Goal: Task Accomplishment & Management: Manage account settings

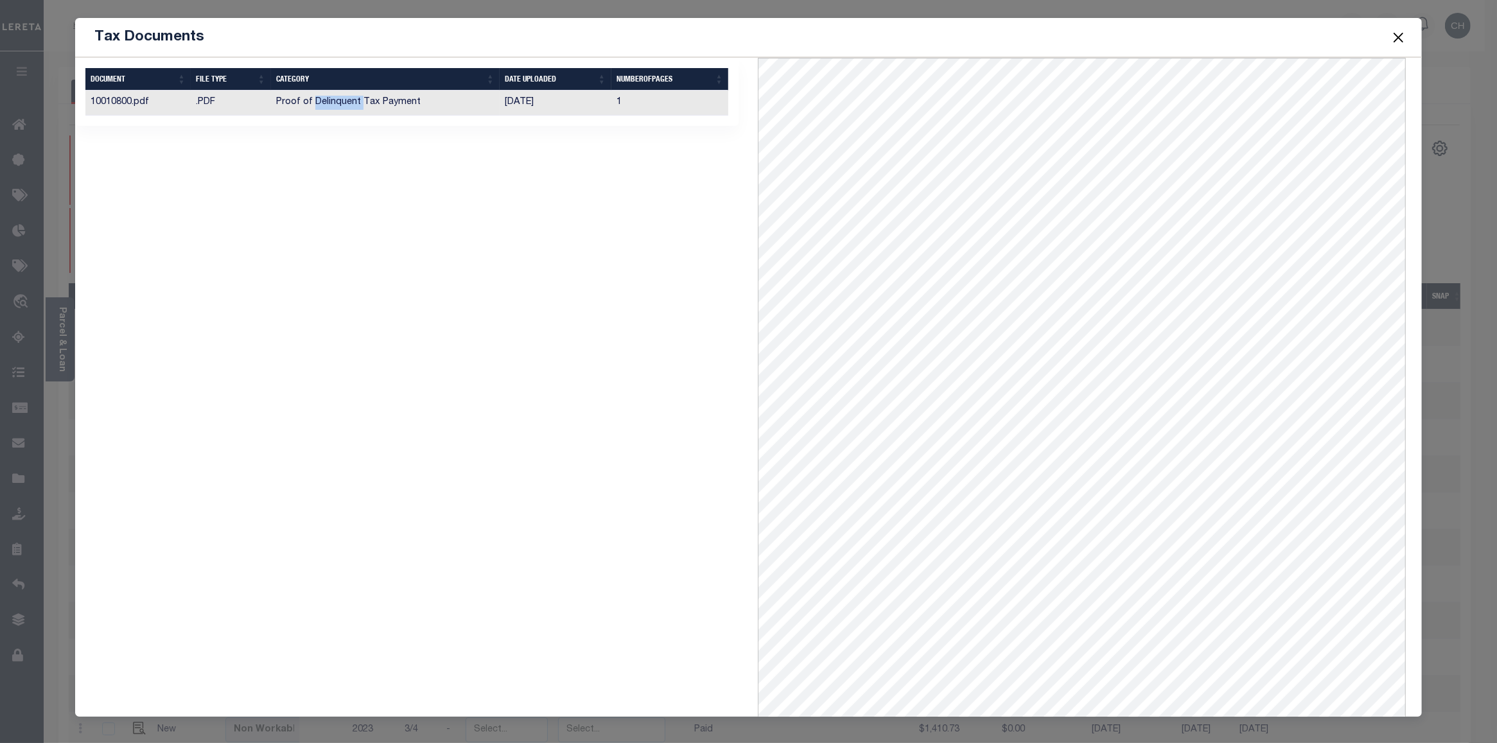
click at [1398, 37] on button "Close" at bounding box center [1398, 37] width 17 height 17
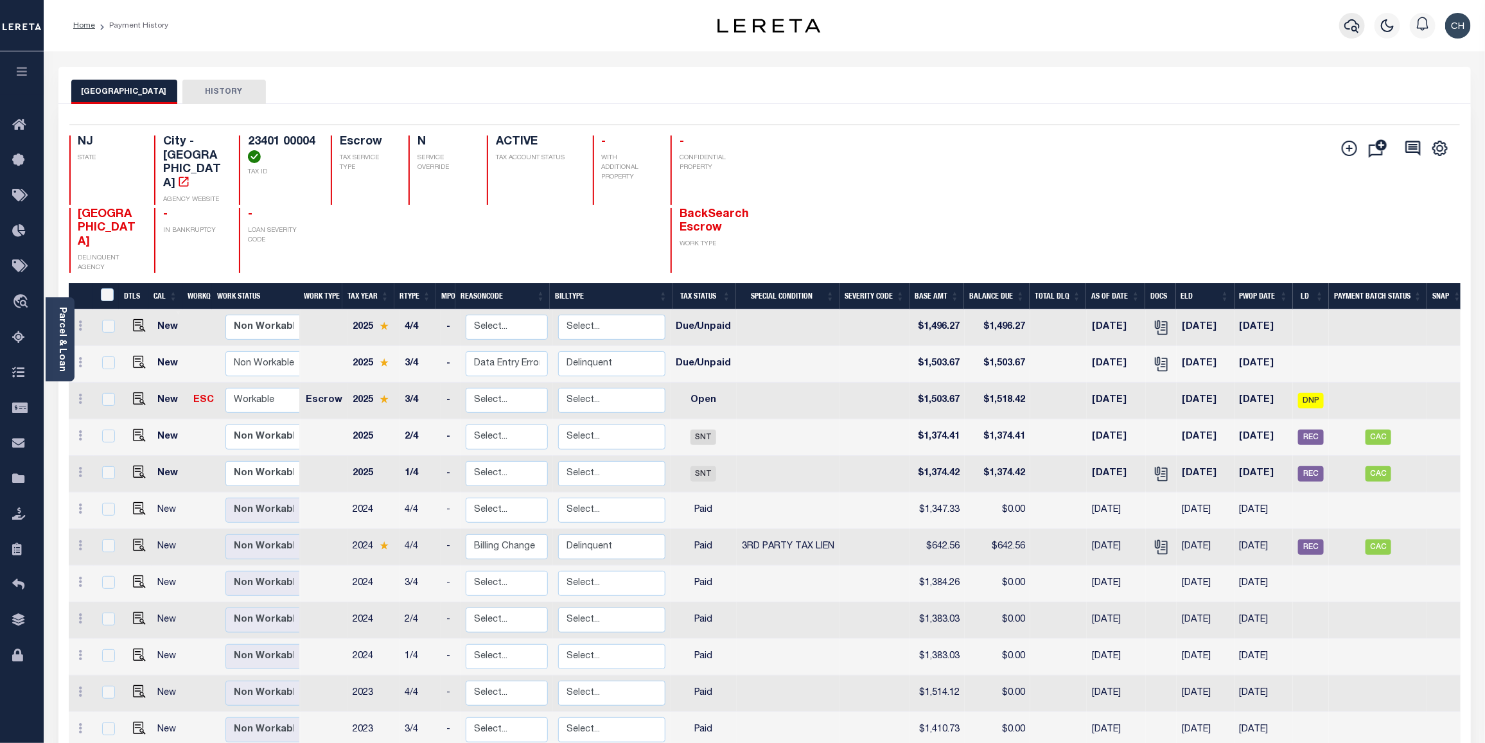
click at [1349, 27] on icon "button" at bounding box center [1351, 25] width 15 height 15
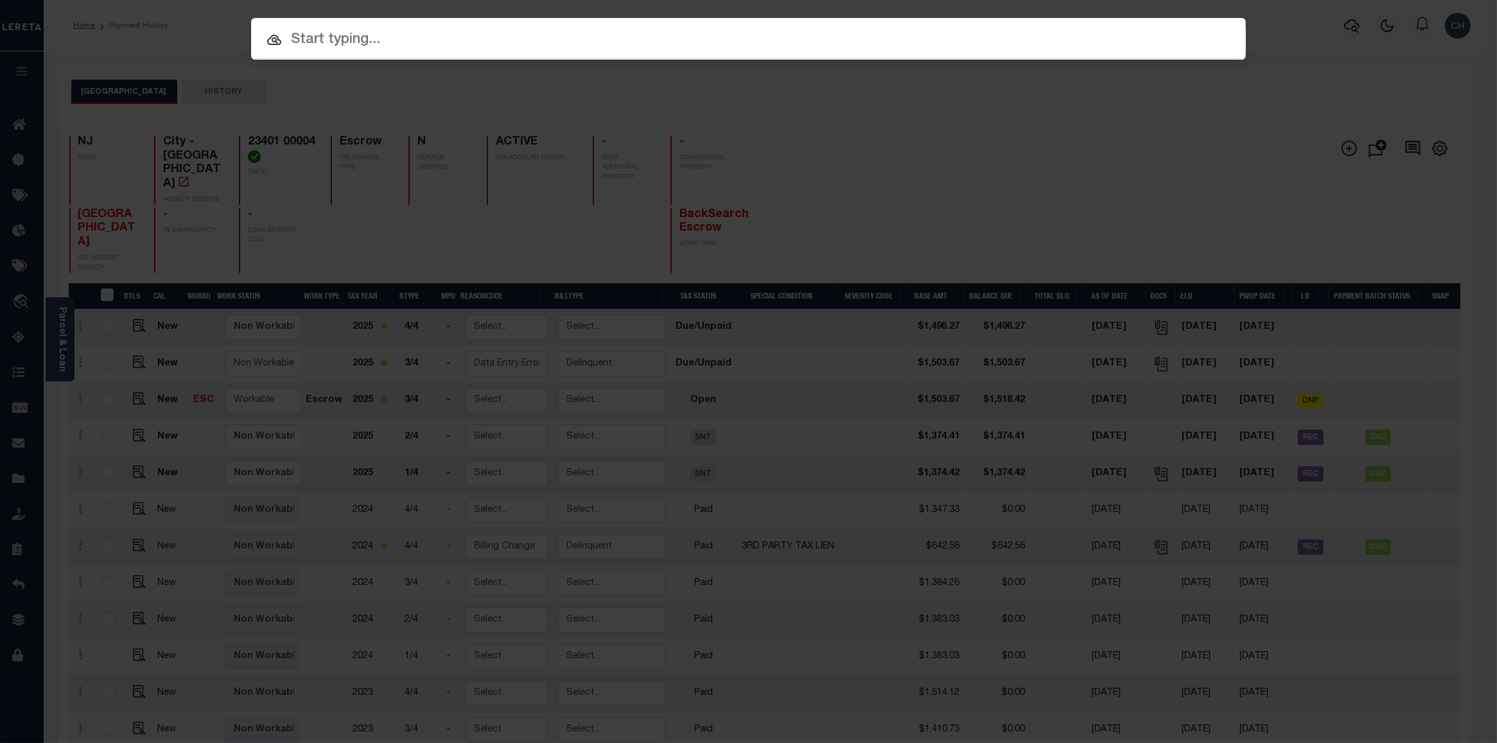
click at [396, 32] on input "text" at bounding box center [748, 40] width 995 height 22
paste input "1218784566"
type input "1218784566"
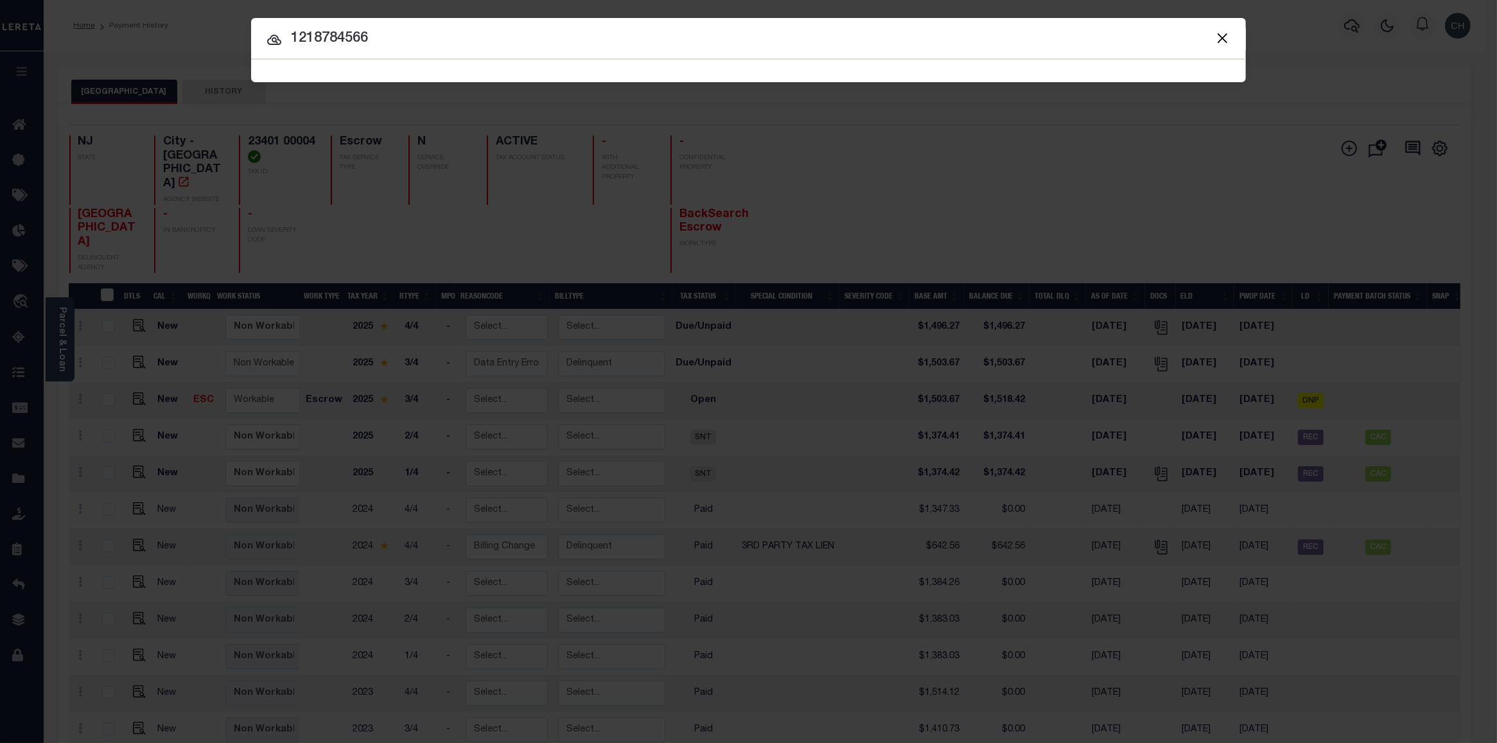
click at [826, 40] on input "1218784566" at bounding box center [748, 39] width 995 height 22
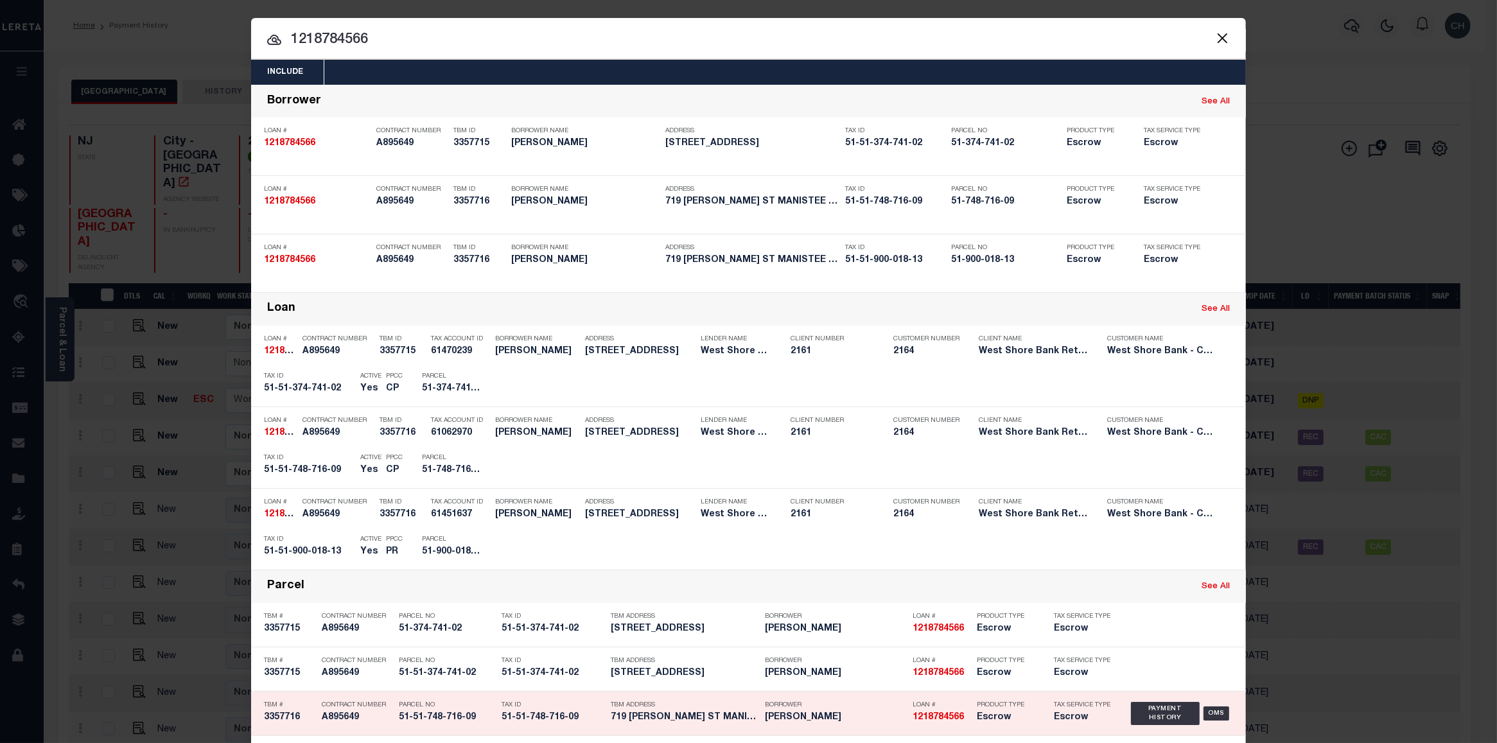
click at [571, 723] on div "Tax ID 51-51-748-716-09" at bounding box center [552, 713] width 103 height 37
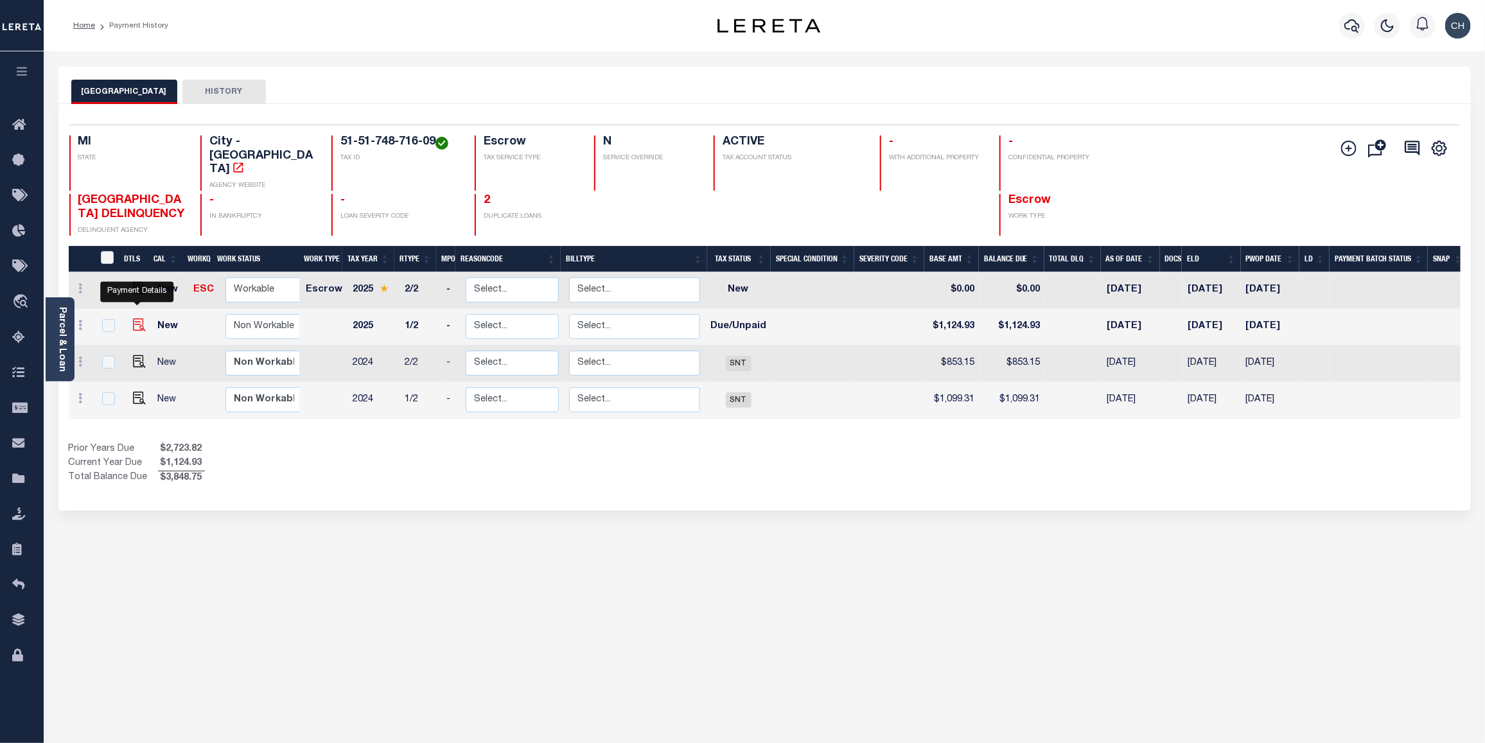
click at [135, 318] on img "" at bounding box center [139, 324] width 13 height 13
checkbox input "true"
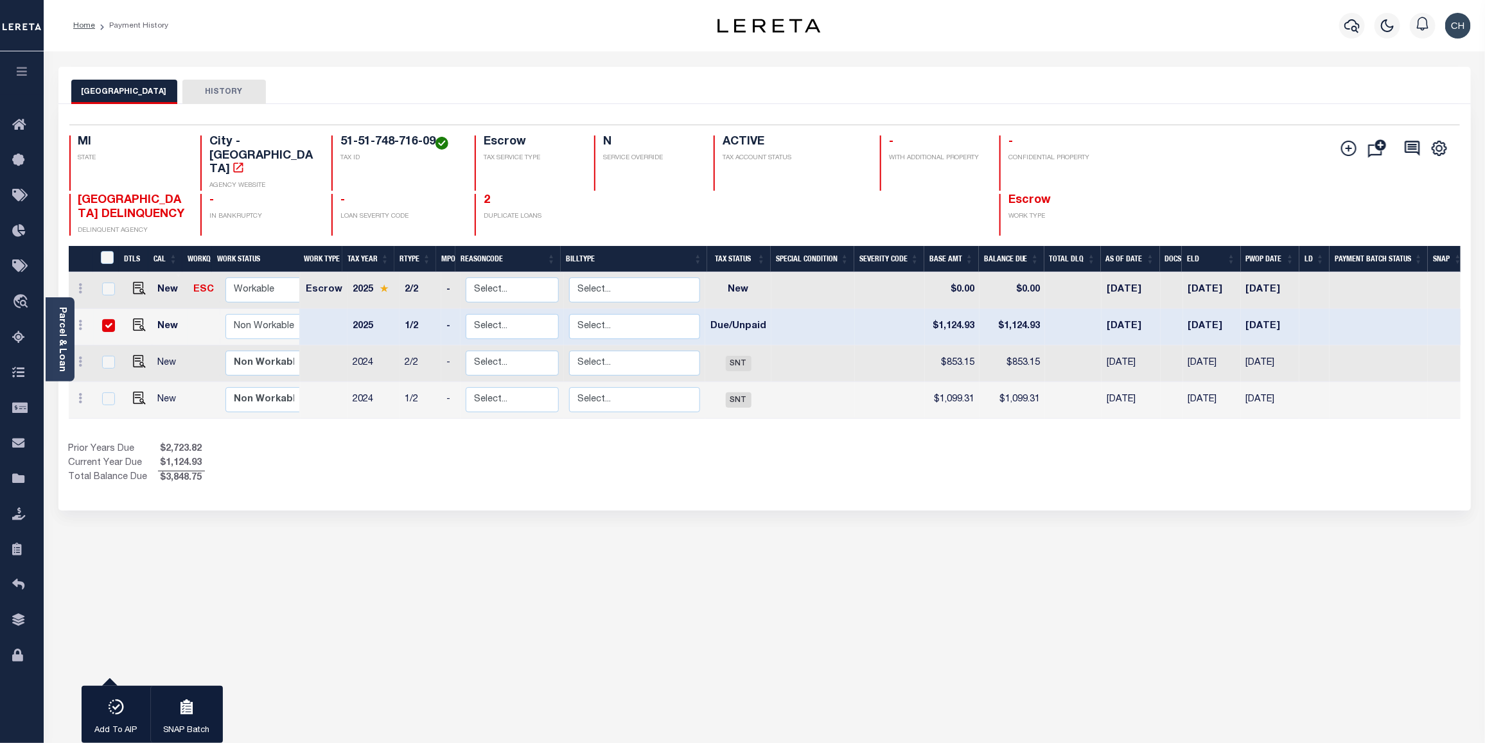
click at [103, 319] on input "checkbox" at bounding box center [108, 325] width 13 height 13
checkbox input "false"
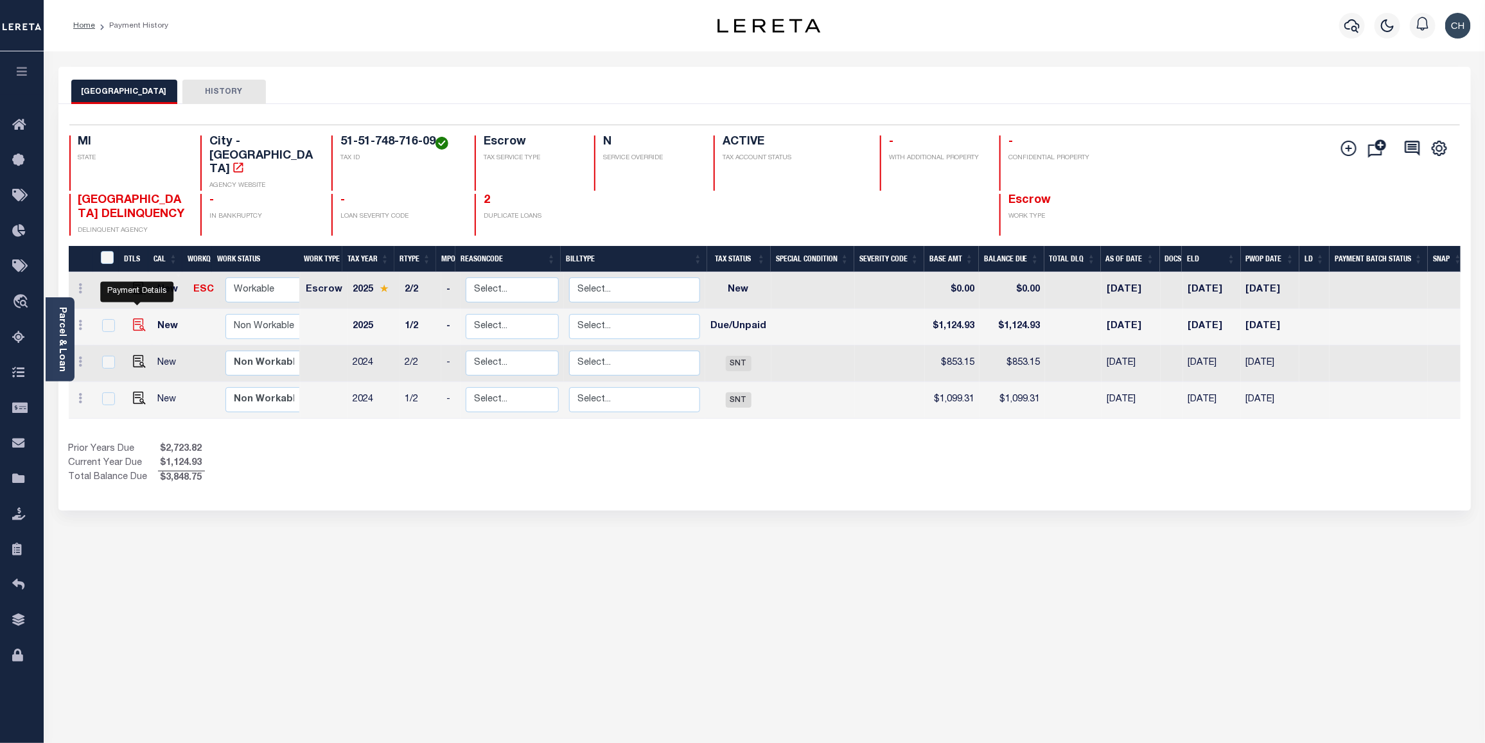
click at [136, 318] on img "" at bounding box center [139, 324] width 13 height 13
checkbox input "true"
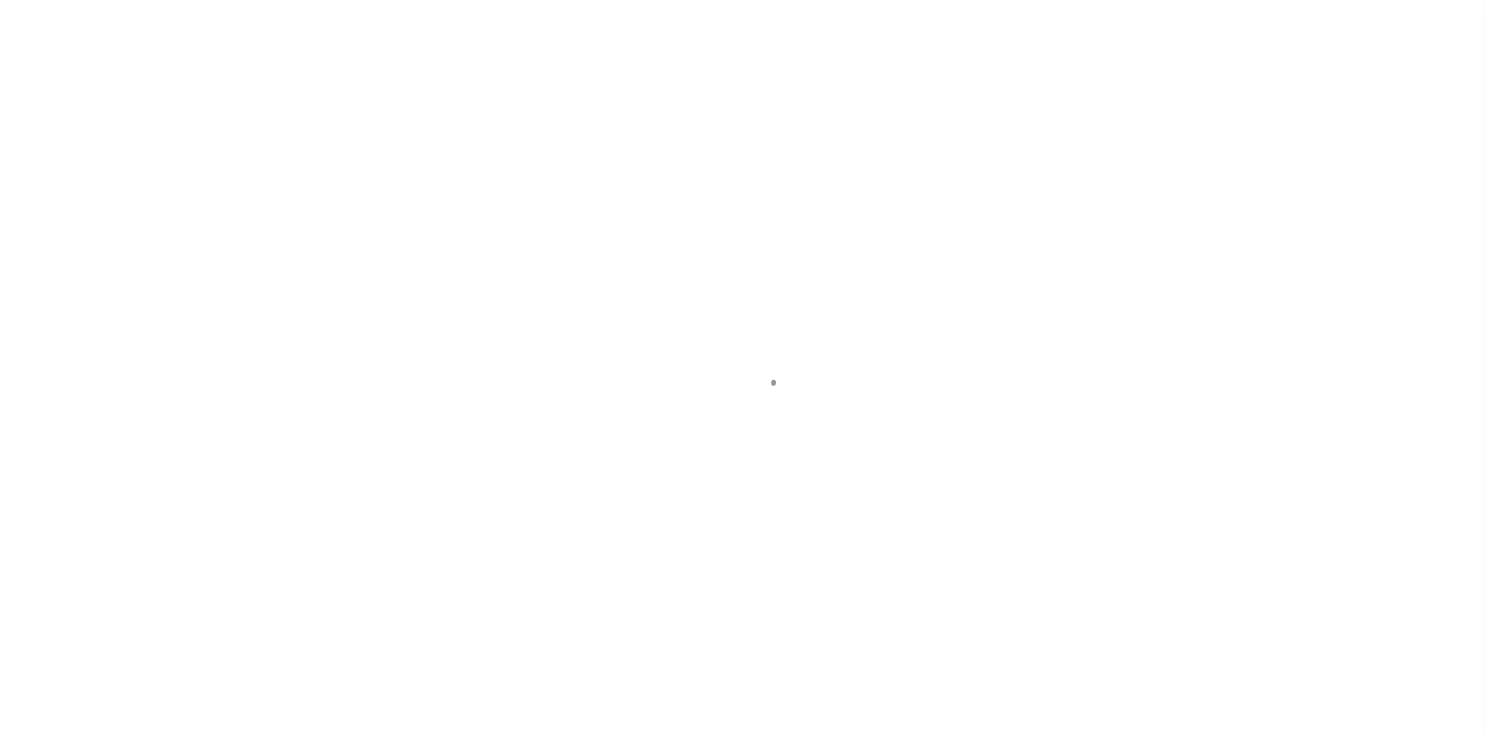
select select "DUE"
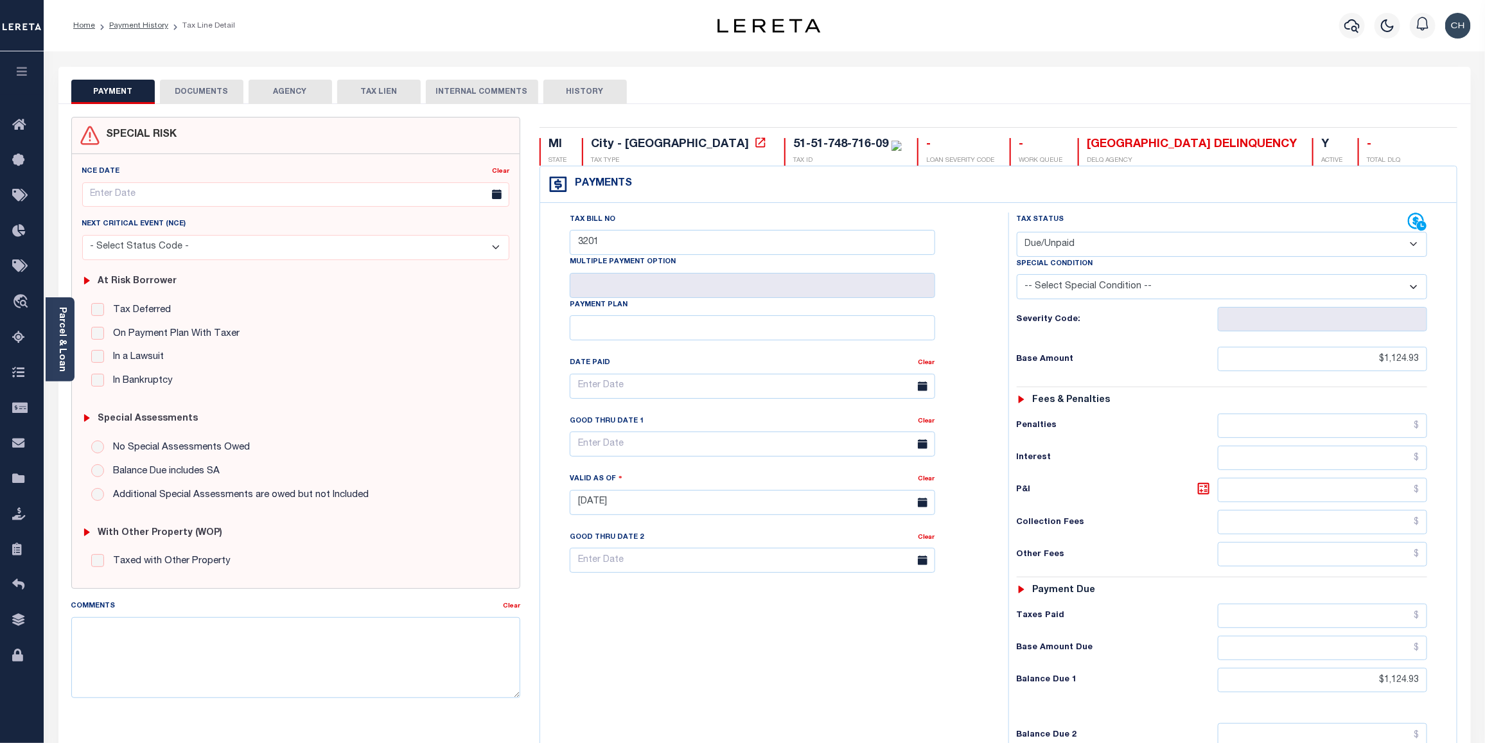
click at [730, 658] on div "Tax Bill No 3201 Multiple Payment Option Payment Plan" at bounding box center [770, 496] width 455 height 567
click at [570, 93] on button "HISTORY" at bounding box center [584, 92] width 83 height 24
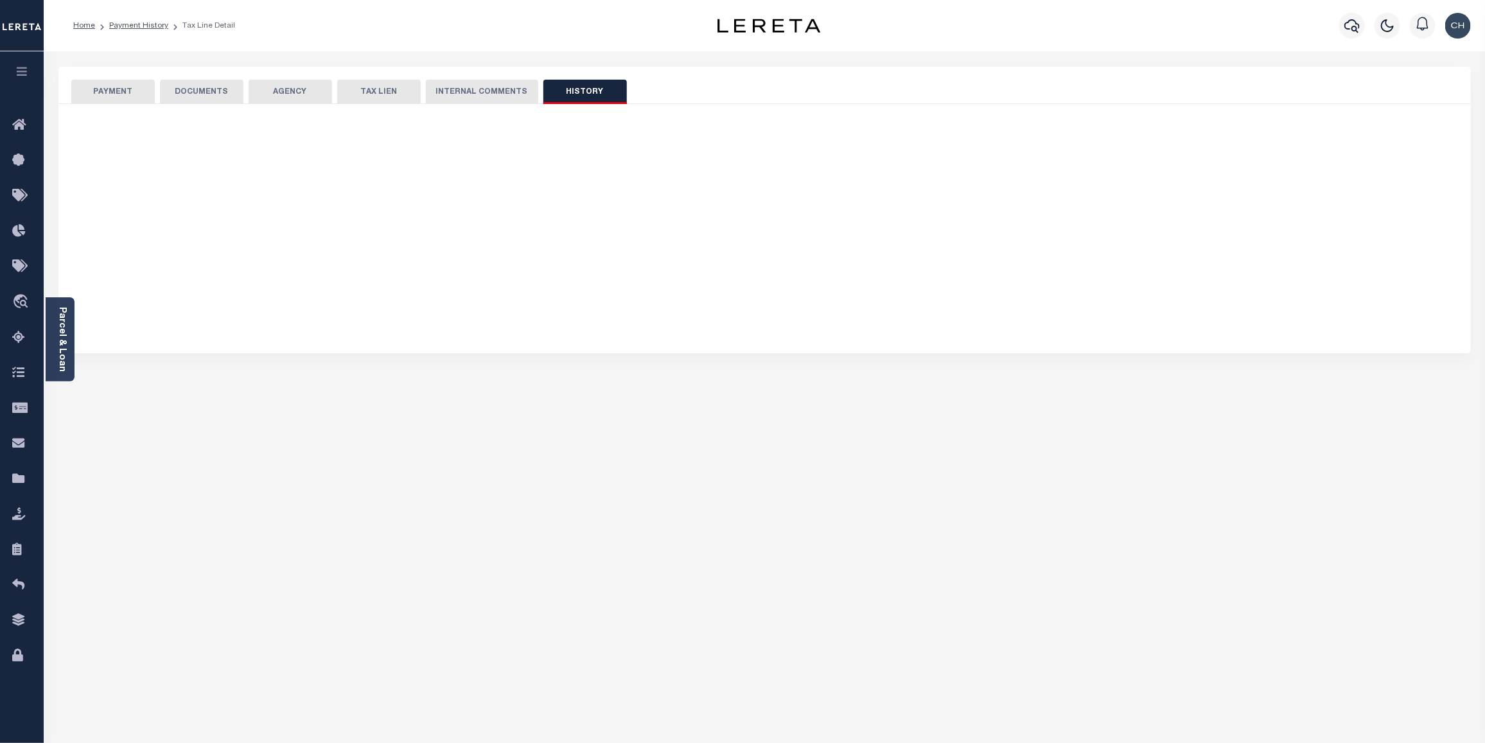
select select "50"
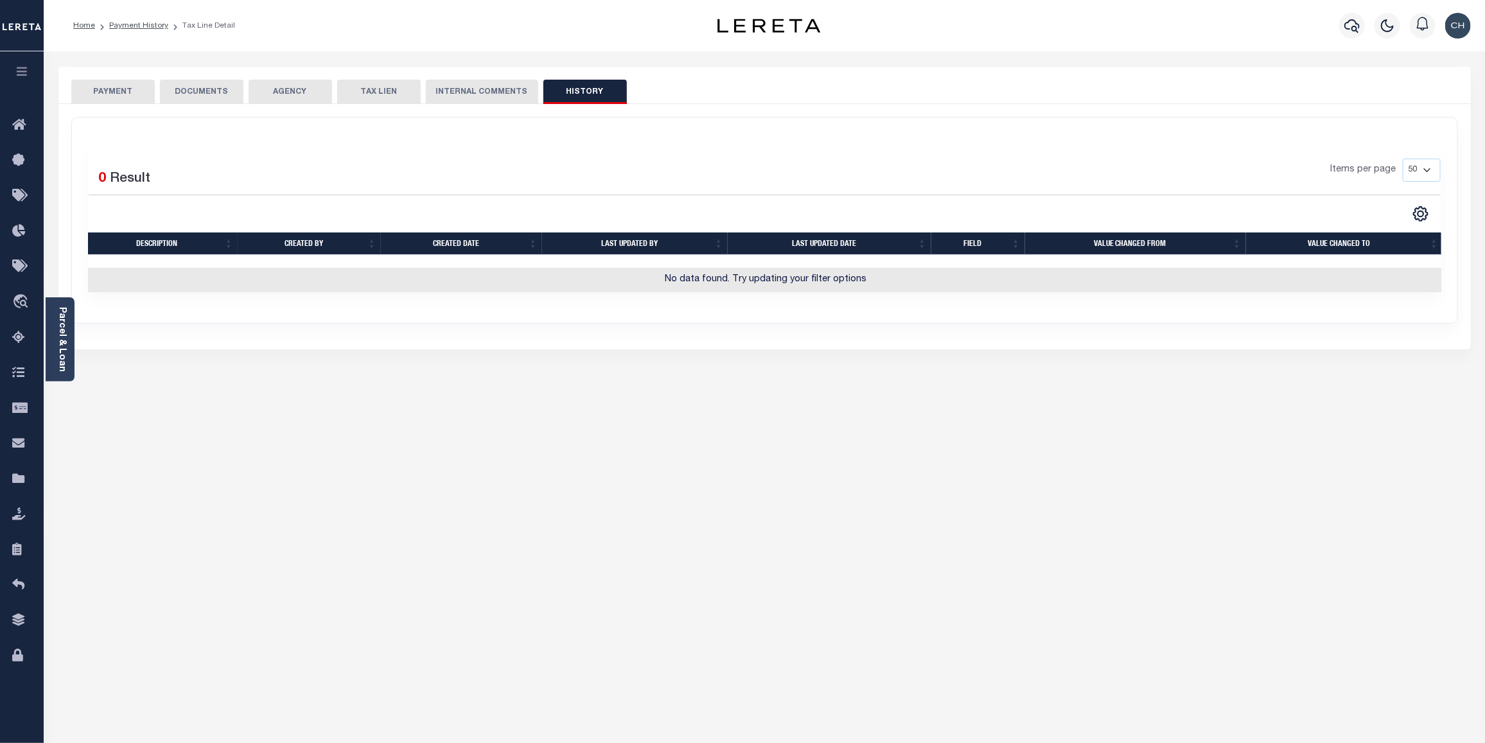
click at [485, 91] on button "INTERNAL COMMENTS" at bounding box center [482, 92] width 112 height 24
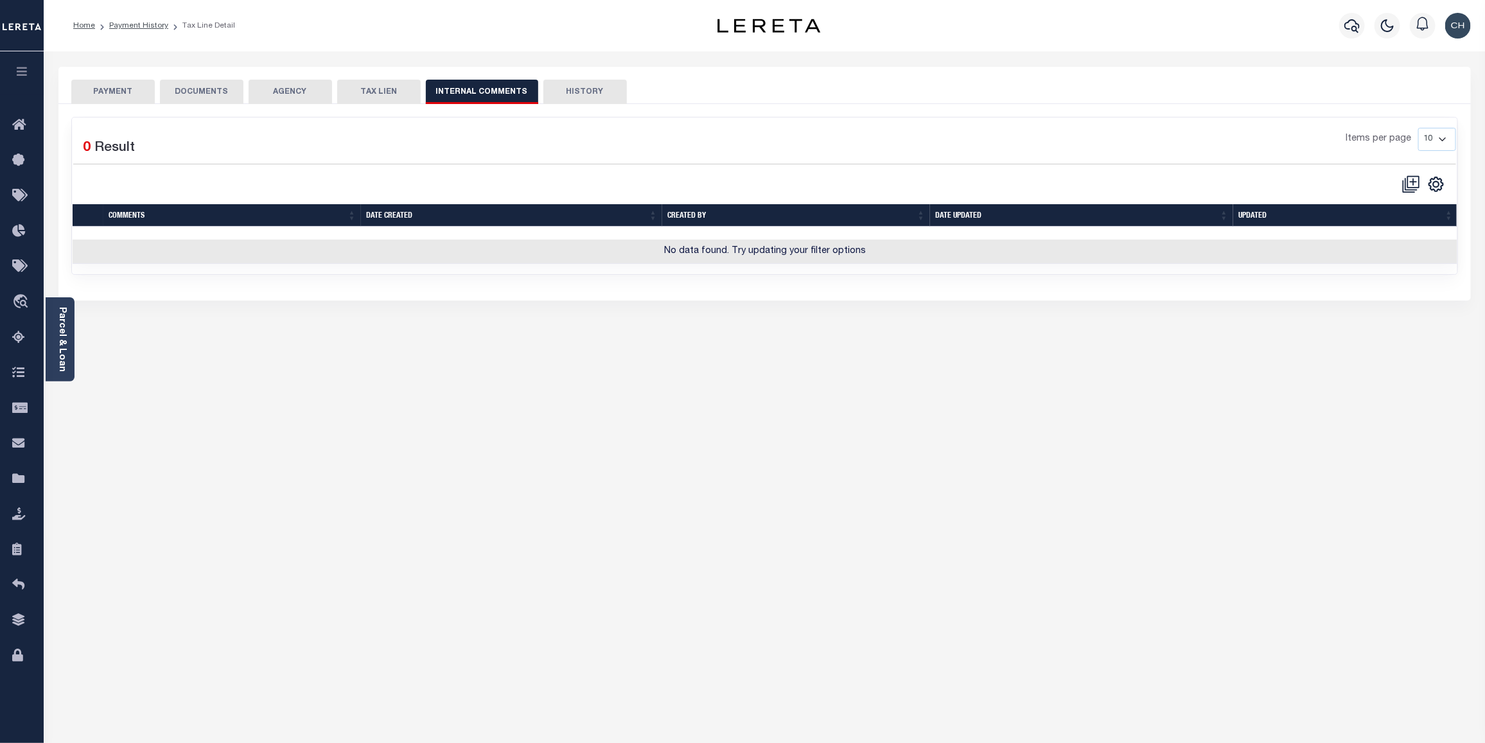
click at [97, 92] on button "PAYMENT" at bounding box center [112, 92] width 83 height 24
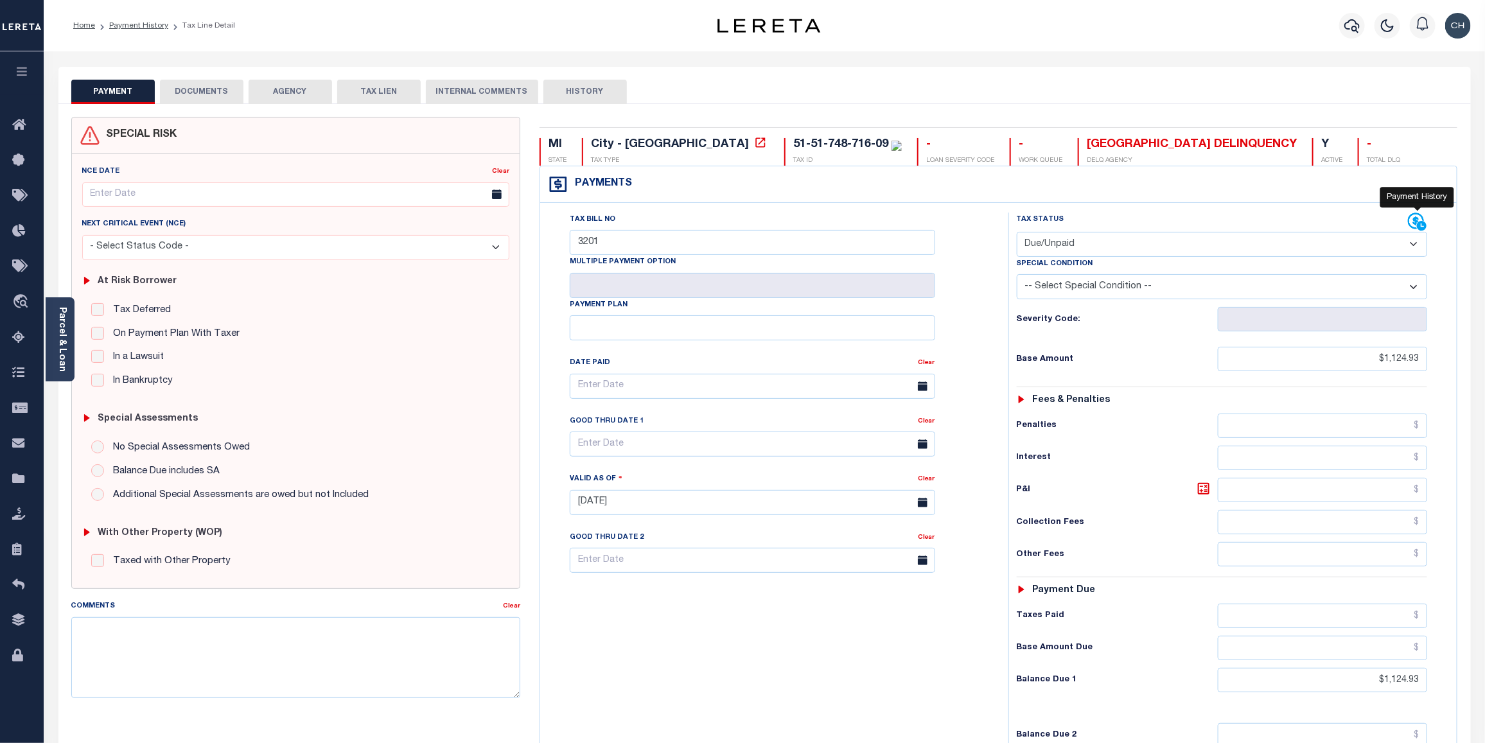
click at [1417, 223] on icon at bounding box center [1416, 221] width 16 height 16
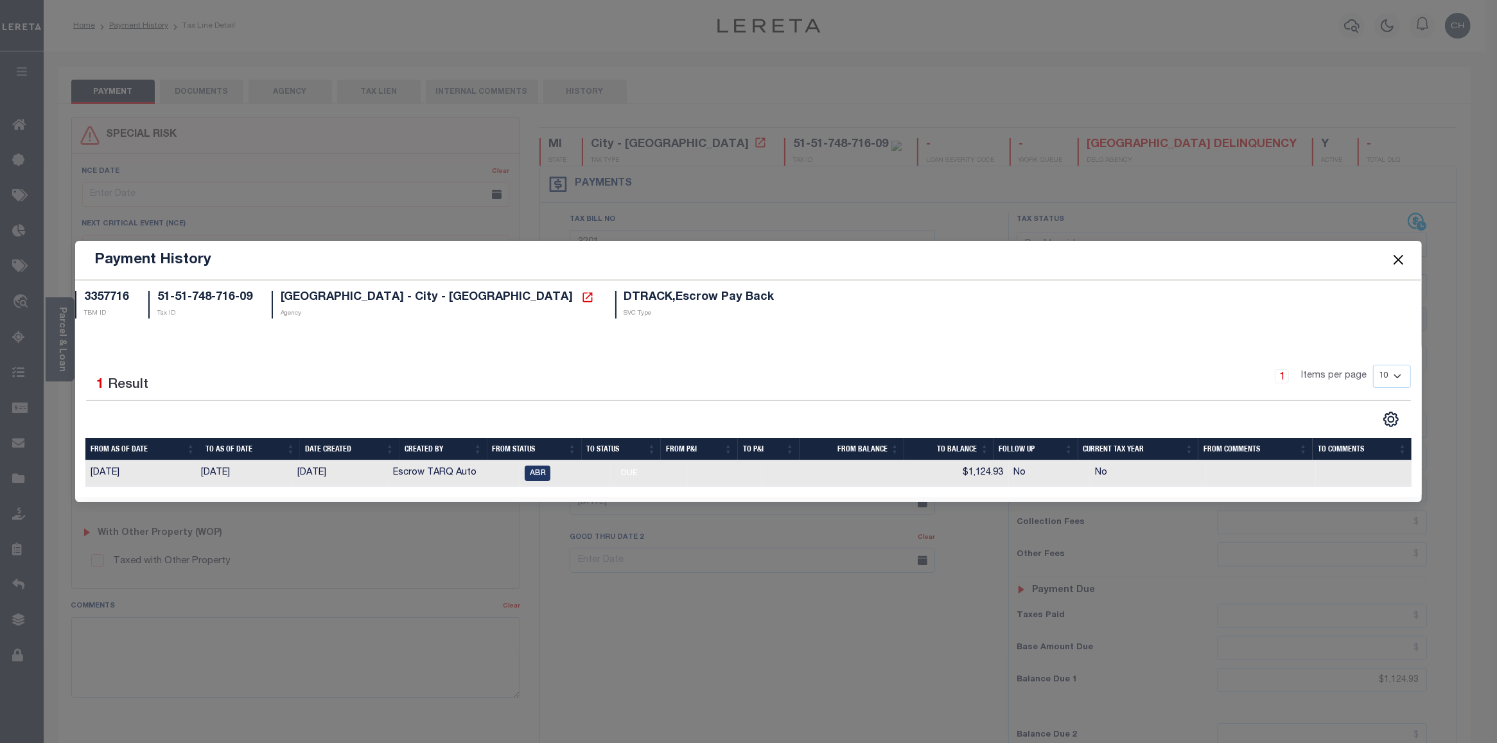
click at [1399, 258] on button "Close" at bounding box center [1398, 260] width 17 height 17
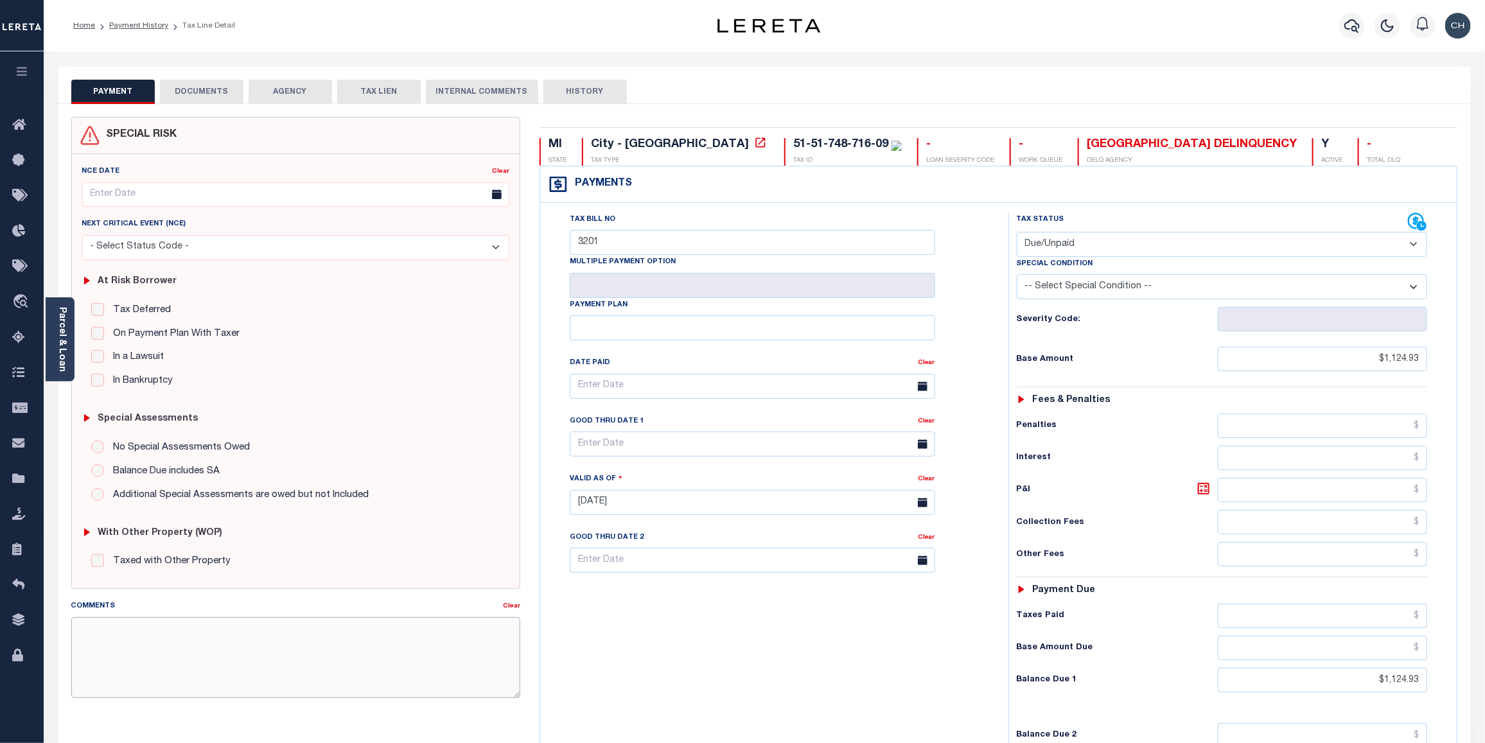
click at [229, 637] on textarea "Comments" at bounding box center [295, 657] width 449 height 81
paste textarea "CAS-474377 2025/annual dlq Base $3,323.80 P/I $568.57-Lender Responsibility Tot…"
drag, startPoint x: 101, startPoint y: 632, endPoint x: 132, endPoint y: 627, distance: 31.2
click at [132, 627] on textarea "CAS-474377 2025/annual dlq Base $3,323.80 P/I $568.57-Lender Responsibility Tot…" at bounding box center [295, 657] width 449 height 81
drag, startPoint x: 79, startPoint y: 631, endPoint x: 207, endPoint y: 668, distance: 133.7
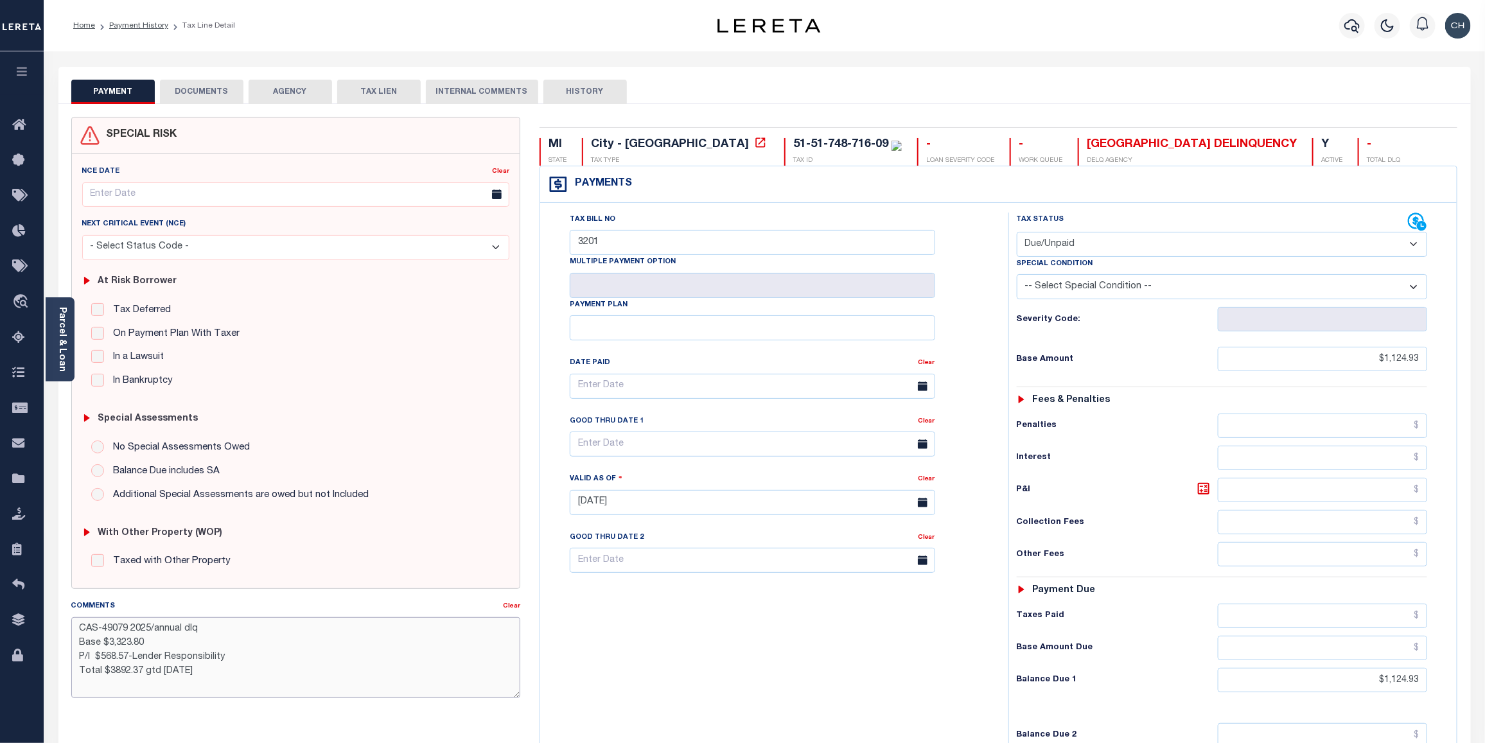
click at [209, 668] on textarea "CAS-49079 2025/annual dlq Base $3,323.80 P/I $568.57-Lender Responsibility Tota…" at bounding box center [295, 657] width 449 height 81
type textarea "CAS-49079 2025/annual dlq Base $3,323.80 P/I $568.57-Lender Responsibility Tota…"
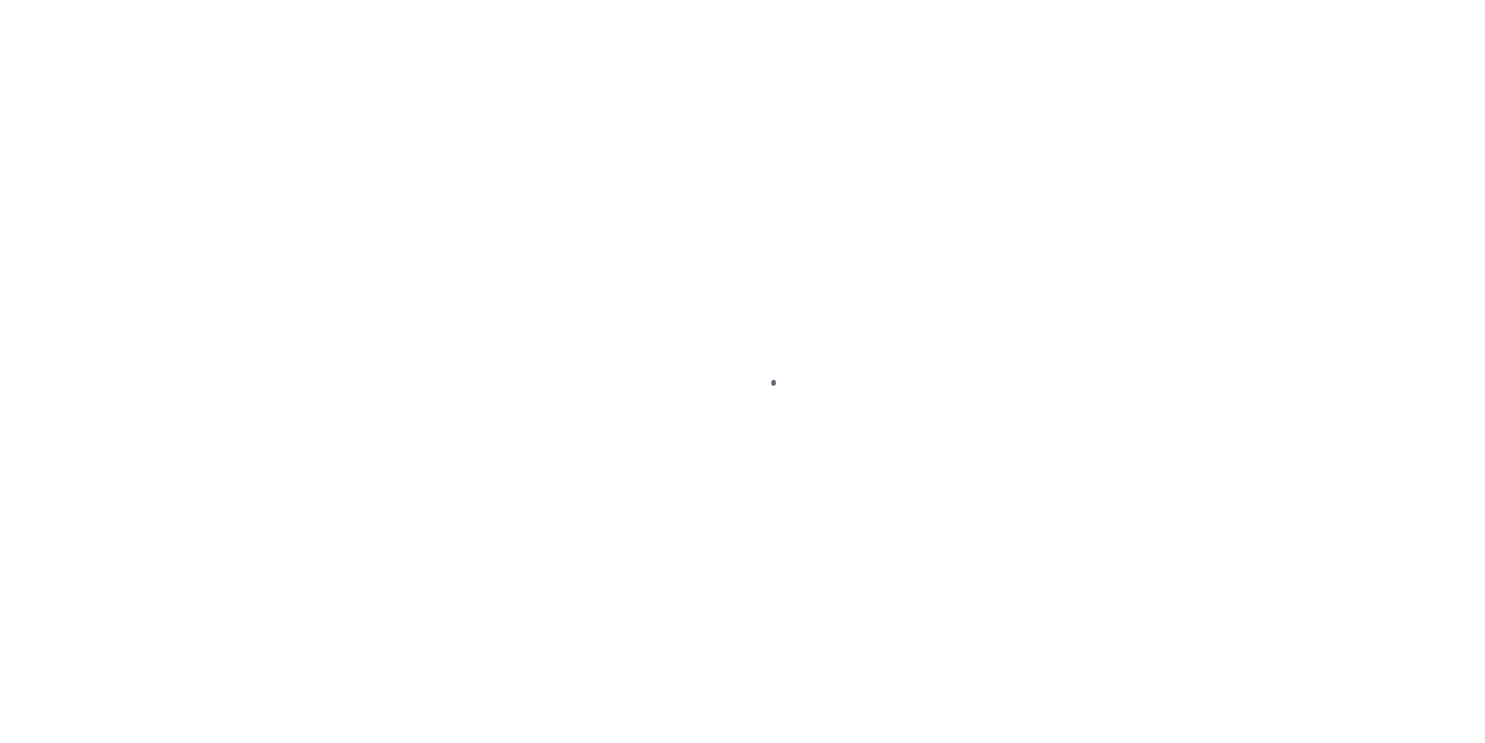
select select "DUE"
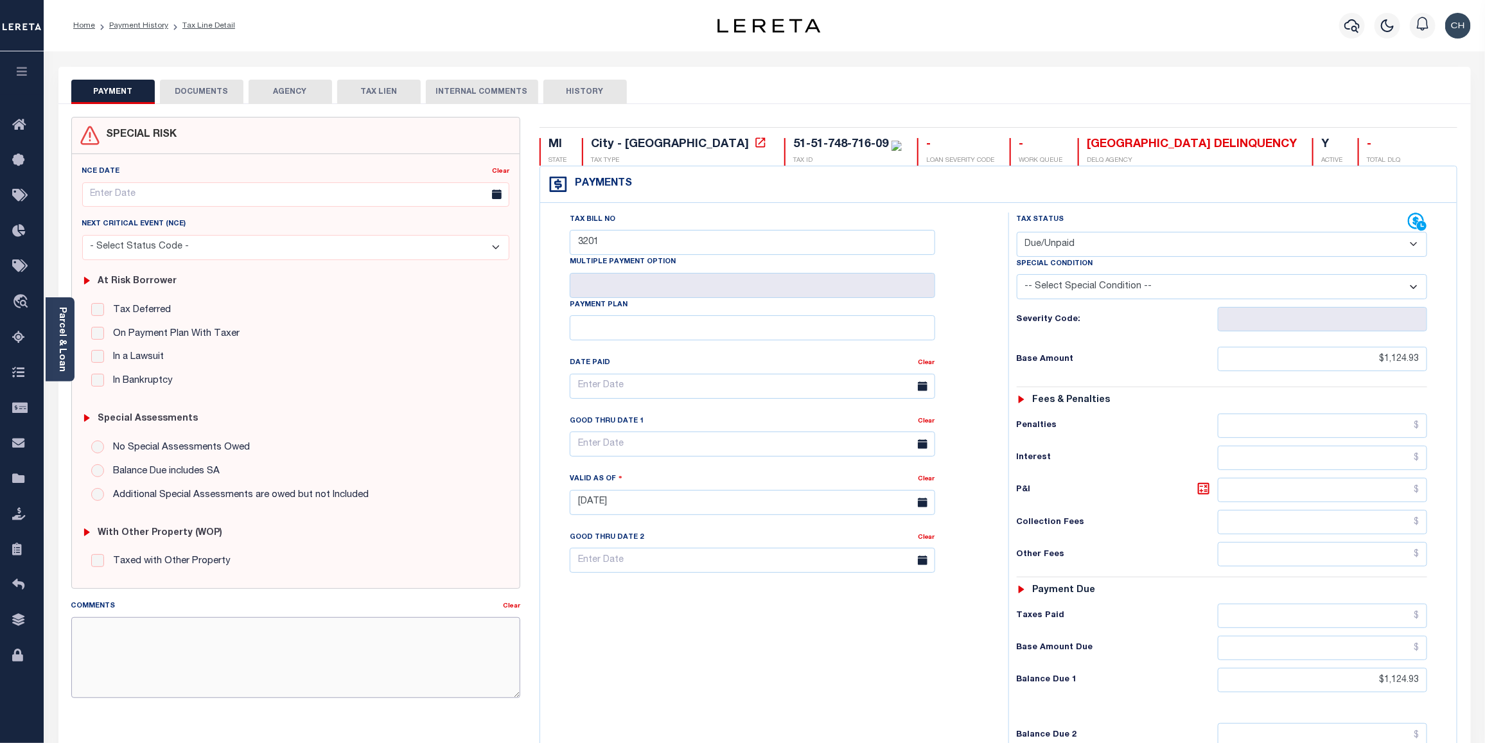
click at [148, 640] on textarea "Comments" at bounding box center [295, 657] width 449 height 81
paste textarea "CAS-49079 2025/annual dlq Base $3,323.80 P/I $568.57-Lender Responsibility Tota…"
type textarea "CAS-49079 2025/annual dlq Base $3,323.80 P/I $568.57-Lender Responsibility Tota…"
type input "[DATE]"
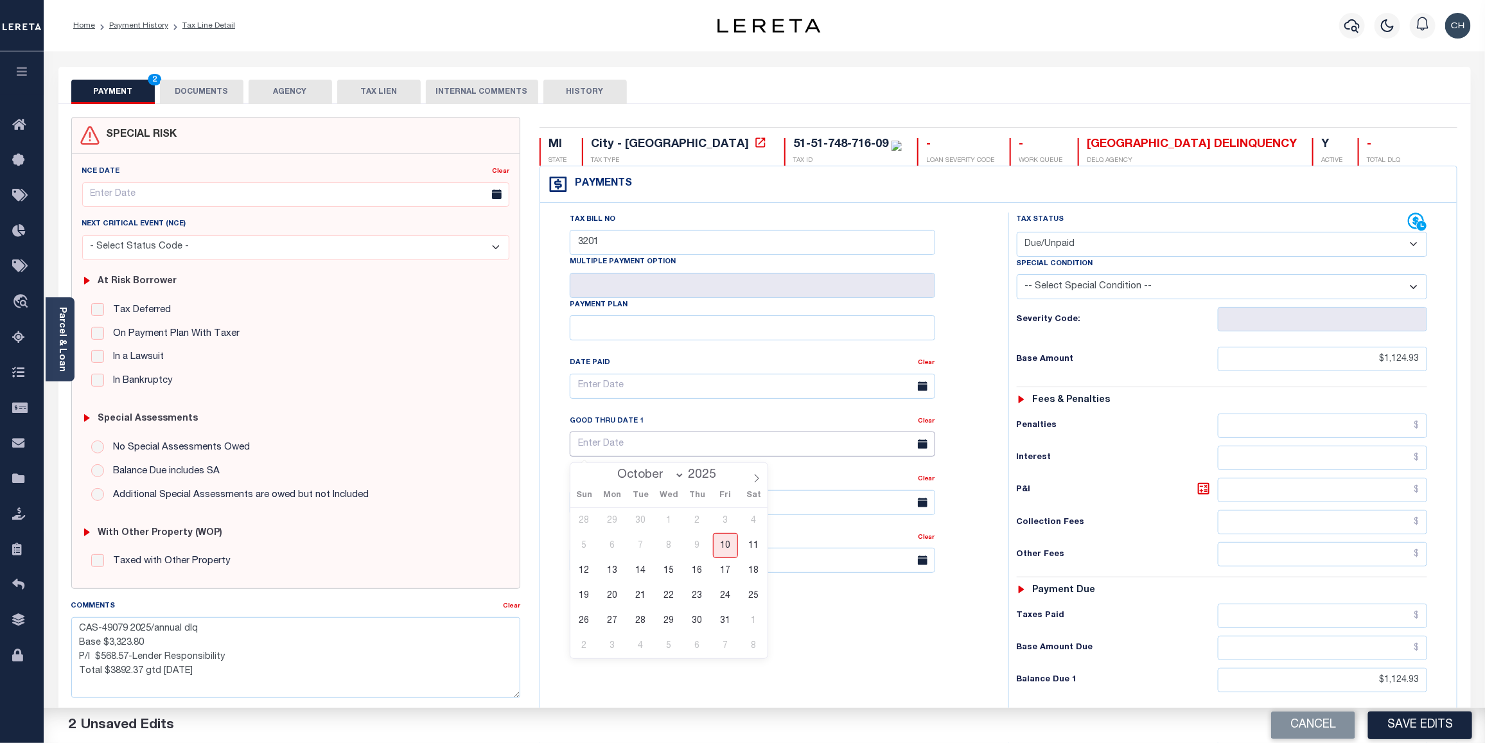
click at [620, 444] on input "text" at bounding box center [752, 444] width 365 height 25
click at [699, 600] on span "23" at bounding box center [697, 595] width 25 height 25
type input "[DATE]"
drag, startPoint x: 154, startPoint y: 630, endPoint x: 201, endPoint y: 621, distance: 47.7
click at [207, 626] on textarea "CAS-49079 2025/annual dlq Base $3,323.80 P/I $568.57-Lender Responsibility Tota…" at bounding box center [295, 657] width 449 height 81
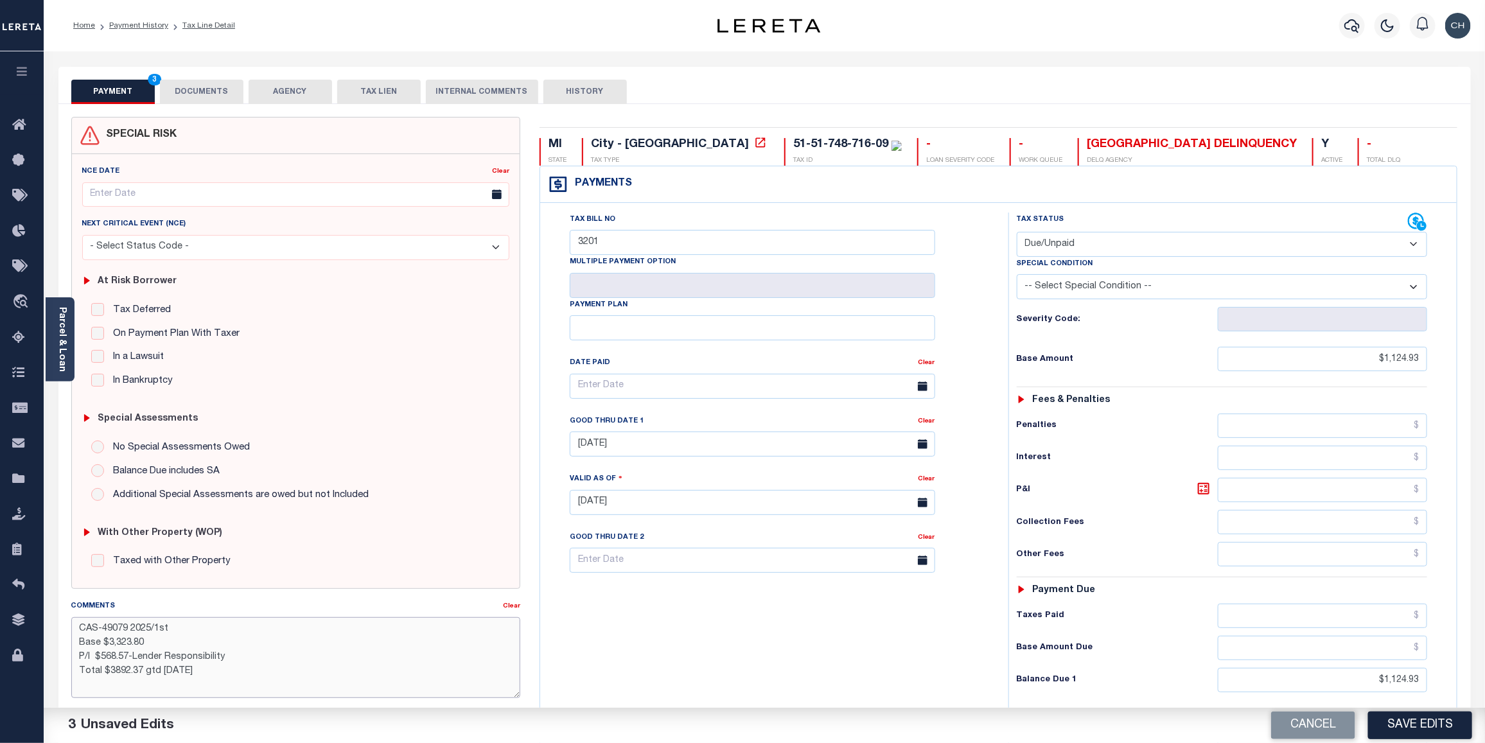
drag, startPoint x: 107, startPoint y: 643, endPoint x: 150, endPoint y: 642, distance: 43.0
click at [150, 642] on textarea "CAS-49079 2025/1st Base $3,323.80 P/I $568.57-Lender Responsibility Total $3892…" at bounding box center [295, 657] width 449 height 81
drag, startPoint x: 103, startPoint y: 660, endPoint x: 129, endPoint y: 654, distance: 26.5
click at [129, 654] on textarea "CAS-49079 2025/1st Base $1,124.93 P/I $568.57-Lender Responsibility Total $3892…" at bounding box center [295, 657] width 449 height 81
drag, startPoint x: 140, startPoint y: 658, endPoint x: 159, endPoint y: 653, distance: 19.3
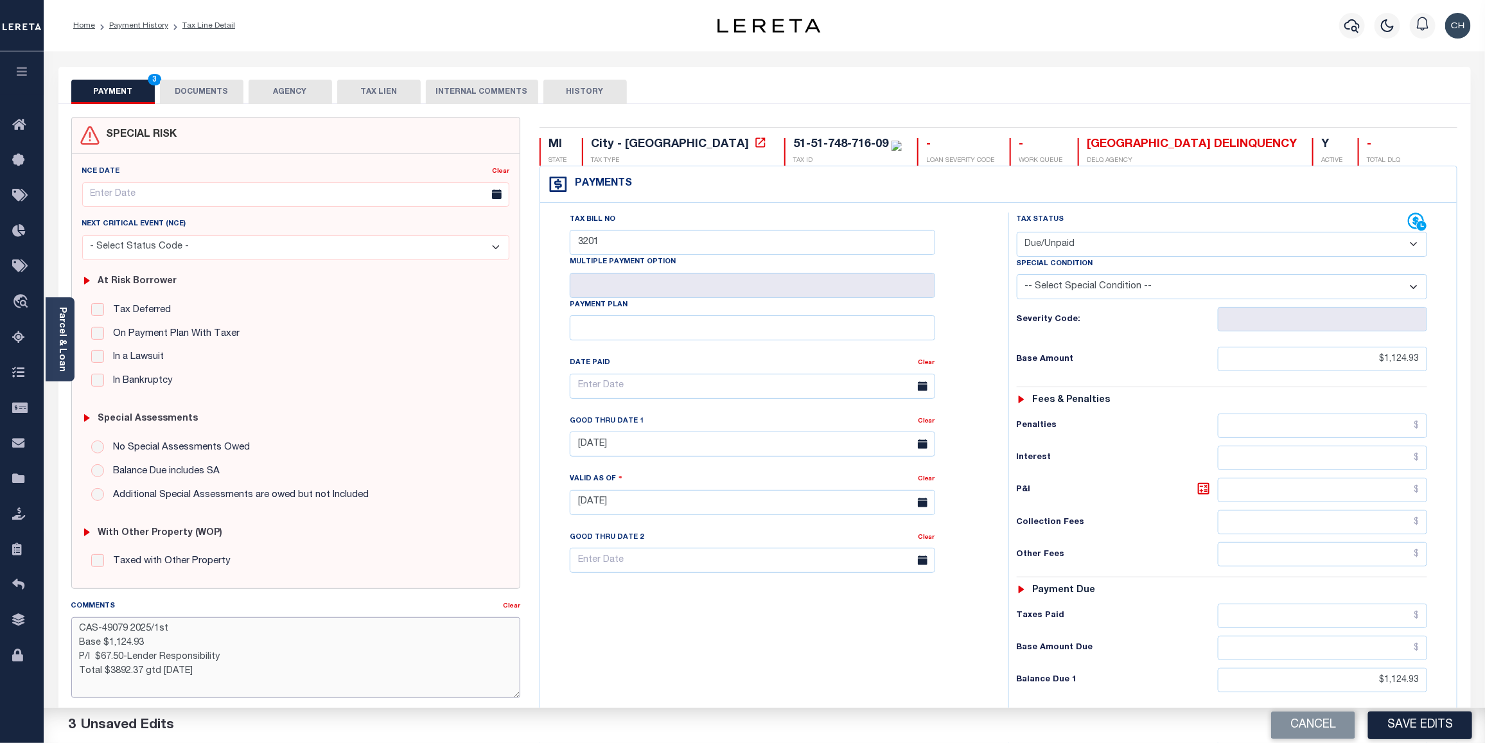
click at [159, 653] on textarea "CAS-49079 2025/1st Base $1,124.93 P/I $67.50-Lender Responsibility Total $3892.…" at bounding box center [295, 657] width 449 height 81
click at [229, 659] on textarea "CAS-49079 2025/1st Base $1,124.93 P/I $67.50-Lereta Responsibility Total $3892.…" at bounding box center [295, 657] width 449 height 81
drag, startPoint x: 110, startPoint y: 674, endPoint x: 140, endPoint y: 672, distance: 30.2
click at [140, 672] on textarea "CAS-49079 2025/1st Base $1,124.93 P/I $67.50-Lereta Responsibility( system rout…" at bounding box center [295, 657] width 449 height 81
drag, startPoint x: 101, startPoint y: 688, endPoint x: 119, endPoint y: 679, distance: 20.1
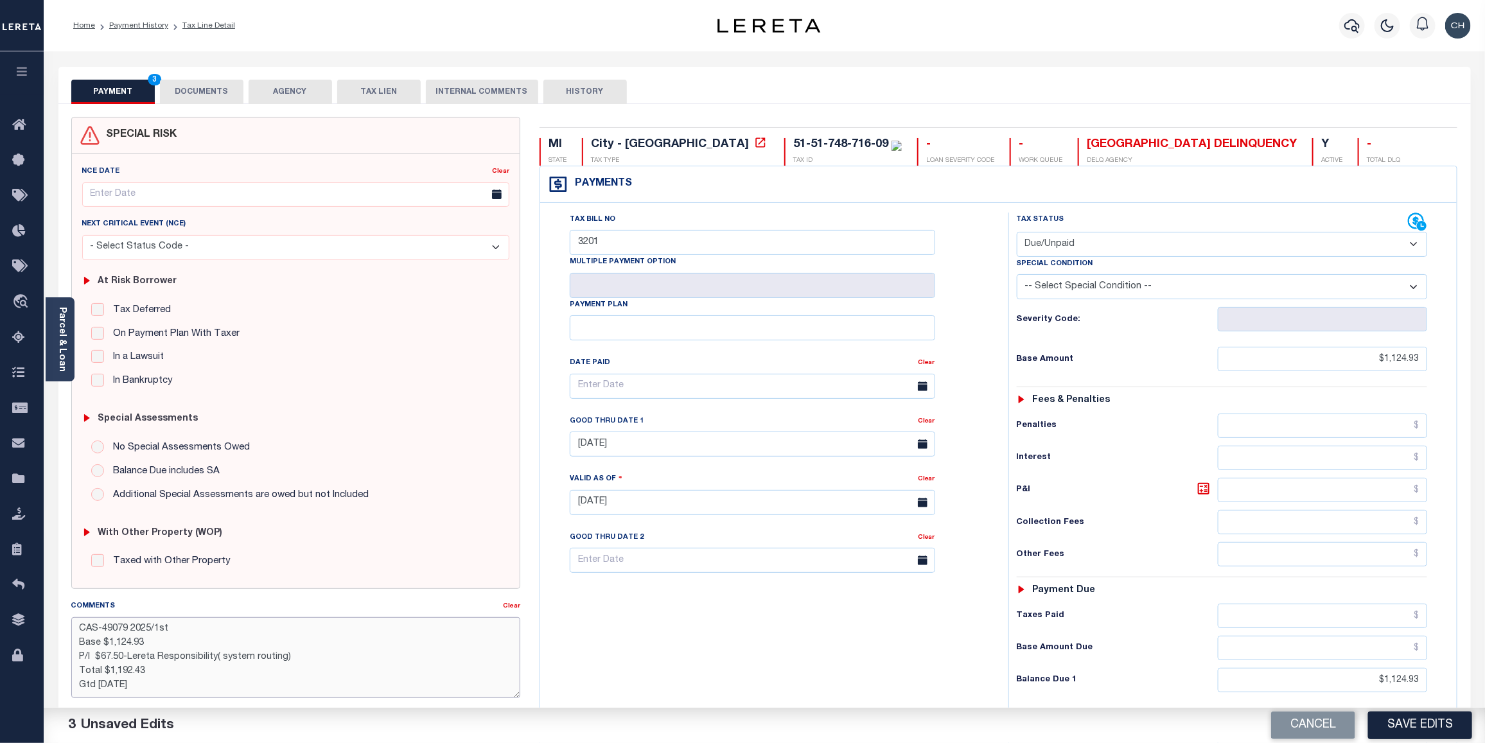
click at [119, 679] on textarea "CAS-49079 2025/1st Base $1,124.93 P/I $67.50-Lereta Responsibility( system rout…" at bounding box center [295, 657] width 449 height 81
type textarea "CAS-49079 2025/1st Base $1,124.93 P/I $67.50-Lereta Responsibility( system rout…"
drag, startPoint x: 625, startPoint y: 633, endPoint x: 1142, endPoint y: 673, distance: 518.4
click at [625, 633] on div "Tax Bill No 3201 Multiple Payment Option Payment Plan" at bounding box center [770, 496] width 455 height 567
click at [1408, 724] on button "Save Edits" at bounding box center [1420, 725] width 104 height 28
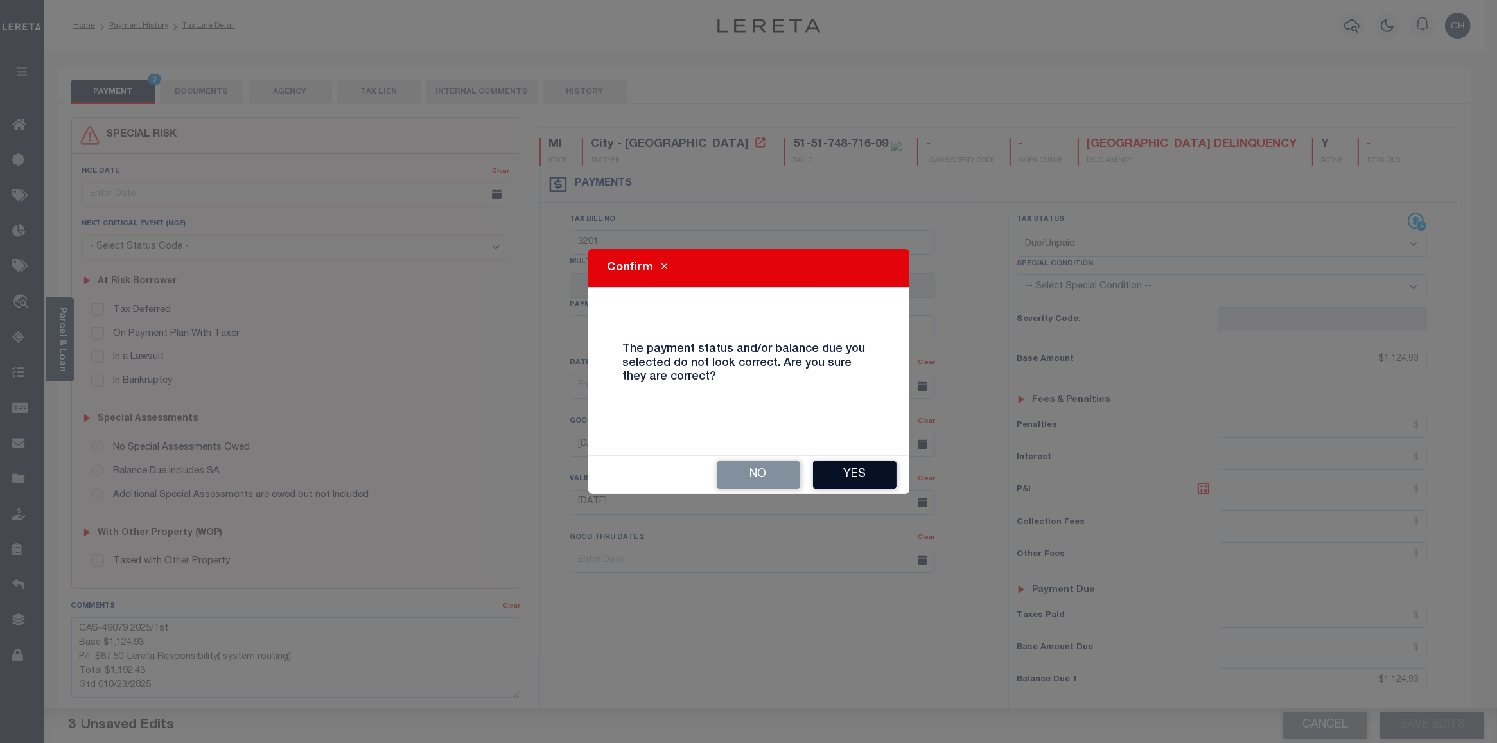
click at [859, 464] on button "Yes" at bounding box center [854, 475] width 83 height 28
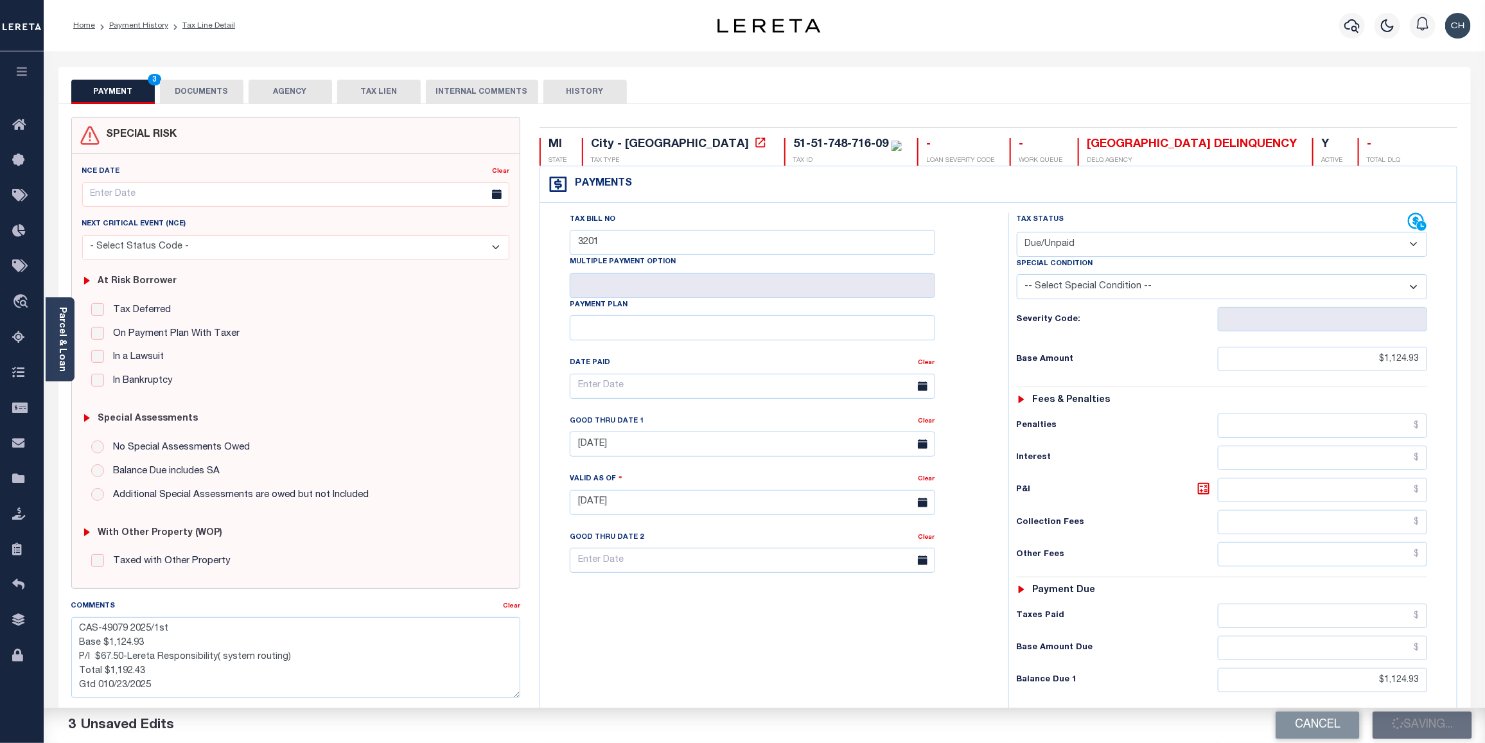
checkbox input "false"
type textarea "CAS-49079 2025/1st Base $1,124.93 P/I $67.50-Lereta Responsibility( system rout…"
type input "$1,124.93"
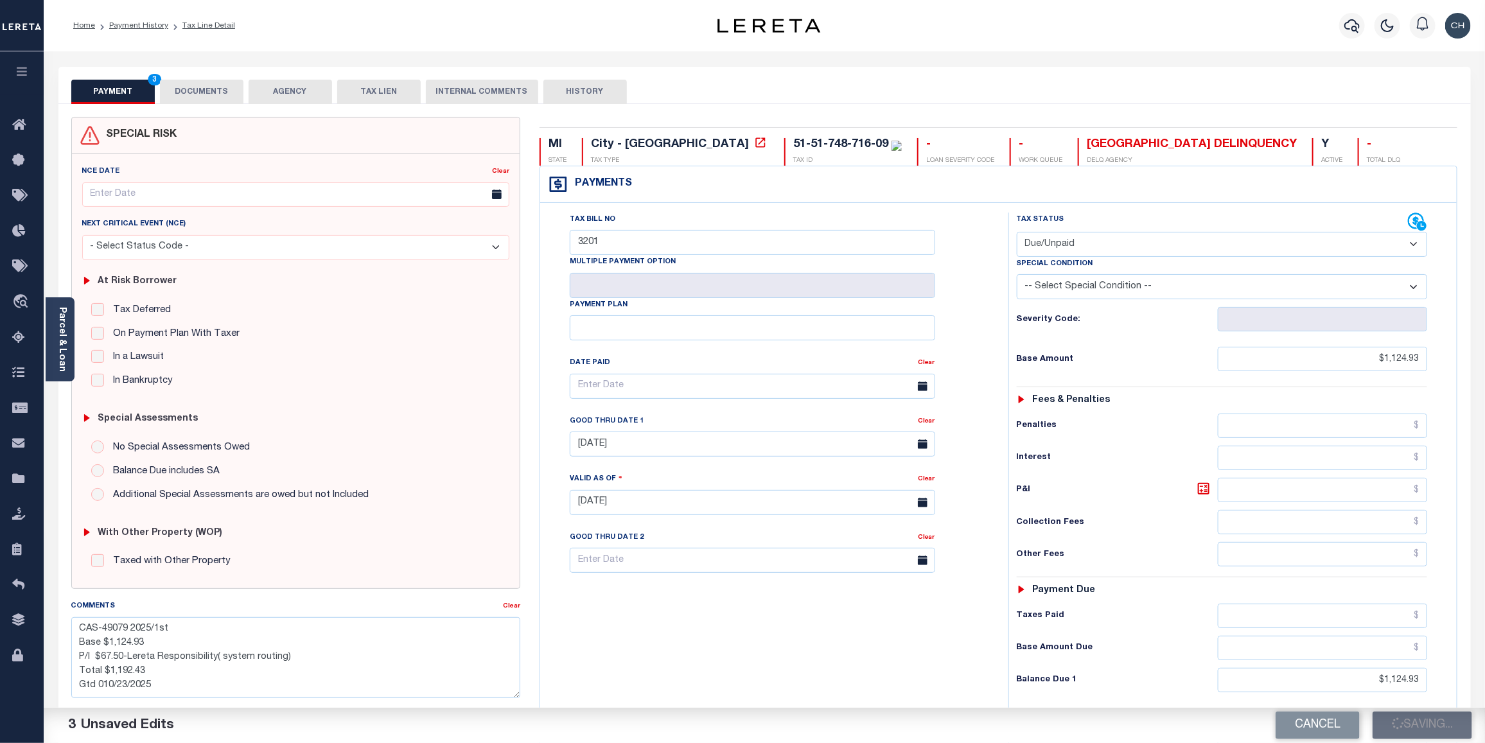
type input "$1,124.93"
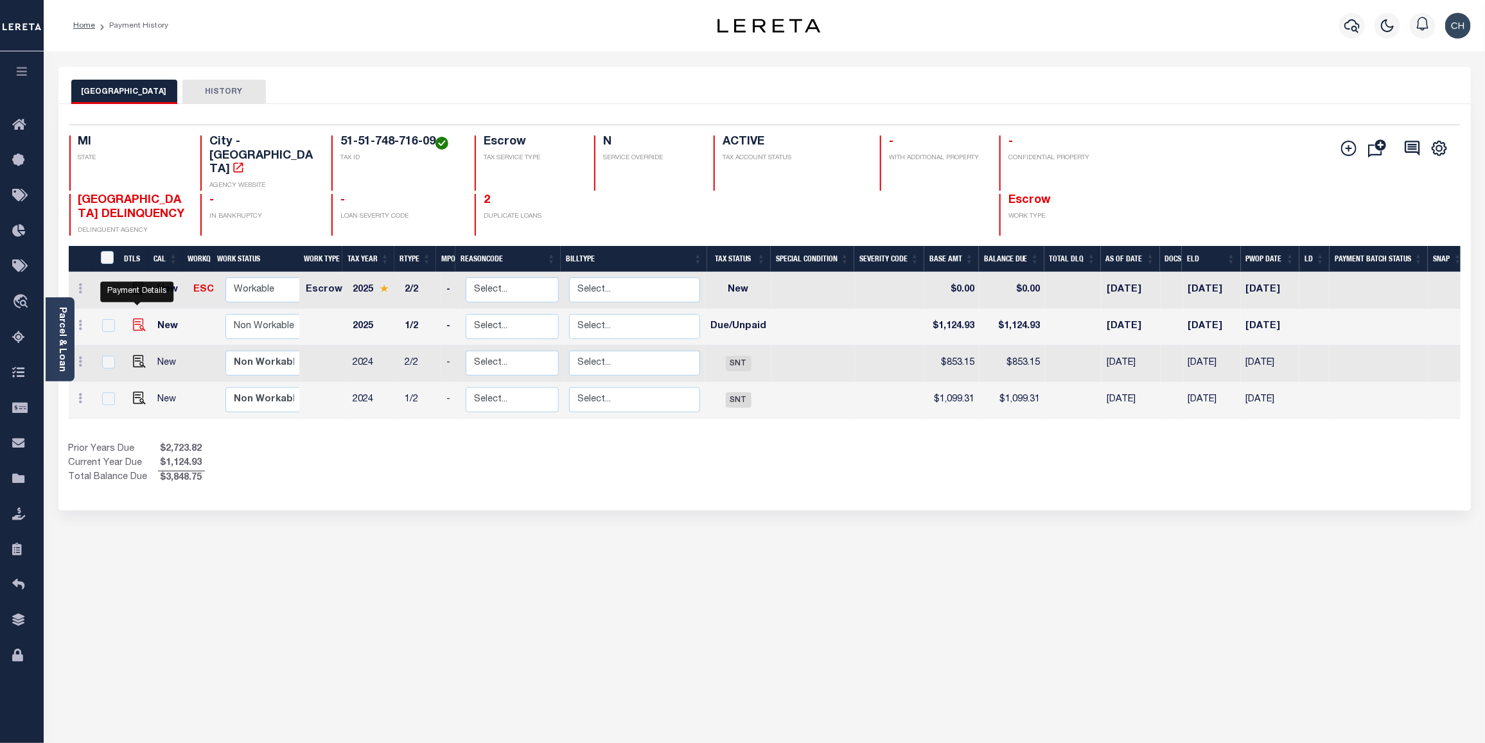
click at [140, 318] on img "" at bounding box center [139, 324] width 13 height 13
checkbox input "true"
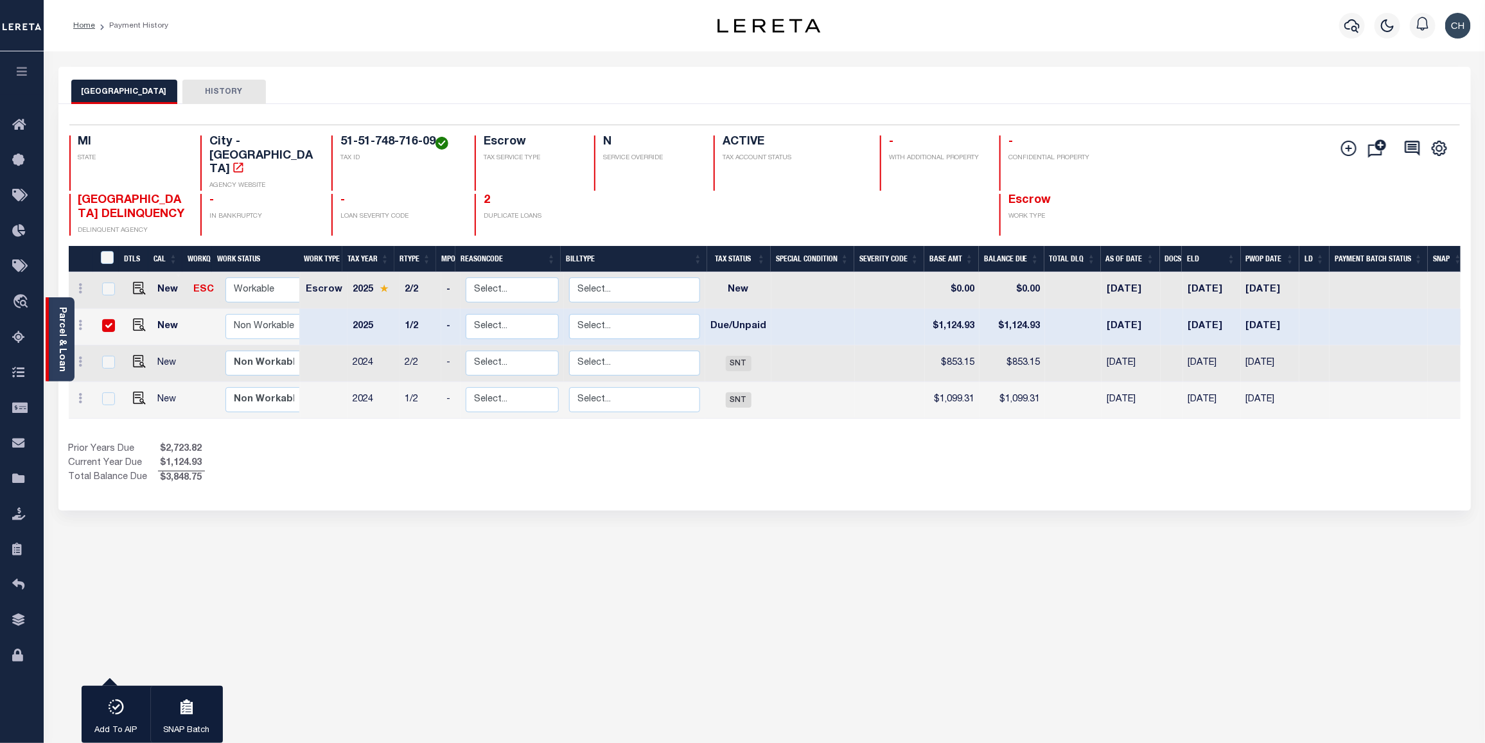
click at [57, 341] on link "Parcel & Loan" at bounding box center [61, 339] width 9 height 65
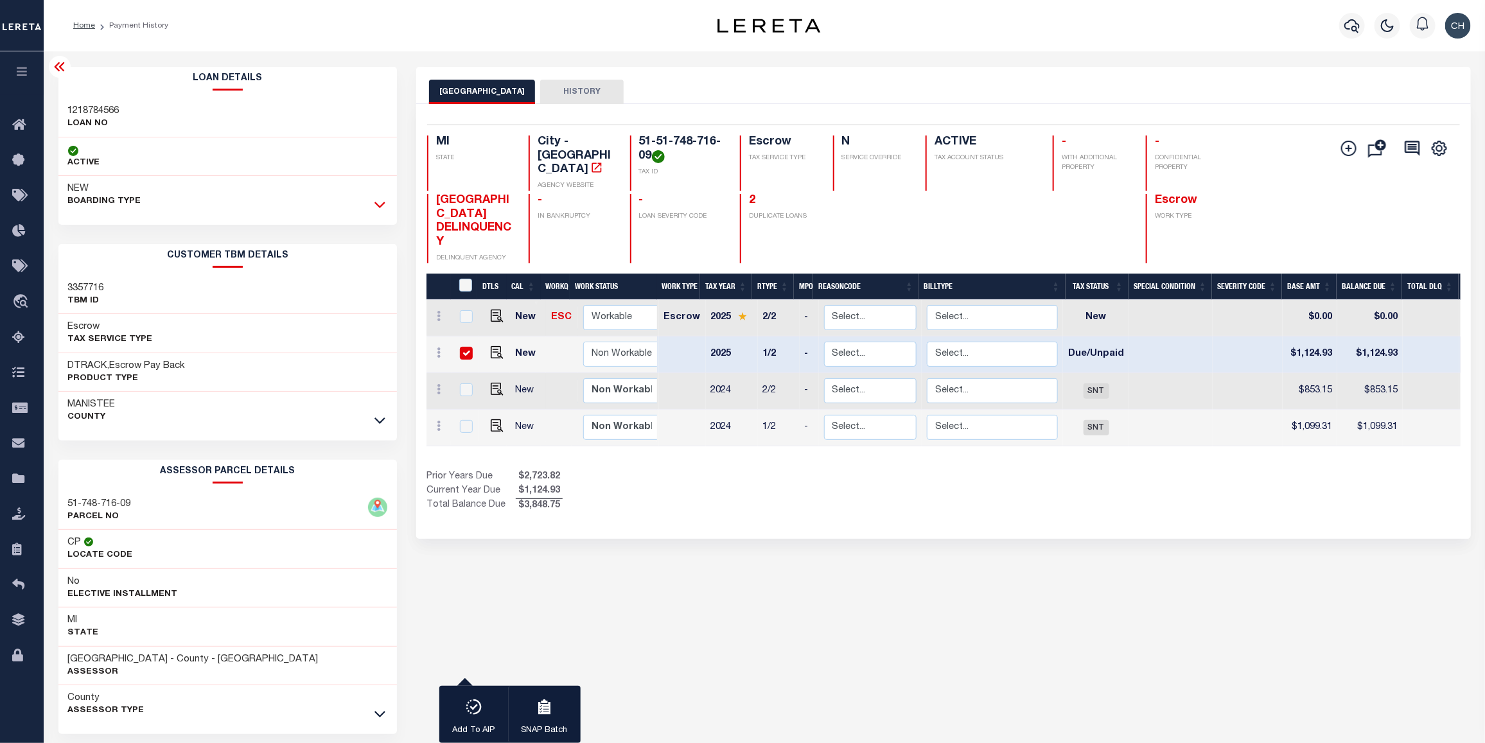
click at [384, 202] on icon at bounding box center [379, 204] width 11 height 13
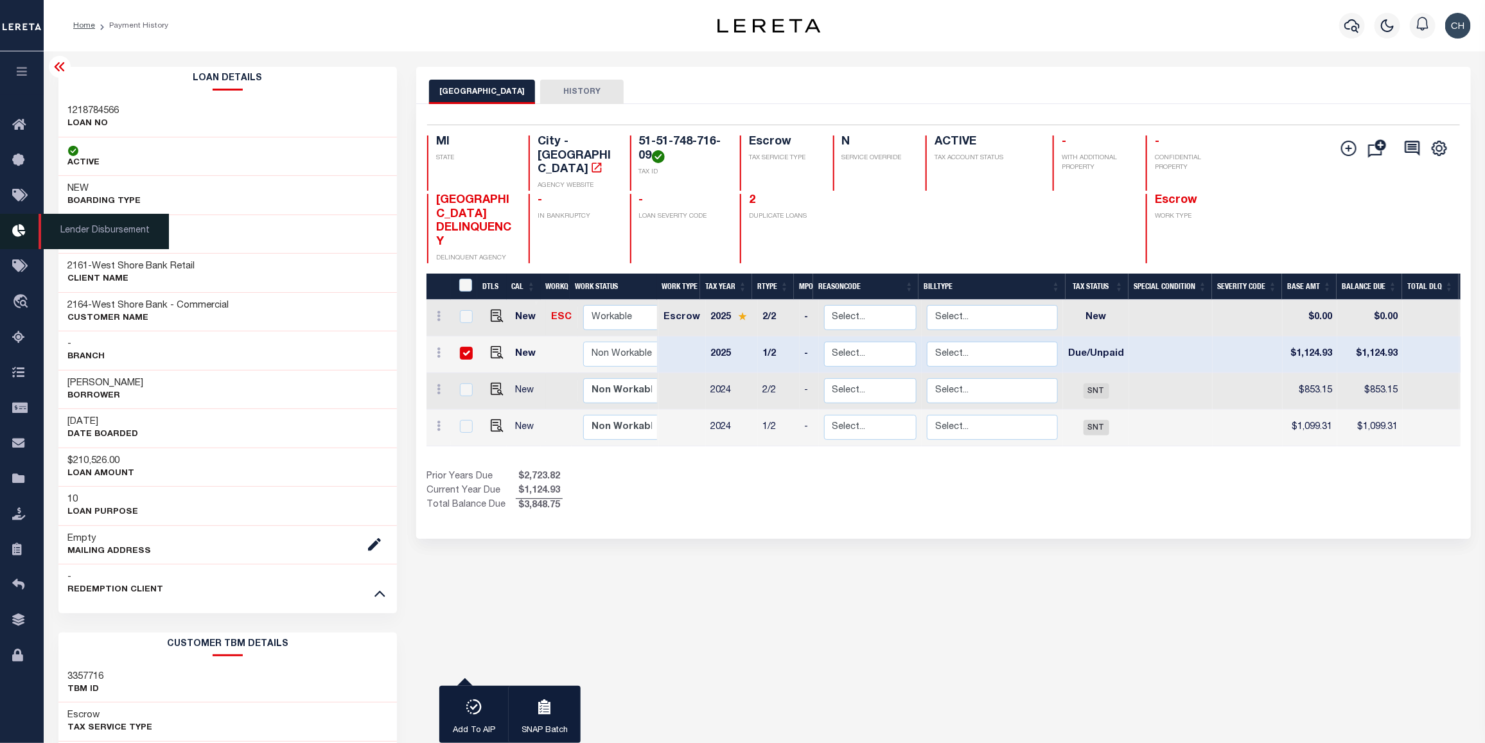
click at [26, 234] on icon at bounding box center [22, 231] width 21 height 16
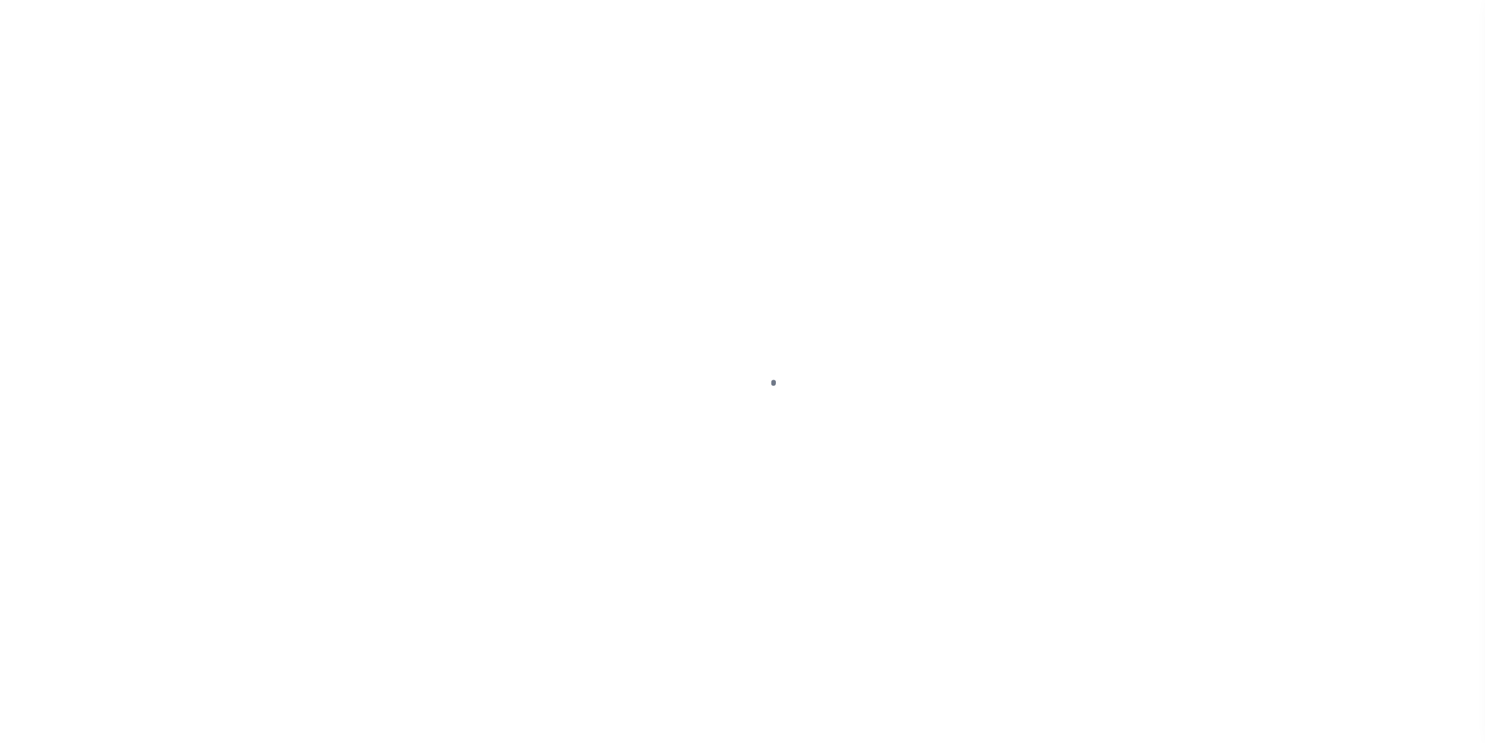
select select "DUE"
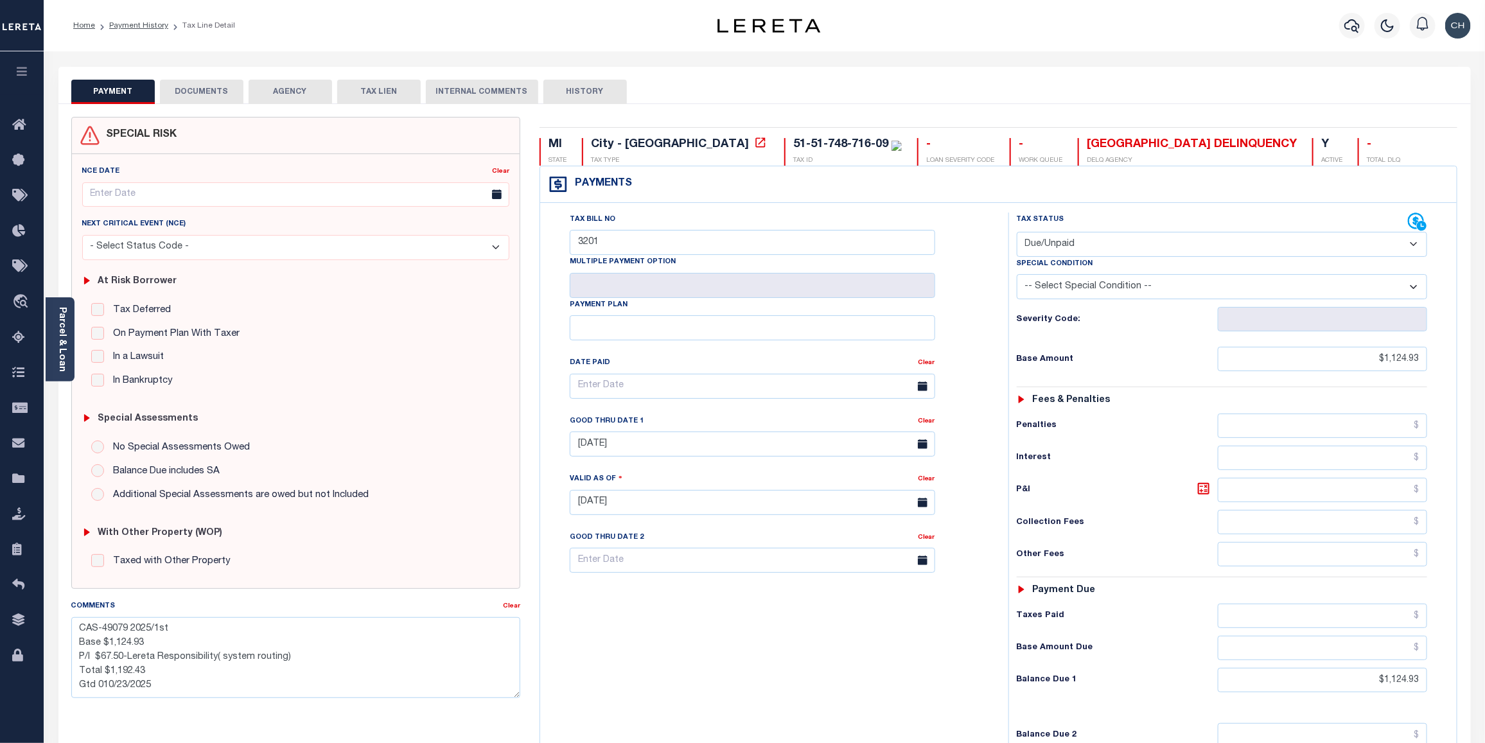
click at [209, 89] on button "DOCUMENTS" at bounding box center [201, 92] width 83 height 24
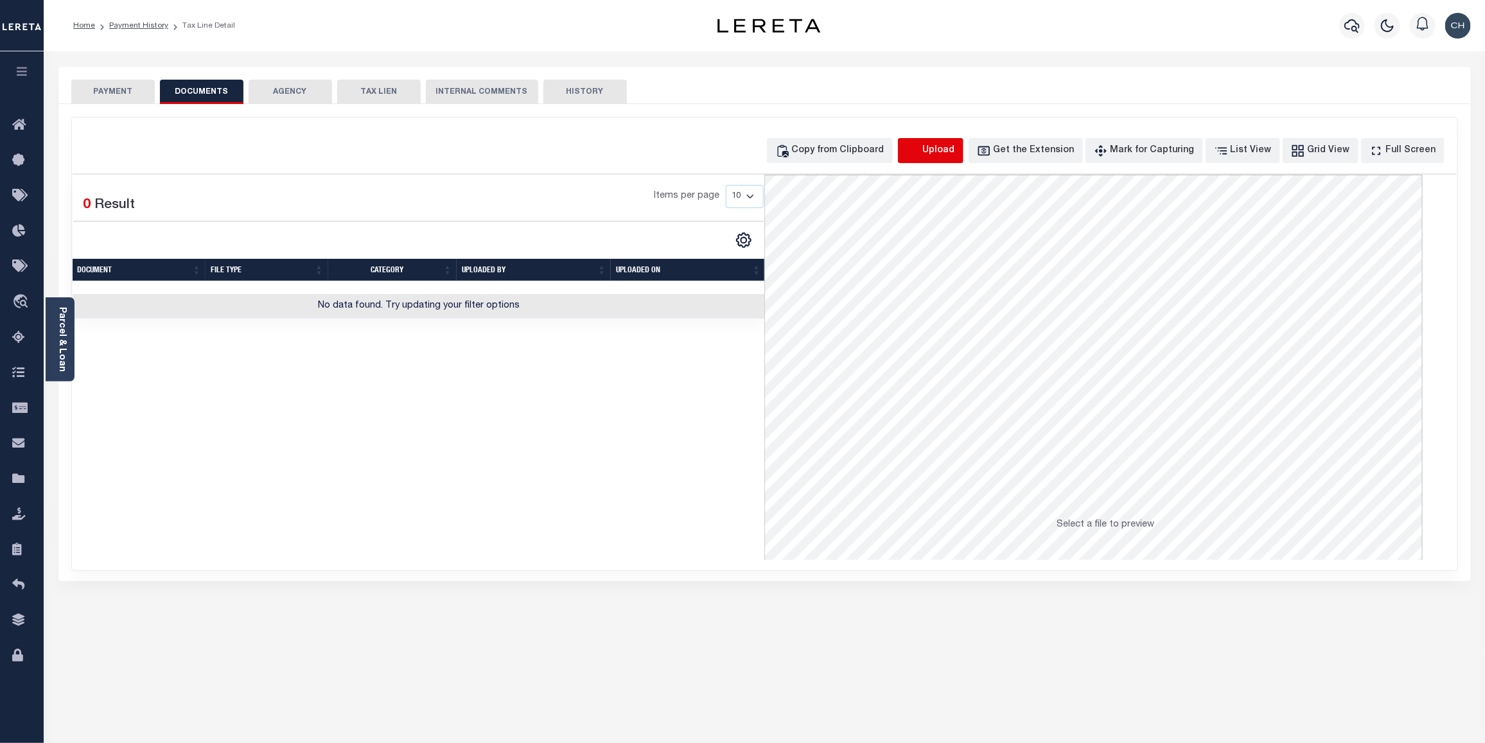
click at [920, 155] on icon "button" at bounding box center [913, 151] width 14 height 14
select select "POP"
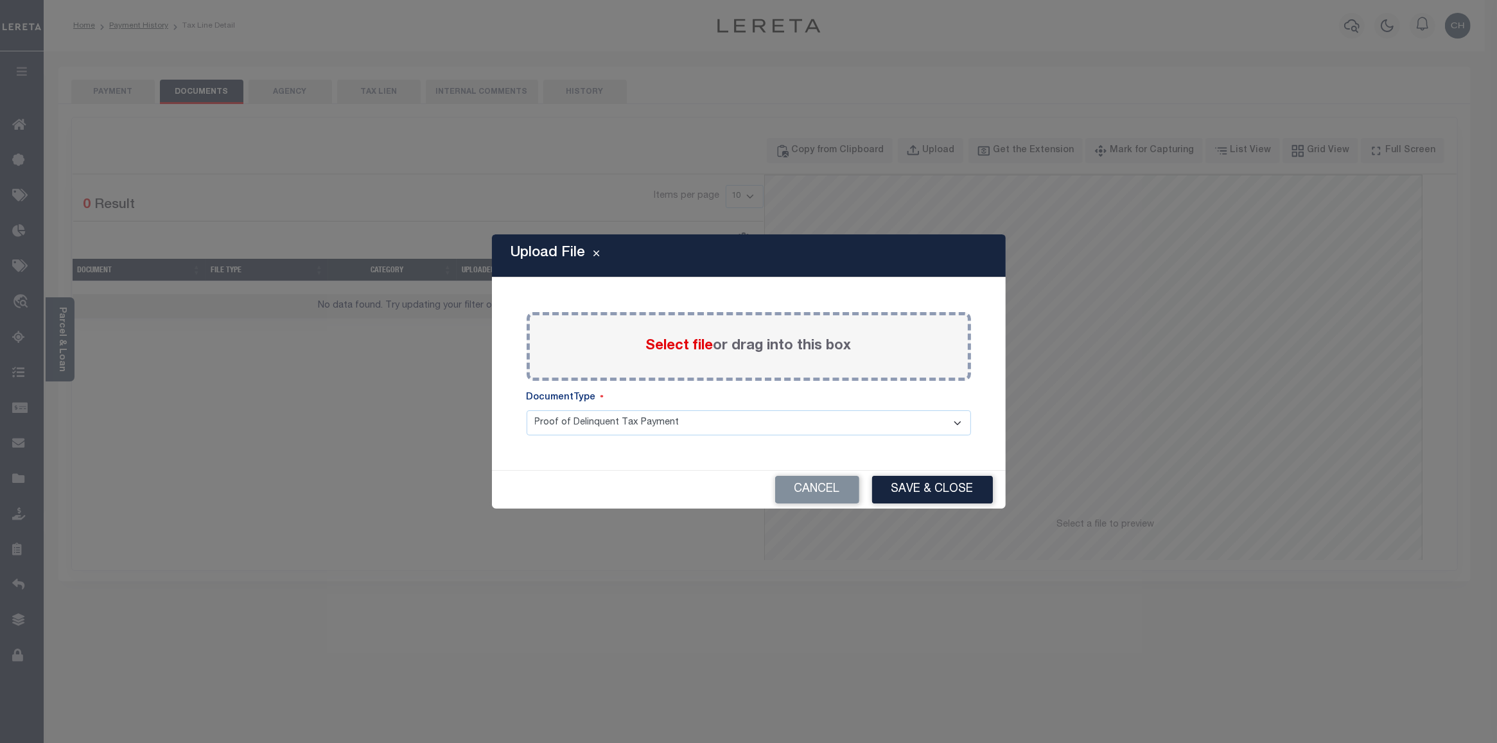
click at [665, 351] on span "Select file" at bounding box center [679, 346] width 67 height 14
click at [0, 0] on input "Select file or drag into this box" at bounding box center [0, 0] width 0 height 0
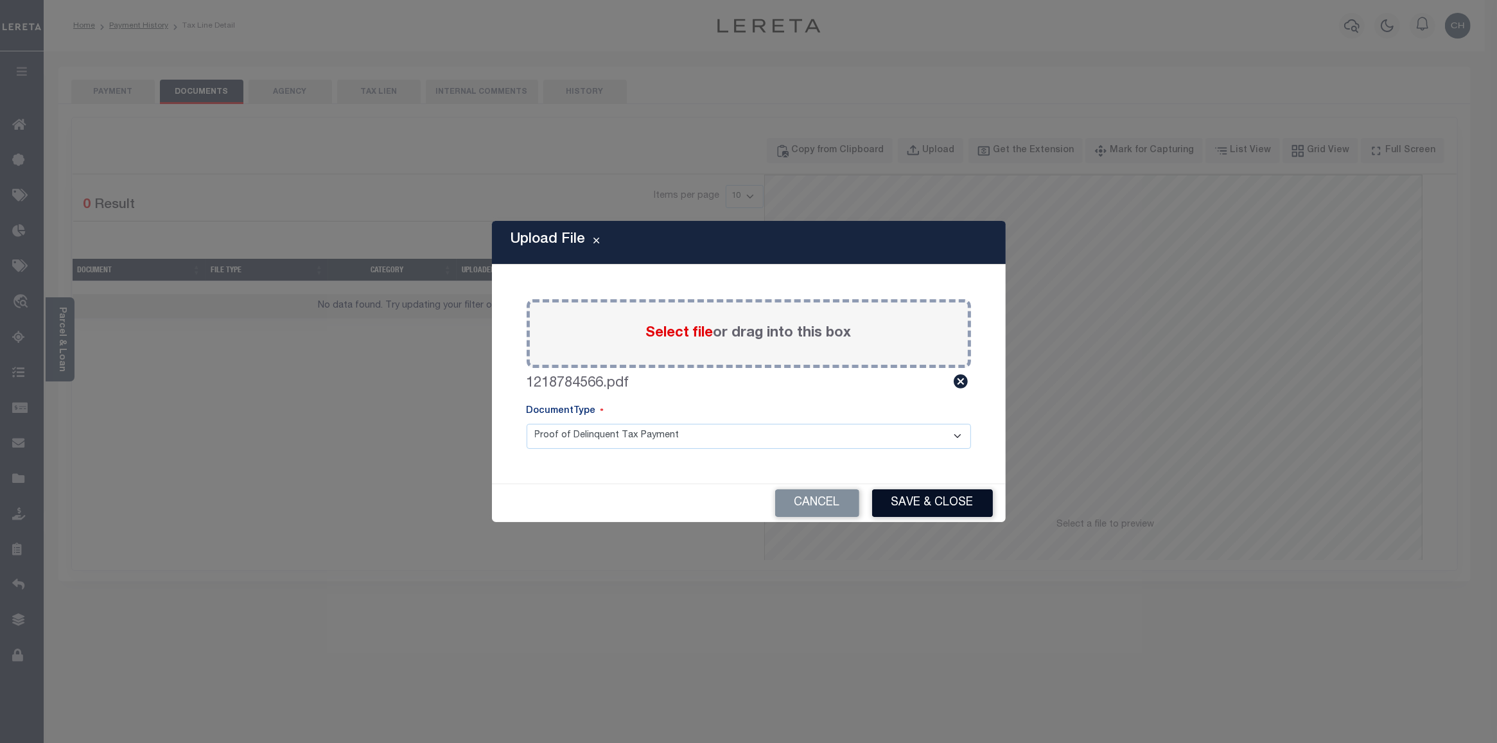
click at [934, 505] on button "Save & Close" at bounding box center [932, 503] width 121 height 28
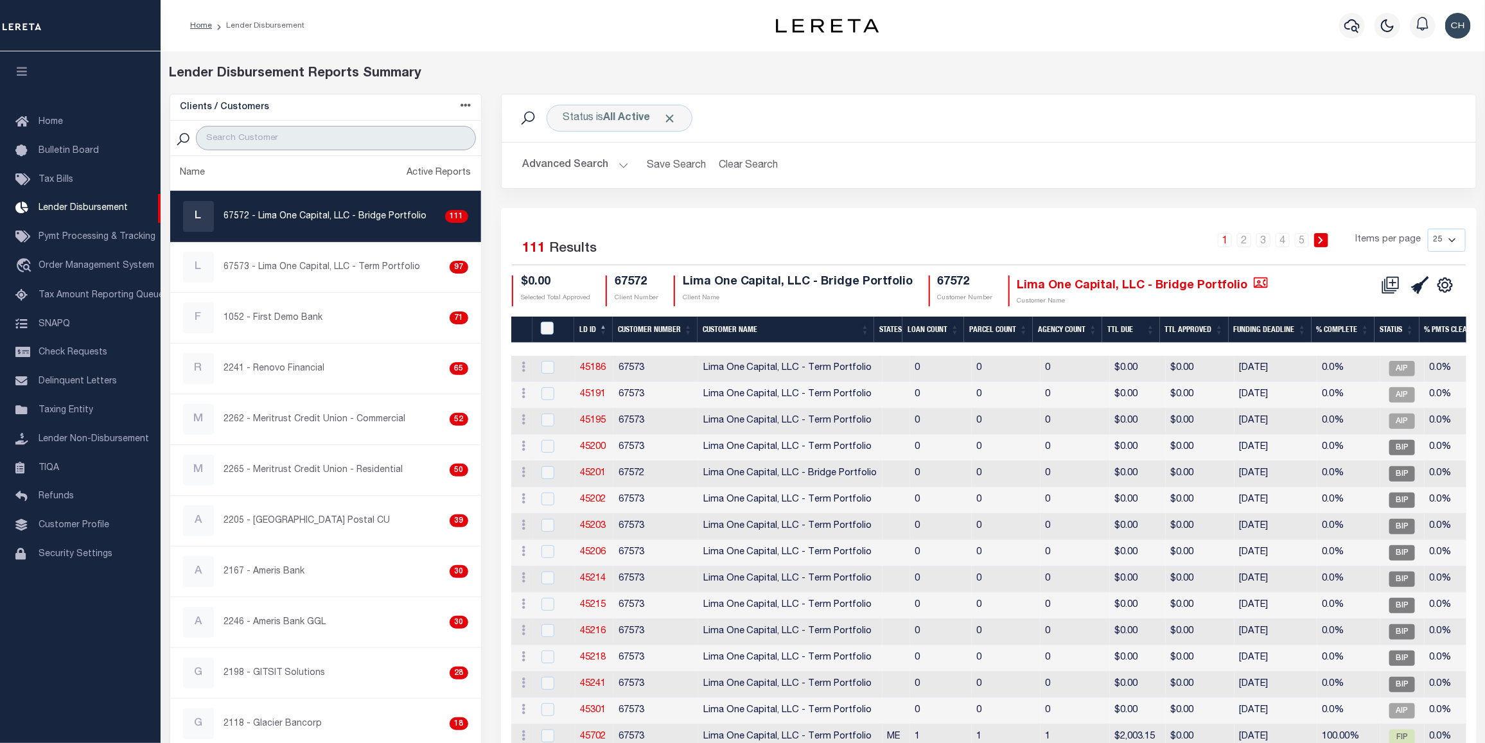
click at [239, 135] on input "search" at bounding box center [336, 138] width 280 height 24
type input "2164"
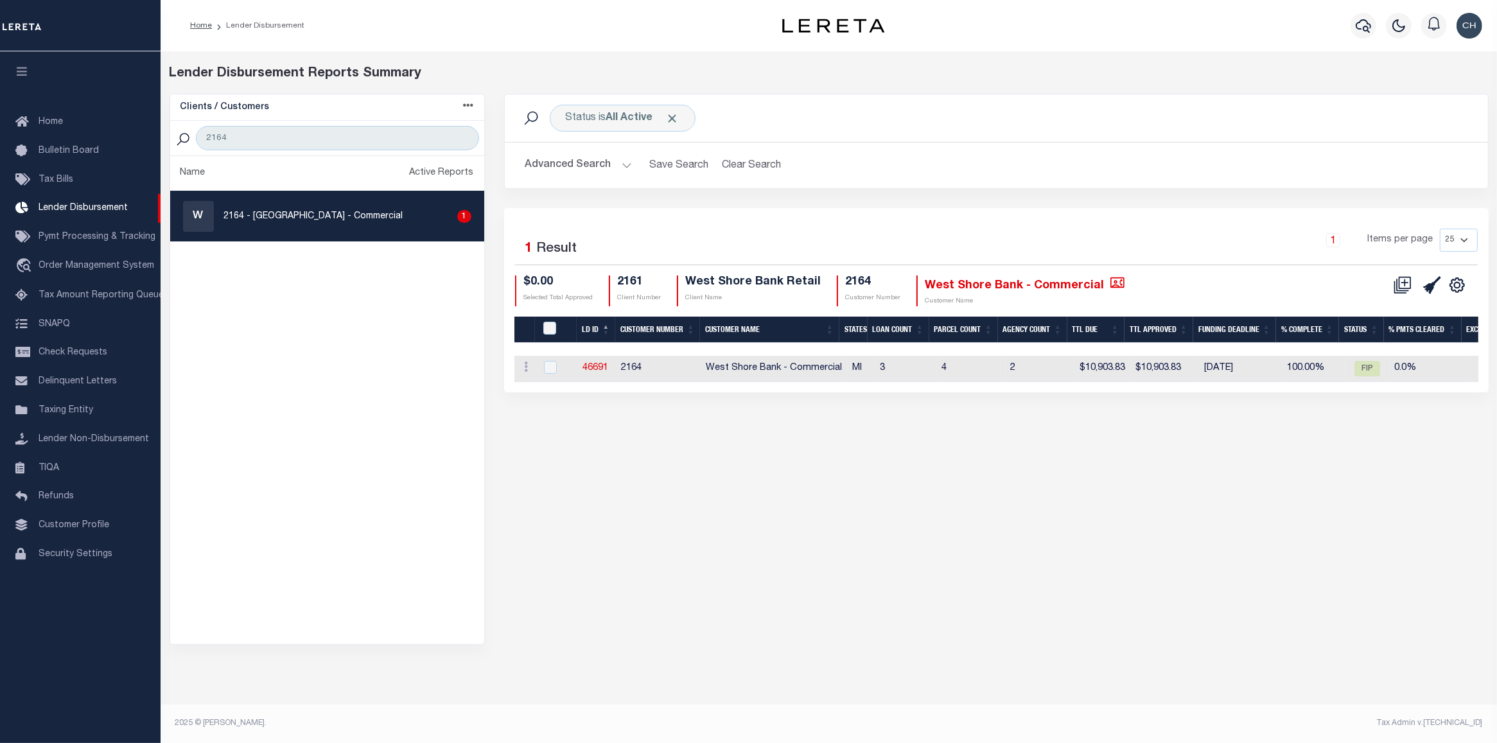
click at [1467, 243] on select "25 50 100 200" at bounding box center [1459, 240] width 38 height 23
select select "200"
click at [1440, 229] on select "25 50 100 200" at bounding box center [1459, 240] width 38 height 23
click at [1407, 281] on icon at bounding box center [1402, 285] width 18 height 18
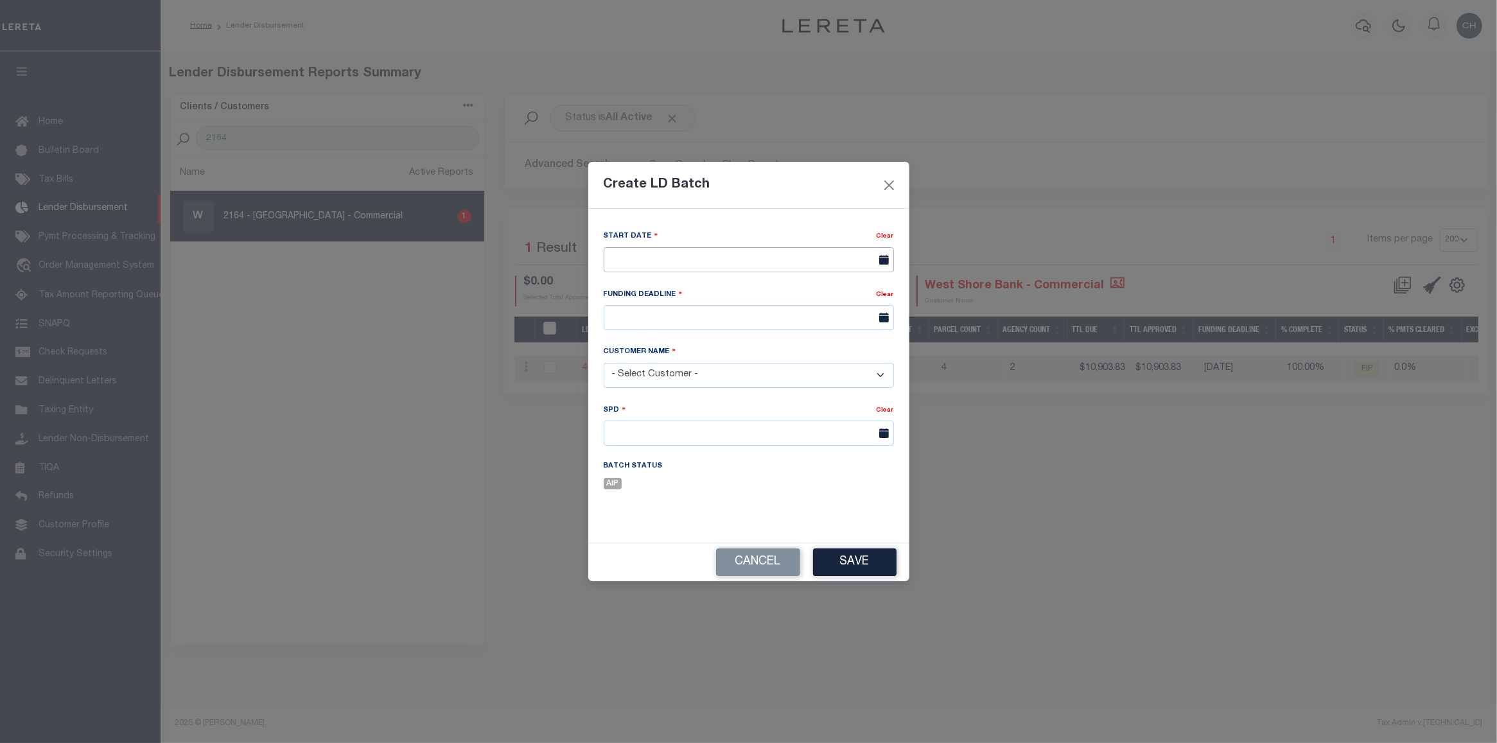
click at [707, 260] on input "text" at bounding box center [749, 259] width 290 height 25
click at [756, 351] on span "10" at bounding box center [758, 355] width 25 height 25
type input "[DATE]"
click at [672, 326] on input "text" at bounding box center [749, 317] width 290 height 25
click at [756, 437] on span "17" at bounding box center [758, 440] width 25 height 25
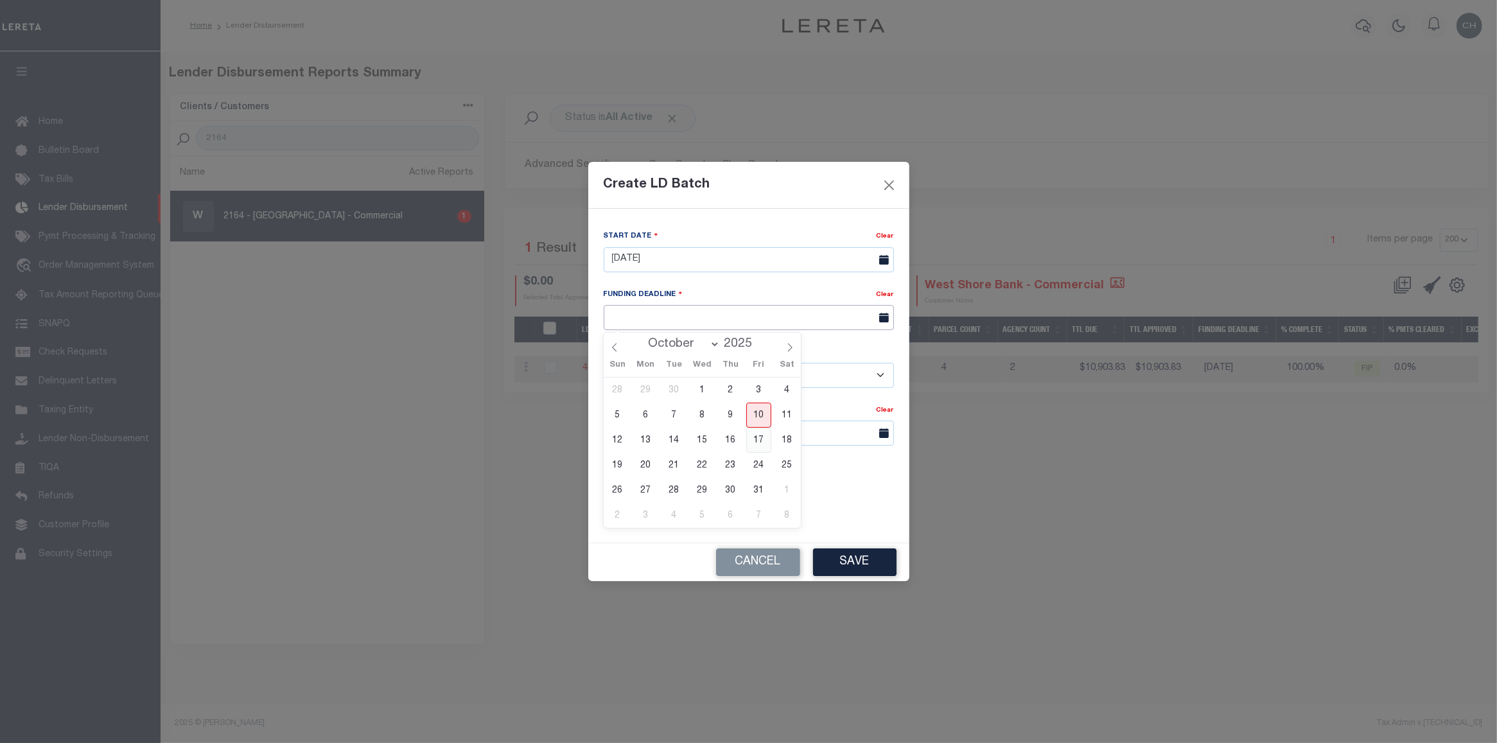
type input "10/17/25"
click at [672, 376] on select "- Select Customer - Accumatch - Refunds All In Credit Union Amarillo National B…" at bounding box center [749, 375] width 290 height 25
select select "2164"
click at [604, 363] on select "- Select Customer - Accumatch - Refunds All In Credit Union Amarillo National B…" at bounding box center [749, 375] width 290 height 25
click at [676, 433] on input "text" at bounding box center [749, 433] width 290 height 25
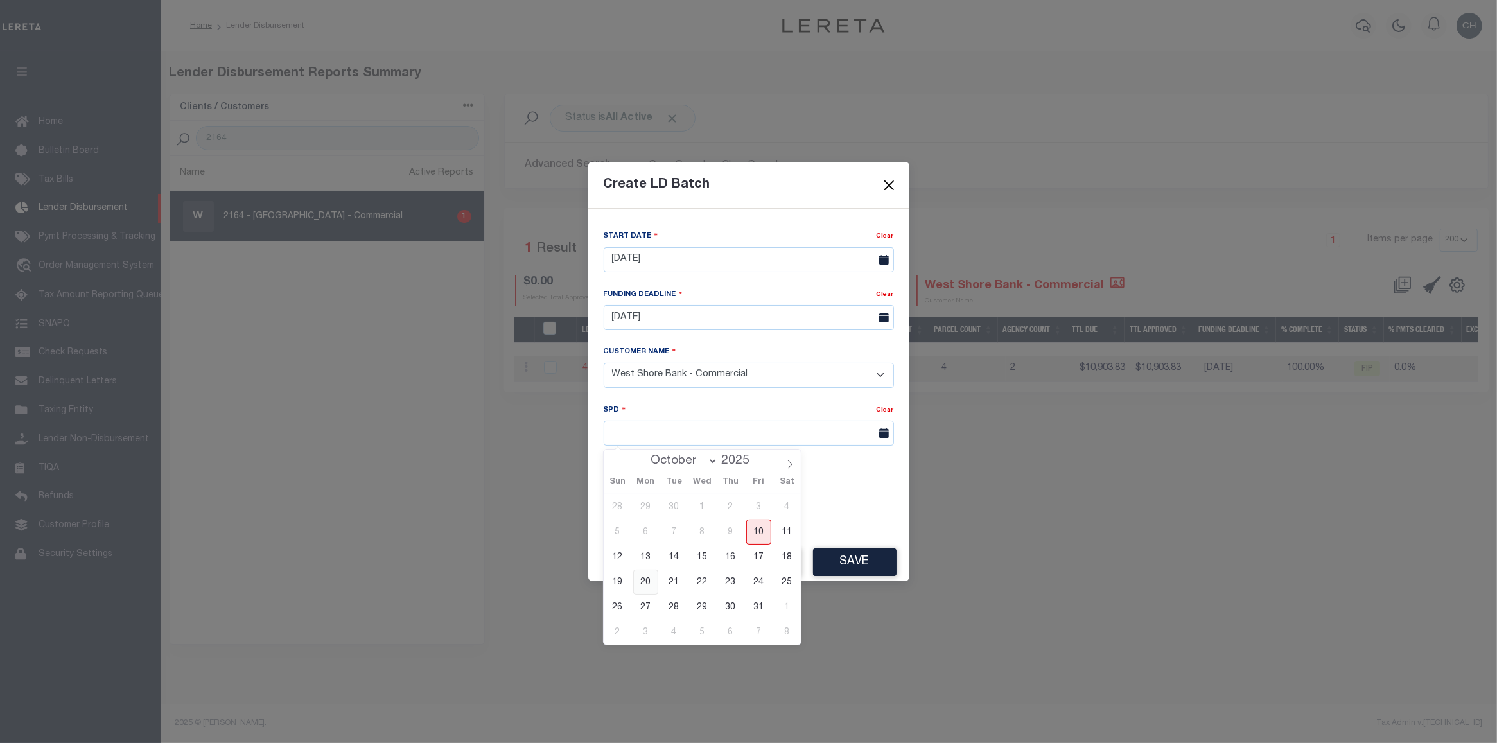
click at [649, 586] on span "20" at bounding box center [645, 582] width 25 height 25
type input "10/20/2025"
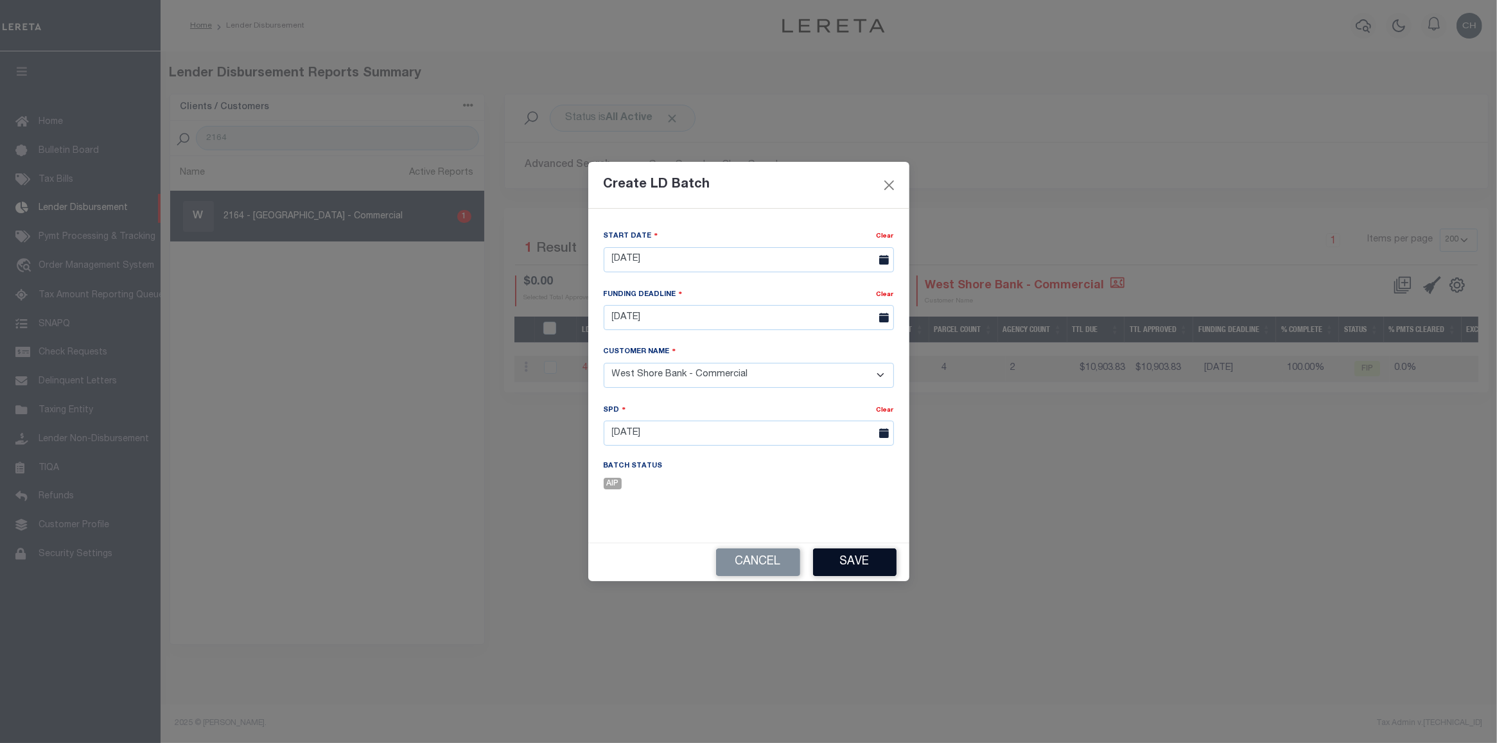
click at [854, 573] on button "Save" at bounding box center [854, 562] width 83 height 28
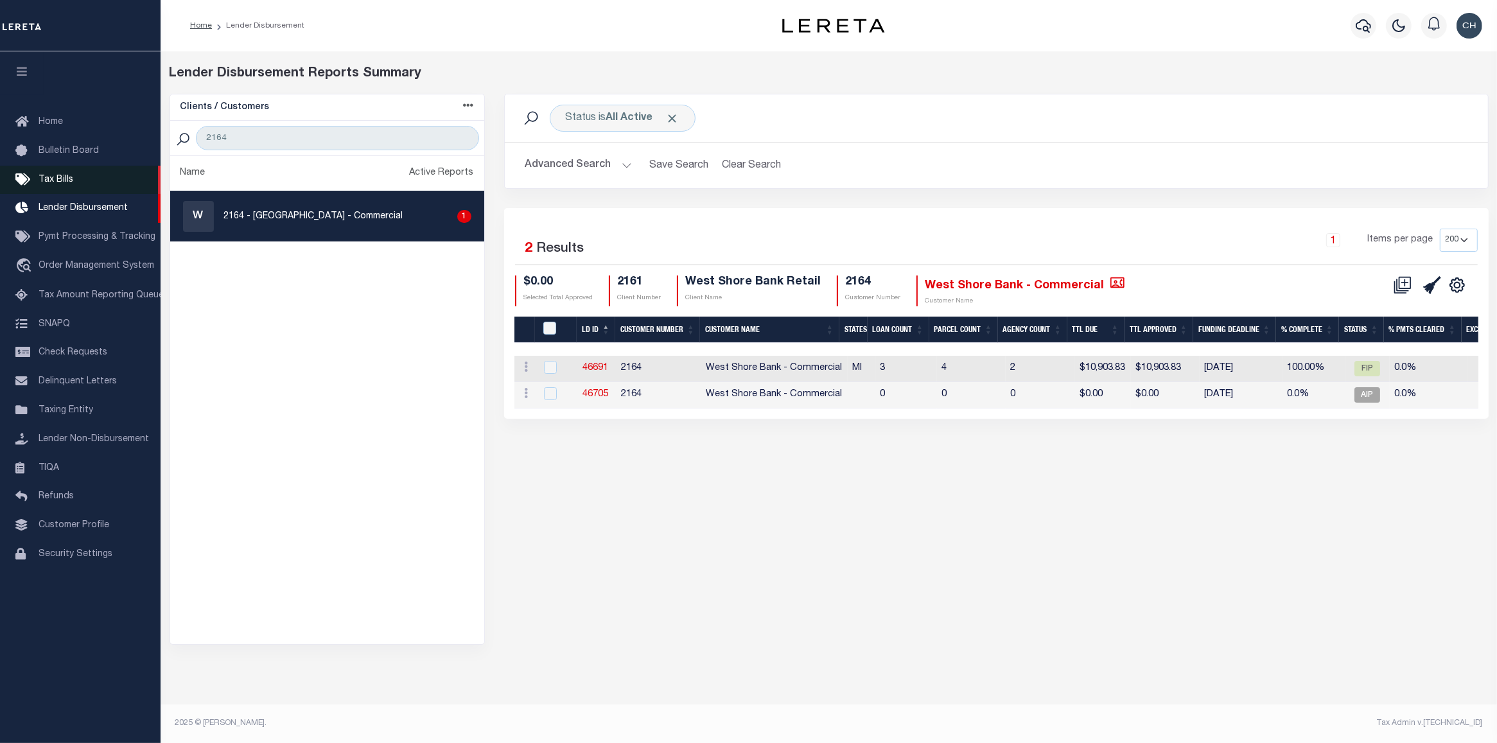
click at [59, 184] on span "Tax Bills" at bounding box center [56, 179] width 35 height 9
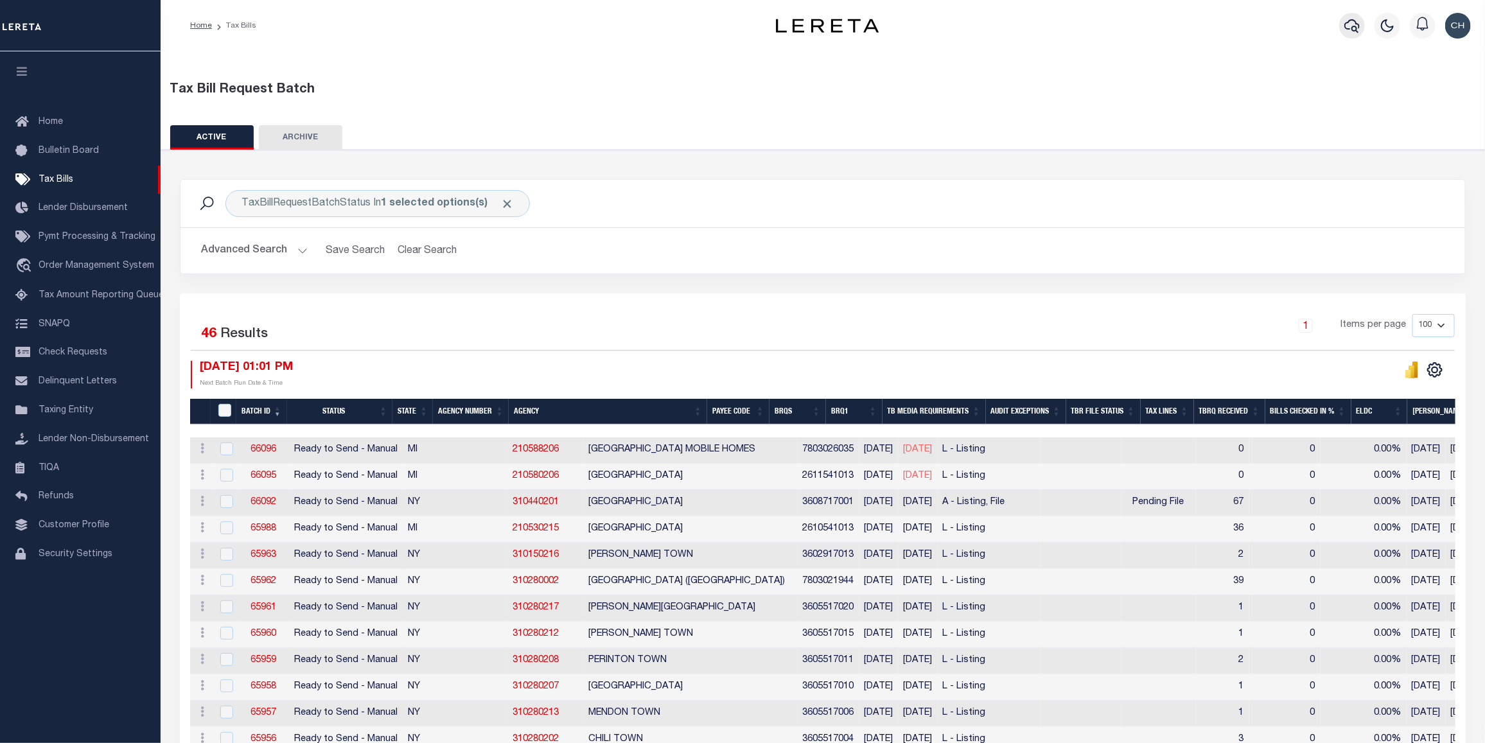
click at [1357, 31] on icon "button" at bounding box center [1351, 25] width 15 height 15
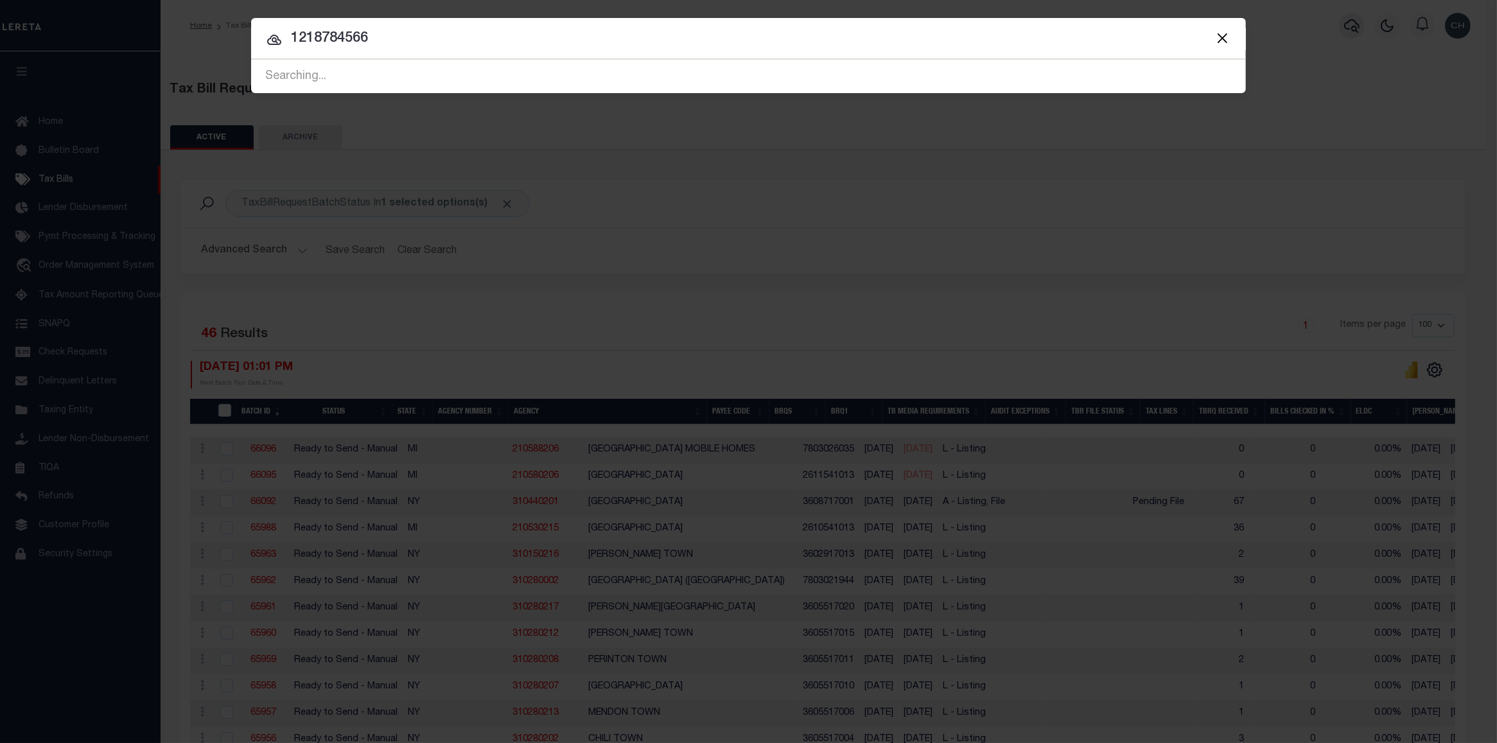
type input "1218784566"
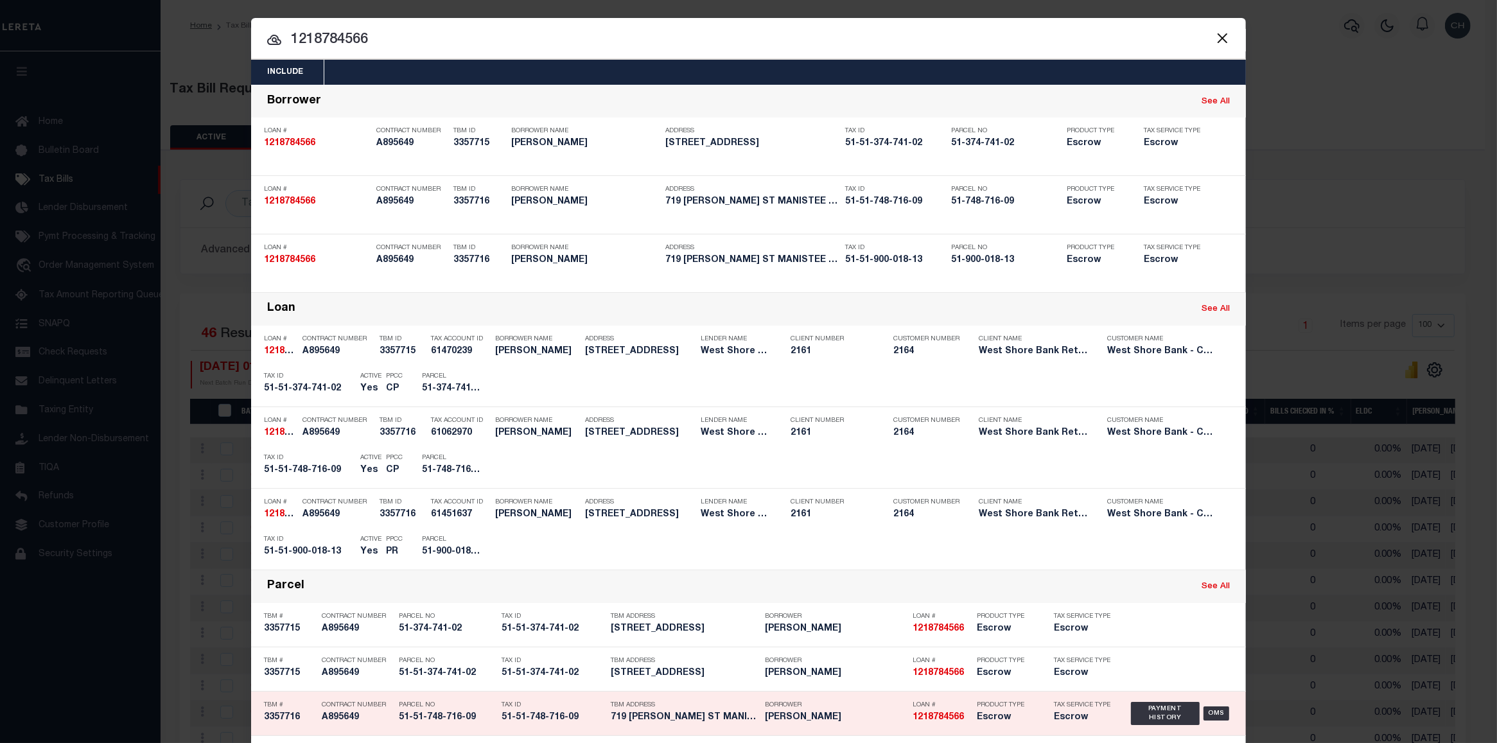
click at [695, 726] on div "TBM Address 719 KOSCIUSKO ST MANISTEE MI 49..." at bounding box center [685, 713] width 148 height 37
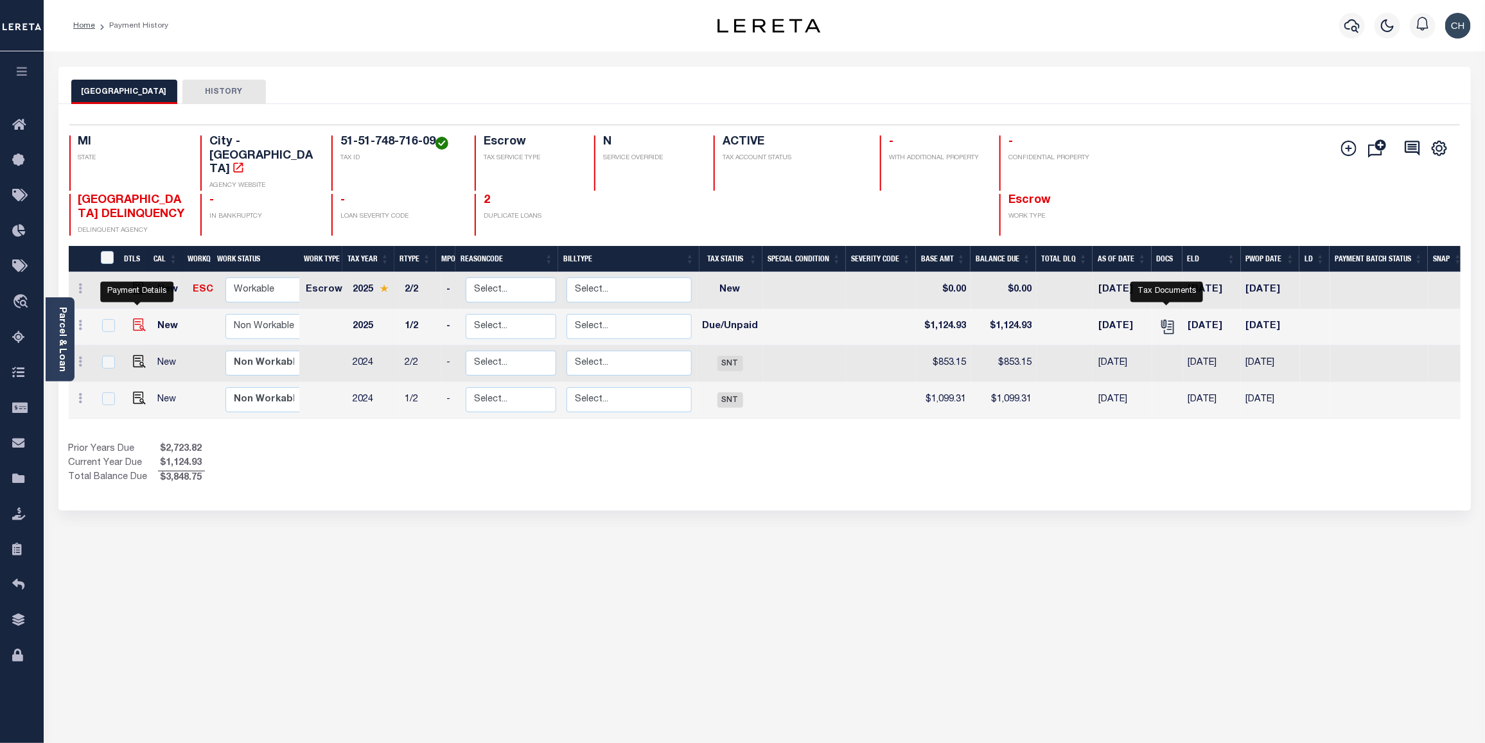
click at [139, 318] on img "" at bounding box center [139, 324] width 13 height 13
checkbox input "true"
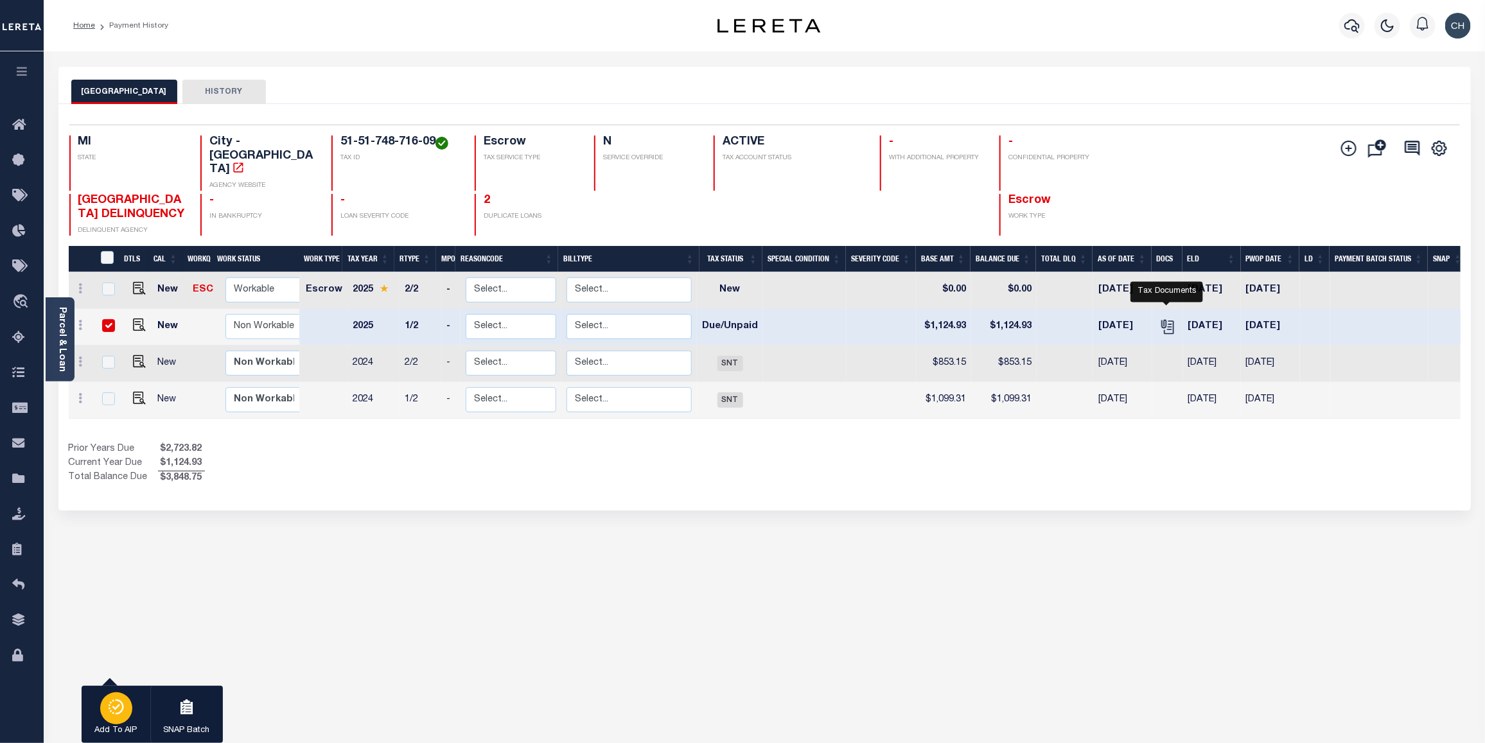
click at [110, 710] on icon "button" at bounding box center [116, 706] width 18 height 15
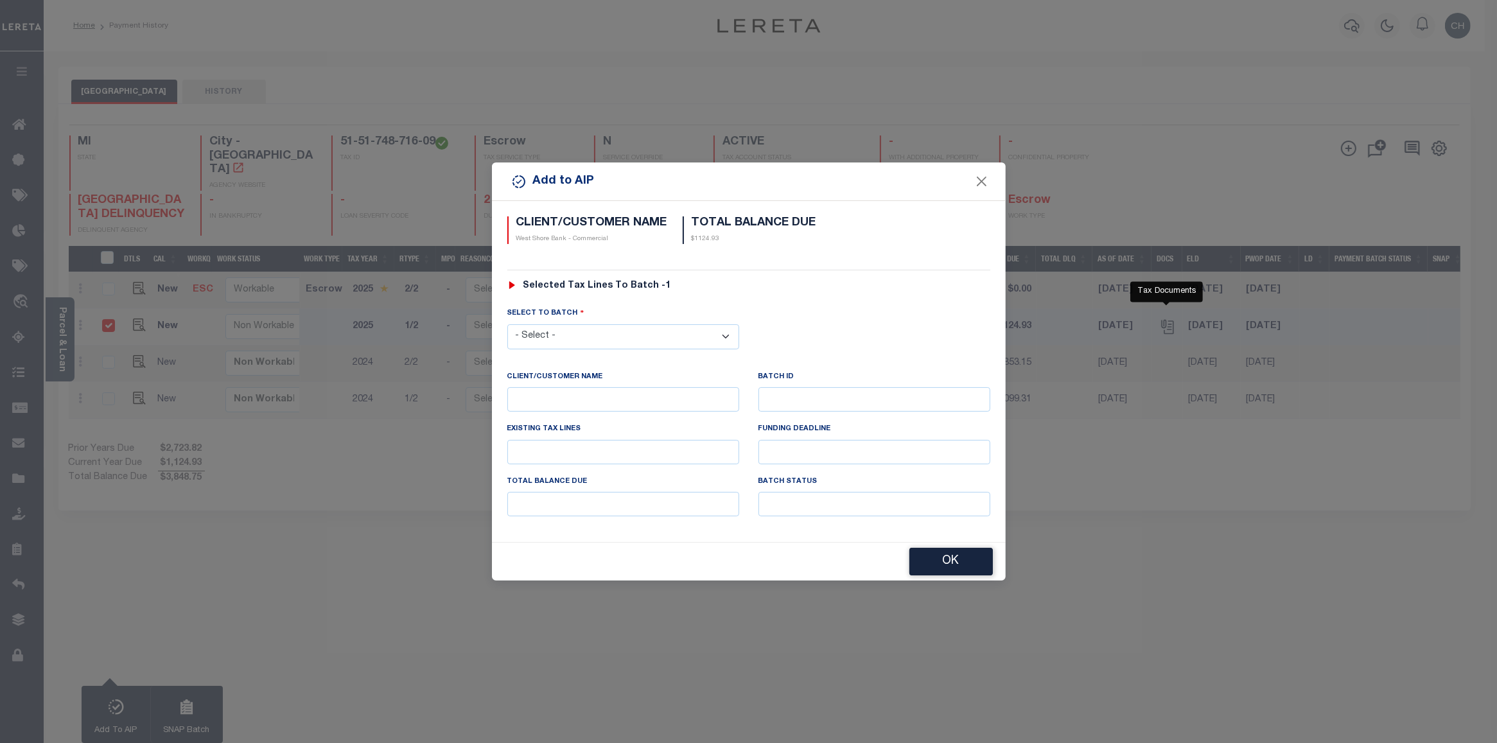
drag, startPoint x: 581, startPoint y: 334, endPoint x: 588, endPoint y: 338, distance: 8.4
click at [581, 334] on select "- Select - 46705" at bounding box center [623, 336] width 232 height 25
select select "46705"
click at [507, 324] on select "- Select - 46705" at bounding box center [623, 336] width 232 height 25
click at [961, 564] on button "OK" at bounding box center [950, 562] width 83 height 28
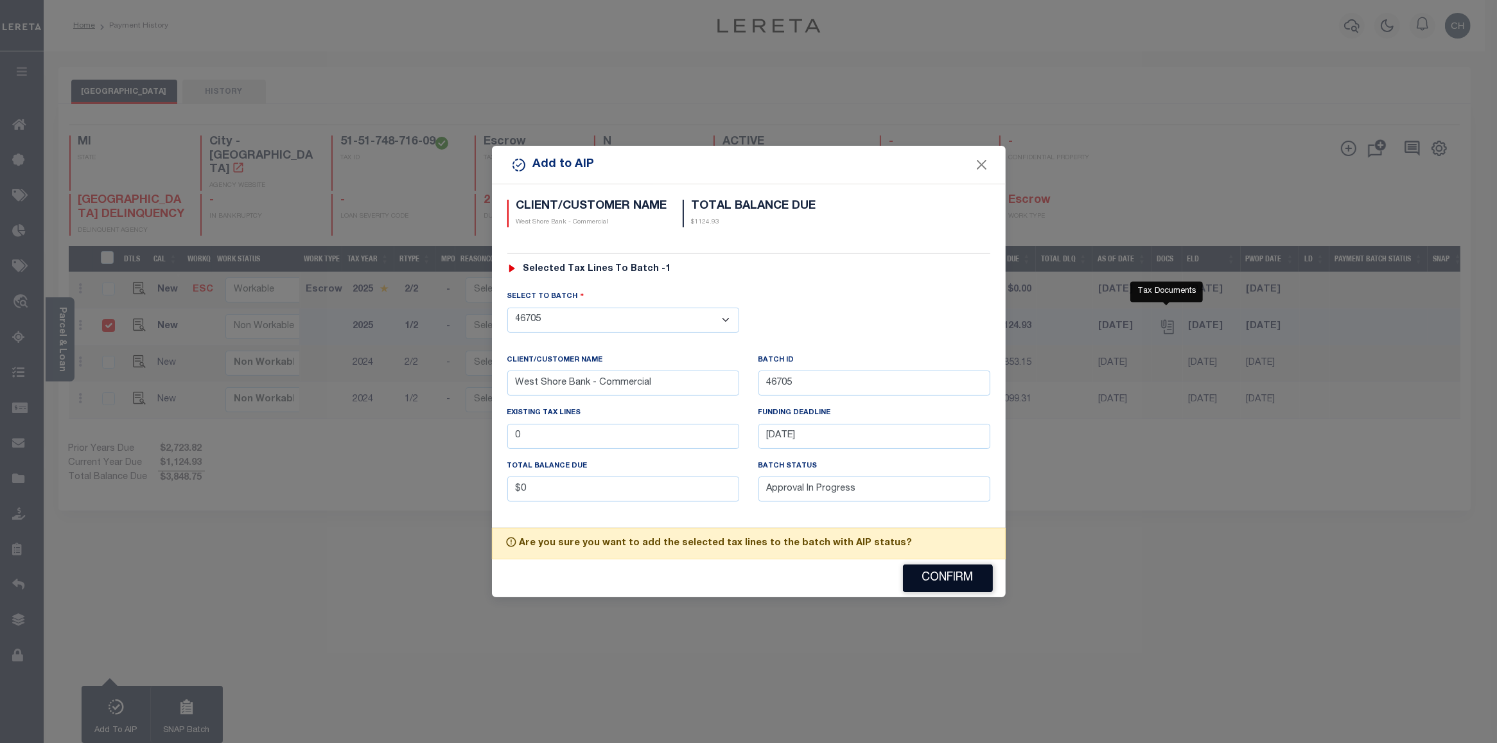
click at [964, 581] on button "Confirm" at bounding box center [948, 578] width 90 height 28
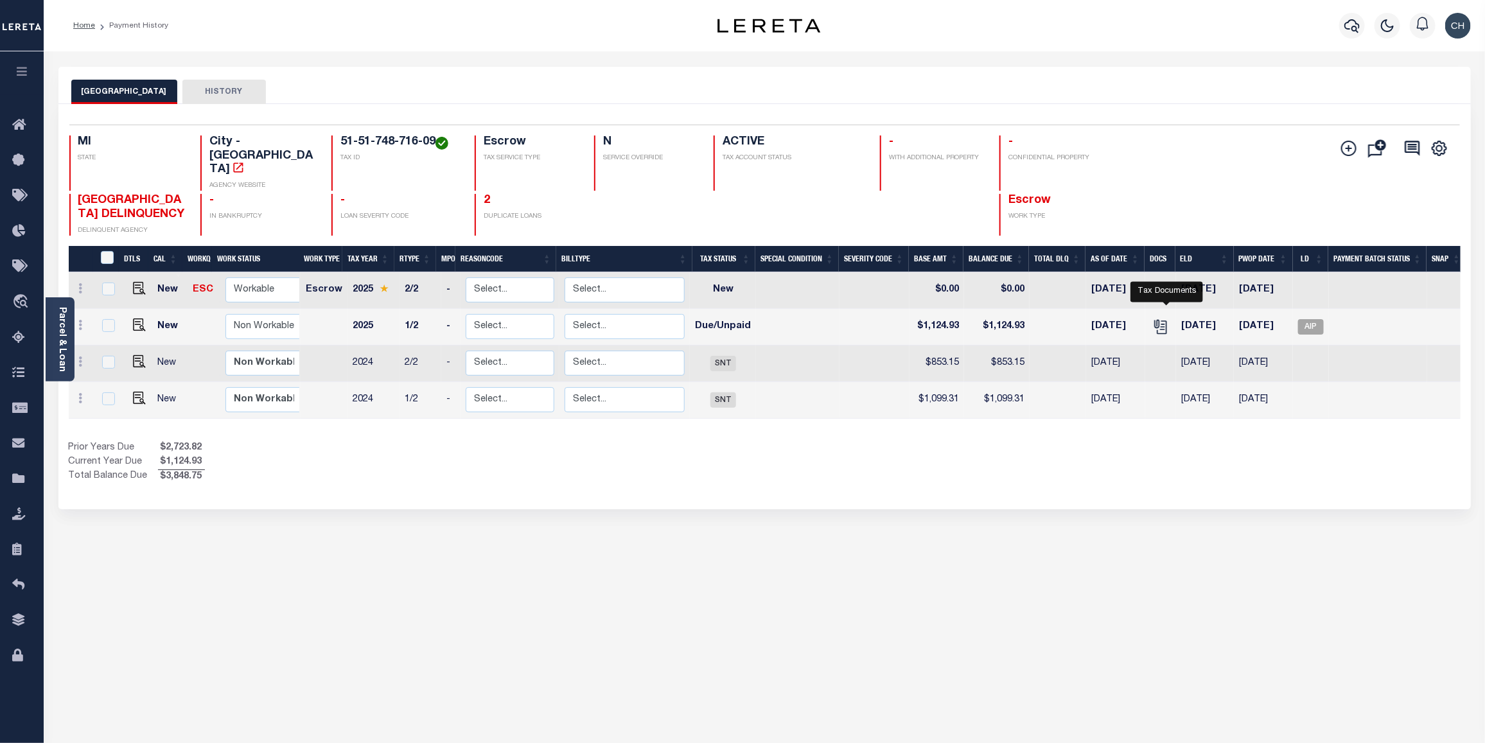
click at [1381, 92] on div "MANISTEE CITY HISTORY" at bounding box center [764, 92] width 1386 height 24
click at [1355, 30] on icon "button" at bounding box center [1351, 25] width 15 height 15
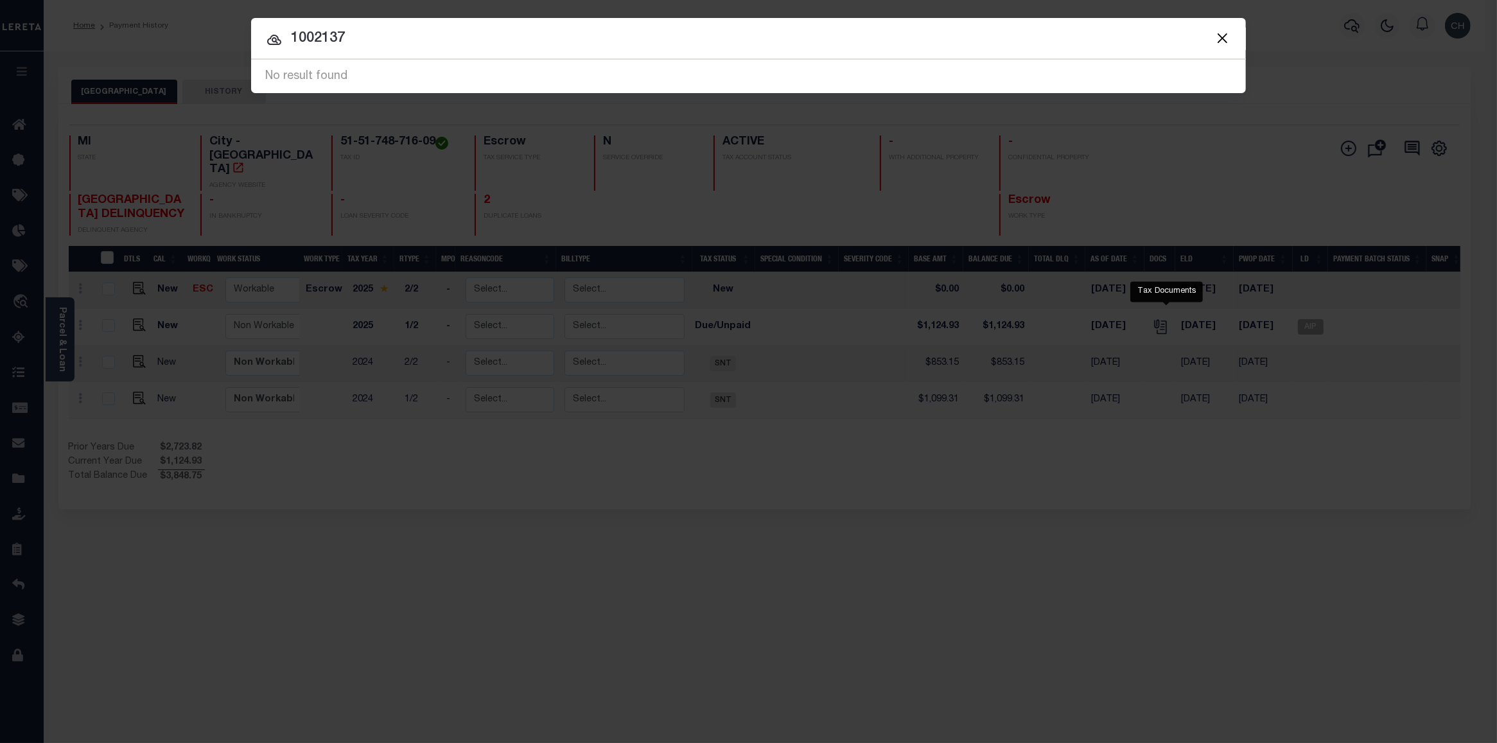
drag, startPoint x: 363, startPoint y: 37, endPoint x: 245, endPoint y: 39, distance: 118.2
click at [245, 39] on div "Include Loans TBM Customers Borrowers Payments (Lender Non-Disb) Payments (Lend…" at bounding box center [748, 371] width 1497 height 743
type input "8386"
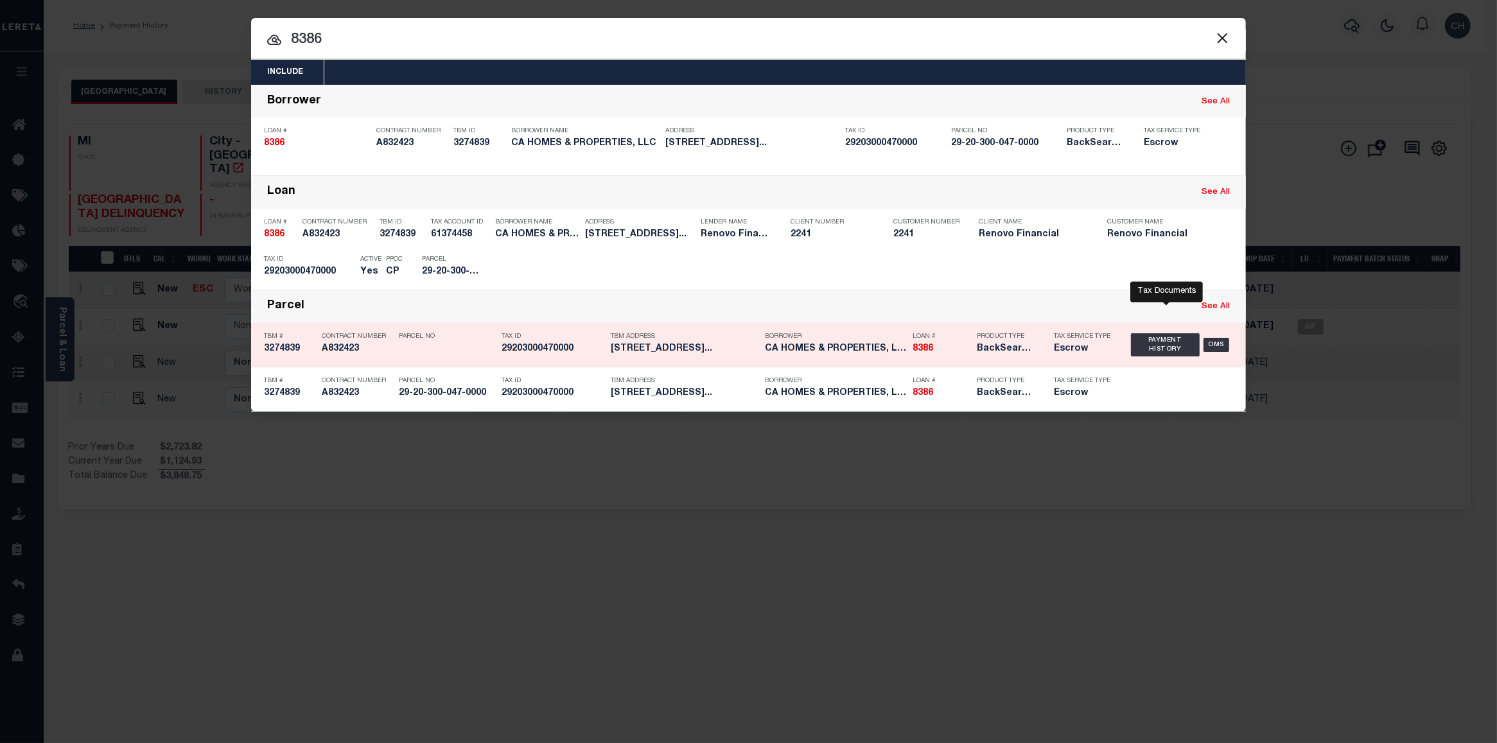
click at [810, 350] on h5 "CA HOMES & PROPERTIES, LLC" at bounding box center [835, 349] width 141 height 11
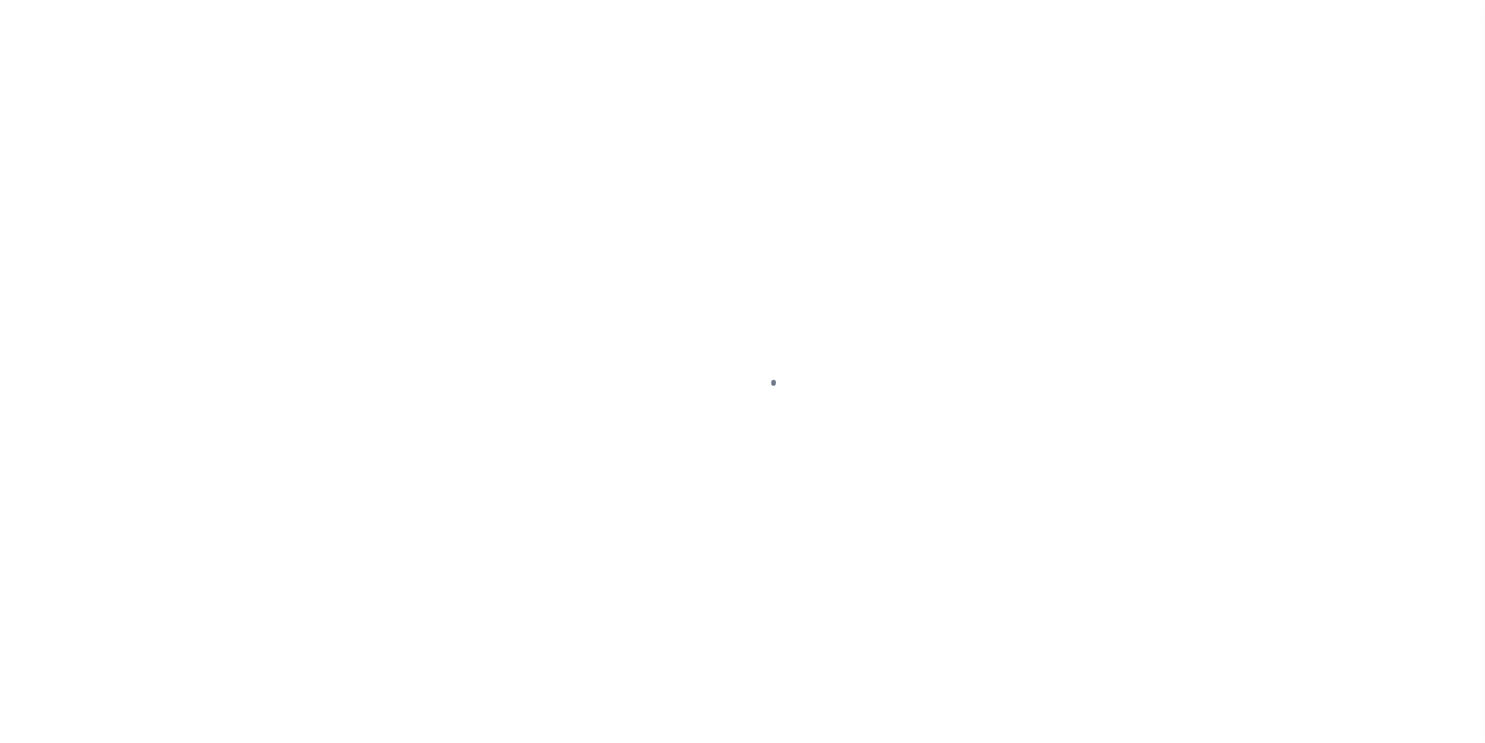
select select "DUE"
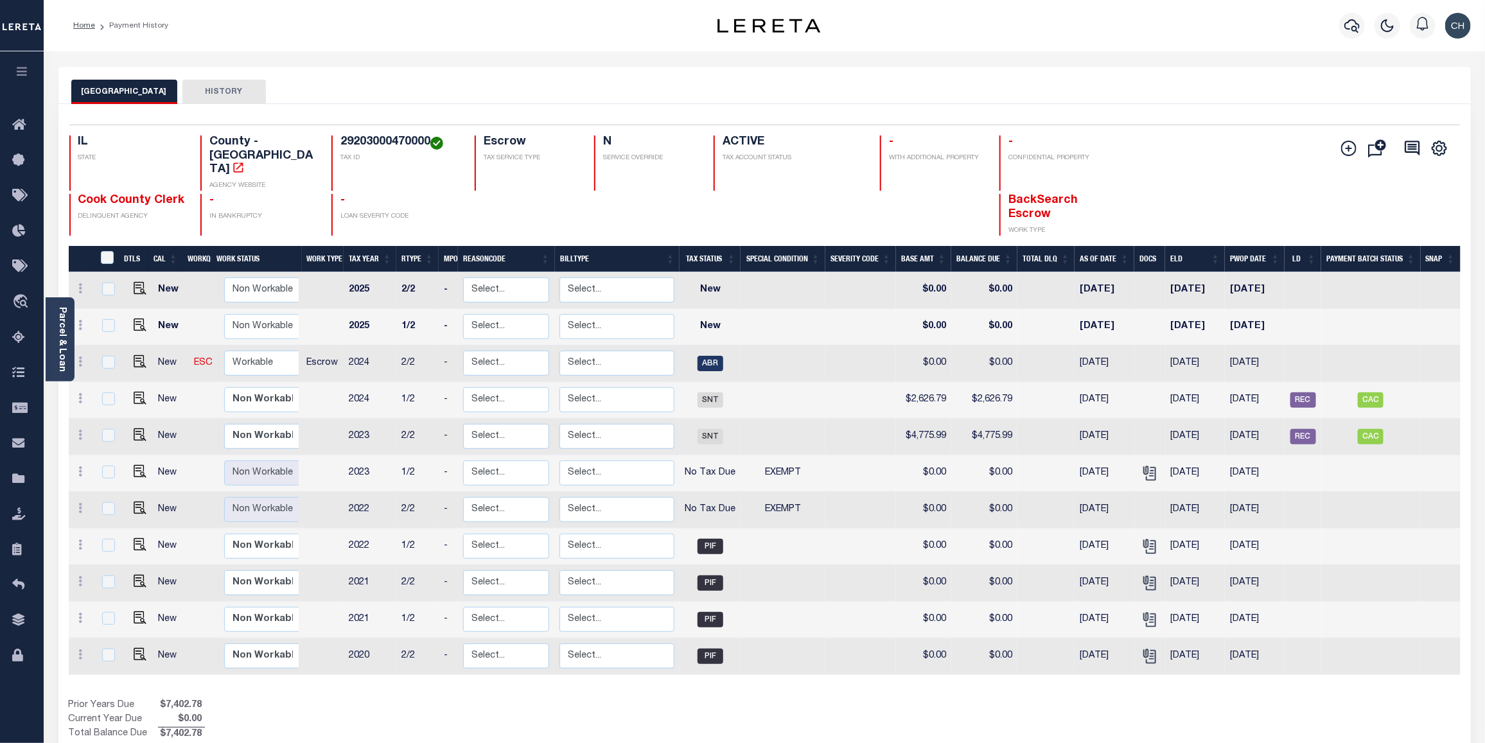
click at [1355, 109] on div "Selected 11 Results 1 Items per page 25 50 100 IL STATE TAX ID N" at bounding box center [764, 435] width 1412 height 663
click at [1348, 26] on icon "button" at bounding box center [1351, 25] width 15 height 15
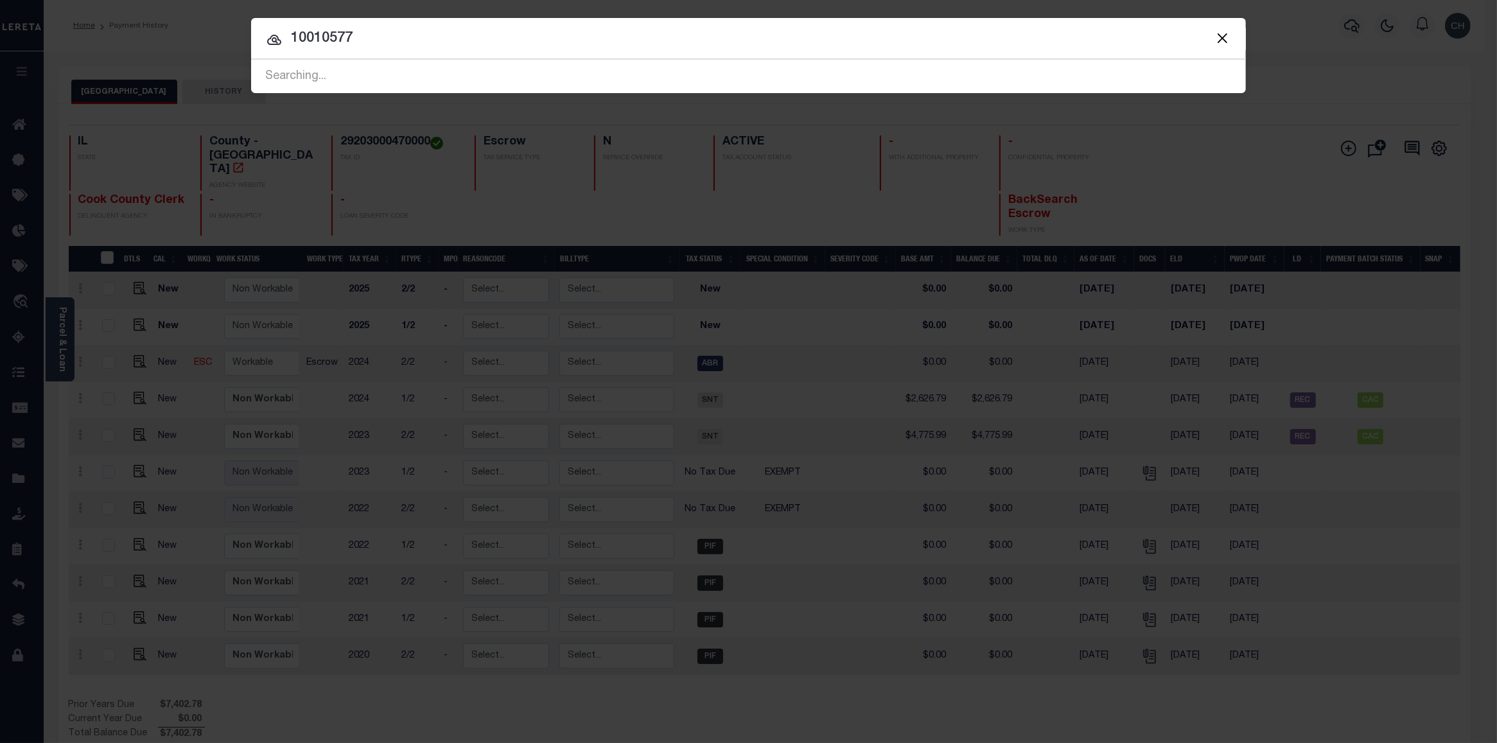
type input "10010577"
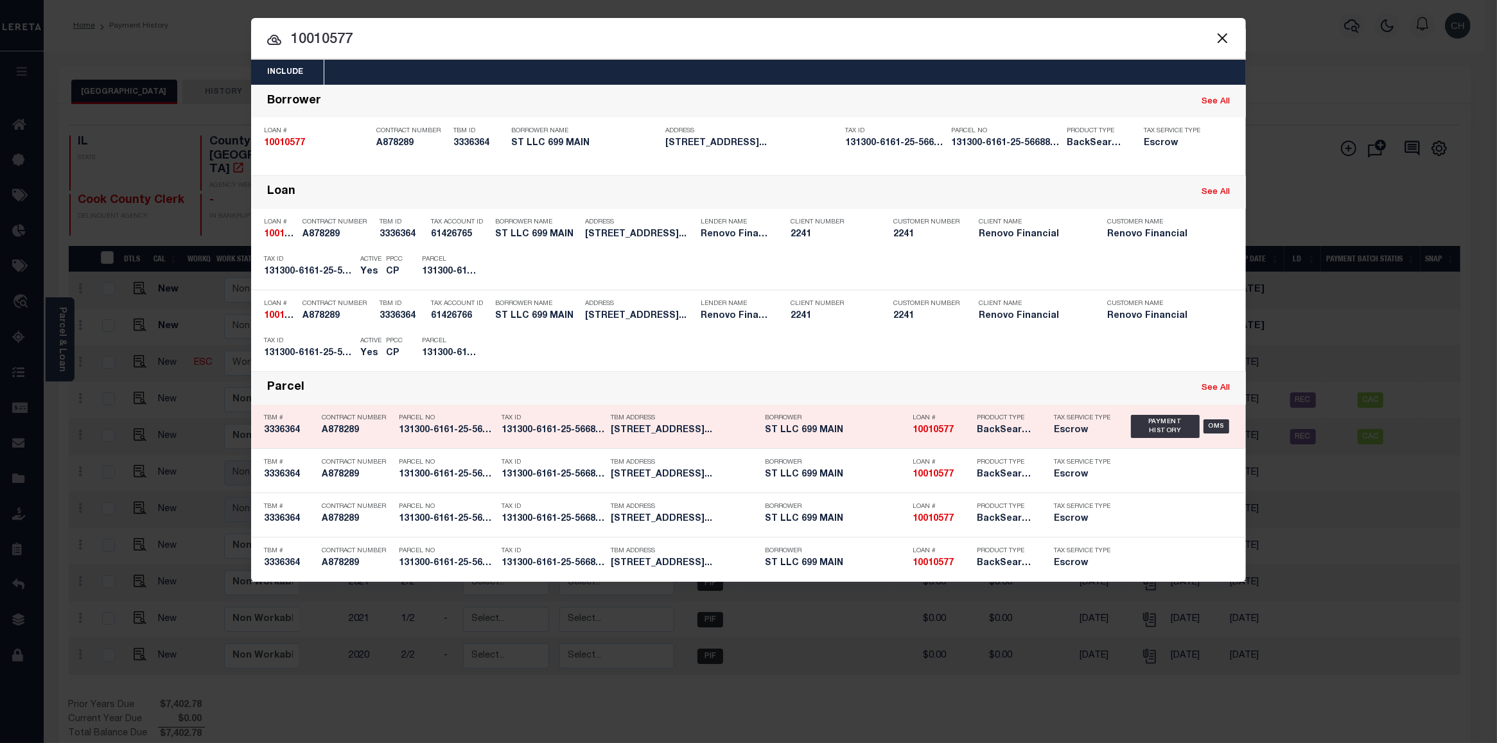
click at [973, 438] on div "Product Type BackSearch,Escrow" at bounding box center [1005, 426] width 77 height 37
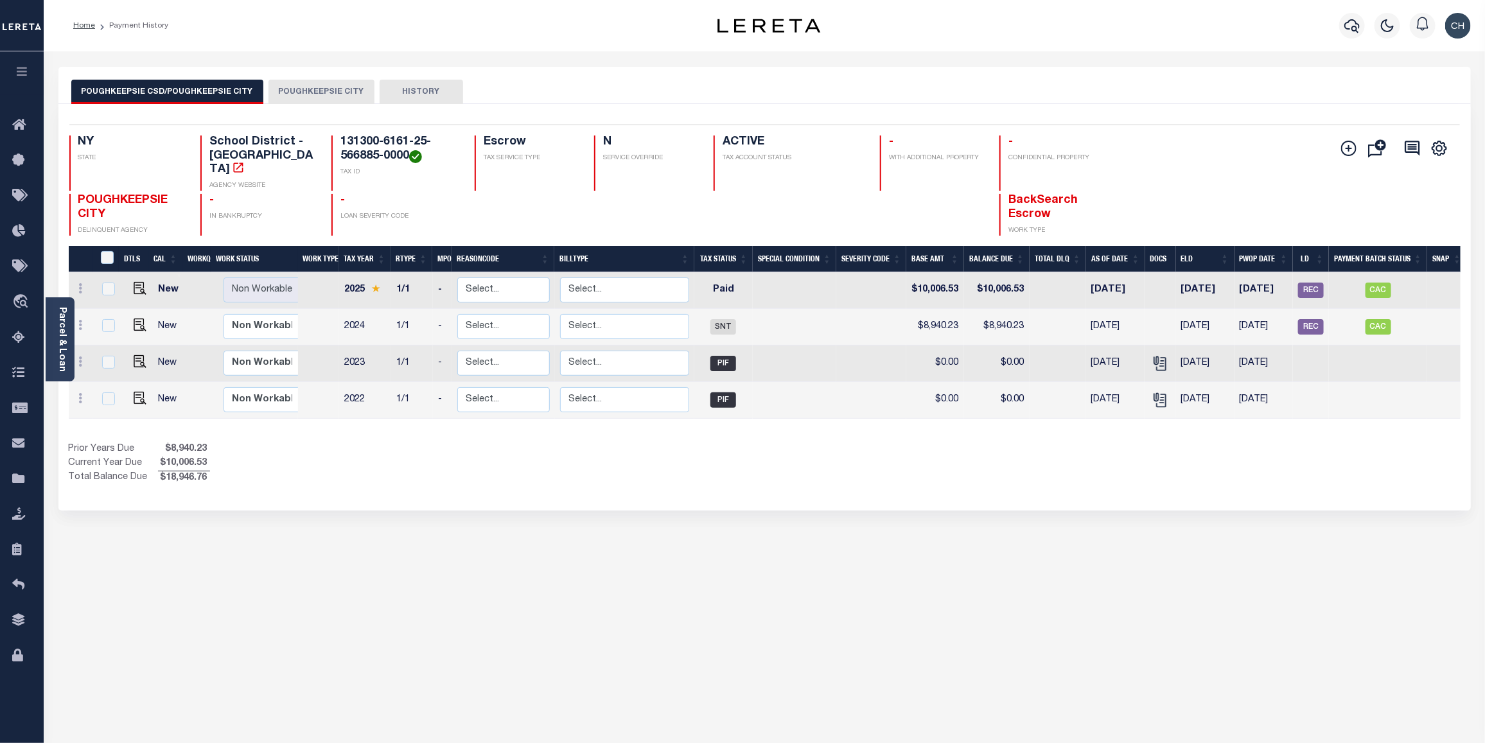
click at [303, 87] on button "POUGHKEEPSIE CITY" at bounding box center [321, 92] width 106 height 24
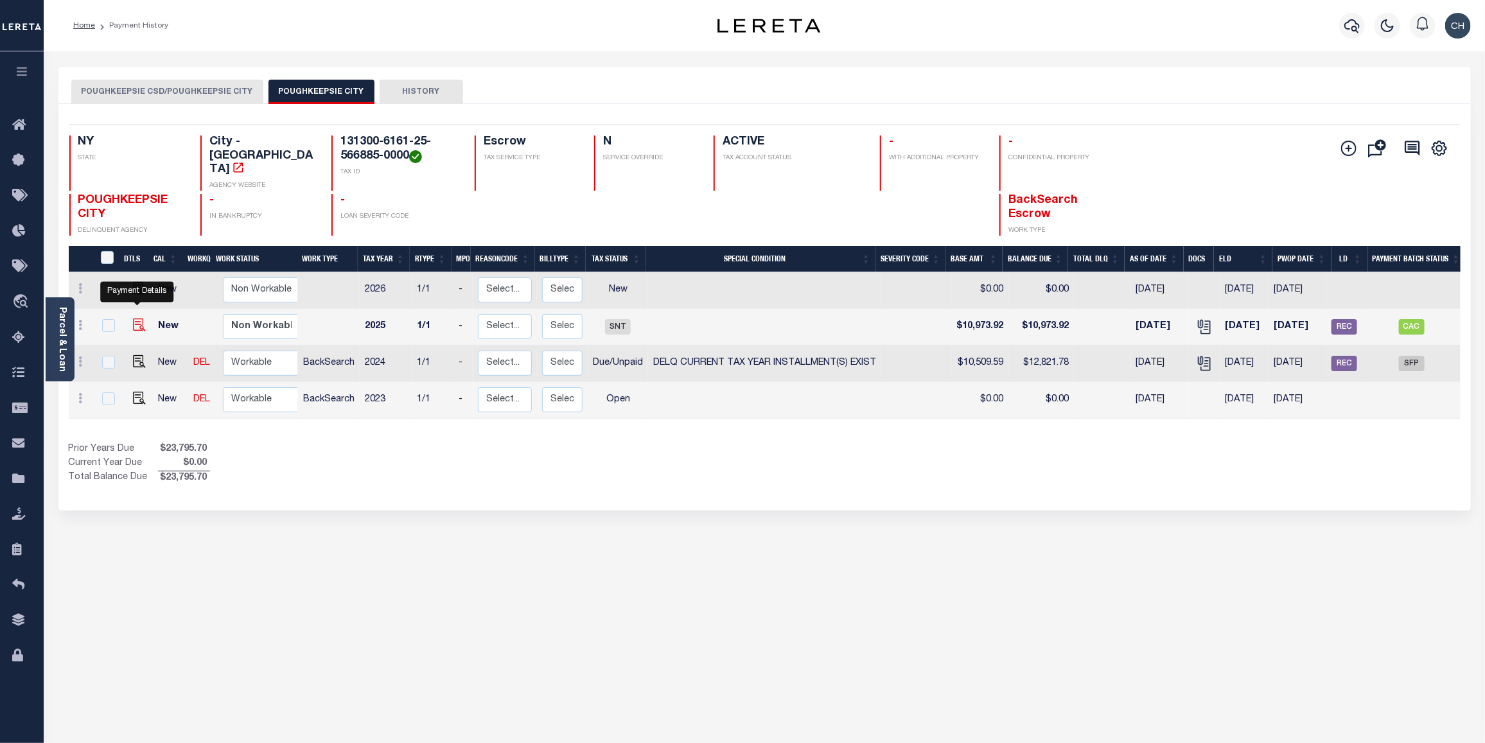
click at [137, 318] on img "" at bounding box center [139, 324] width 13 height 13
checkbox input "true"
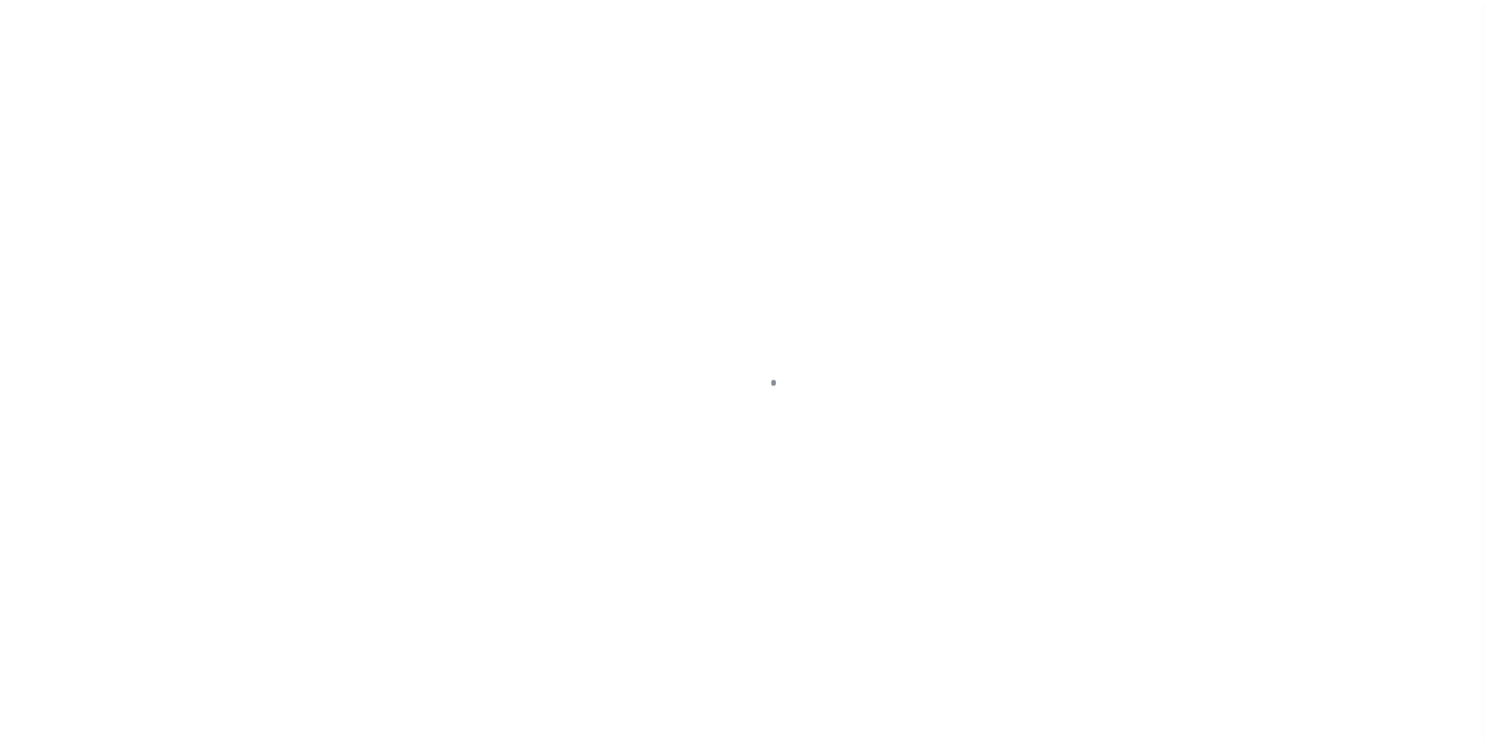
select select "SNT"
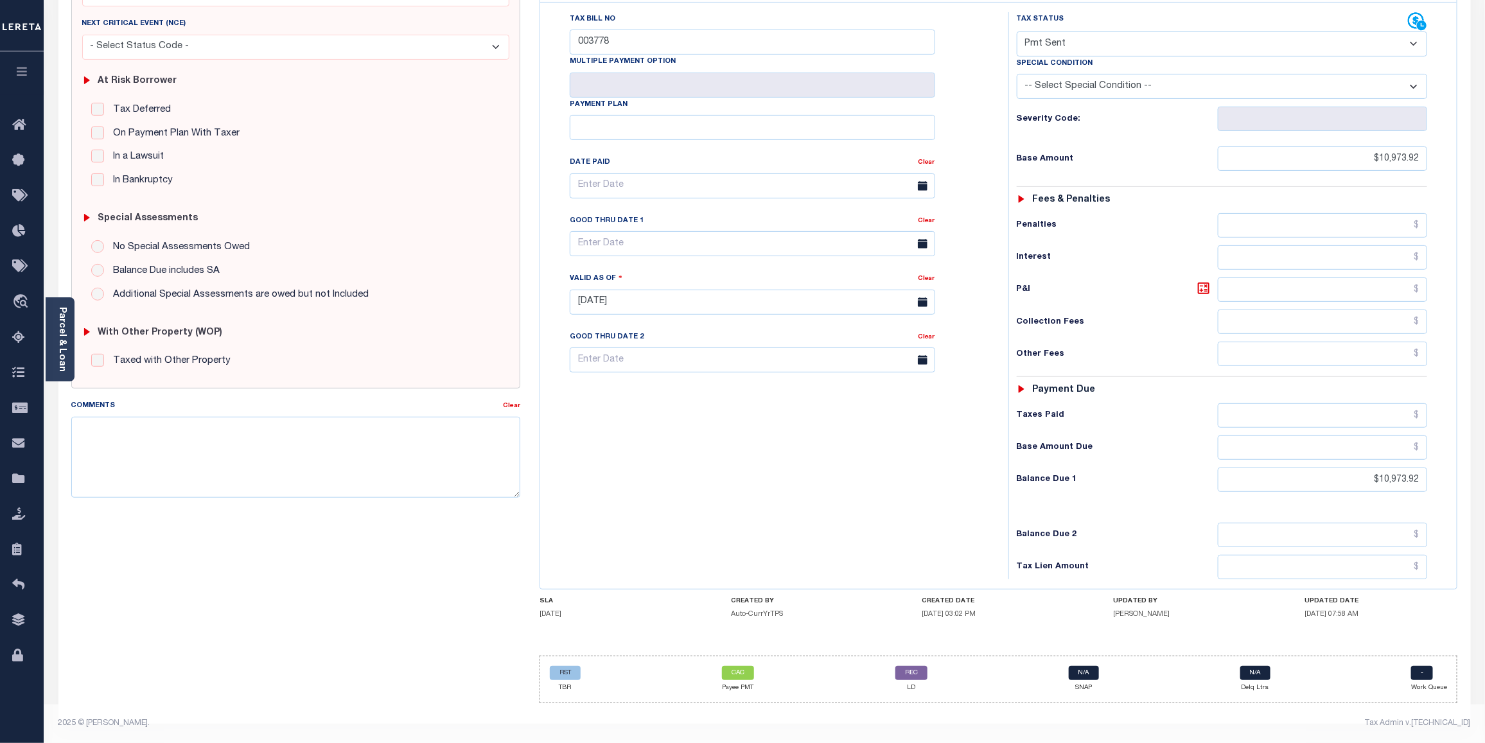
scroll to position [209, 0]
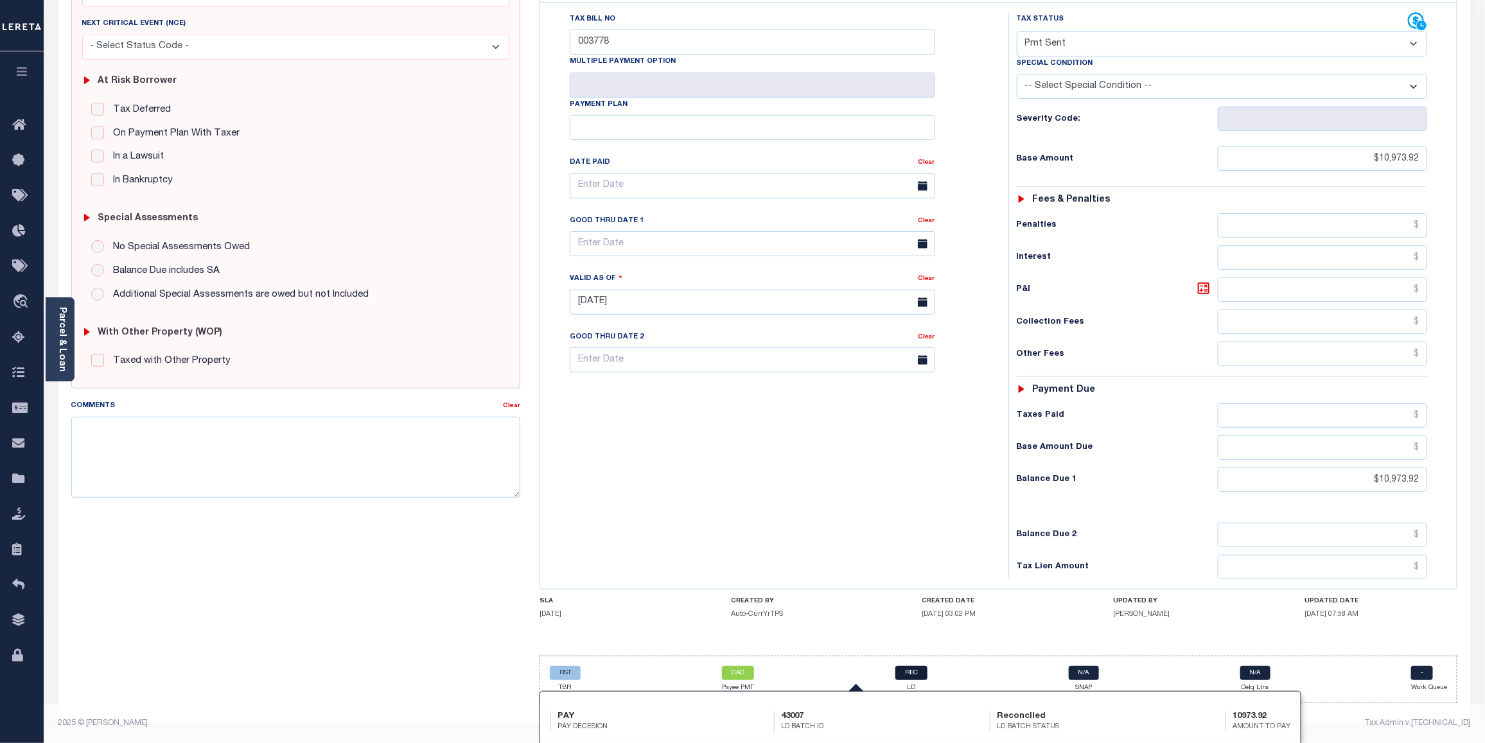
click at [920, 673] on link "REC" at bounding box center [911, 673] width 32 height 14
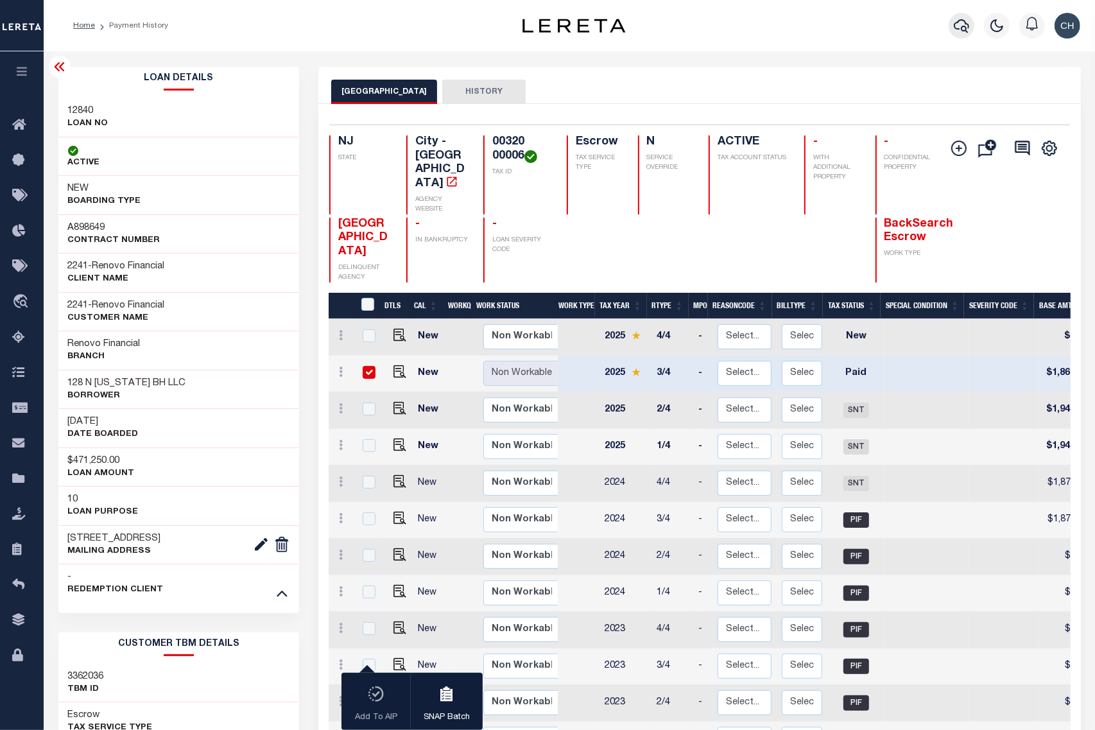
click at [957, 34] on button "button" at bounding box center [962, 26] width 26 height 26
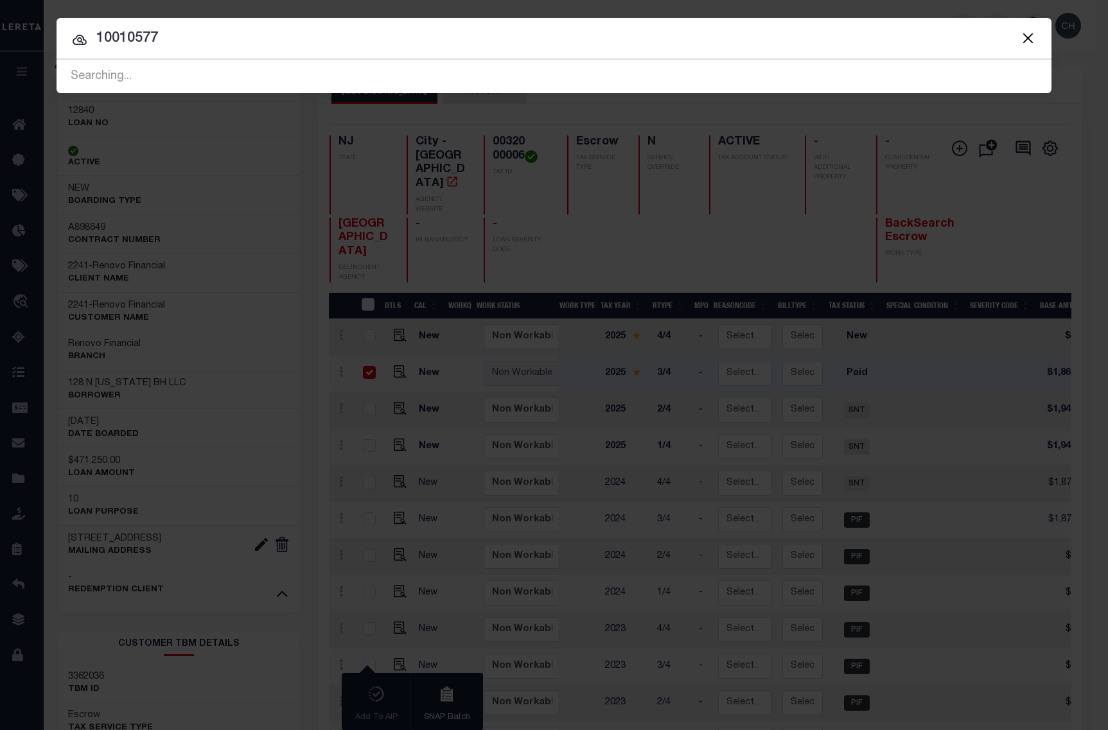
type input "10010577"
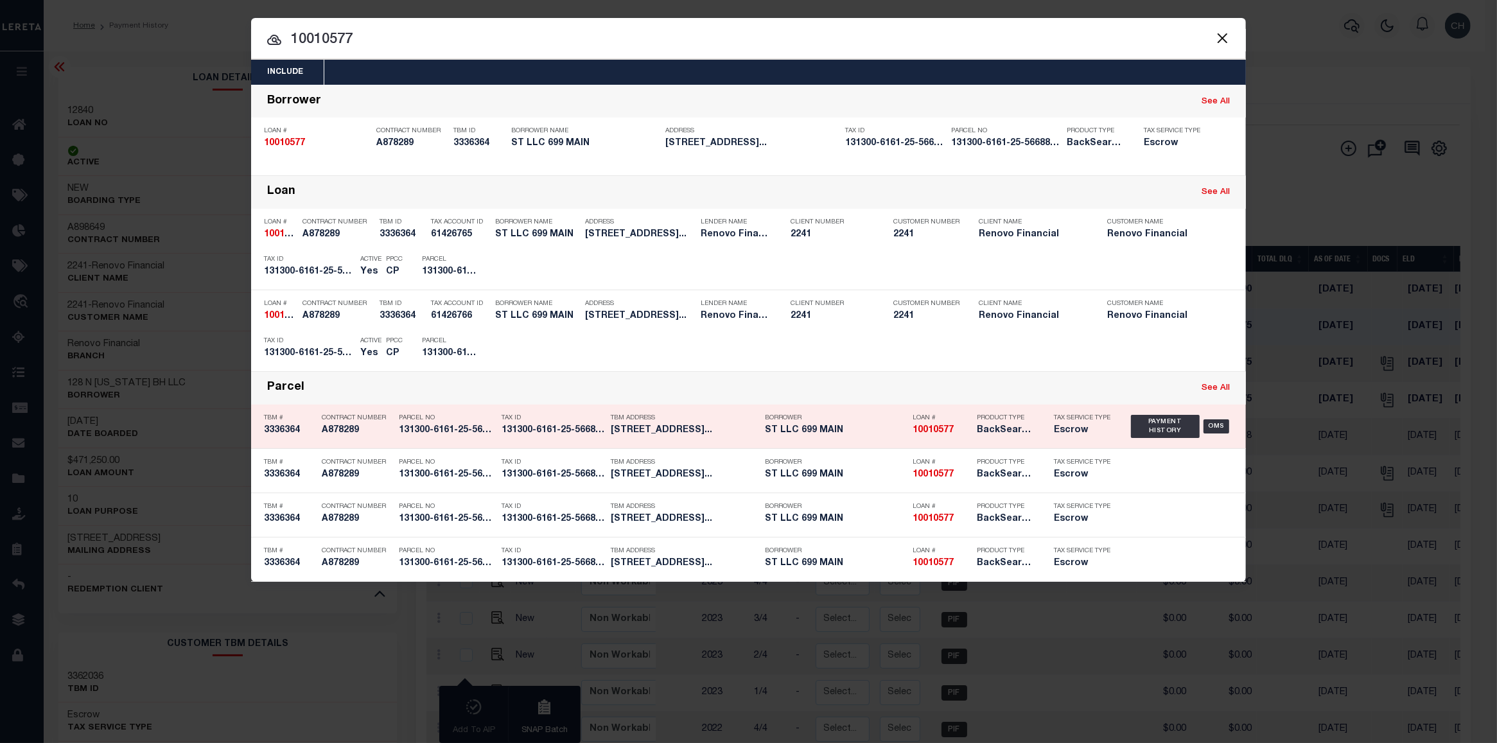
click at [918, 440] on div "Loan # 10010577" at bounding box center [941, 426] width 58 height 37
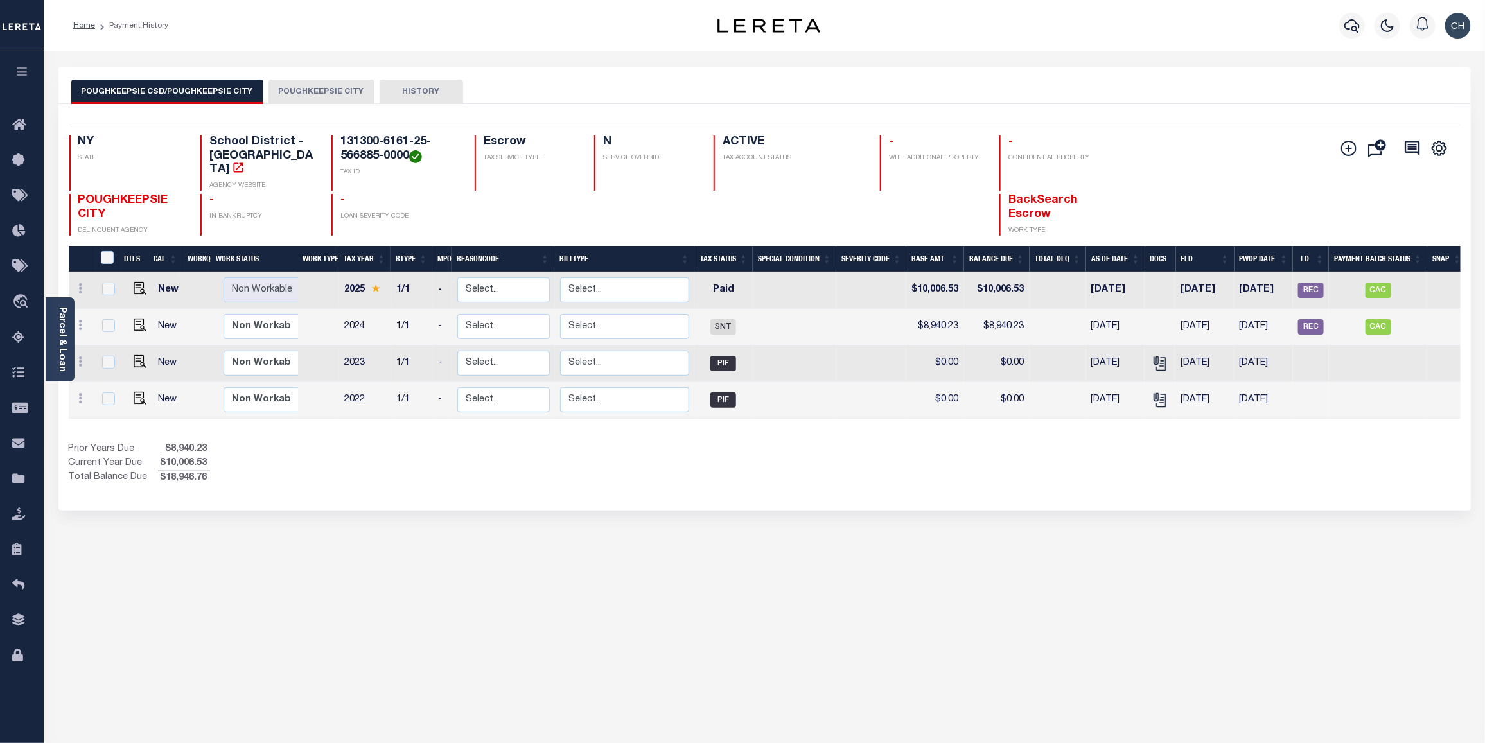
click at [322, 92] on button "POUGHKEEPSIE CITY" at bounding box center [321, 92] width 106 height 24
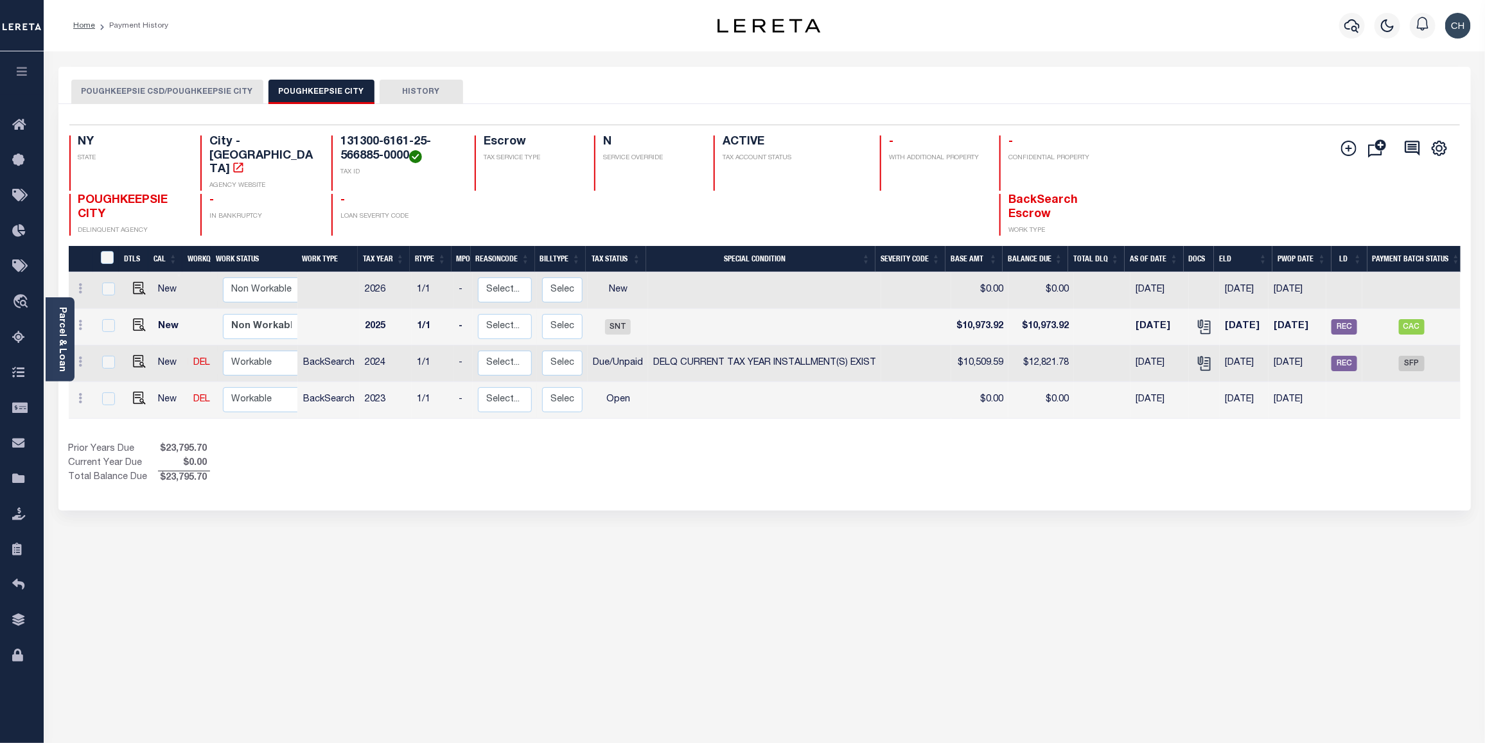
scroll to position [0, 43]
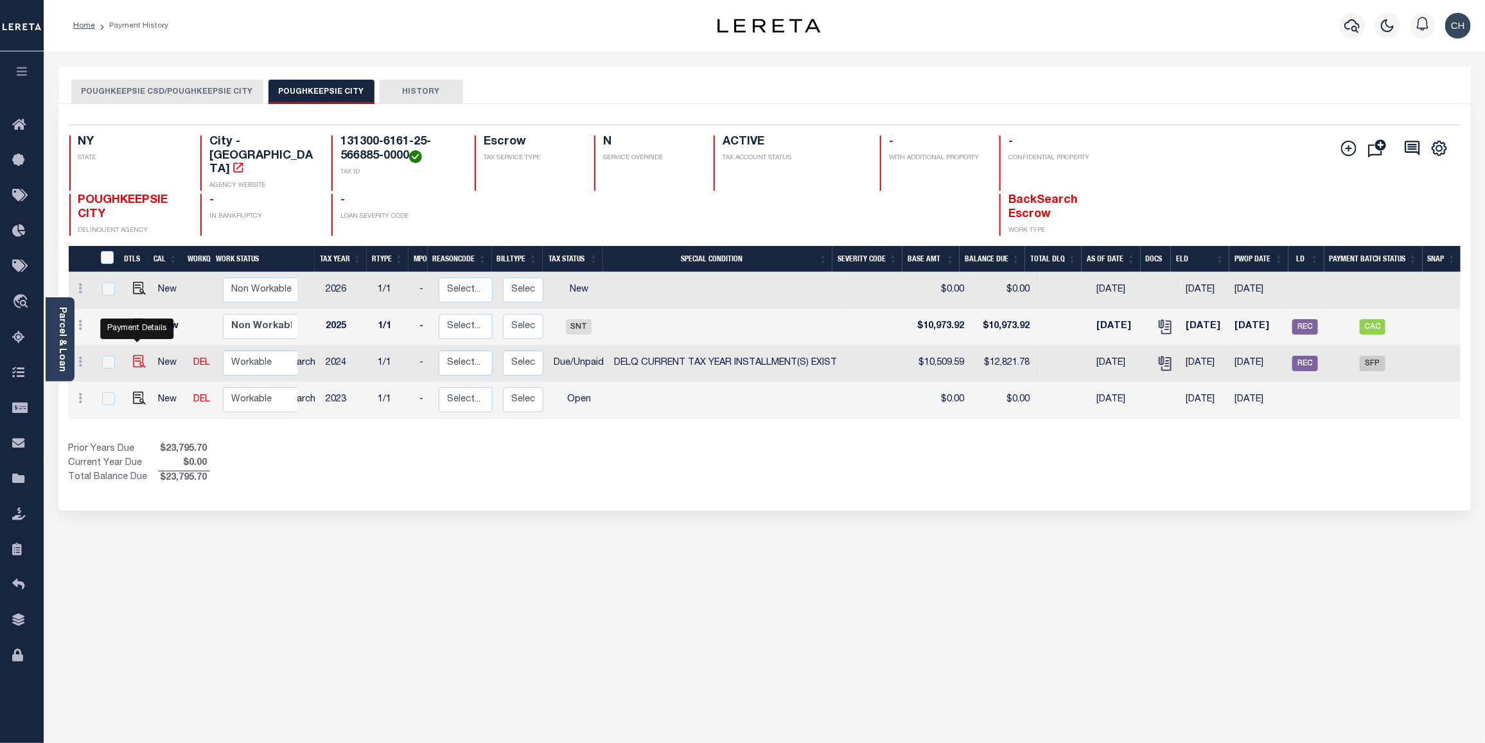
click at [133, 355] on img "" at bounding box center [139, 361] width 13 height 13
checkbox input "true"
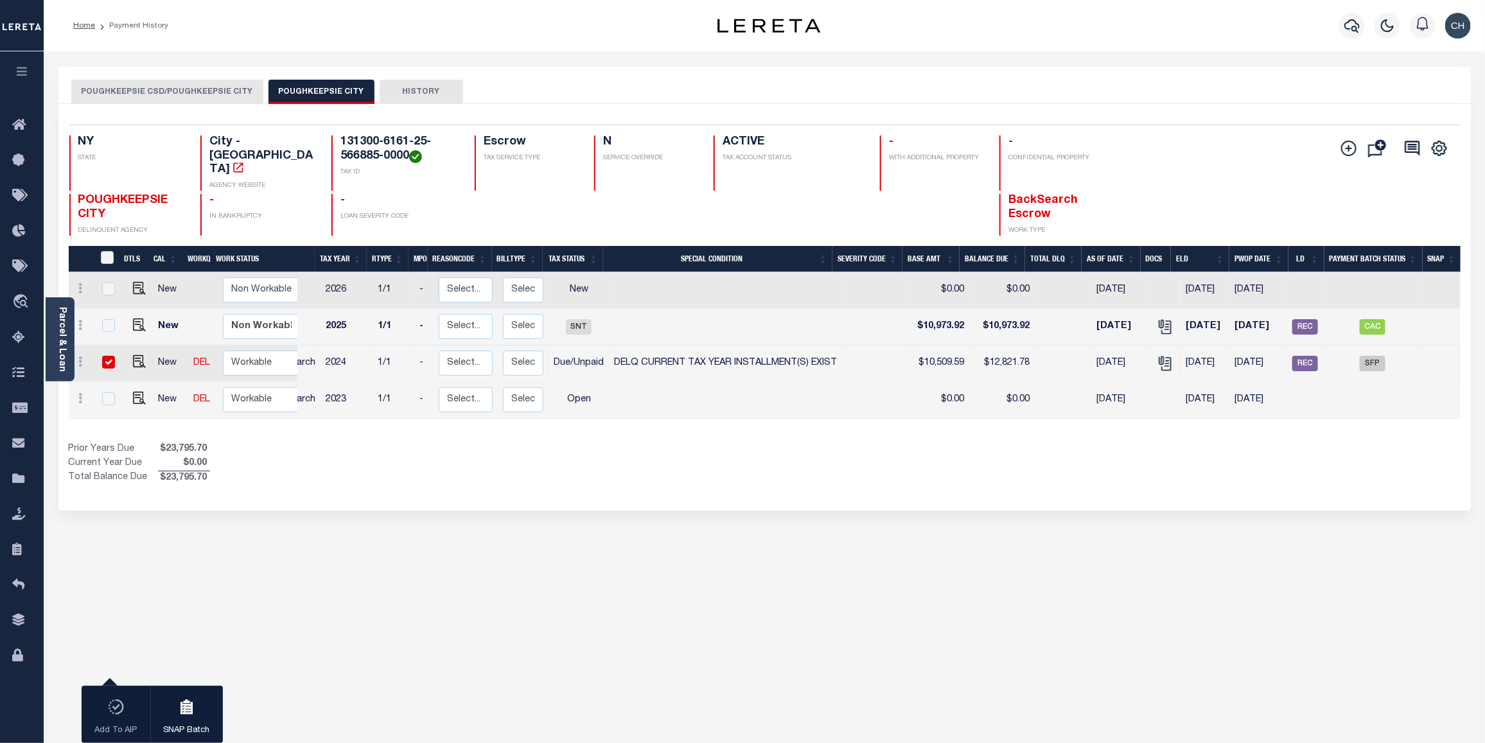
click at [110, 356] on input "checkbox" at bounding box center [108, 362] width 13 height 13
checkbox input "false"
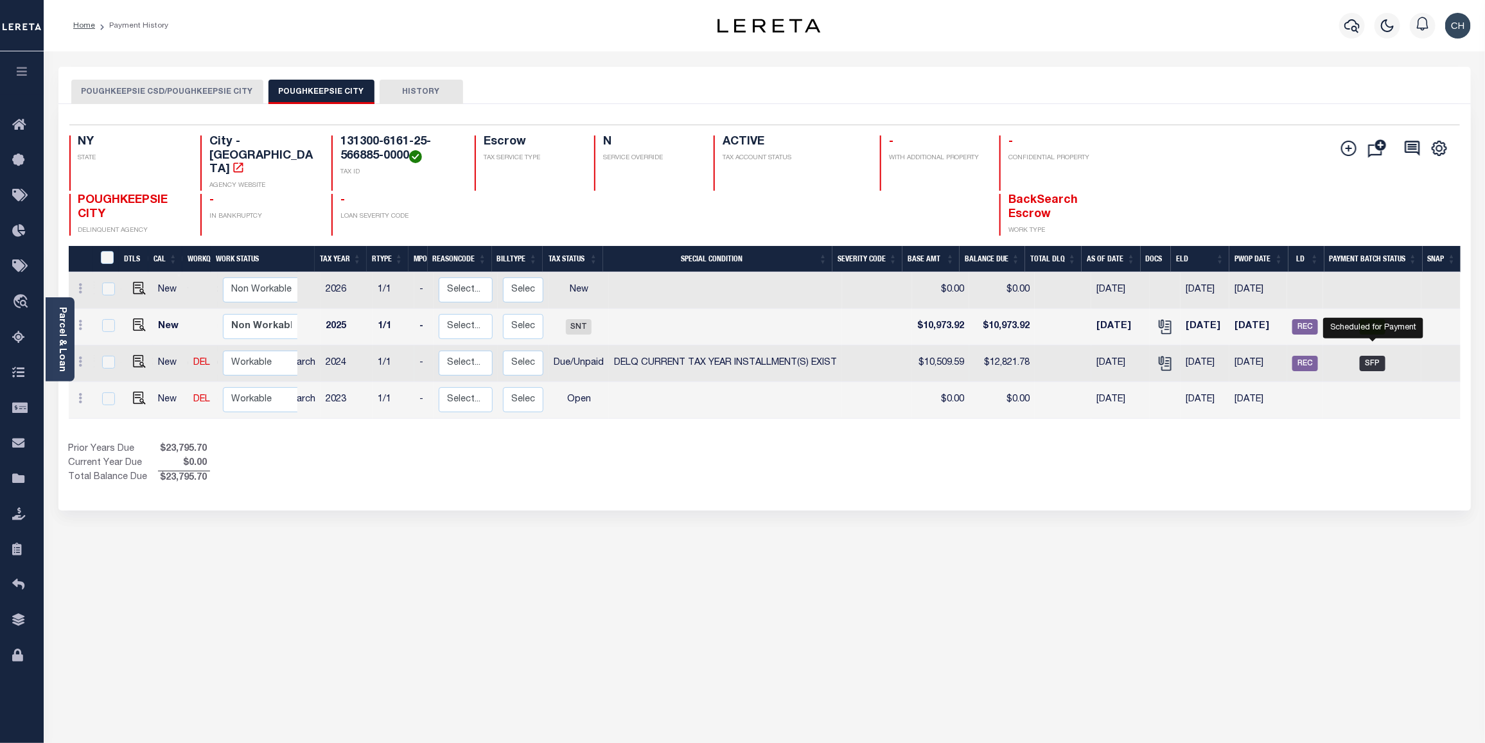
click at [1378, 356] on span "SFP" at bounding box center [1372, 363] width 26 height 15
checkbox input "true"
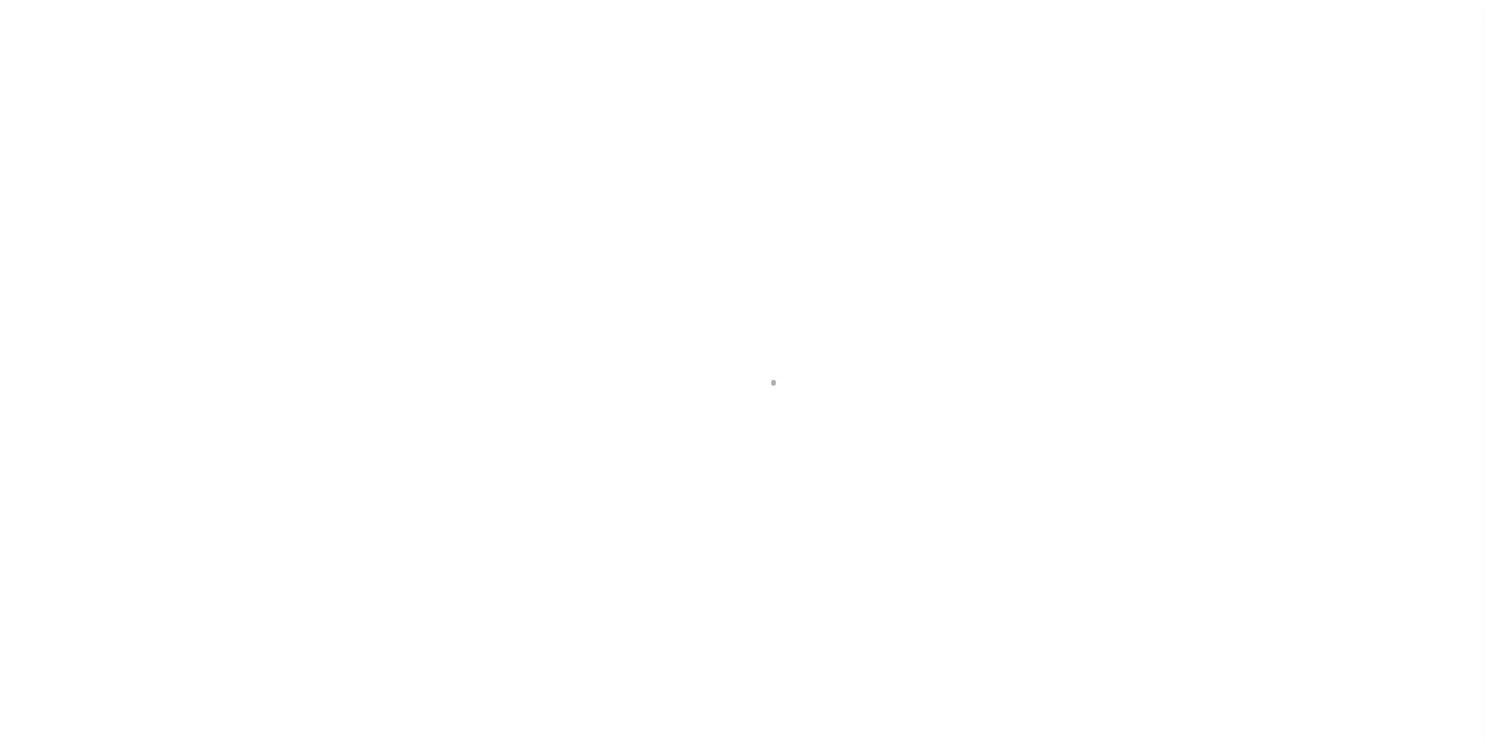
select select "DUE"
select select "17"
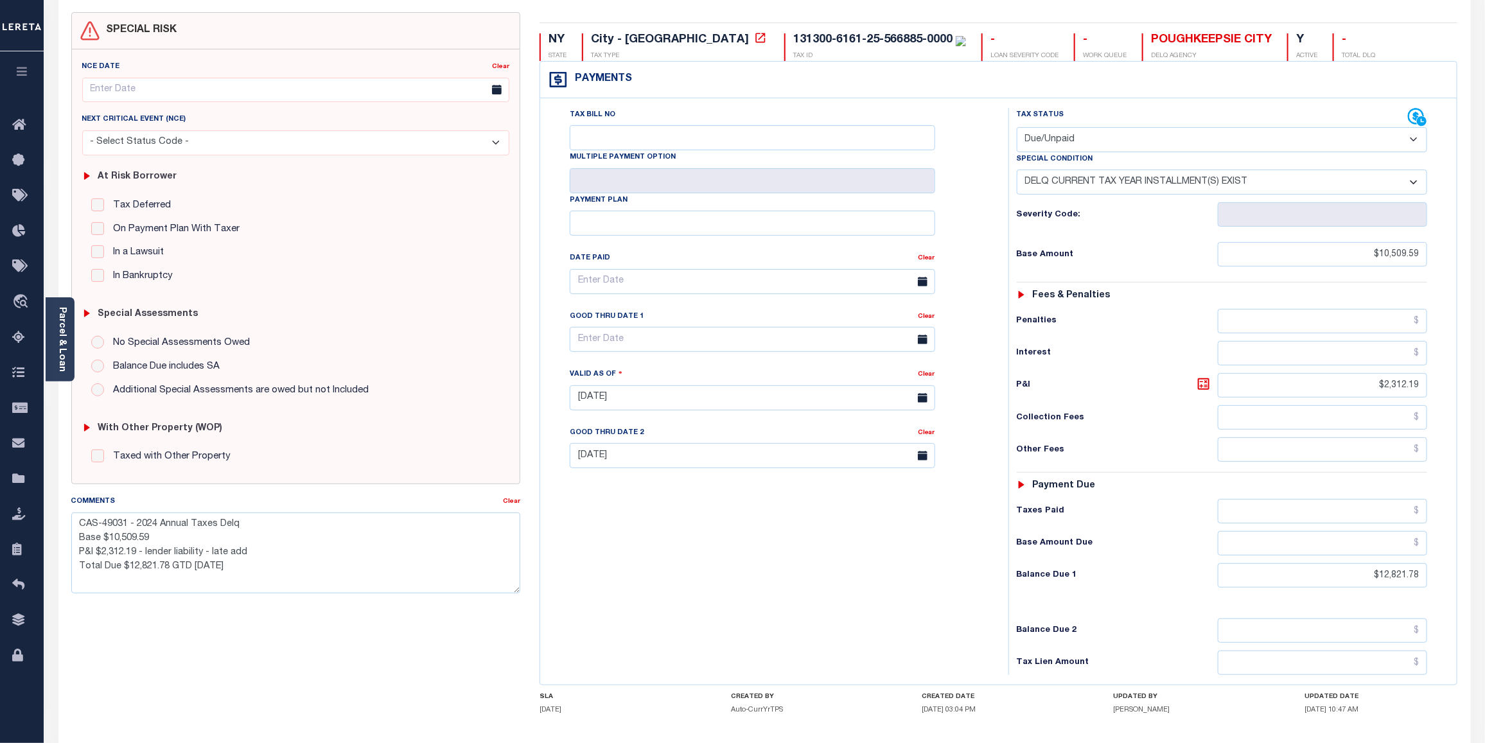
scroll to position [109, 0]
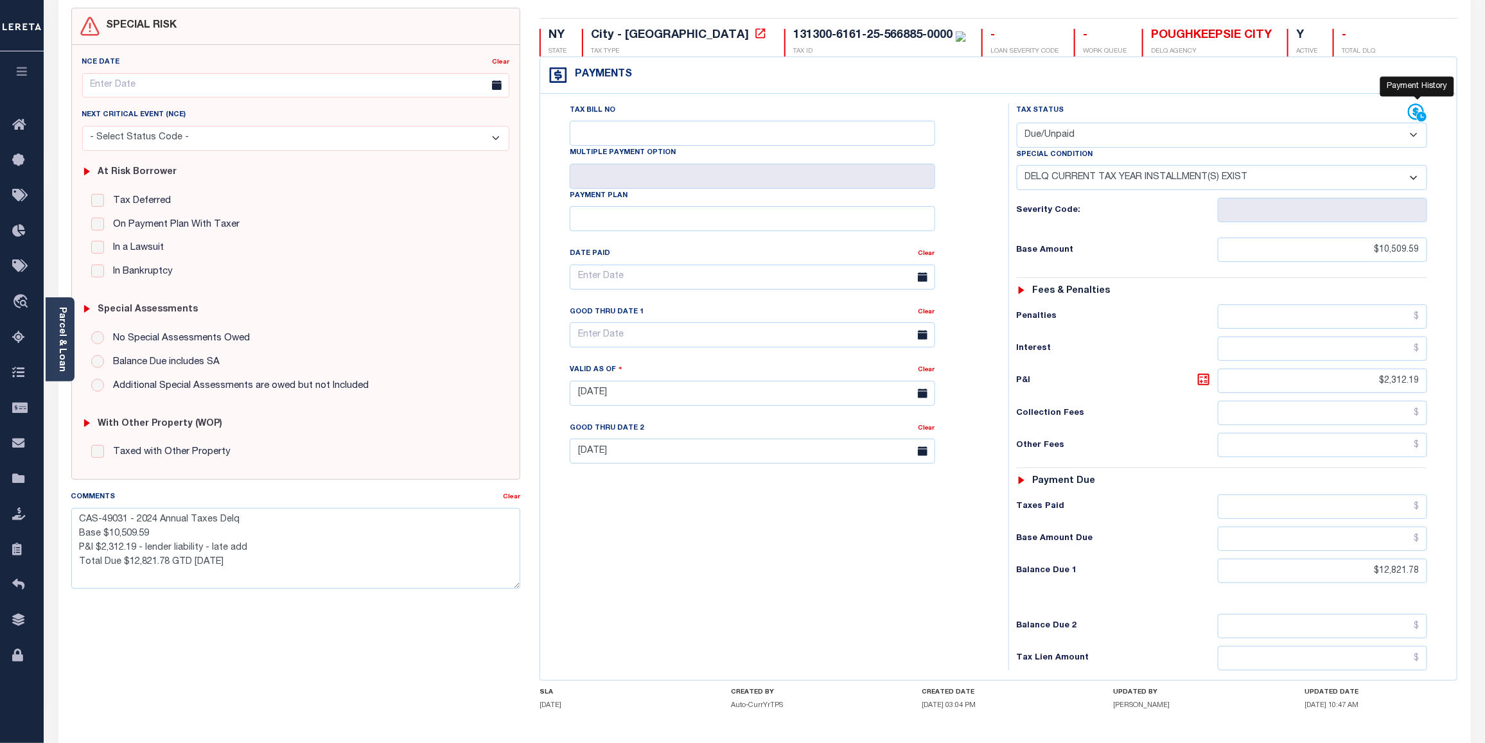
click at [1420, 118] on icon at bounding box center [1422, 117] width 10 height 10
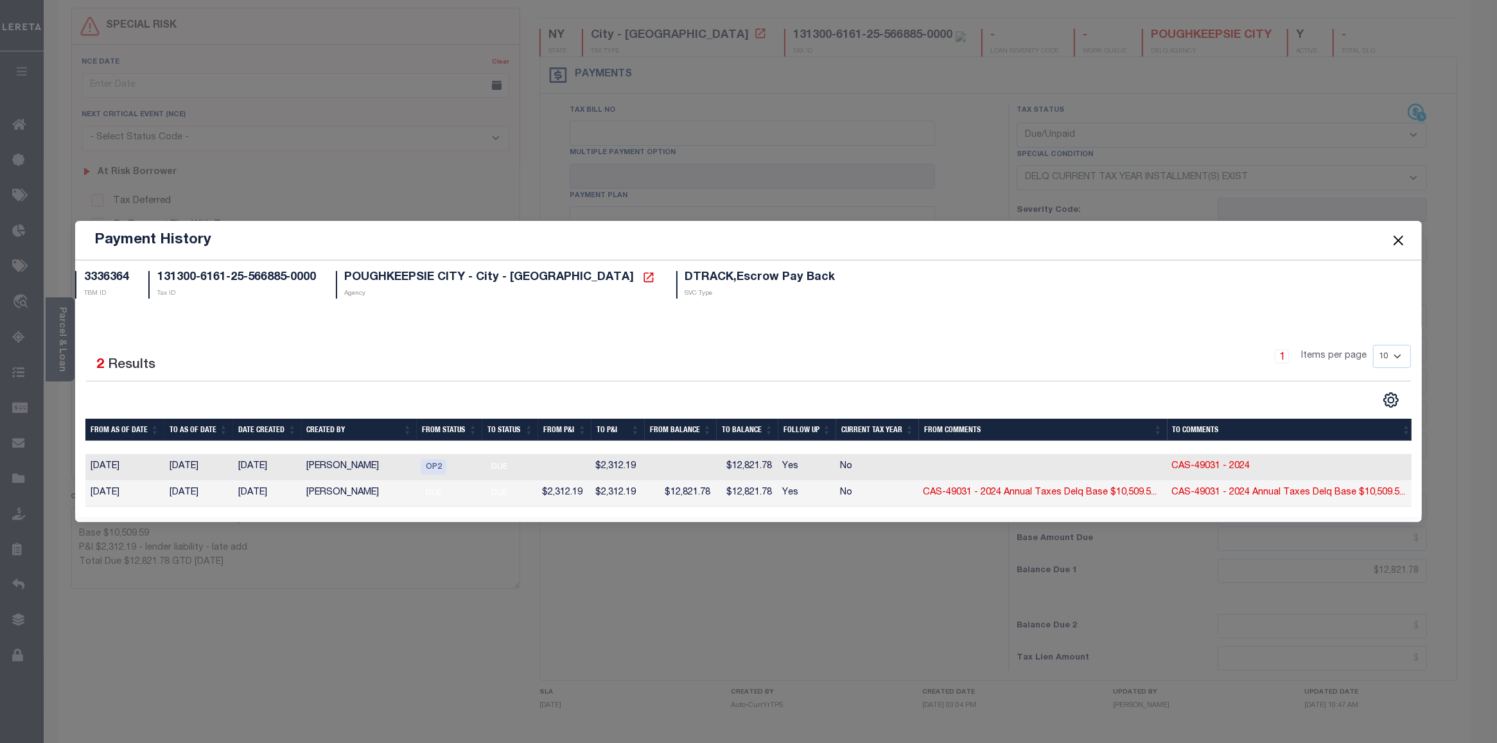
click at [301, 337] on div "Selected 2 Results 1 Items per page 10 25 50 100" at bounding box center [748, 420] width 1347 height 193
click at [1395, 234] on button "Close" at bounding box center [1398, 240] width 17 height 17
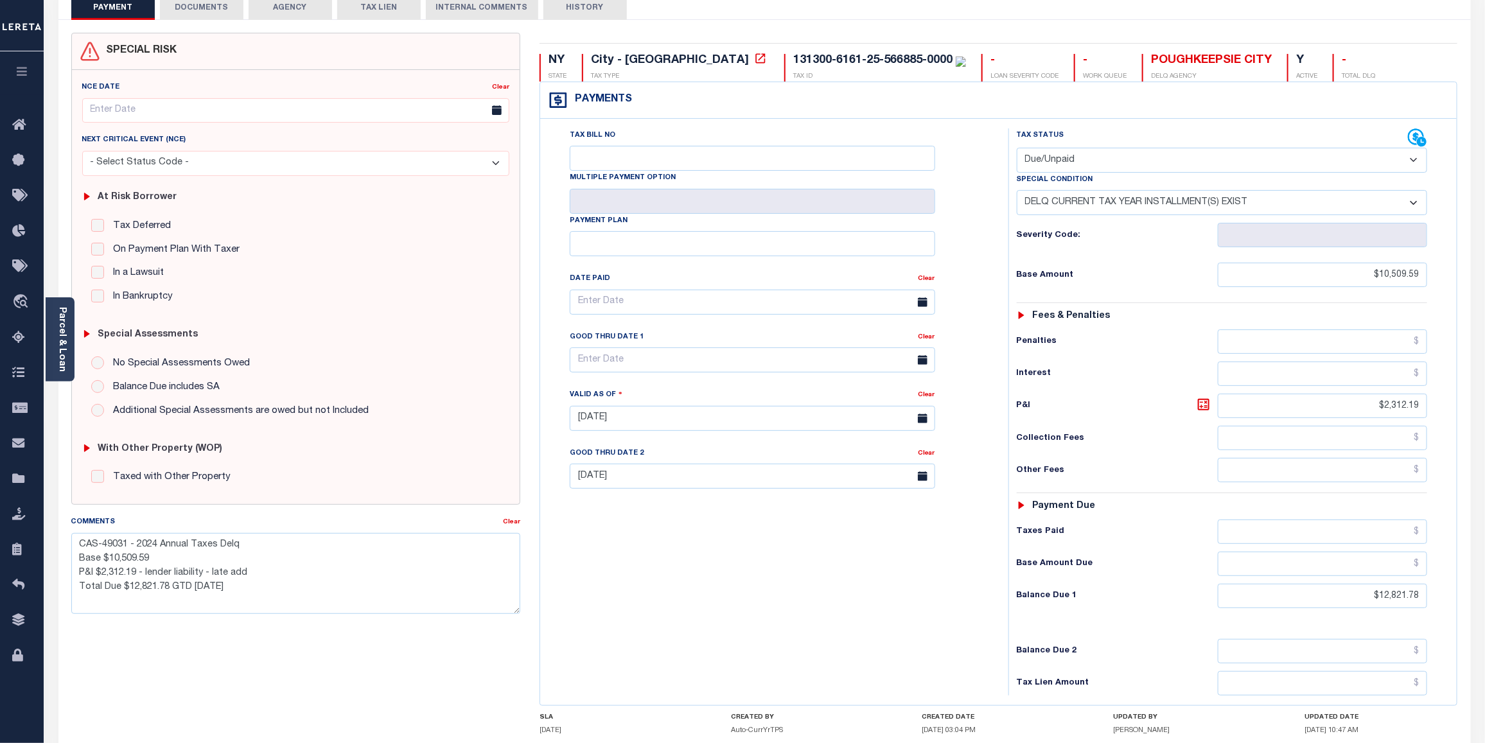
scroll to position [0, 0]
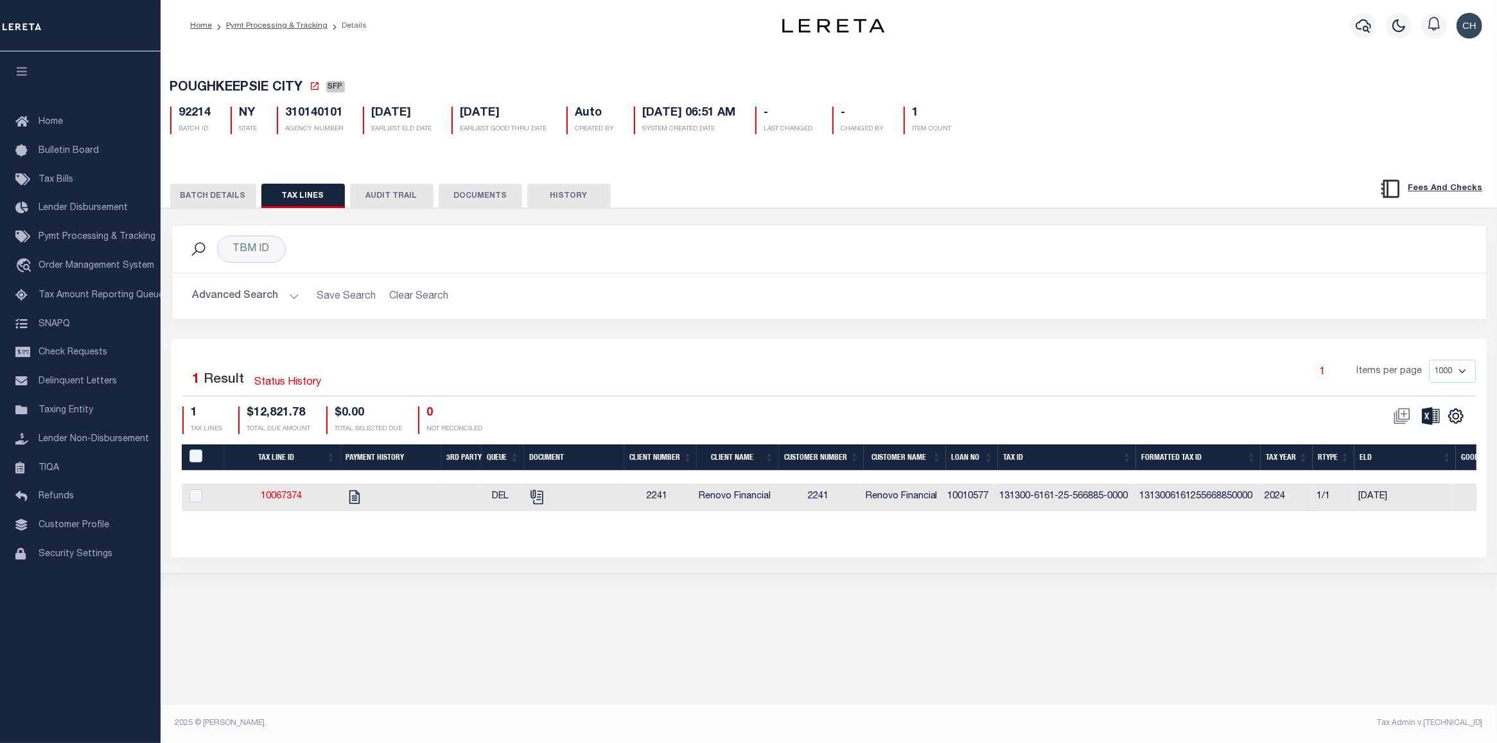
drag, startPoint x: 842, startPoint y: 524, endPoint x: 1047, endPoint y: 530, distance: 204.3
click at [1047, 530] on div "Tax Line ID Payment History 3rd Party Queue Document Client Number Client Name …" at bounding box center [829, 487] width 1295 height 87
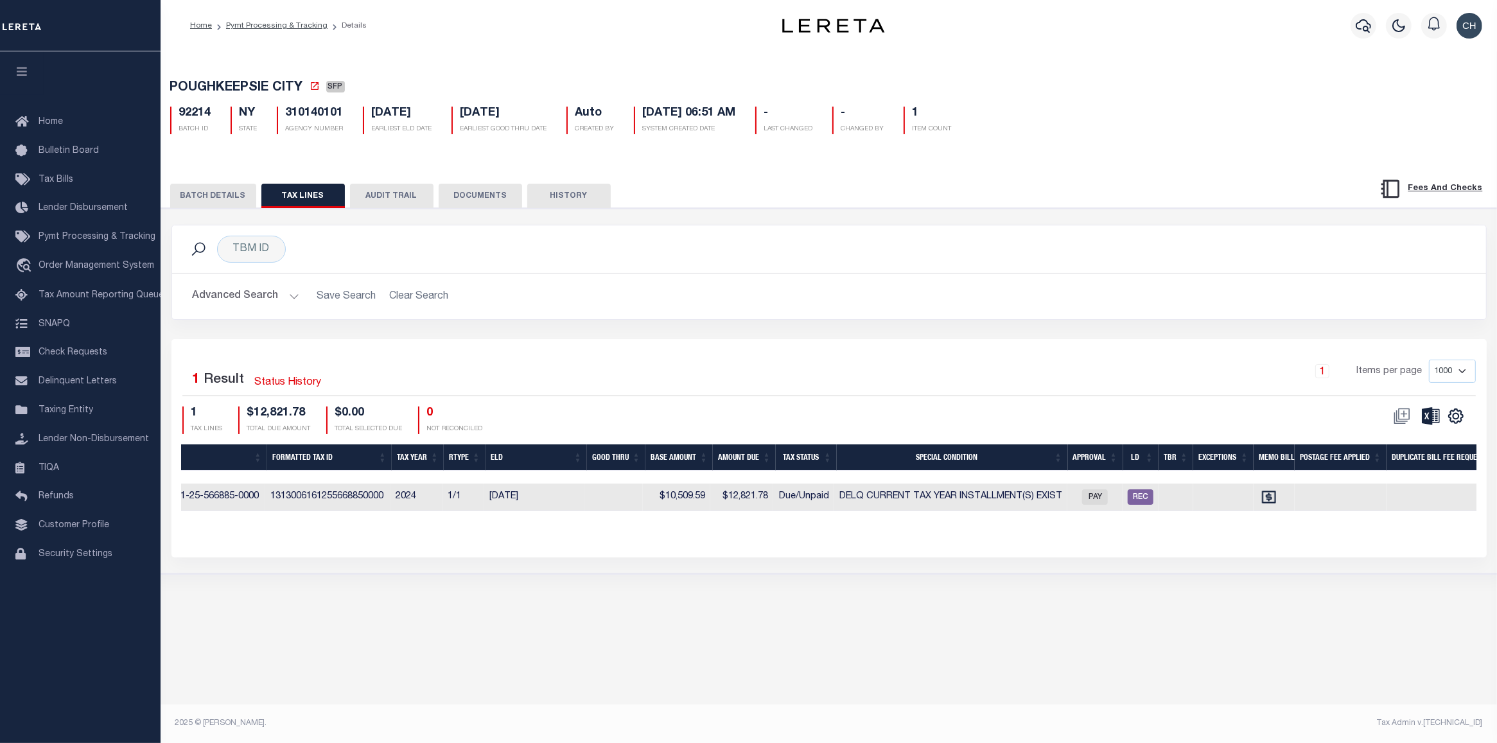
scroll to position [0, 973]
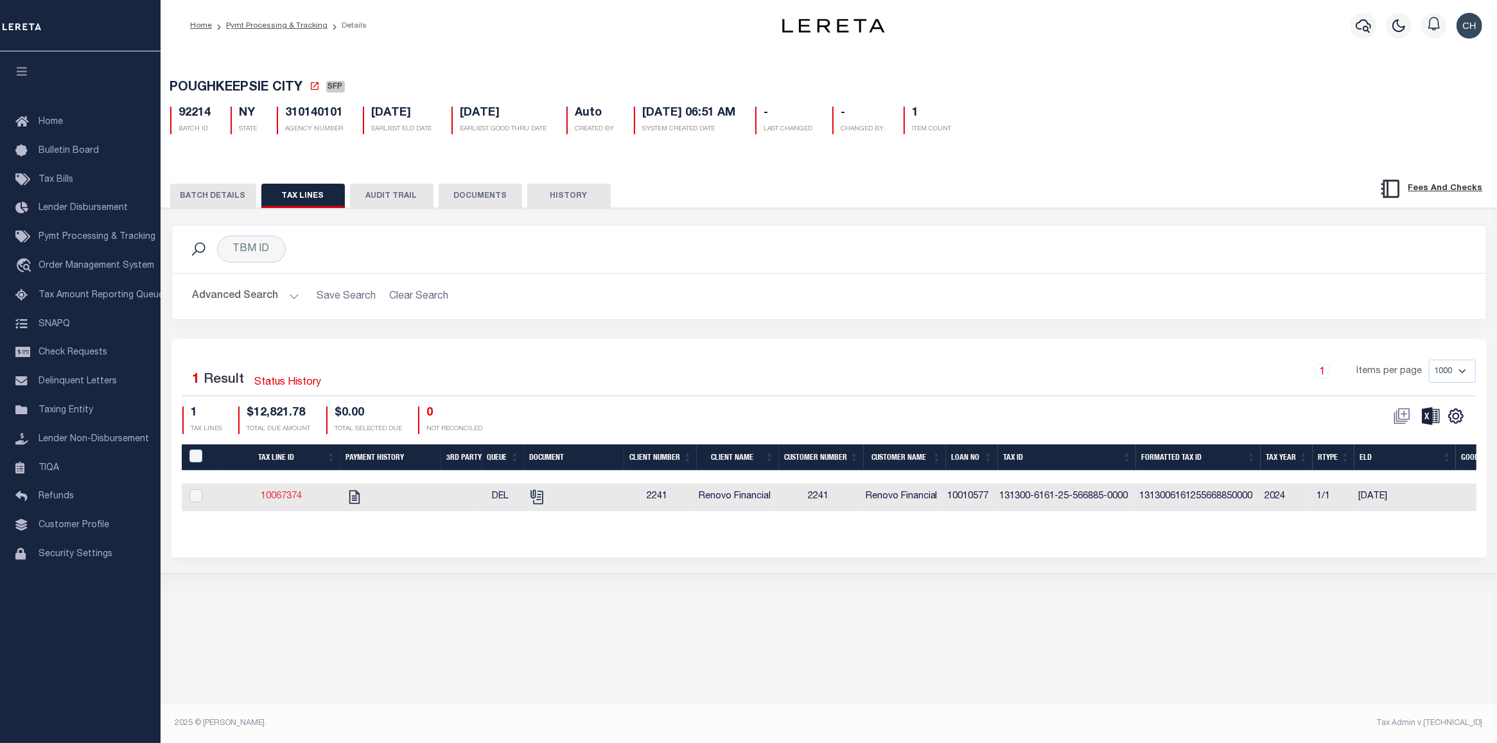
click at [286, 501] on link "10067374" at bounding box center [281, 496] width 41 height 9
checkbox input "true"
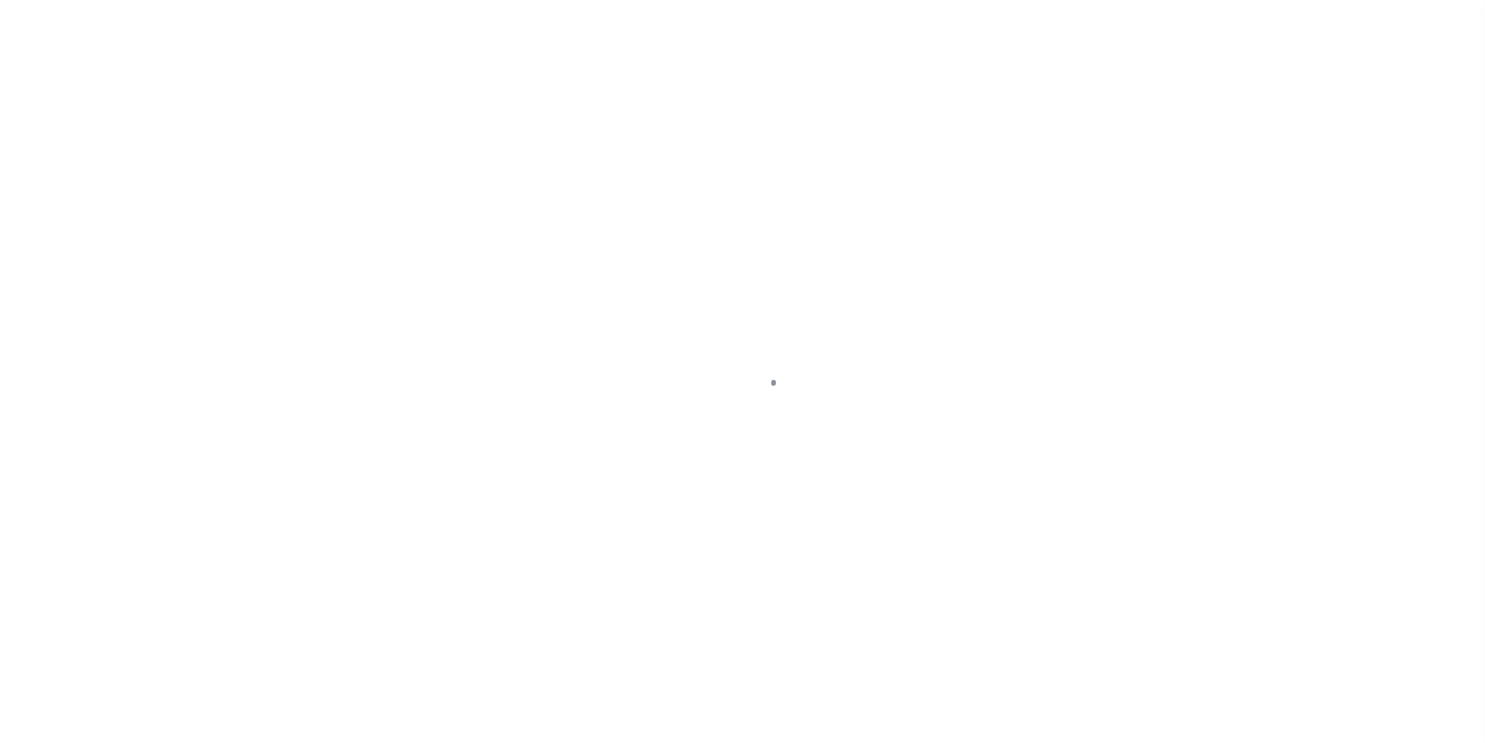
select select "DUE"
select select "17"
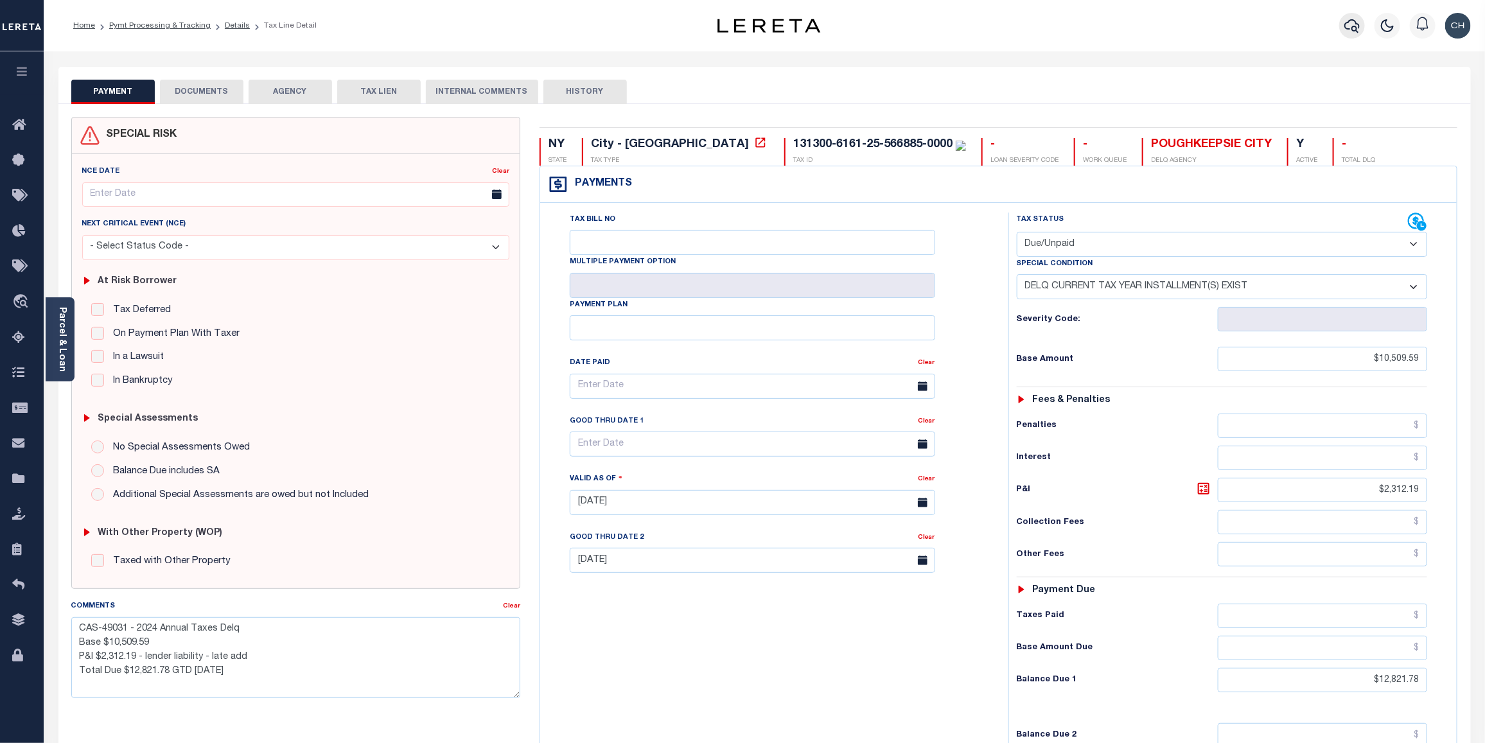
click at [1358, 26] on icon "button" at bounding box center [1351, 25] width 15 height 15
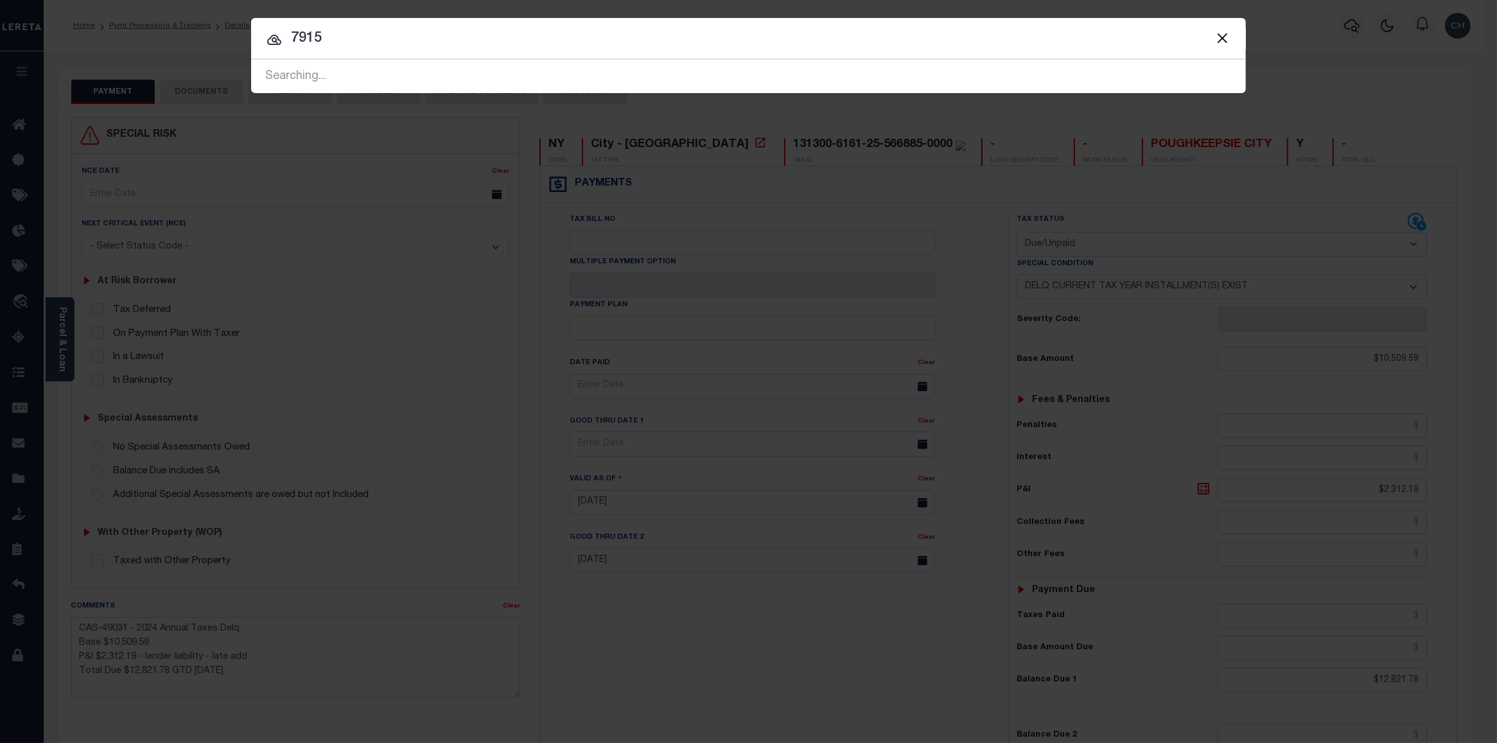
type input "7915"
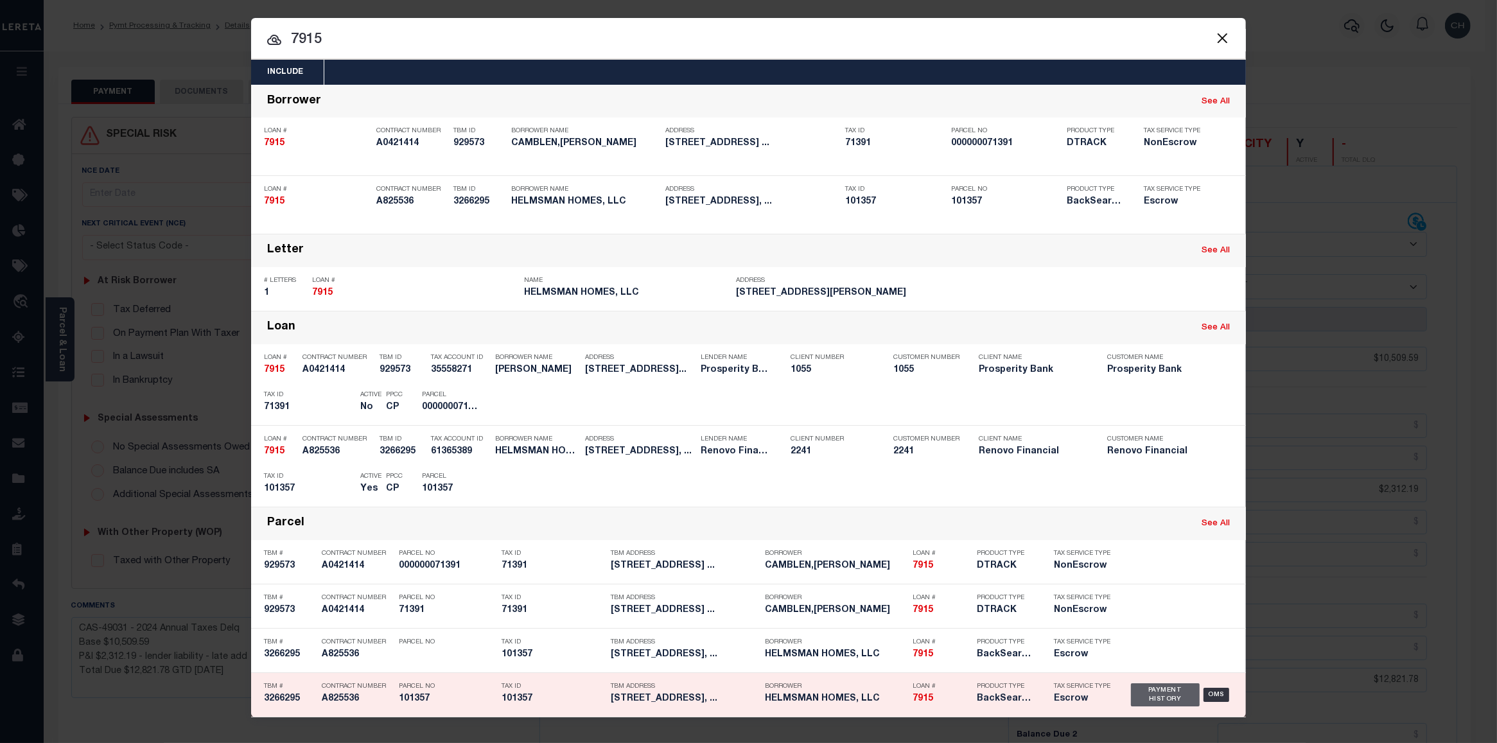
click at [1153, 686] on div "Payment History" at bounding box center [1165, 694] width 69 height 23
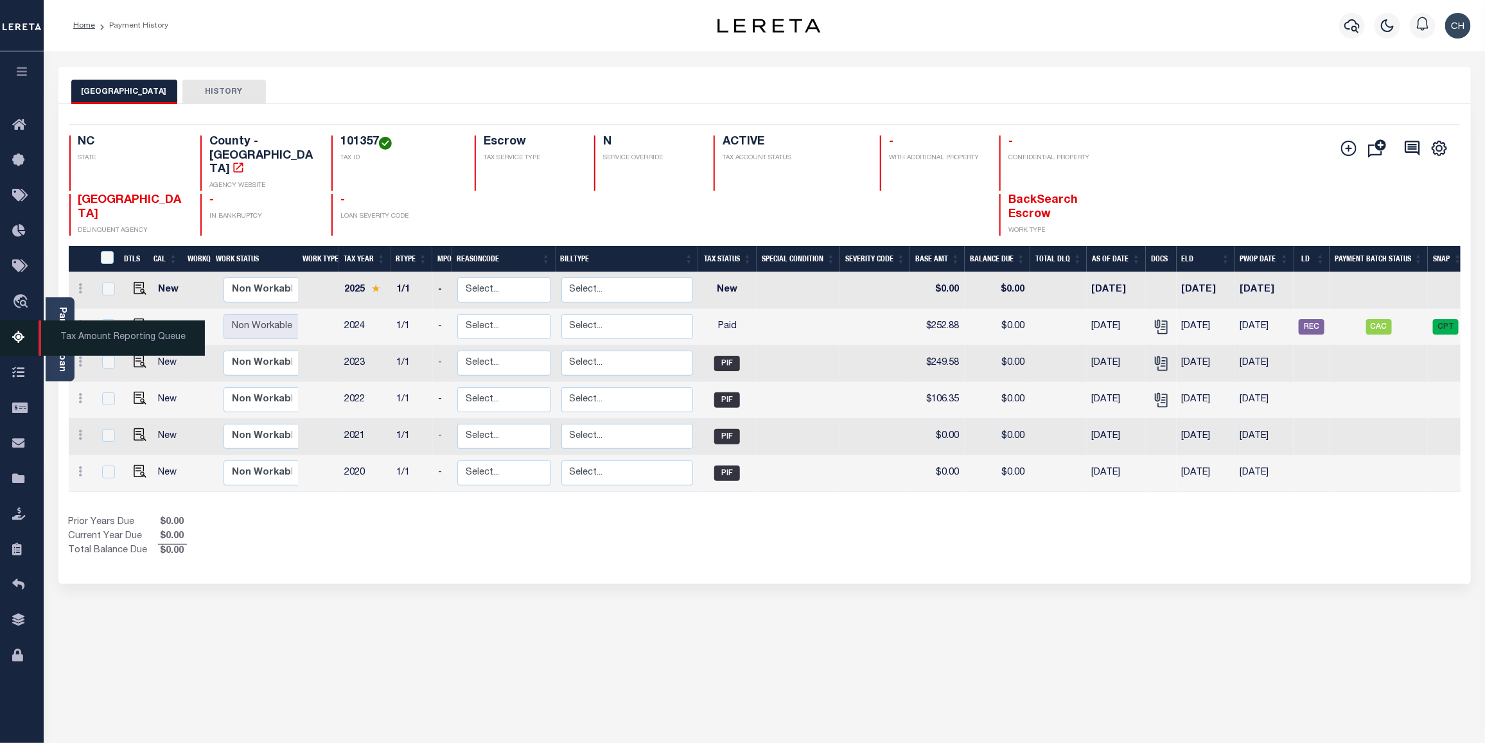
click at [59, 322] on span "Tax Amount Reporting Queue" at bounding box center [122, 337] width 166 height 35
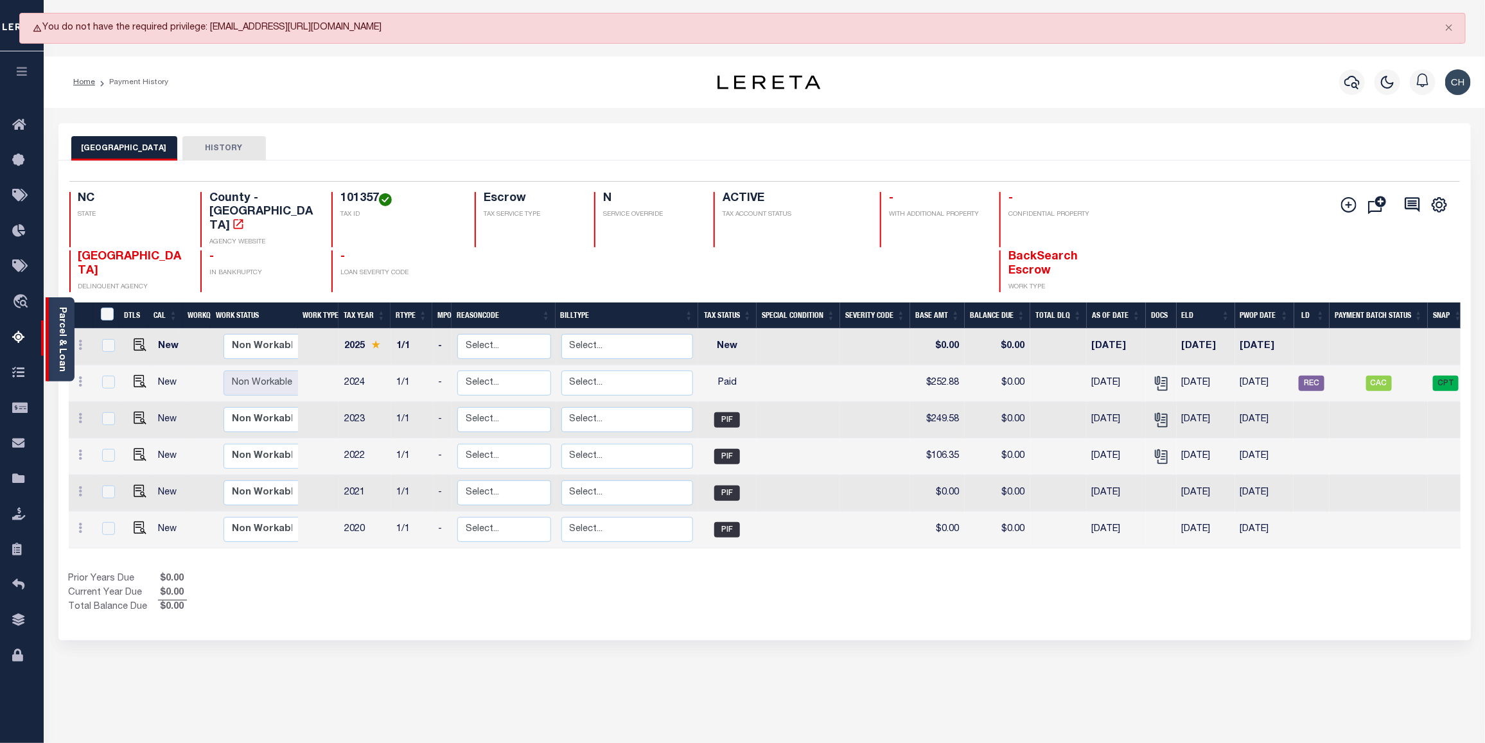
click at [61, 312] on link "Parcel & Loan" at bounding box center [61, 339] width 9 height 65
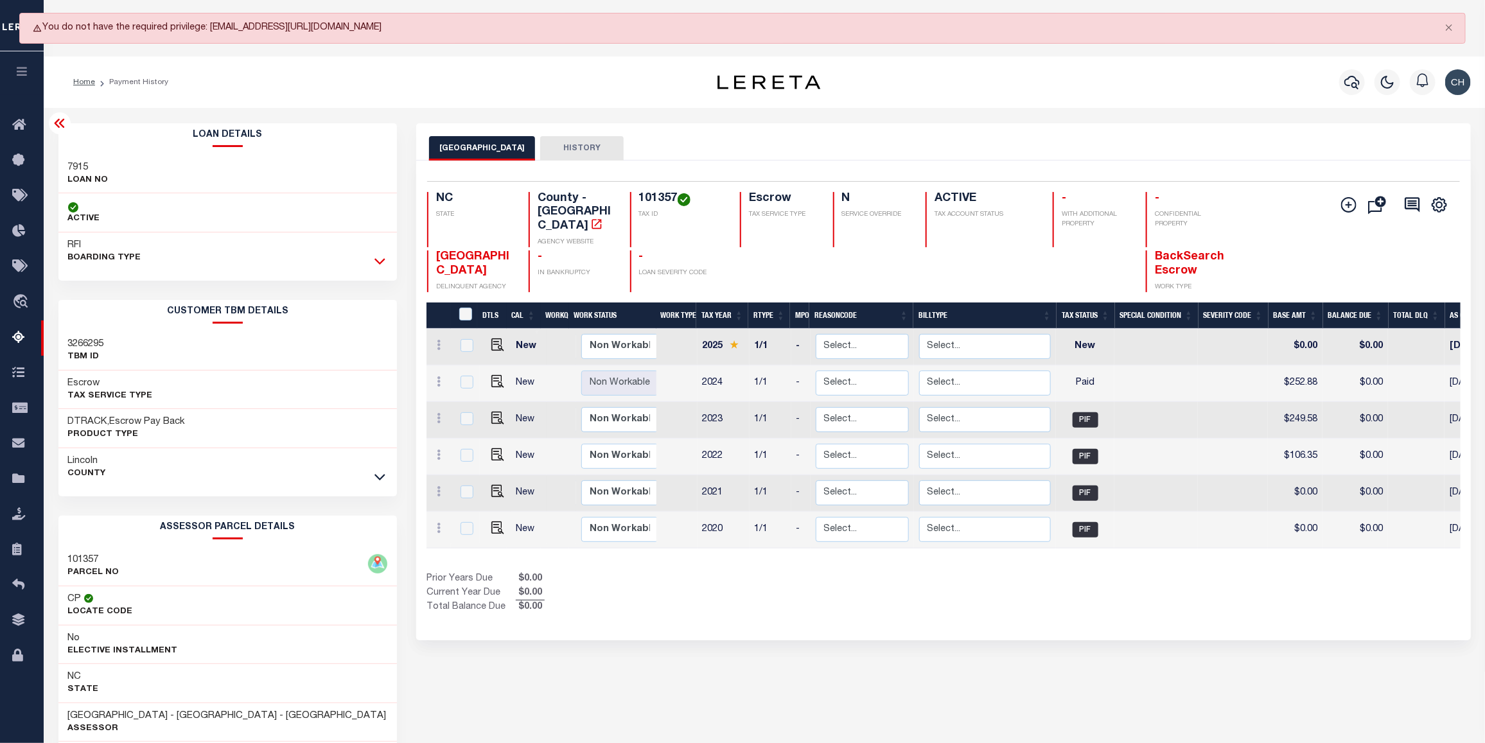
click at [376, 263] on icon at bounding box center [379, 260] width 11 height 13
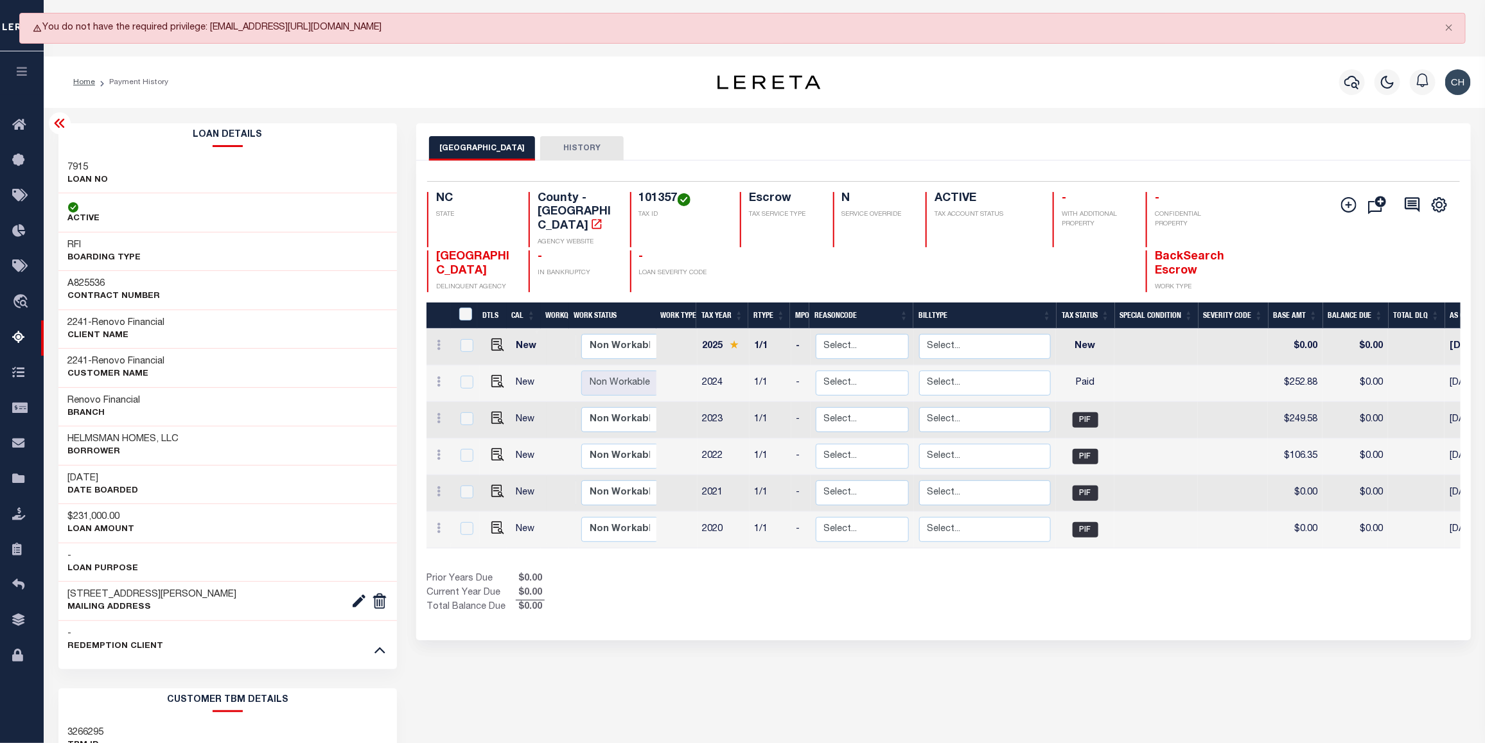
click at [1133, 125] on div "LINCOLN COUNTY HISTORY" at bounding box center [943, 141] width 1054 height 37
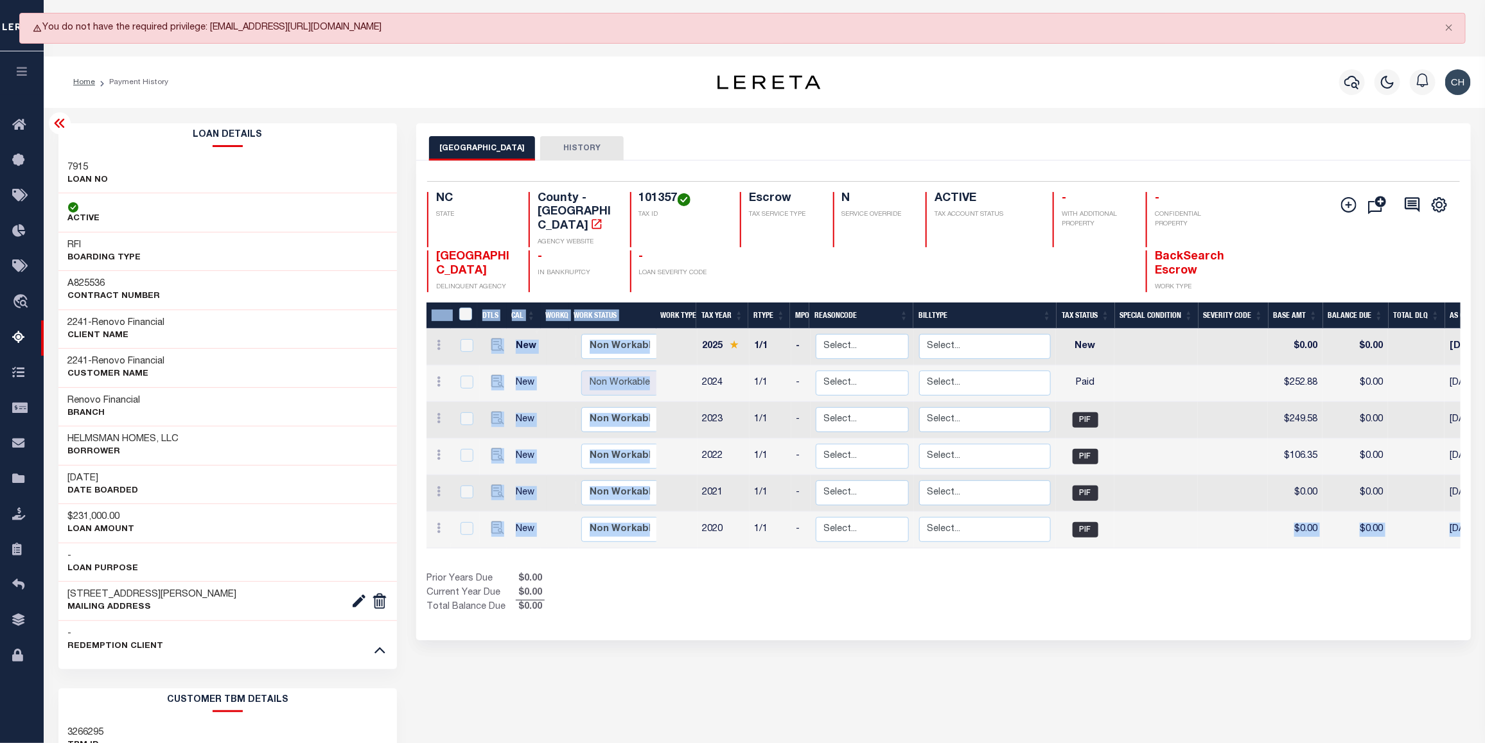
drag, startPoint x: 1114, startPoint y: 534, endPoint x: 1249, endPoint y: 547, distance: 135.5
click at [1249, 547] on div "DTLS CAL WorkQ Work Status Work Type Tax Year RType MPO ReasonCode BillType Tax…" at bounding box center [943, 458] width 1034 height 313
click at [1058, 598] on div "Show Tax Lines before Bill Release Date Prior Years Due $0.00 Current Year Due …" at bounding box center [943, 593] width 1034 height 43
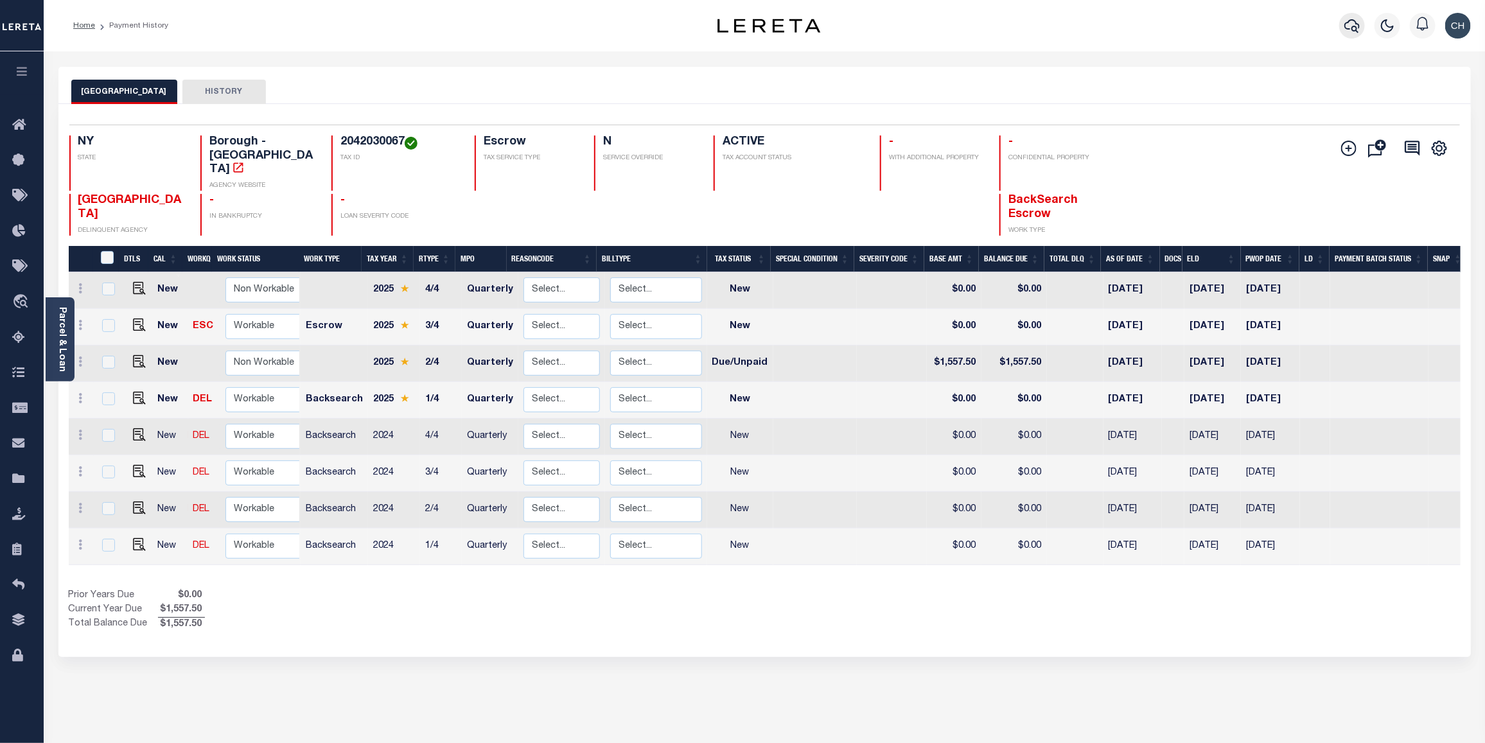
click at [1356, 32] on icon "button" at bounding box center [1351, 25] width 15 height 13
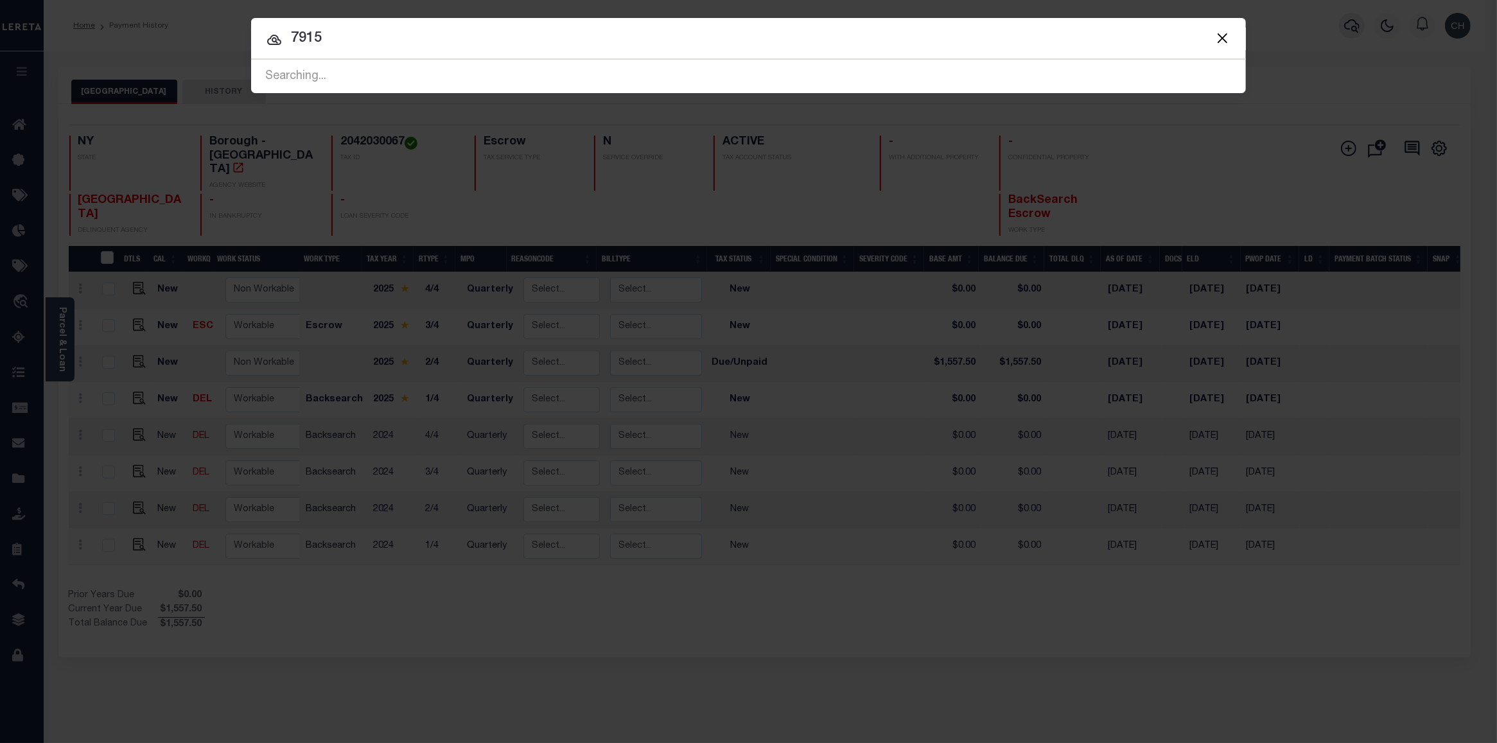
type input "7915"
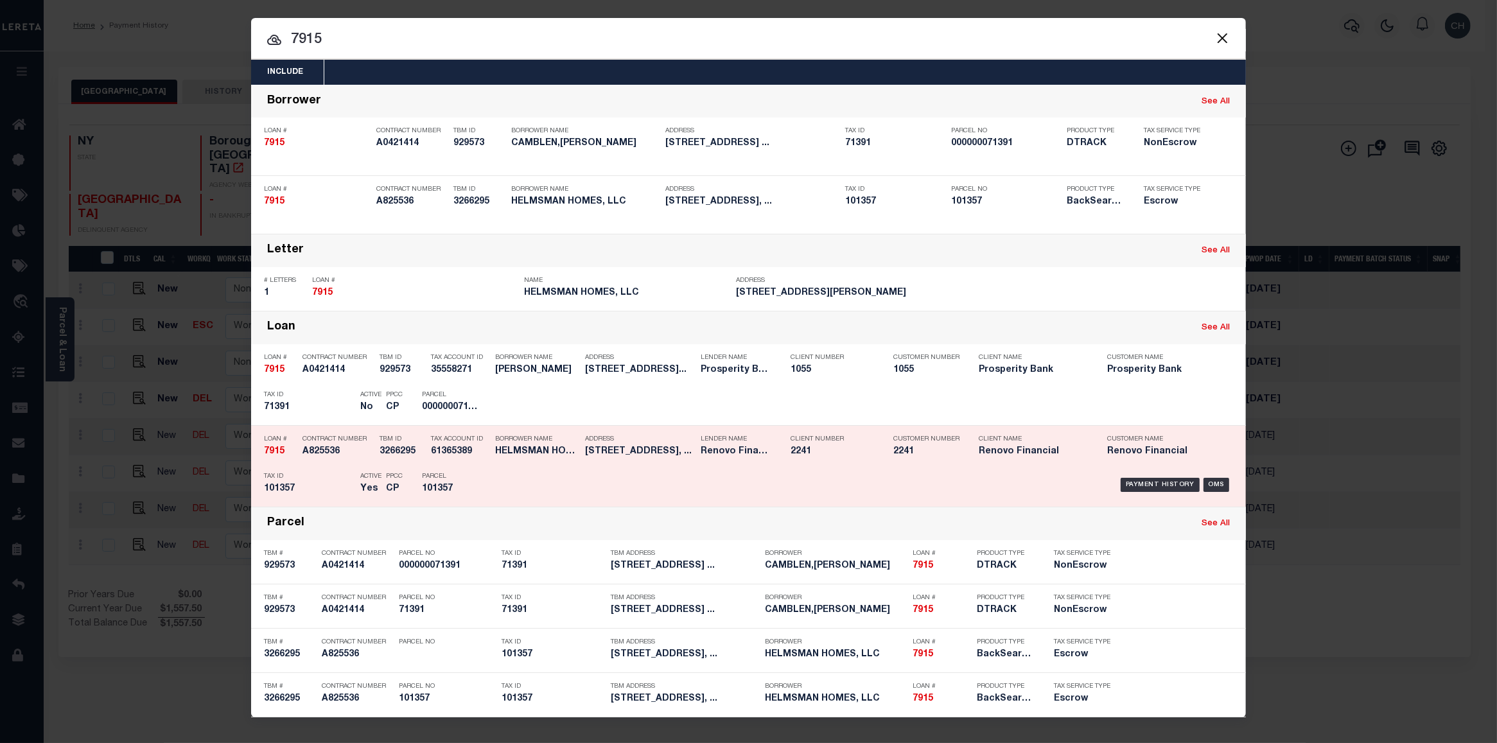
click at [878, 457] on div "Client Number 2241" at bounding box center [832, 447] width 103 height 37
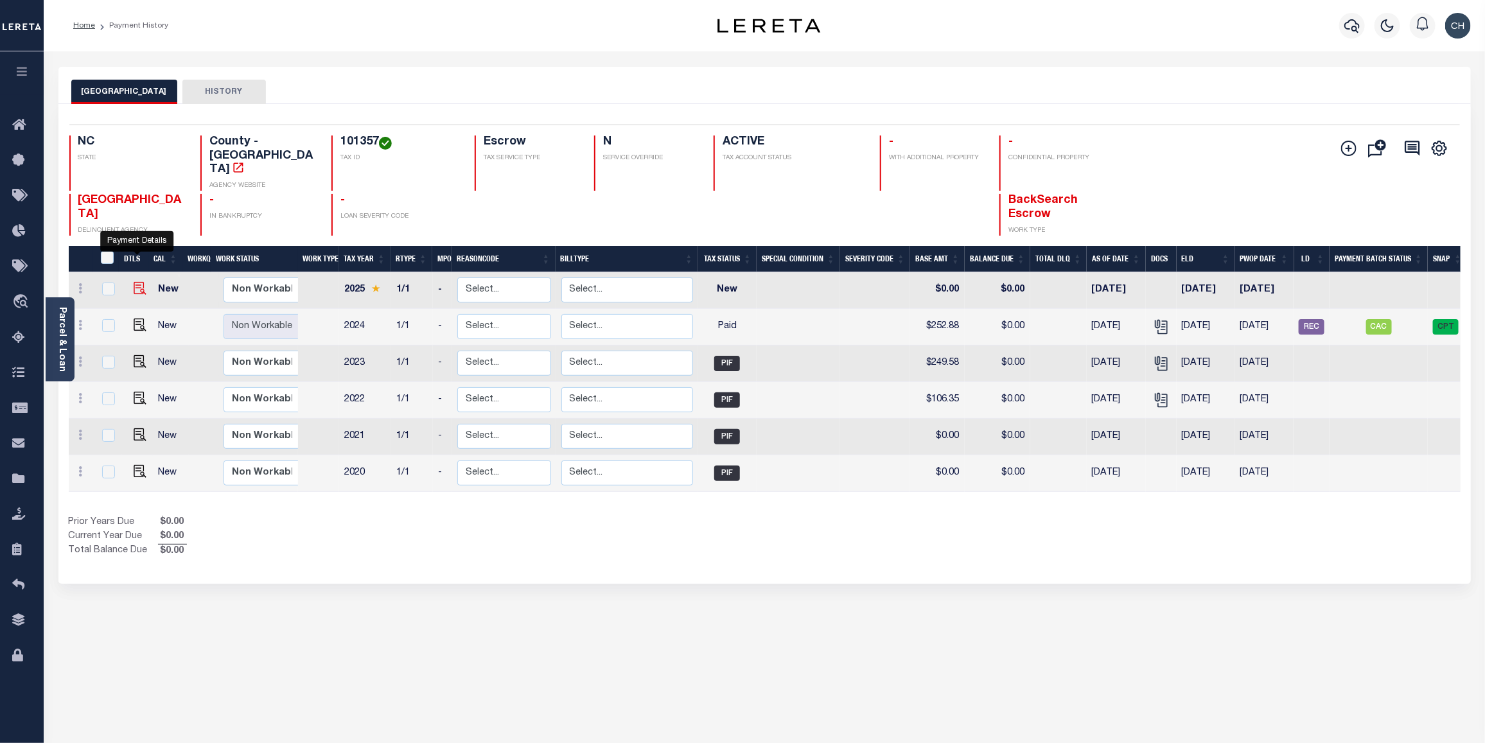
click at [139, 282] on img "" at bounding box center [140, 288] width 13 height 13
checkbox input "true"
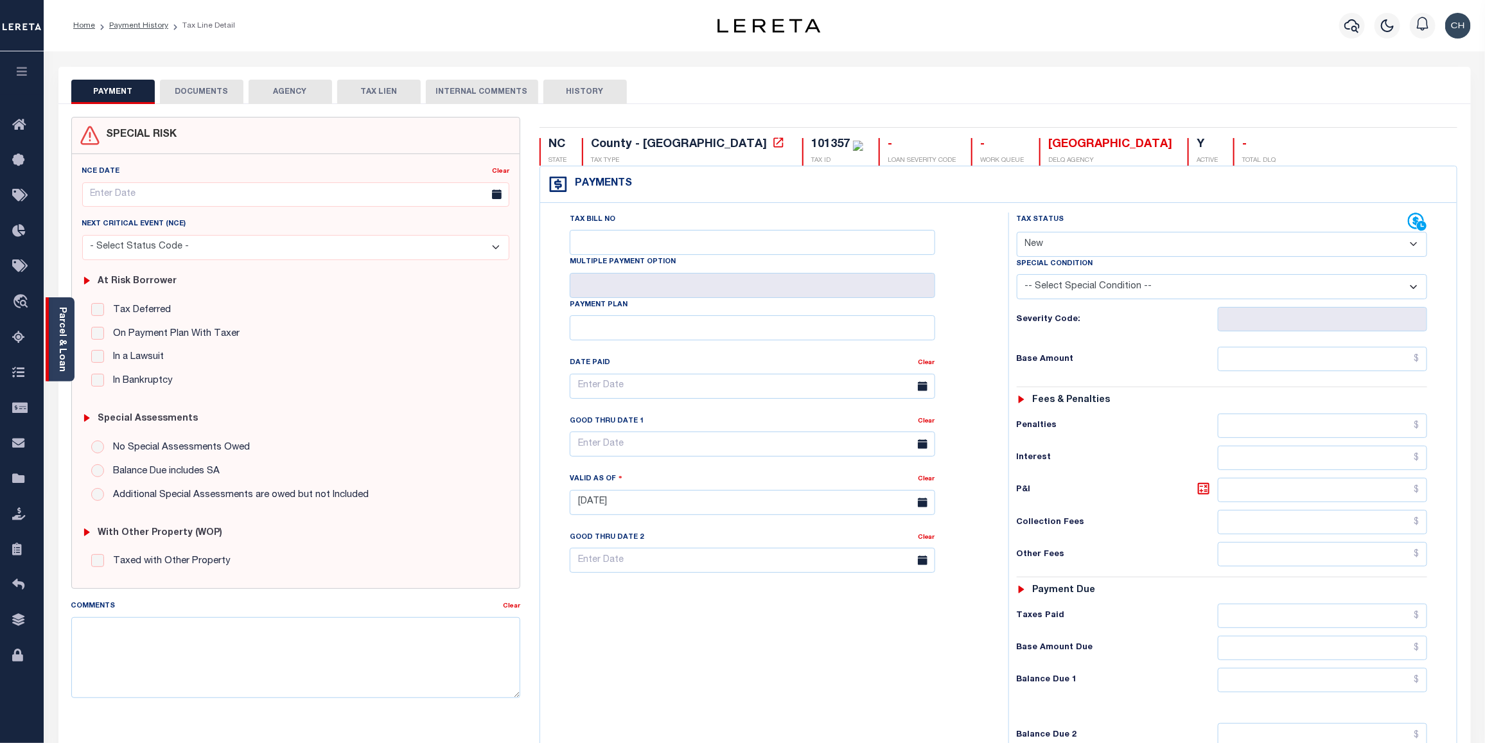
click at [62, 329] on link "Parcel & Loan" at bounding box center [61, 339] width 9 height 65
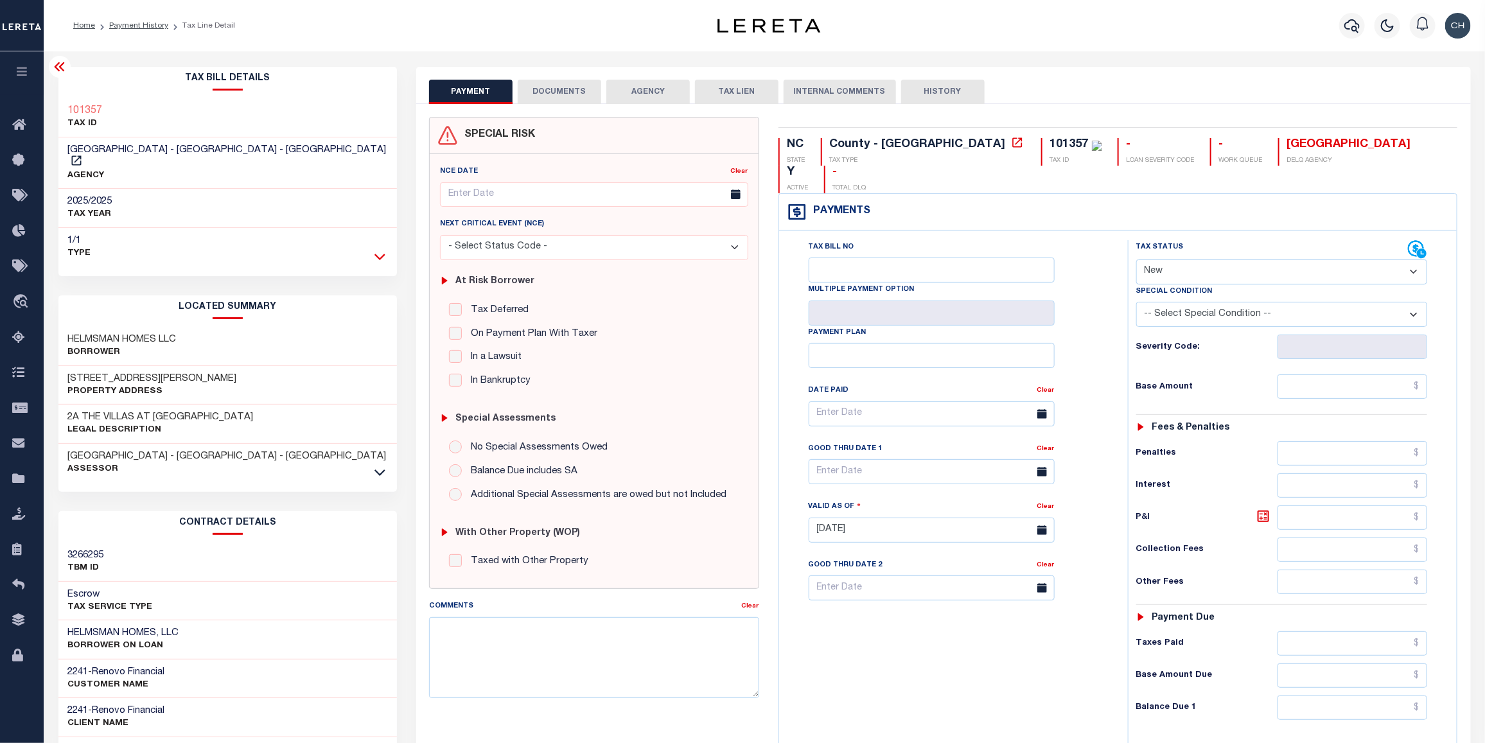
click at [374, 250] on icon at bounding box center [379, 256] width 11 height 13
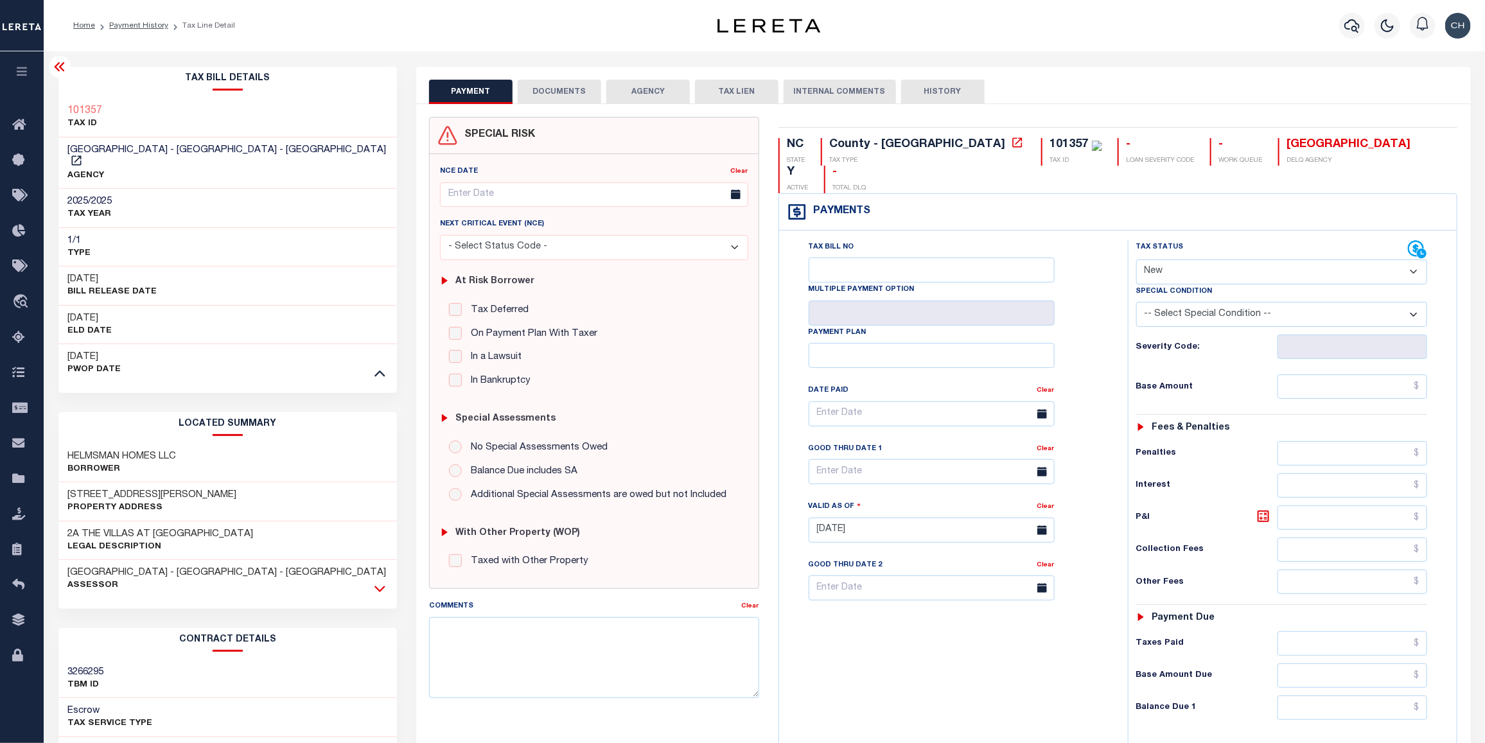
click at [380, 582] on icon at bounding box center [379, 588] width 11 height 13
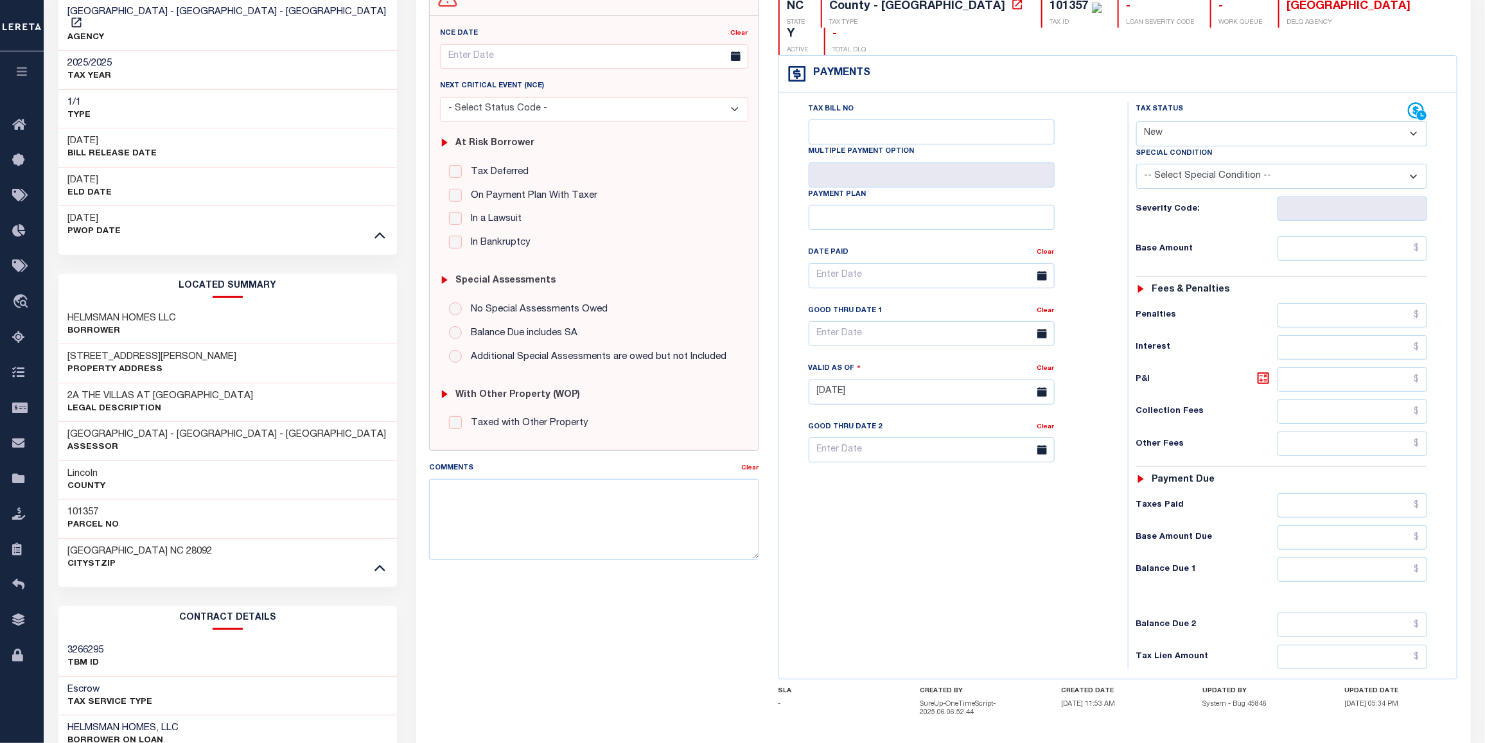
scroll to position [73, 0]
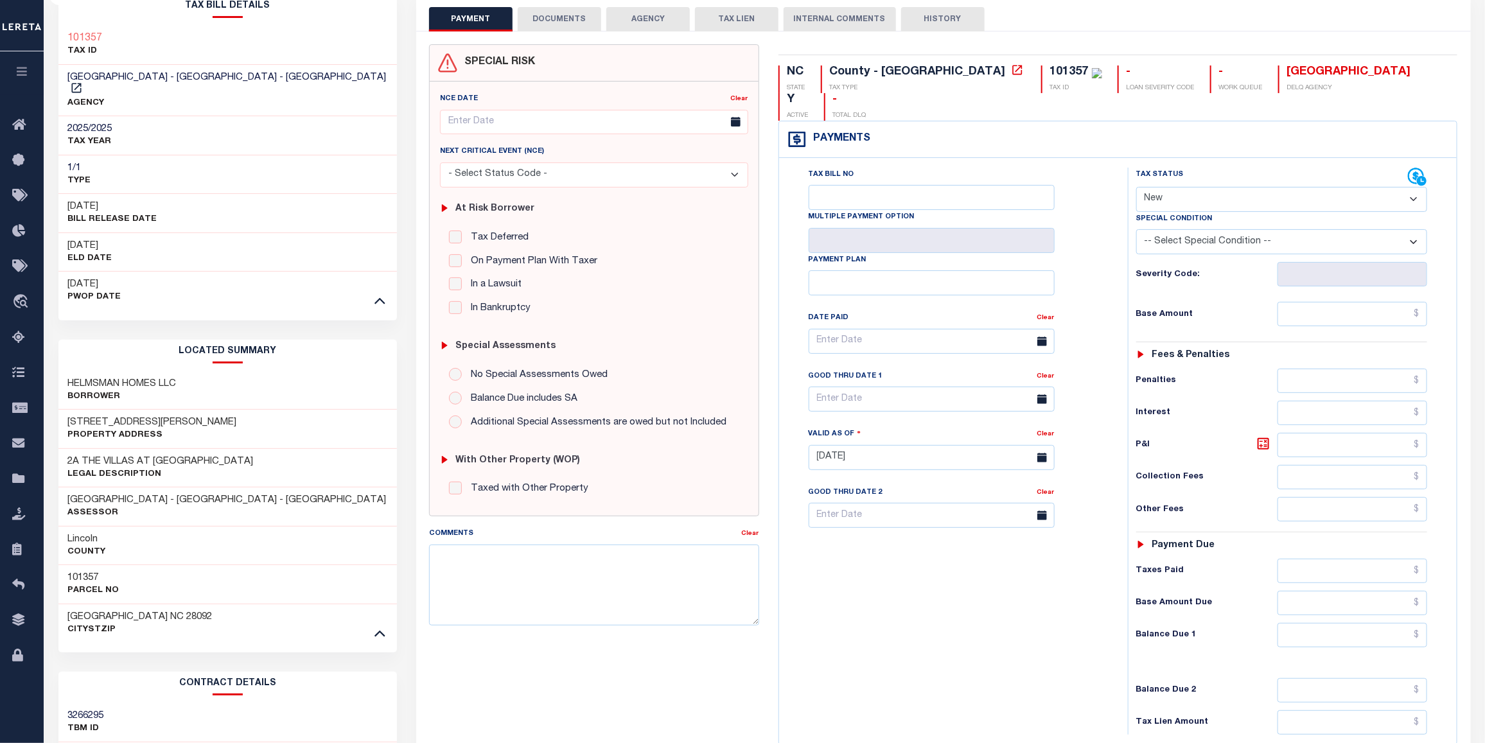
click at [1413, 187] on select "- Select Status Code - Open Due/Unpaid Paid Incomplete No Tax Due Internal Refu…" at bounding box center [1282, 199] width 292 height 25
select select "DUE"
click at [1136, 187] on select "- Select Status Code - Open Due/Unpaid Paid Incomplete No Tax Due Internal Refu…" at bounding box center [1282, 199] width 292 height 25
type input "[DATE]"
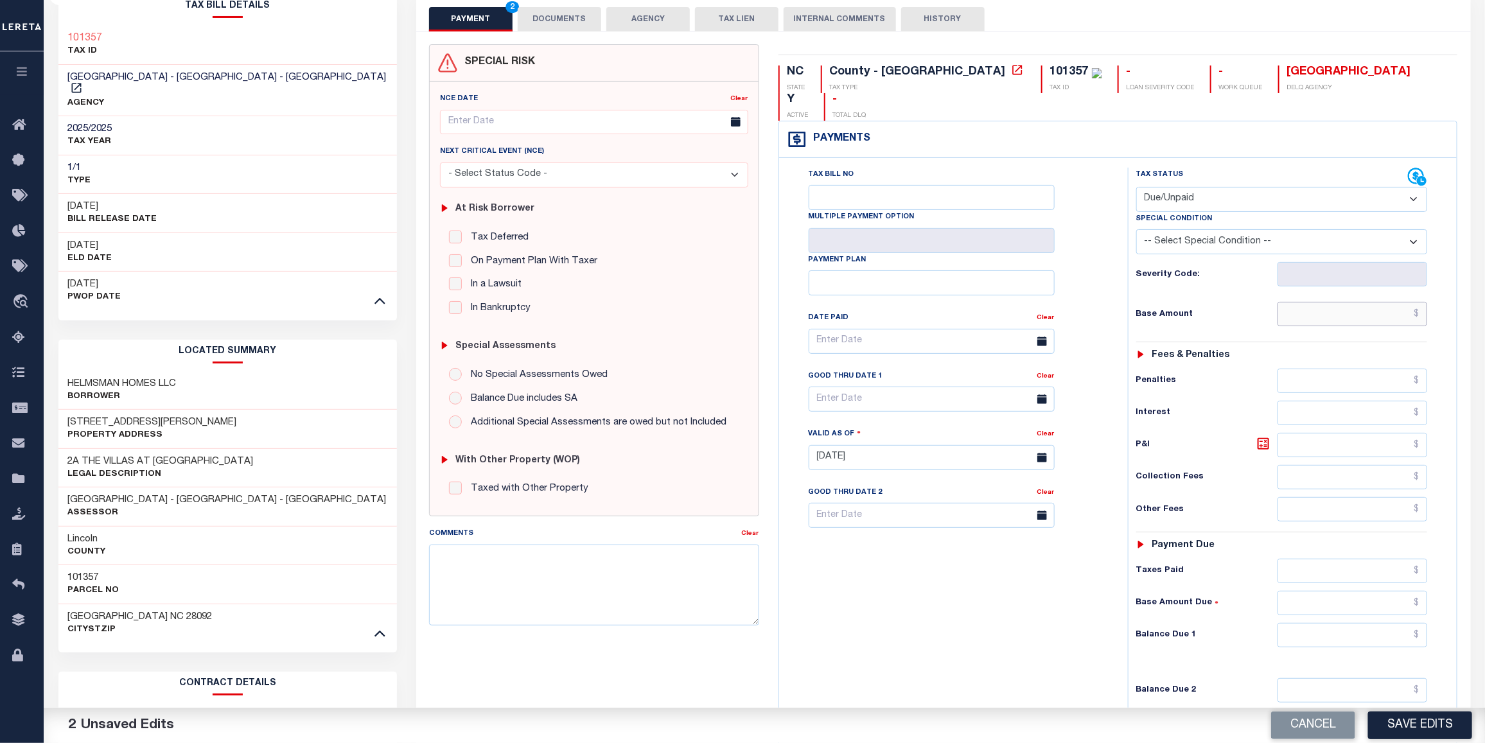
click at [1347, 302] on input "text" at bounding box center [1352, 314] width 150 height 24
type input "$2,009.51"
click at [1336, 623] on input "text" at bounding box center [1352, 635] width 150 height 24
type input "$2,009.51"
click at [857, 387] on input "text" at bounding box center [931, 399] width 246 height 25
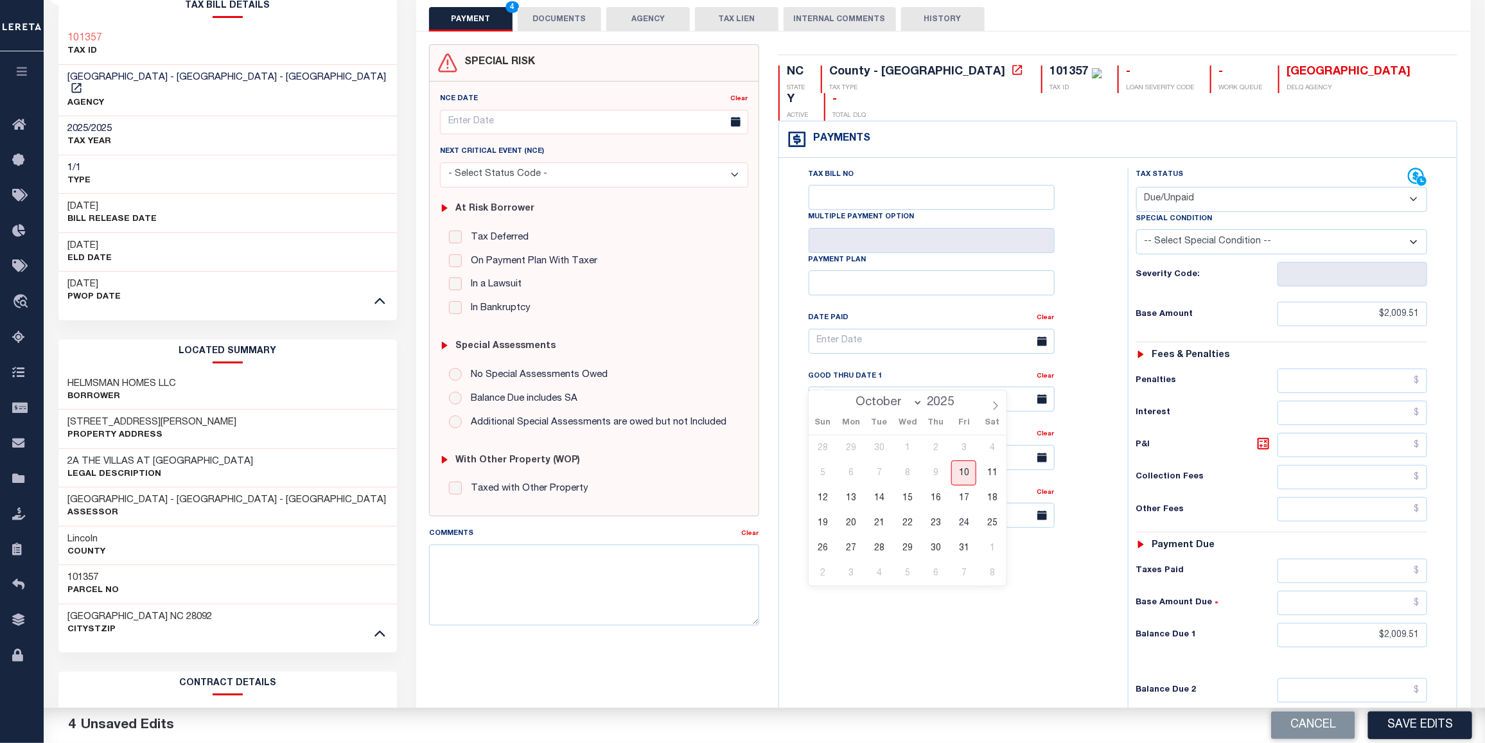
click at [916, 403] on select "October November December" at bounding box center [887, 402] width 74 height 13
click at [961, 399] on span at bounding box center [960, 399] width 9 height 7
type input "2026"
click at [923, 402] on select "January February March April May June July August September October November De…" at bounding box center [886, 402] width 78 height 13
select select "0"
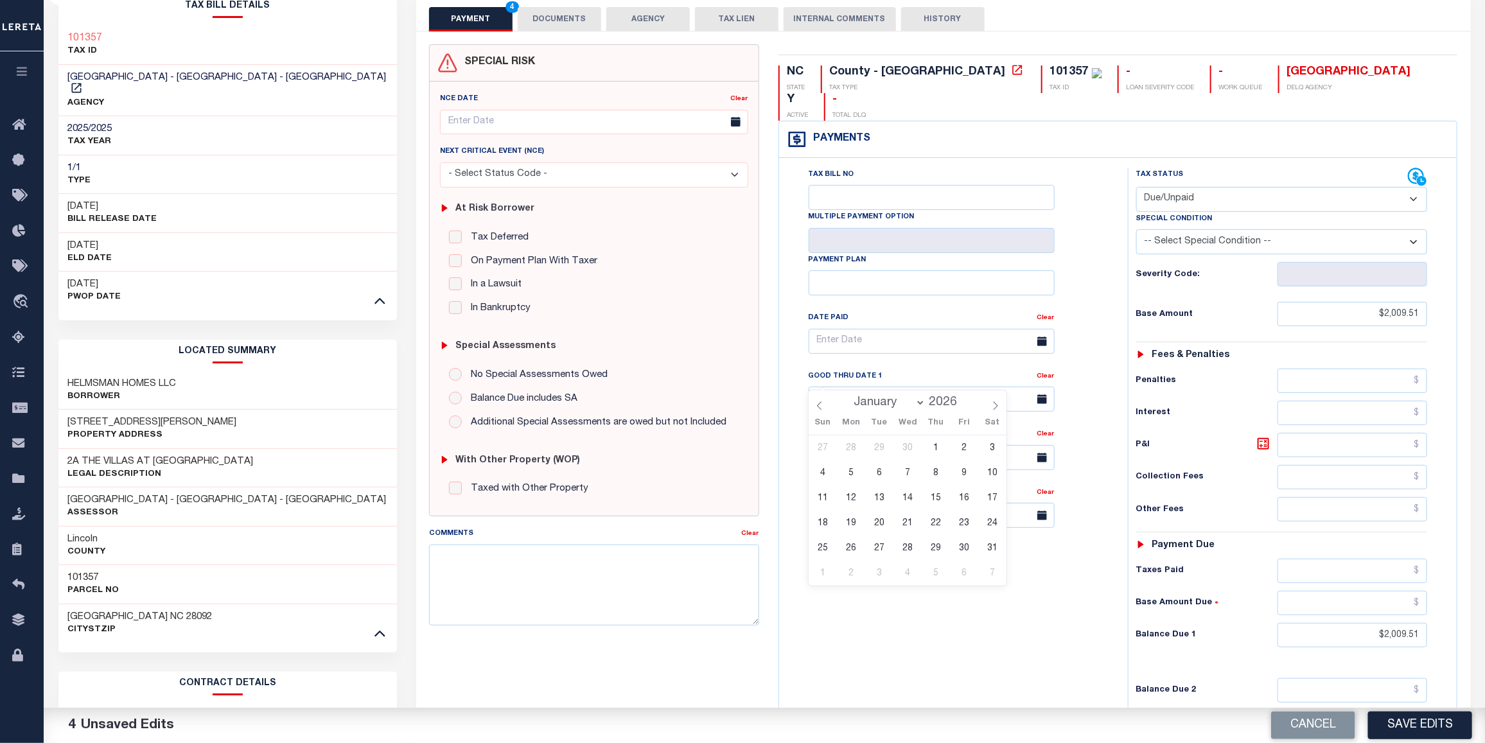
click at [848, 396] on select "January February March April May June July August September October November De…" at bounding box center [886, 402] width 78 height 13
click at [881, 473] on span "6" at bounding box center [879, 472] width 25 height 25
type input "01/06/2026"
click at [576, 565] on textarea "Comments" at bounding box center [594, 585] width 330 height 81
click at [1417, 729] on button "Save Edits" at bounding box center [1420, 725] width 104 height 28
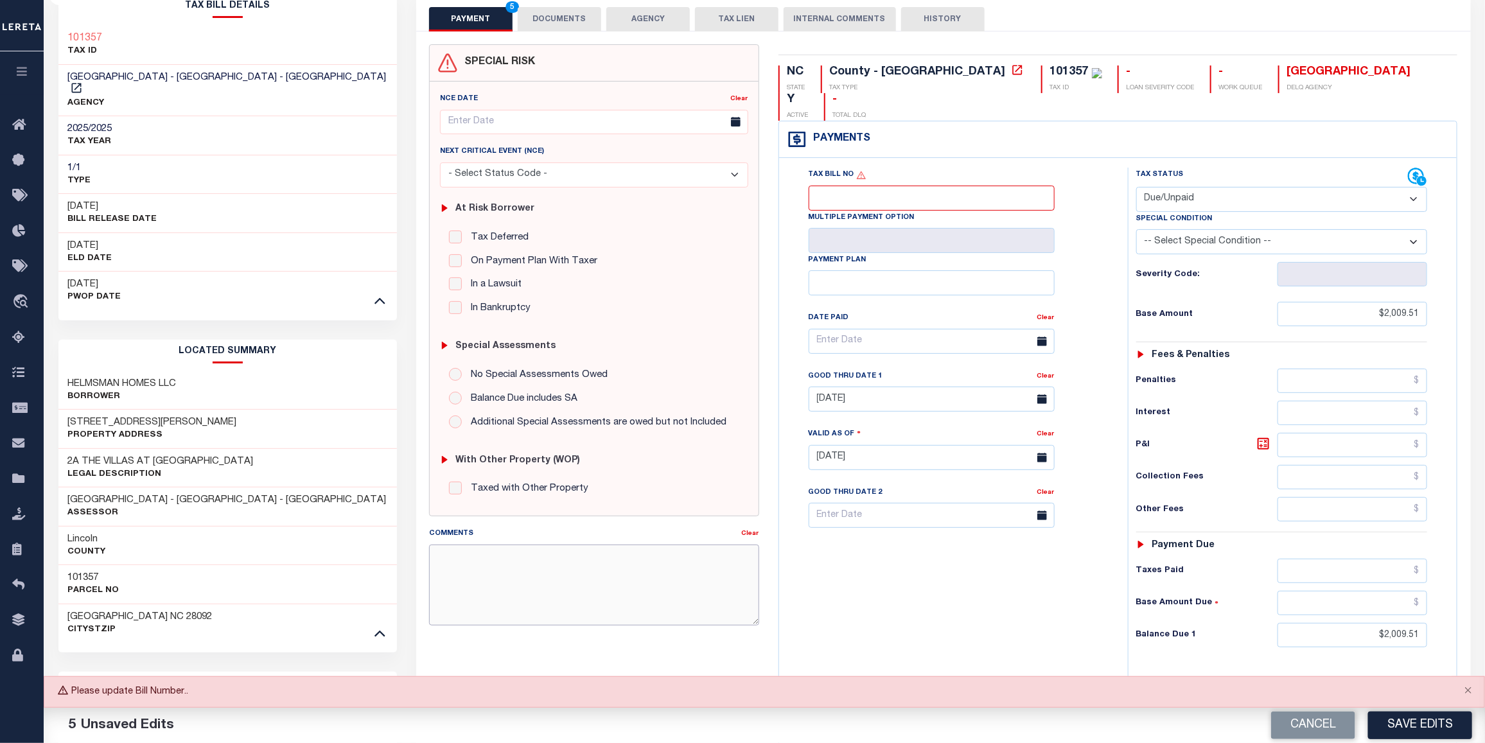
click at [475, 565] on textarea "Comments" at bounding box center [594, 585] width 330 height 81
paste textarea "CAS-474377 2025/annual dlq Base $3,323.80 P/I $568.57-Lender Responsibility Tot…"
type textarea "CAS-474377 2025/annual dlq Base $3,323.80 P/I $568.57-Lender Responsibility Tot…"
click at [845, 186] on input "Tax Bill No" at bounding box center [931, 198] width 246 height 25
type input "4318926"
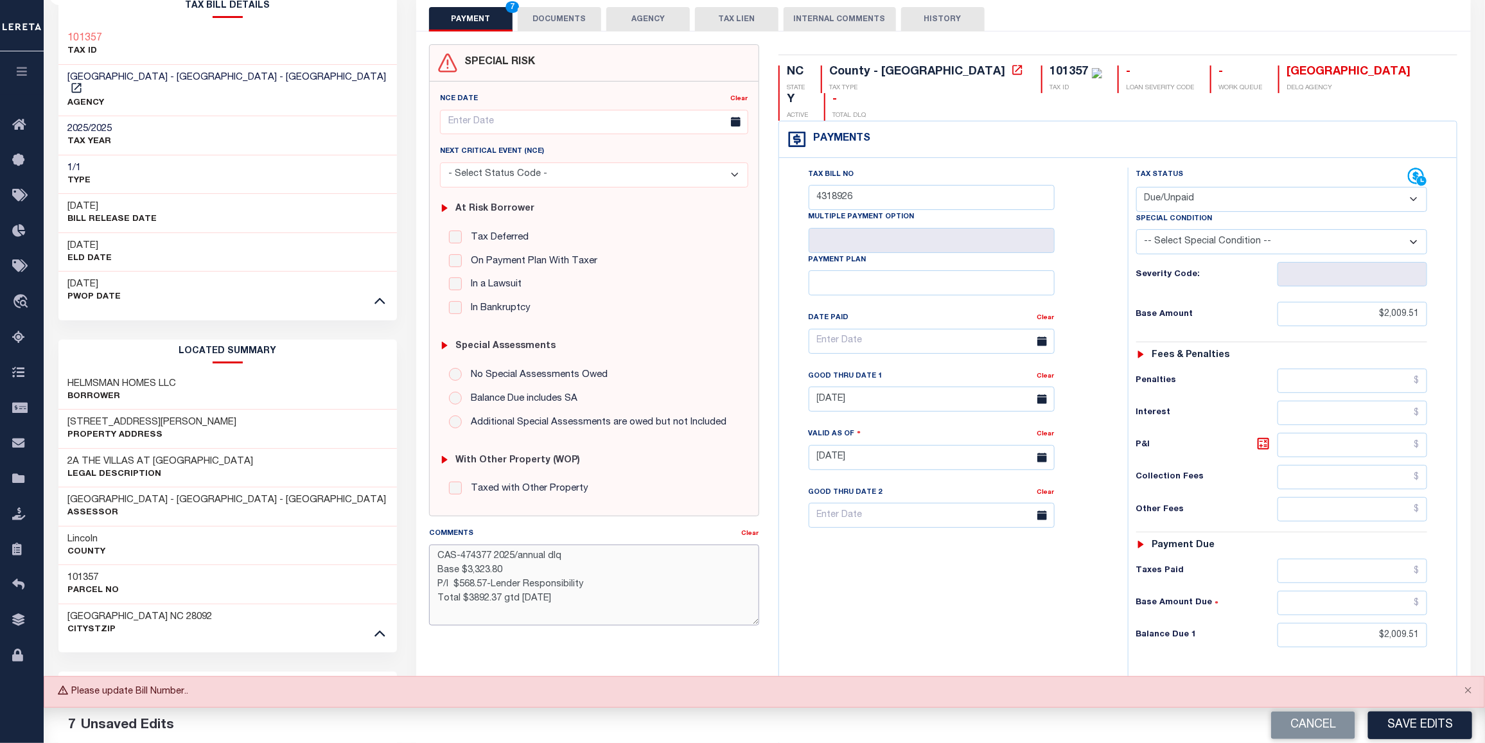
drag, startPoint x: 491, startPoint y: 554, endPoint x: 429, endPoint y: 563, distance: 62.9
click at [429, 563] on textarea "CAS-474377 2025/annual dlq Base $3,323.80 P/I $568.57-Lender Responsibility Tot…" at bounding box center [594, 585] width 330 height 81
drag, startPoint x: 466, startPoint y: 571, endPoint x: 512, endPoint y: 567, distance: 45.8
click at [512, 567] on textarea "2025/annual Base $3,323.80 P/I $568.57-Lender Responsibility Total $3892.37 gtd…" at bounding box center [594, 585] width 330 height 81
drag, startPoint x: 440, startPoint y: 581, endPoint x: 594, endPoint y: 584, distance: 154.1
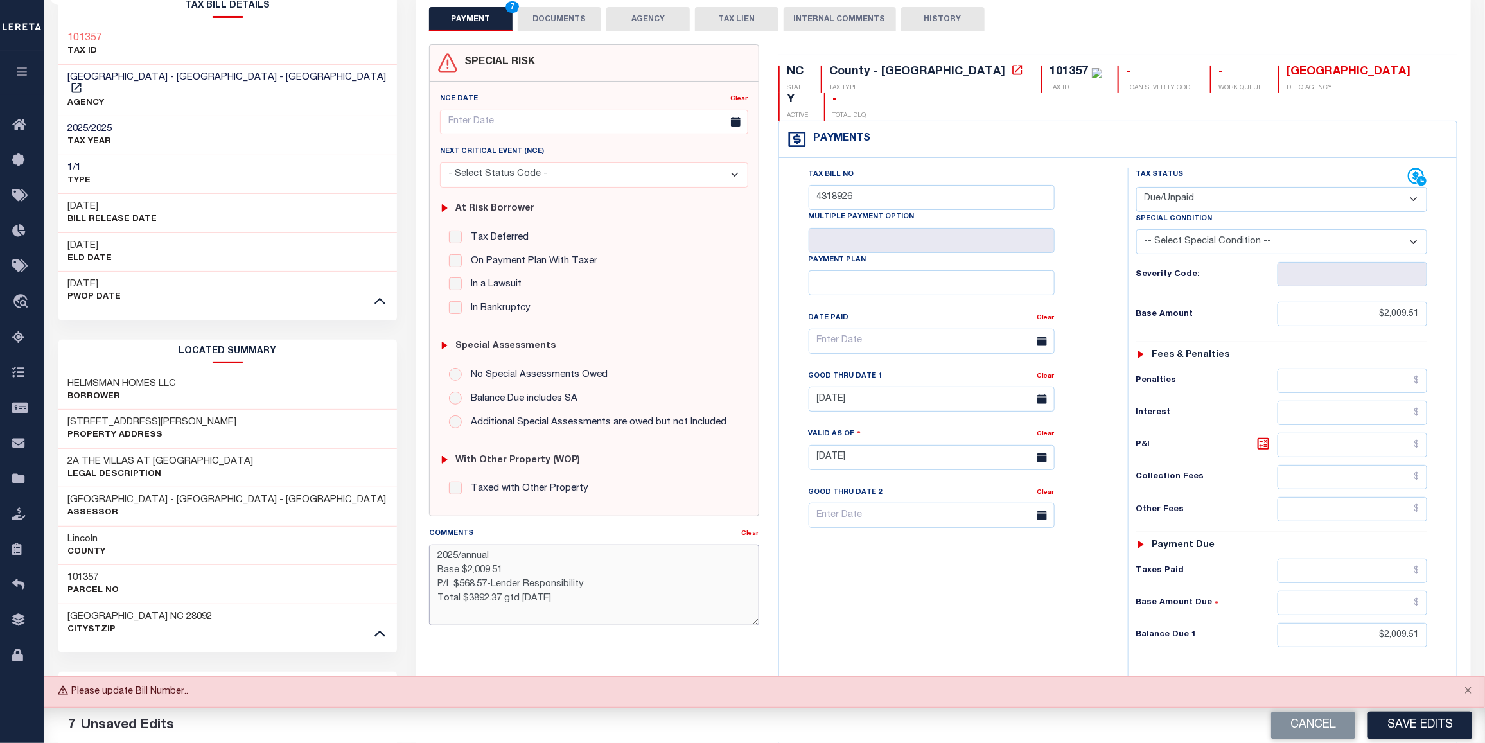
click at [594, 584] on textarea "2025/annual Base $2,009.51 P/I $568.57-Lender Responsibility Total $3892.37 gtd…" at bounding box center [594, 585] width 330 height 81
drag, startPoint x: 466, startPoint y: 599, endPoint x: 597, endPoint y: 604, distance: 131.7
click at [597, 604] on textarea "2025/annual Base $2,009.51 Total $3892.37 gtd 08/30/2025" at bounding box center [594, 585] width 330 height 81
type textarea "2025/annual Base $2,009.51 Total $2.009.51 GTD 1/6/2026"
click at [1404, 729] on button "Save Edits" at bounding box center [1420, 725] width 104 height 28
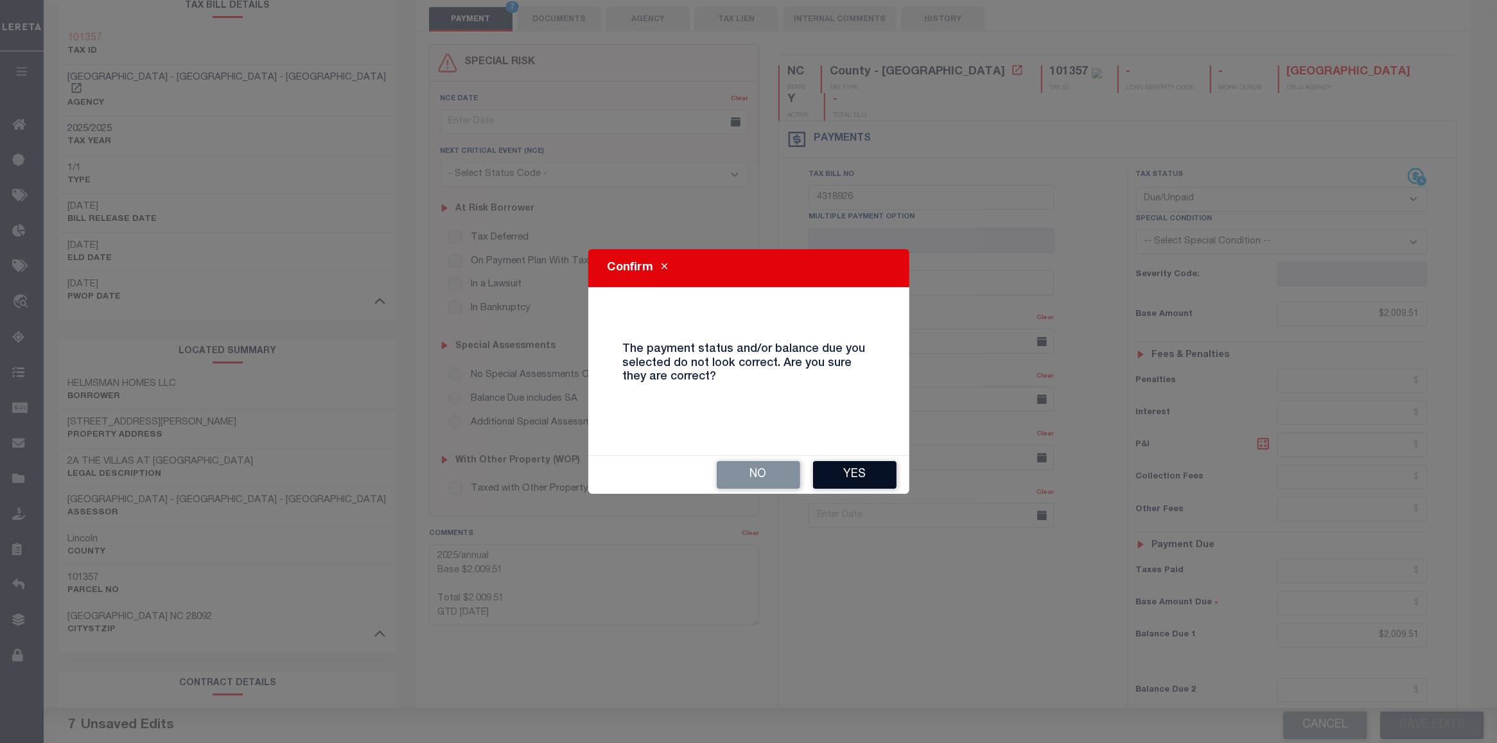
click at [864, 471] on button "Yes" at bounding box center [854, 475] width 83 height 28
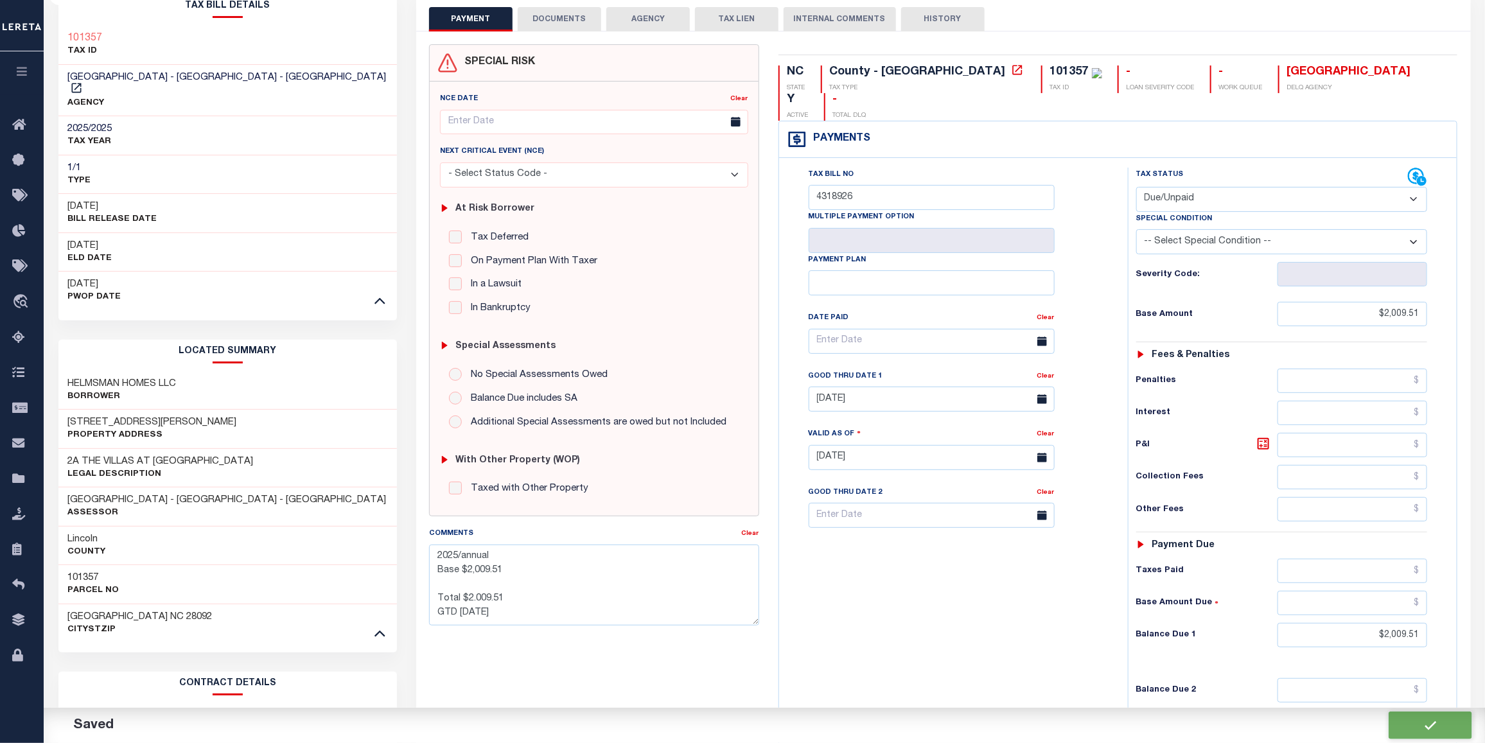
checkbox input "false"
type textarea "2025/annual Base $2,009.51 Total $2.009.51 GTD 1/6/2026"
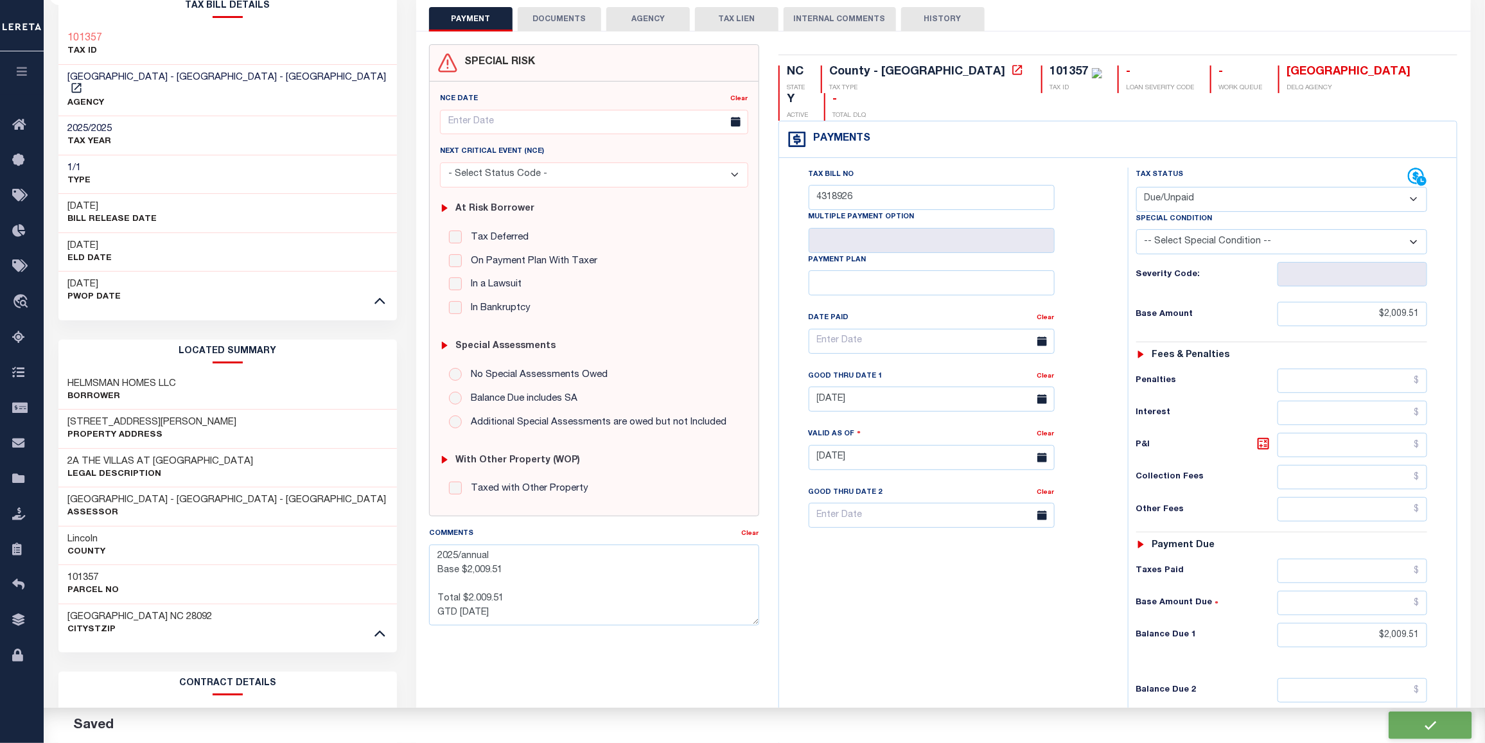
type input "$2,009.51"
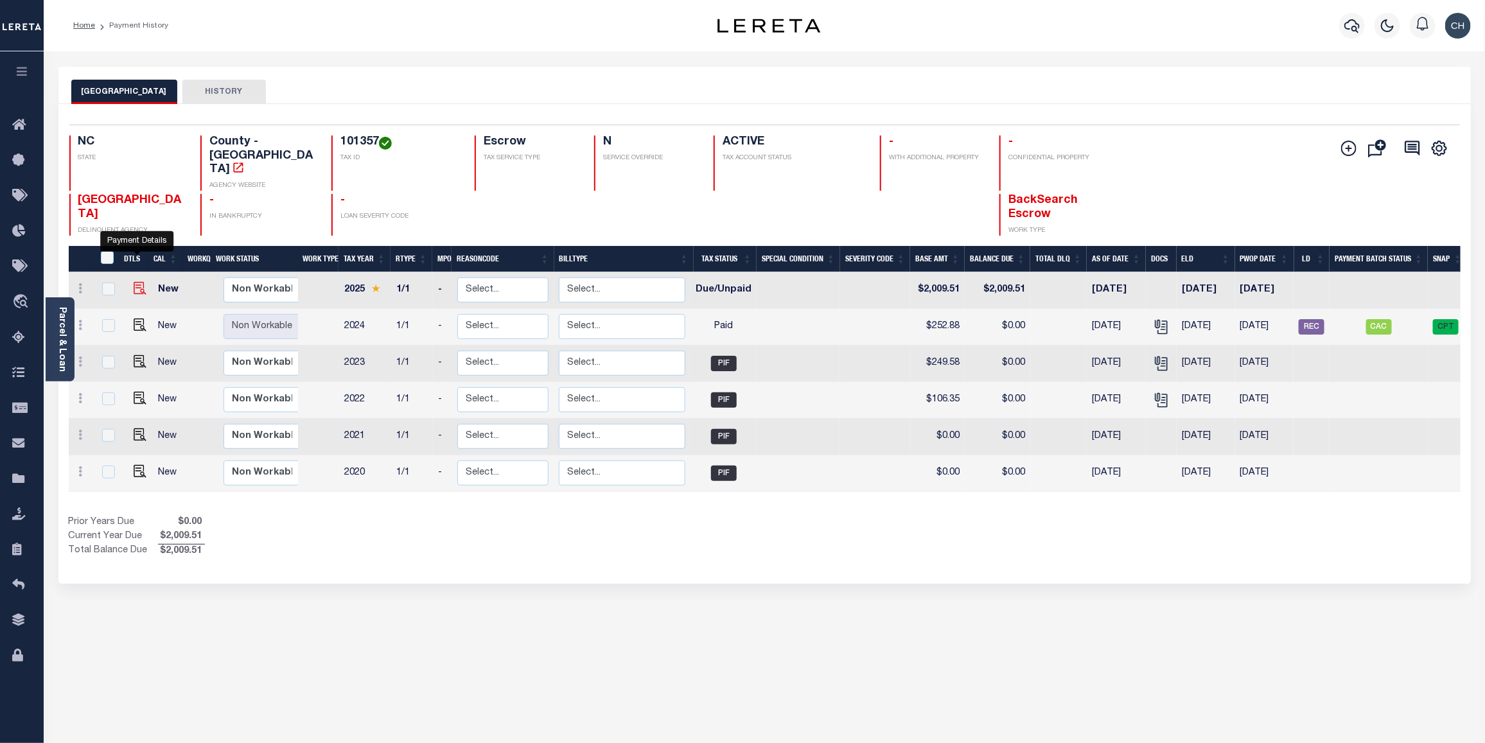
click at [141, 282] on img "" at bounding box center [140, 288] width 13 height 13
checkbox input "true"
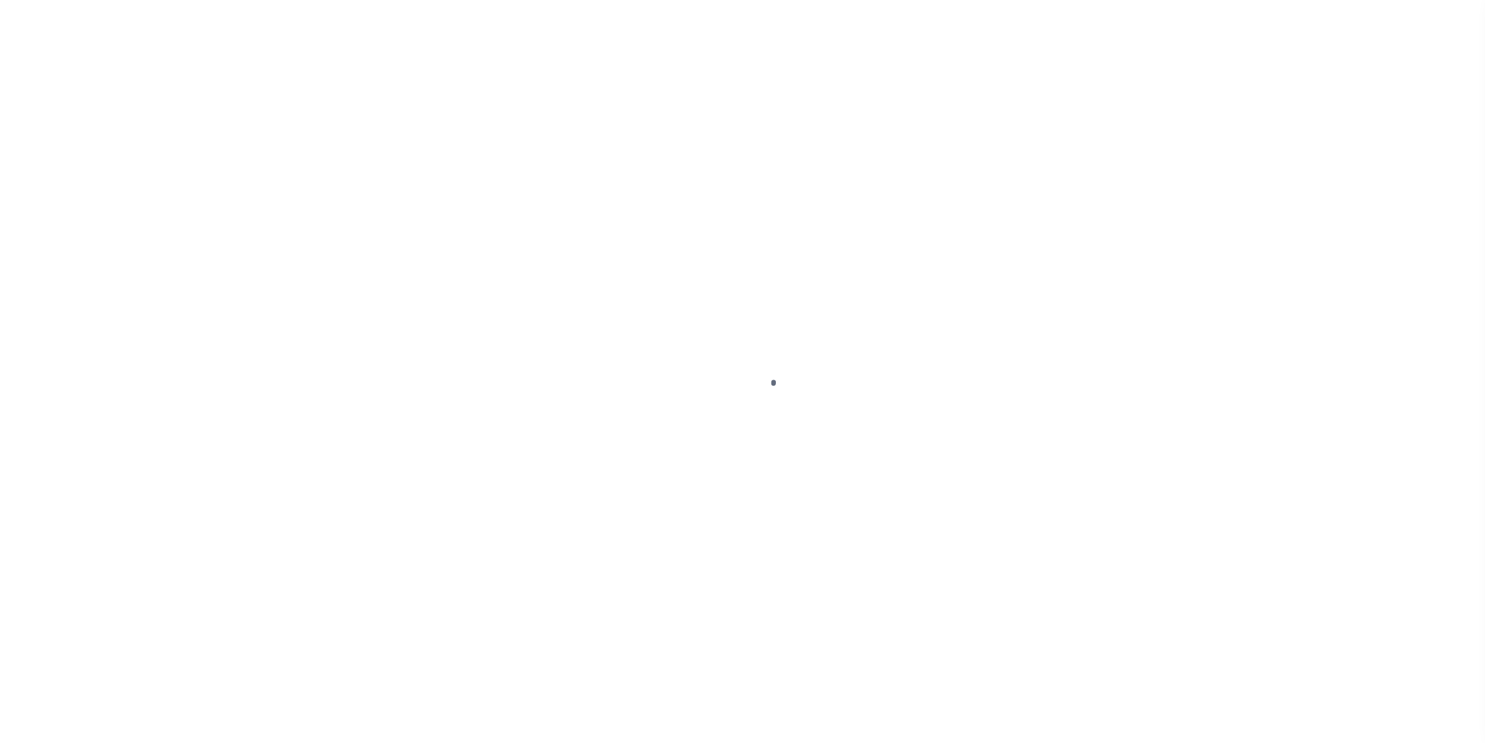
select select "DUE"
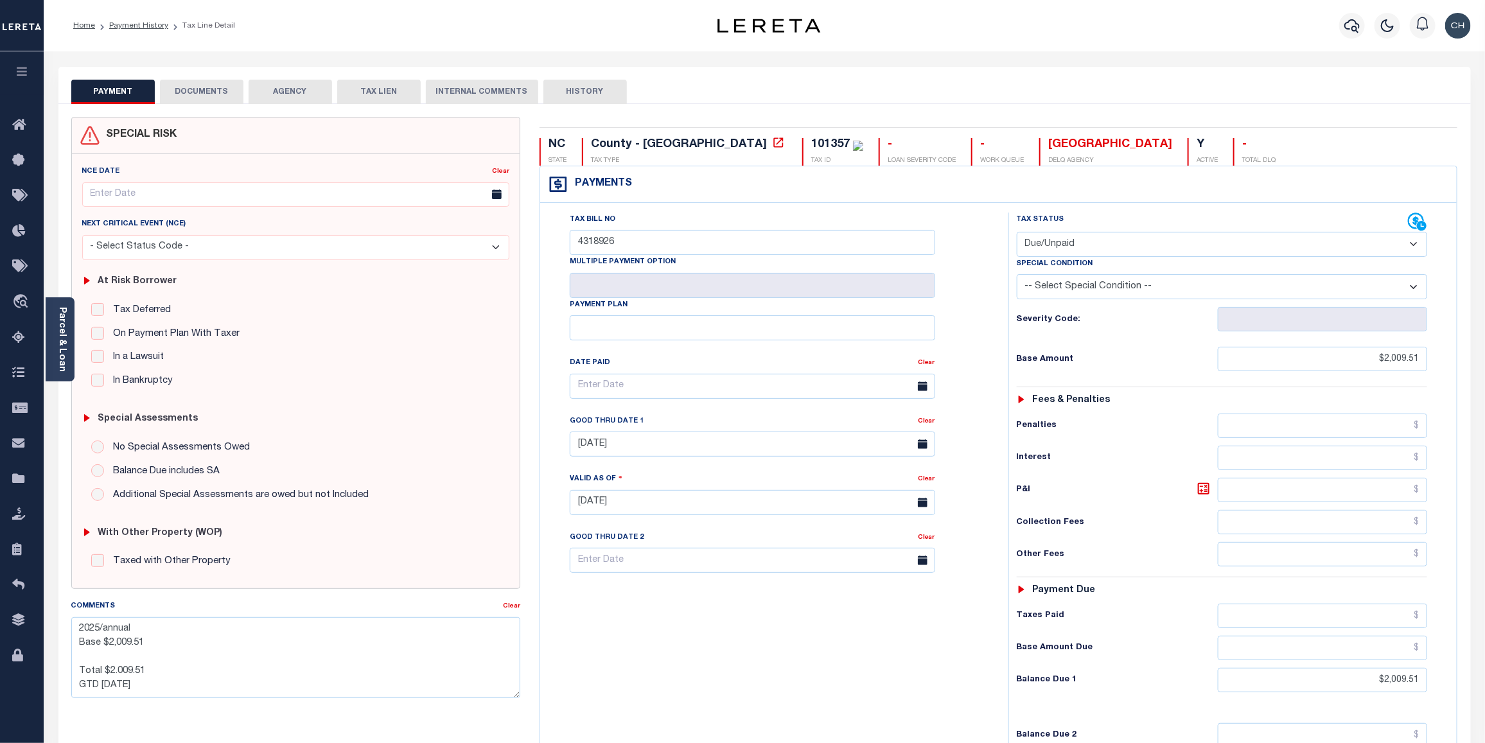
click at [185, 89] on button "DOCUMENTS" at bounding box center [201, 92] width 83 height 24
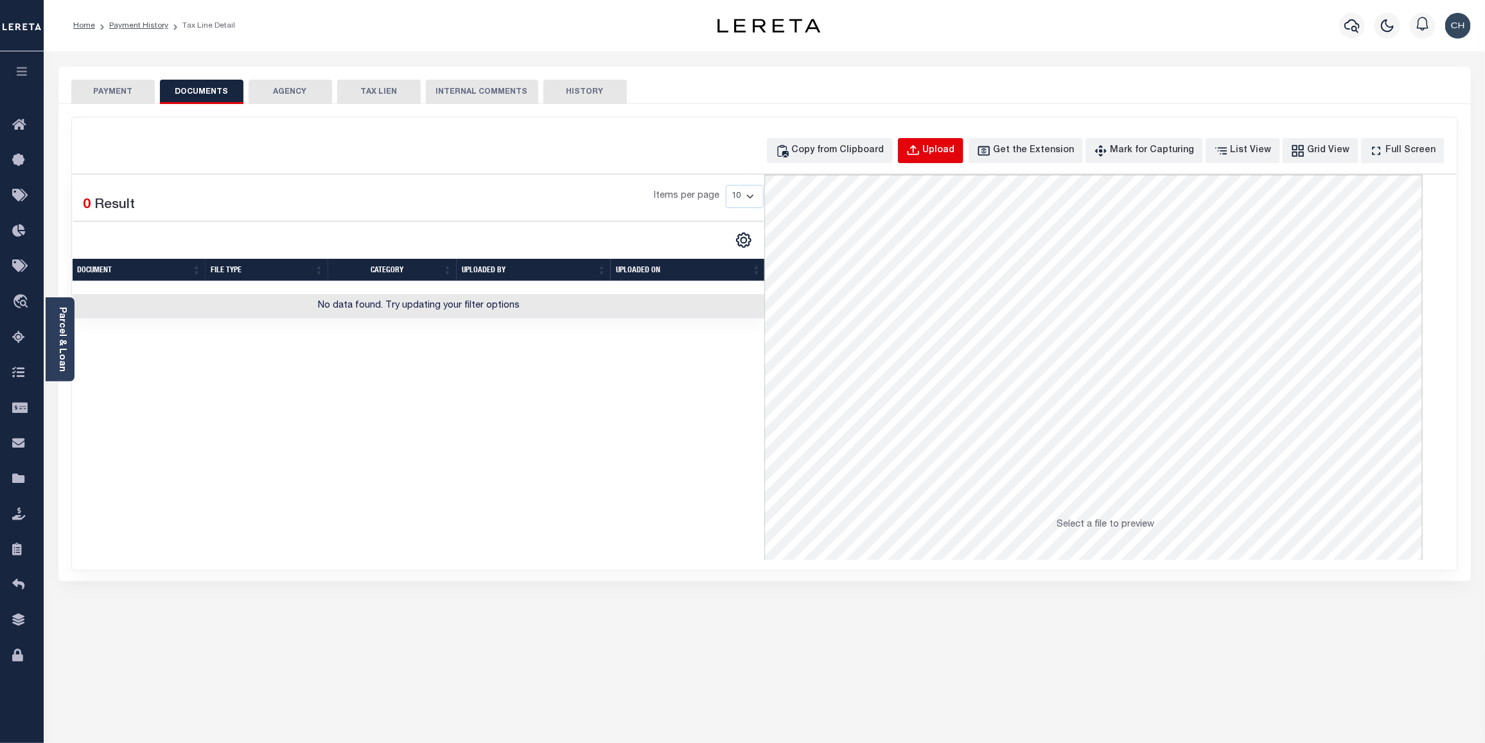
click at [955, 148] on div "Upload" at bounding box center [939, 151] width 32 height 14
select select "POP"
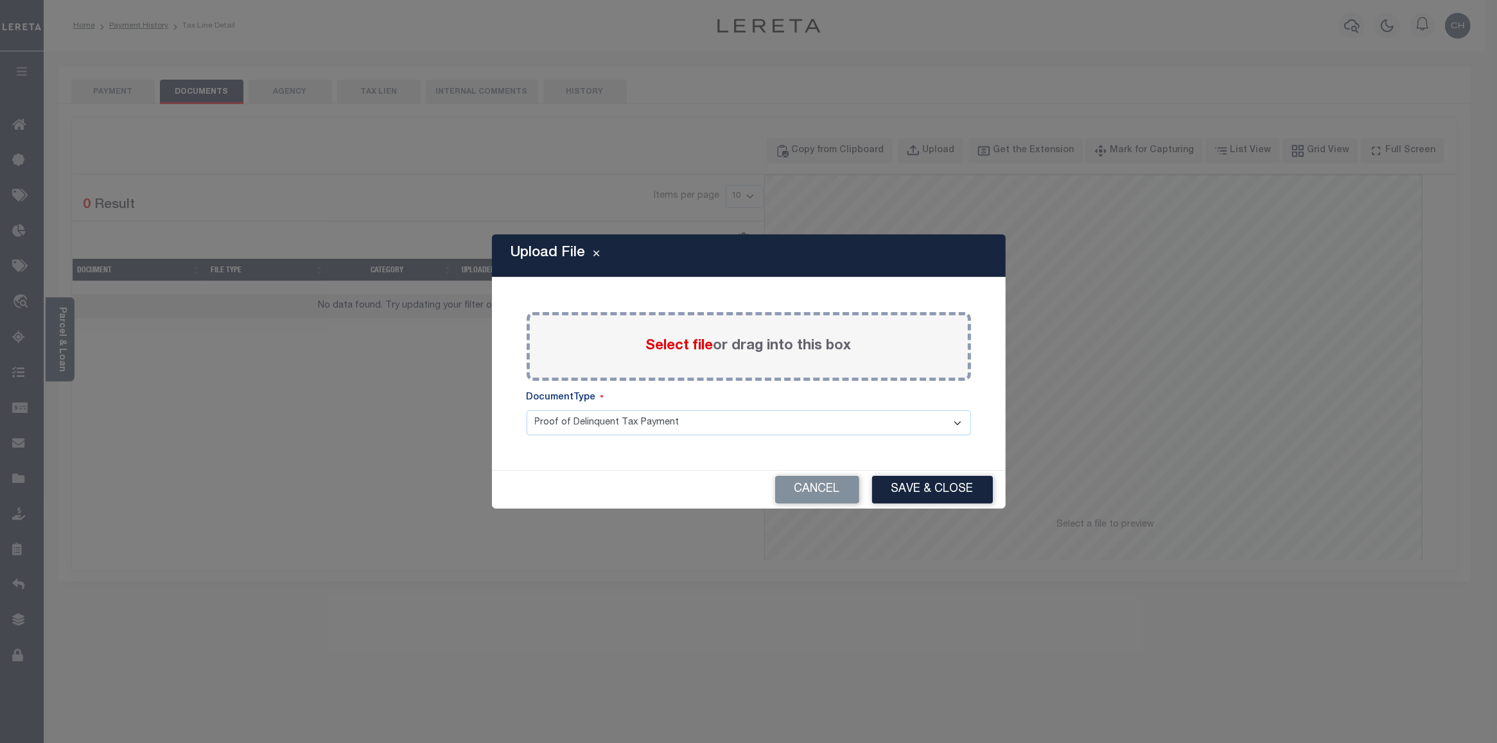
click at [688, 347] on span "Select file" at bounding box center [679, 346] width 67 height 14
click at [0, 0] on input "Select file or drag into this box" at bounding box center [0, 0] width 0 height 0
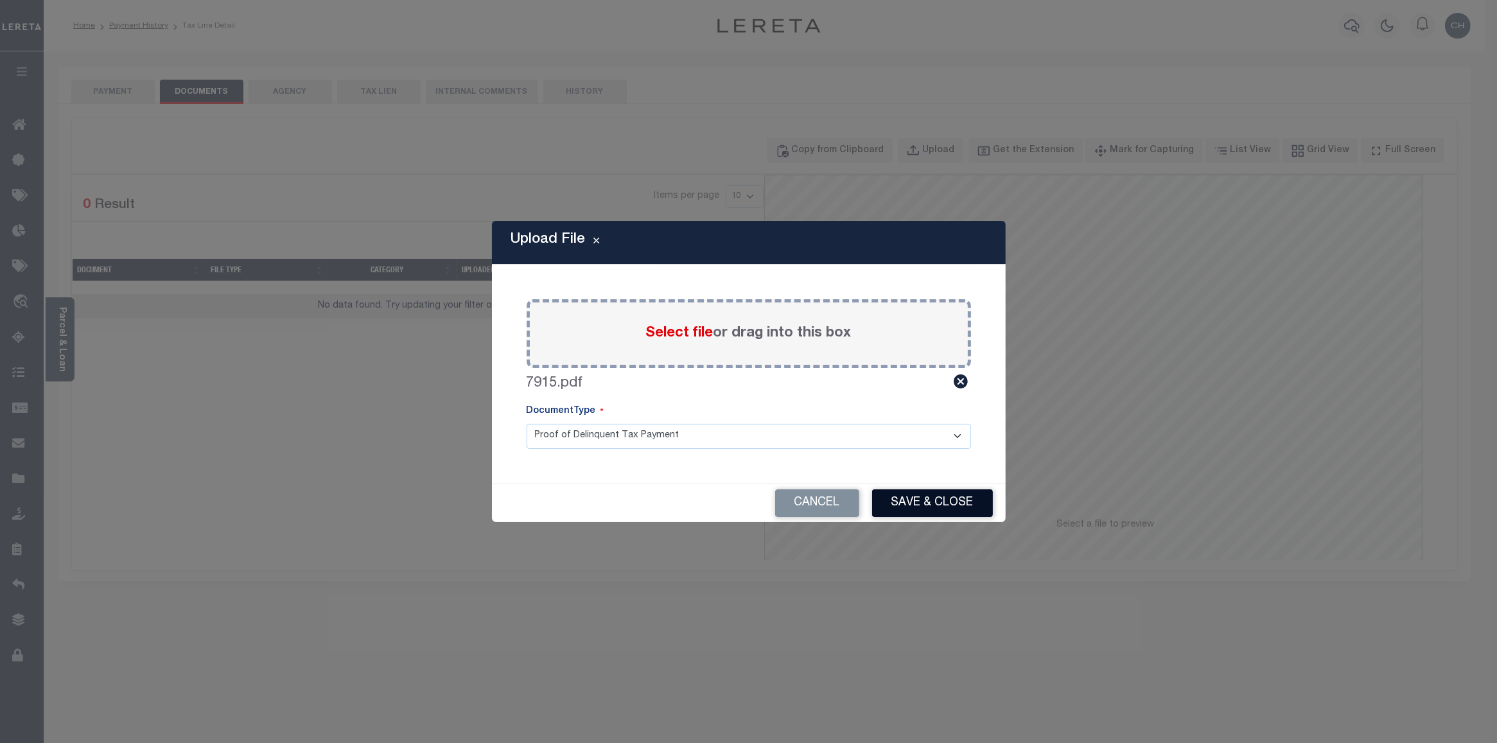
click at [946, 503] on button "Save & Close" at bounding box center [932, 503] width 121 height 28
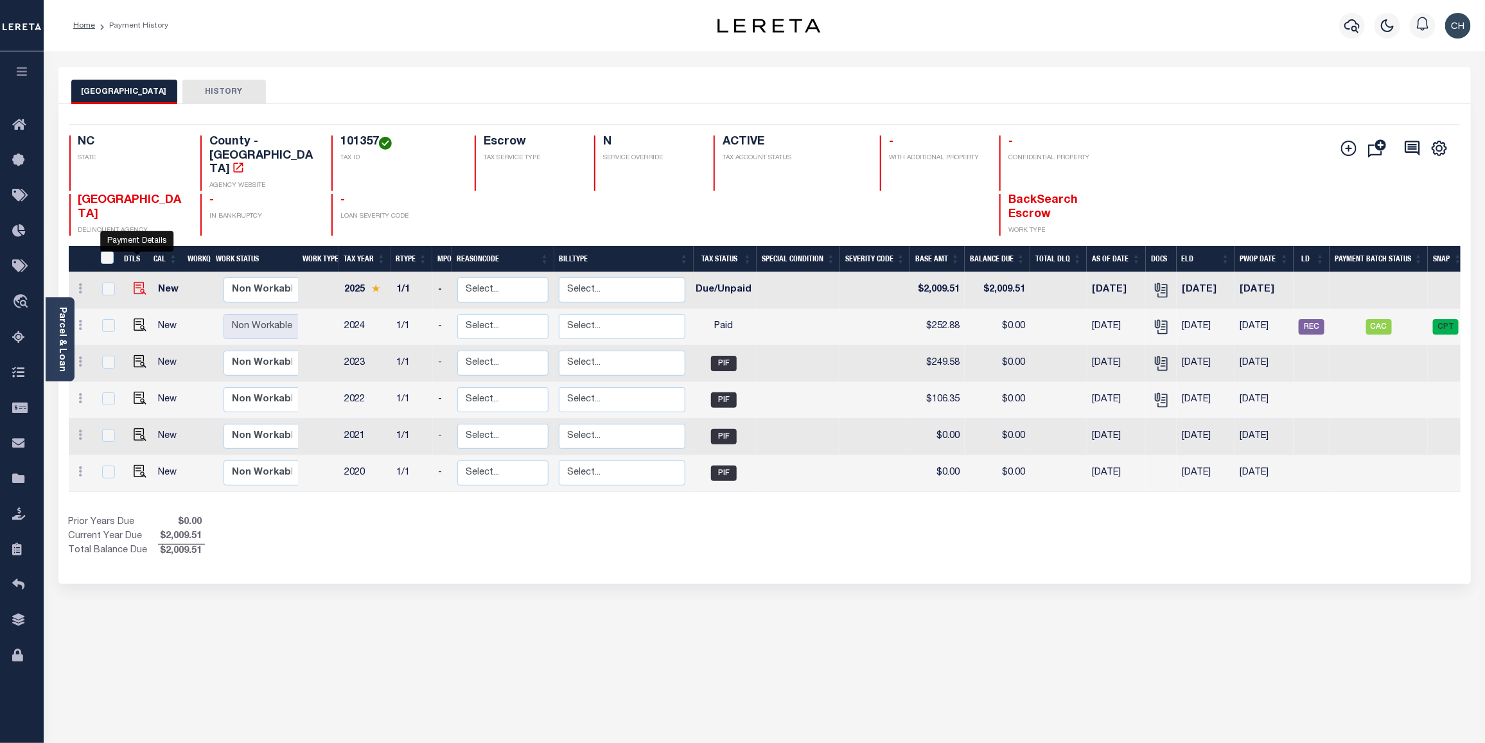
click at [136, 282] on img "" at bounding box center [140, 288] width 13 height 13
checkbox input "true"
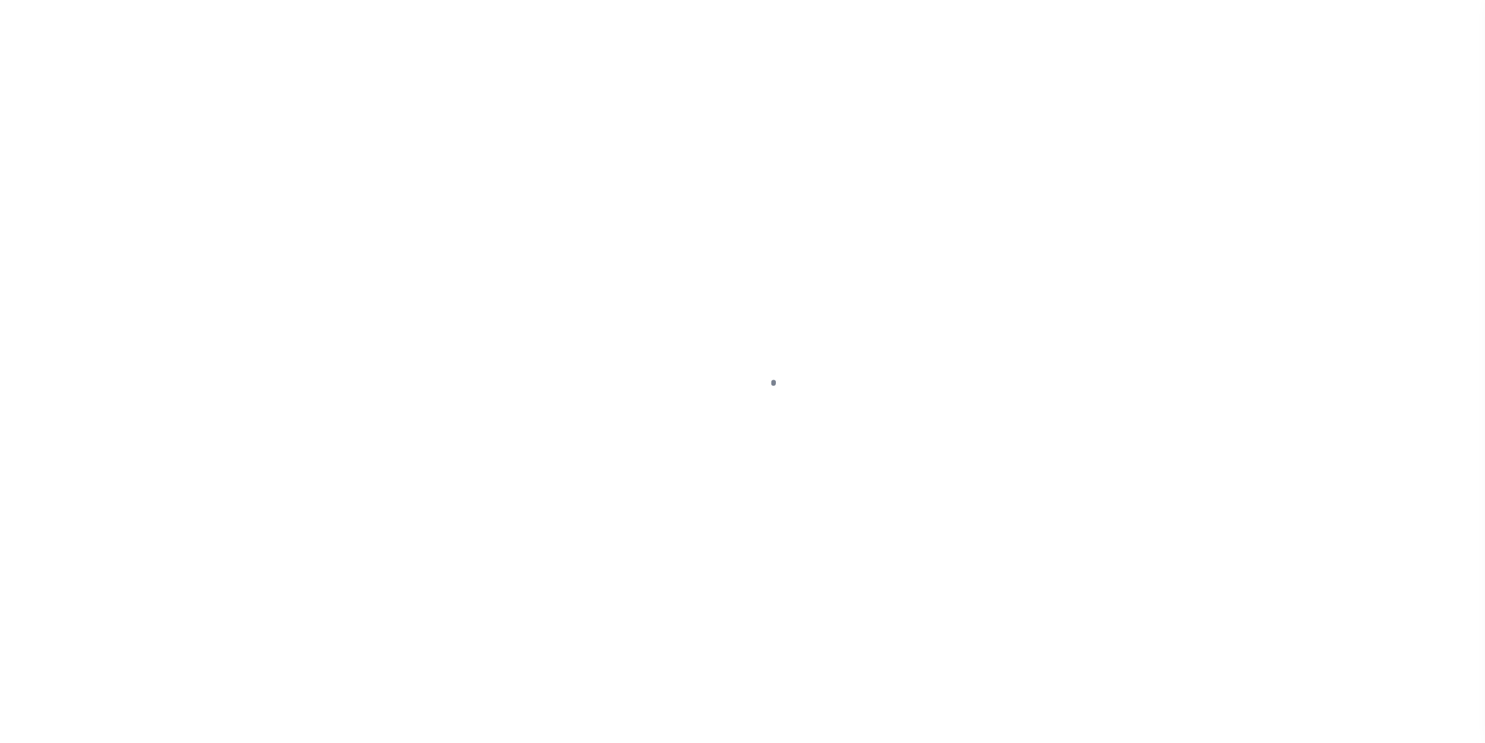
select select "DUE"
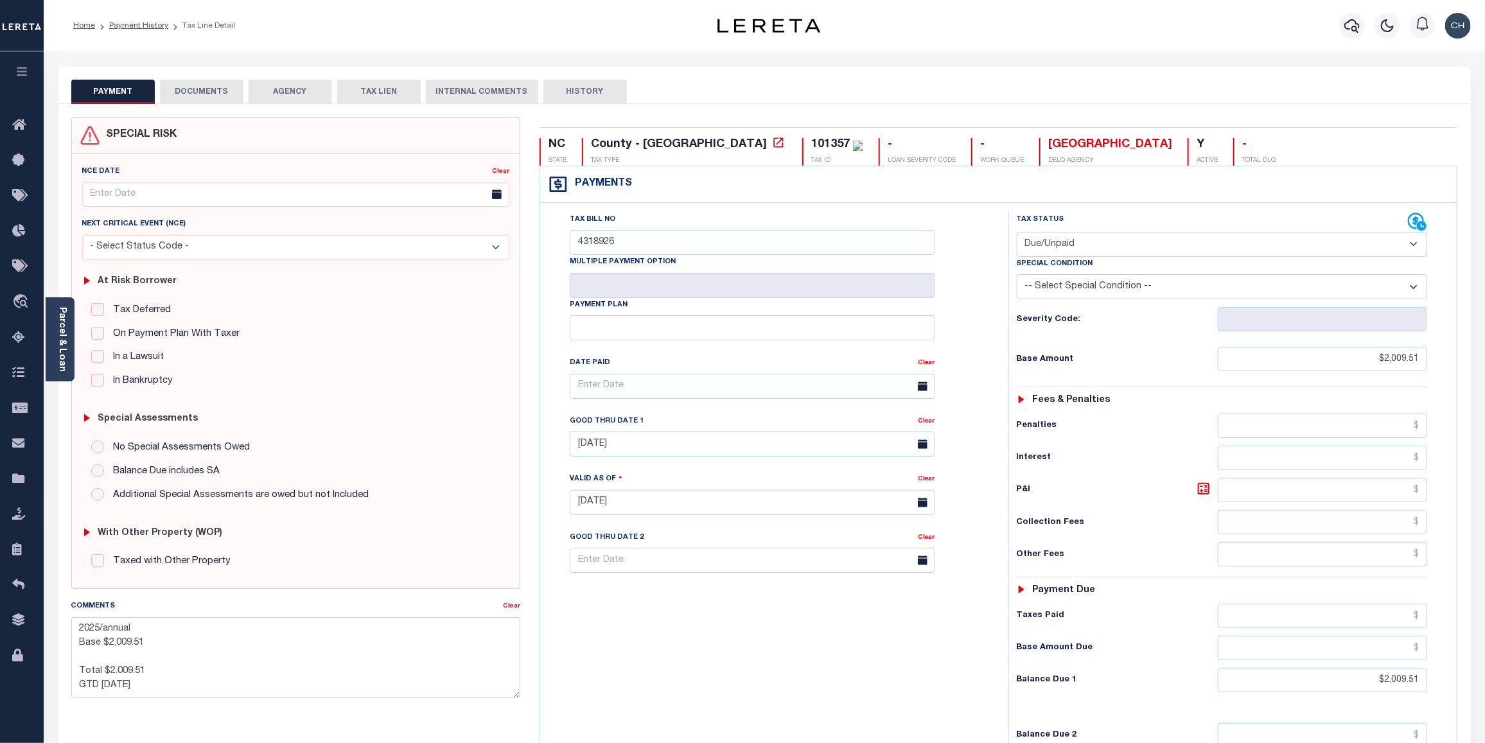
click at [203, 101] on button "DOCUMENTS" at bounding box center [201, 92] width 83 height 24
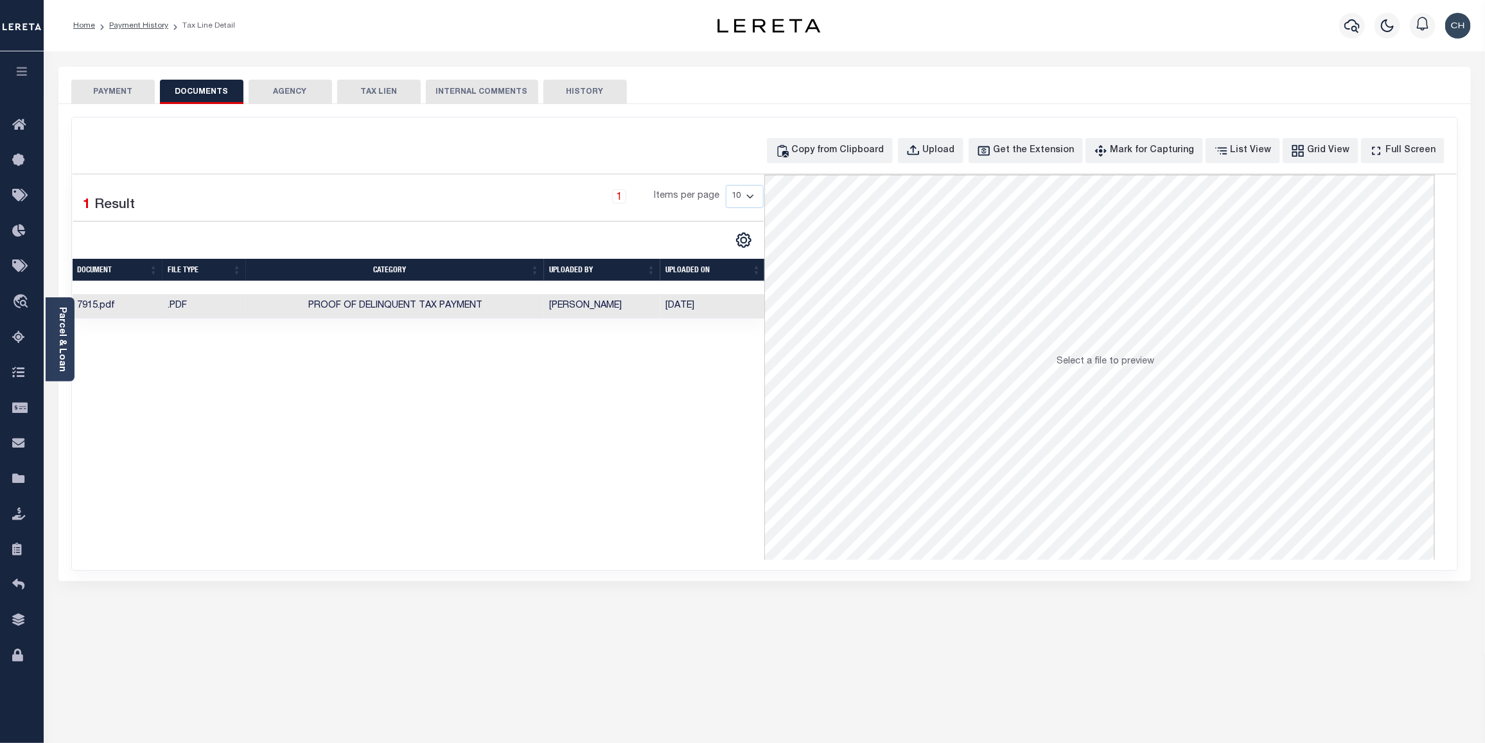
click at [108, 84] on button "PAYMENT" at bounding box center [112, 92] width 83 height 24
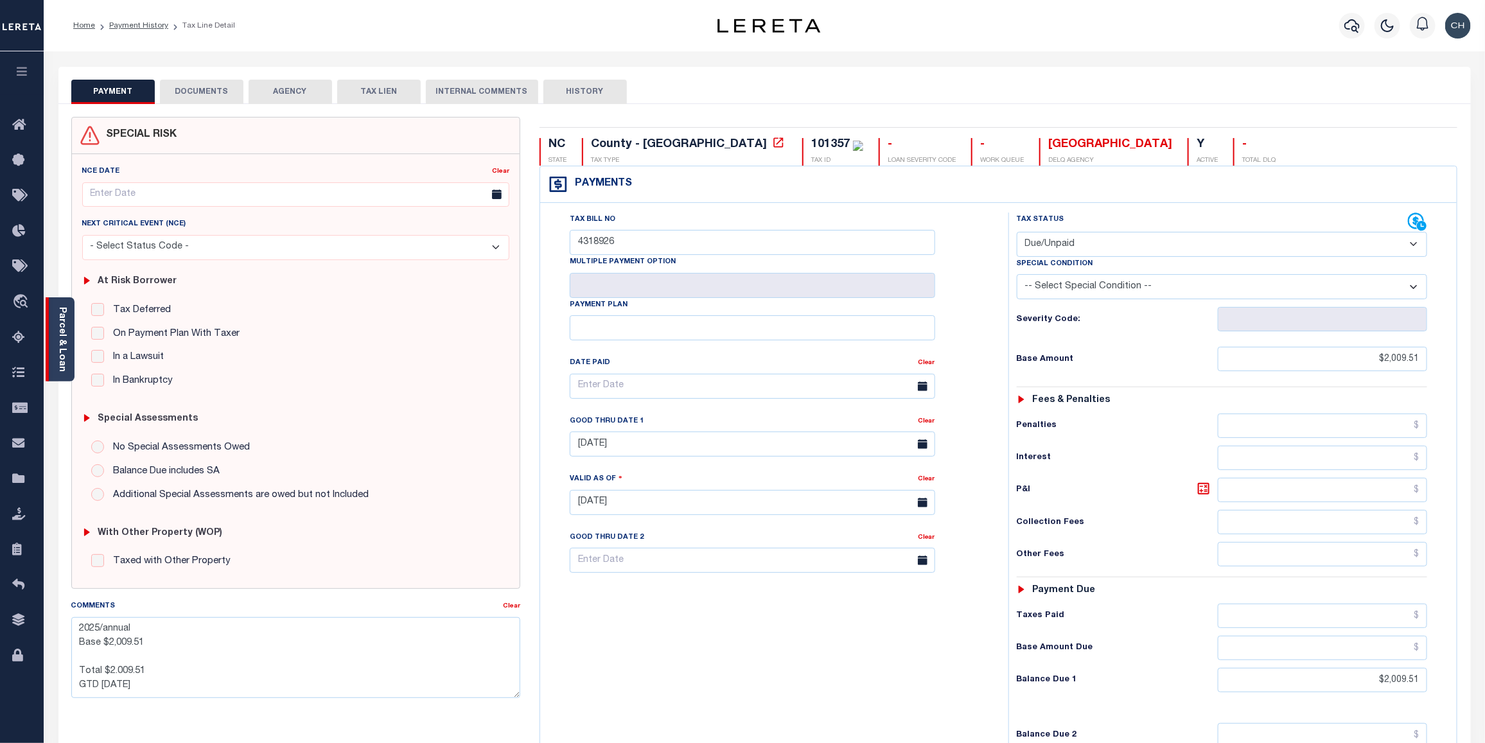
click at [57, 347] on link "Parcel & Loan" at bounding box center [61, 339] width 9 height 65
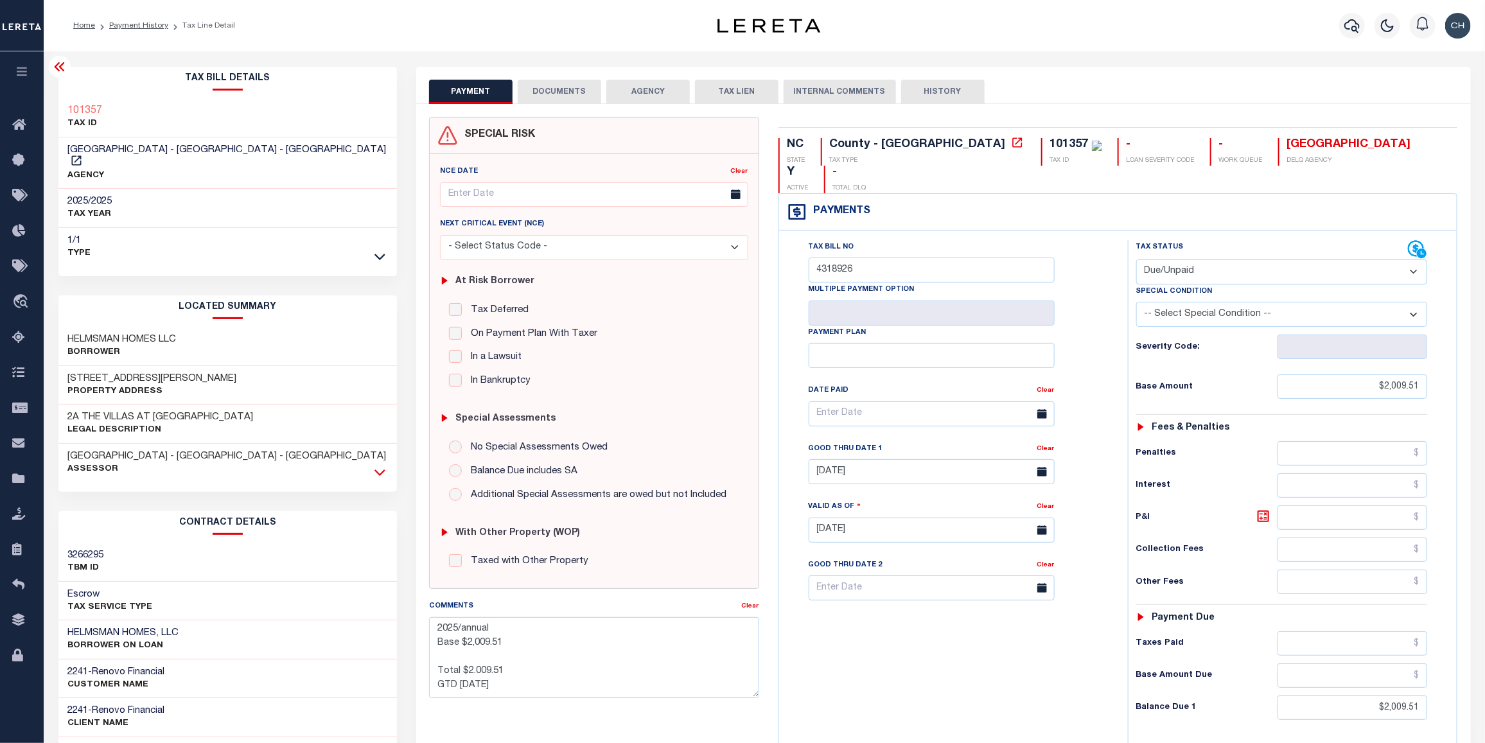
click at [379, 466] on icon at bounding box center [379, 472] width 11 height 13
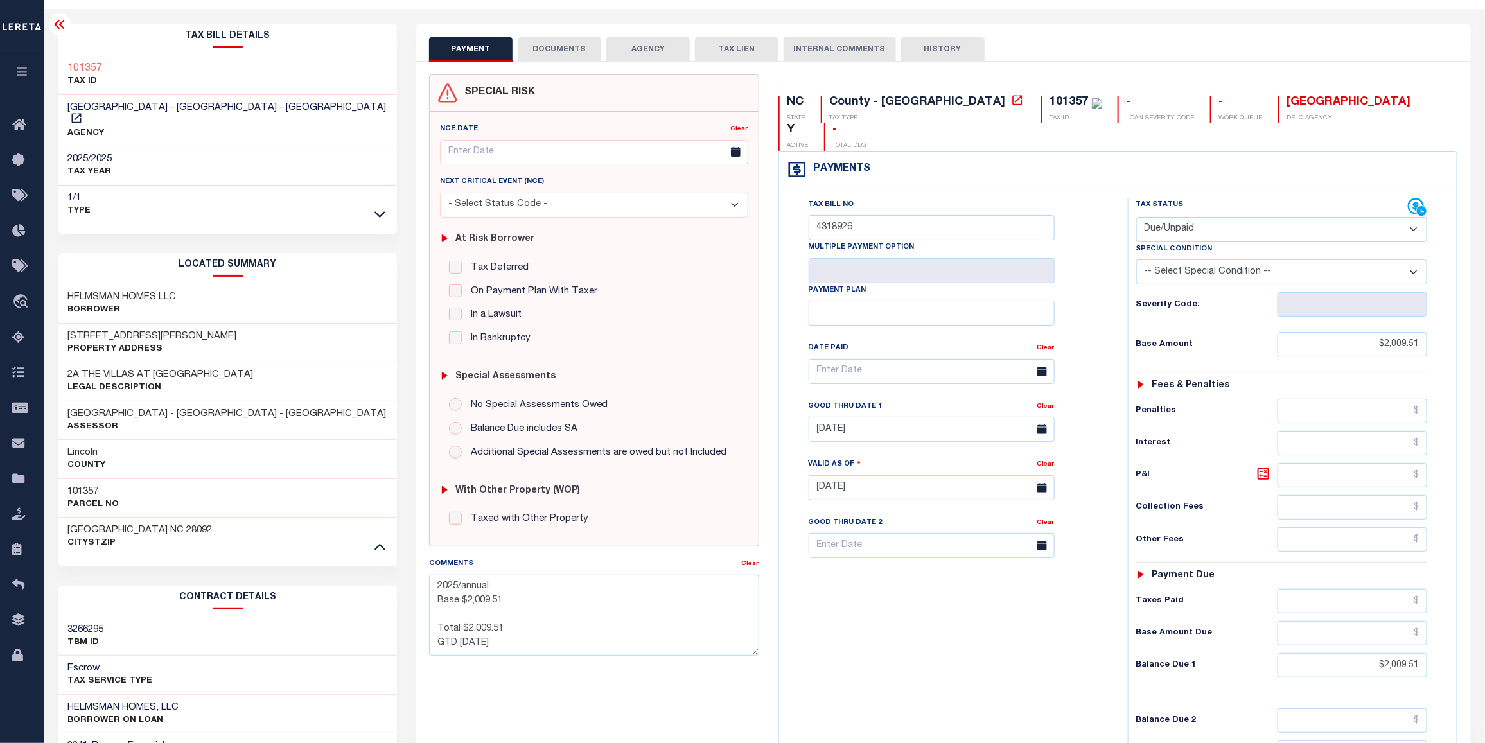
scroll to position [244, 0]
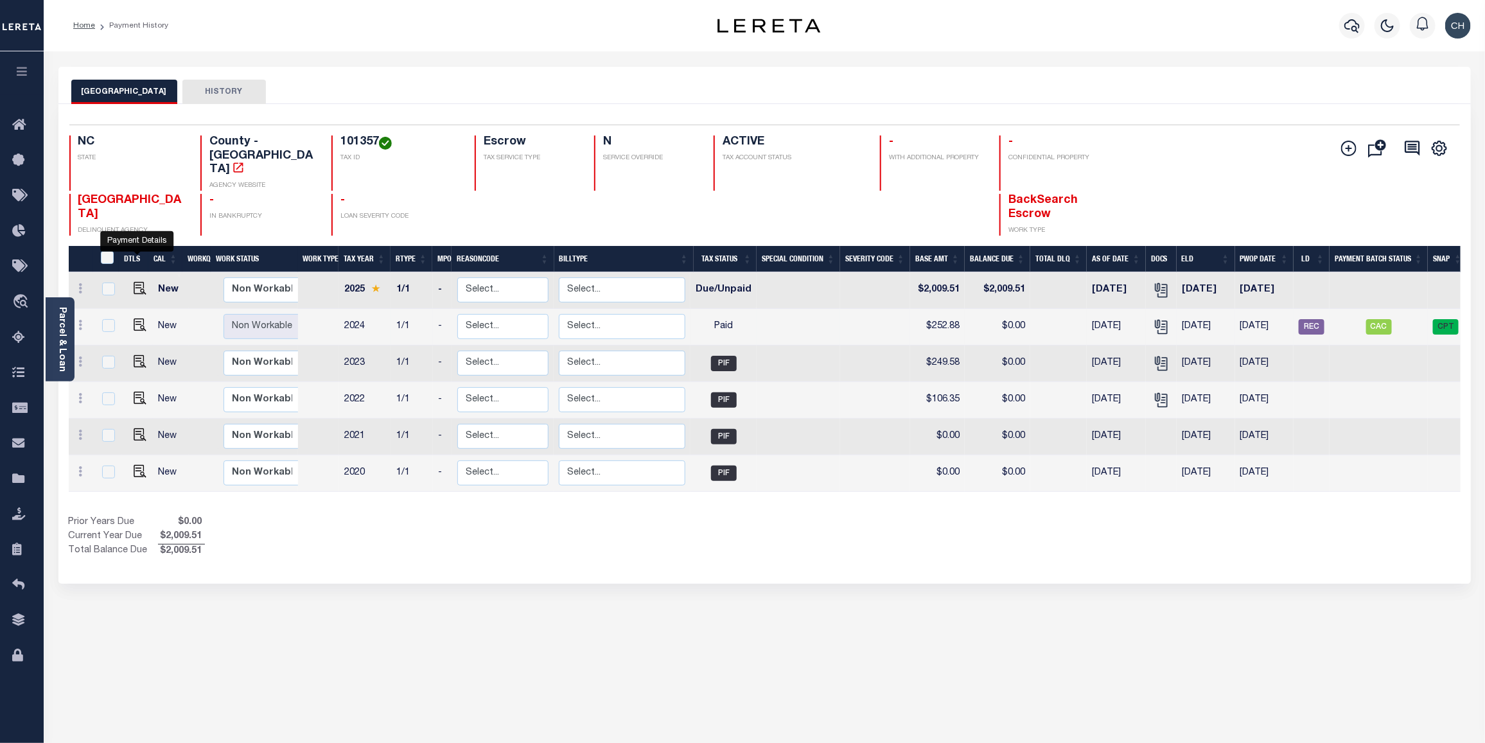
drag, startPoint x: 132, startPoint y: 263, endPoint x: 476, endPoint y: 317, distance: 348.9
click at [134, 282] on img "" at bounding box center [140, 288] width 13 height 13
checkbox input "true"
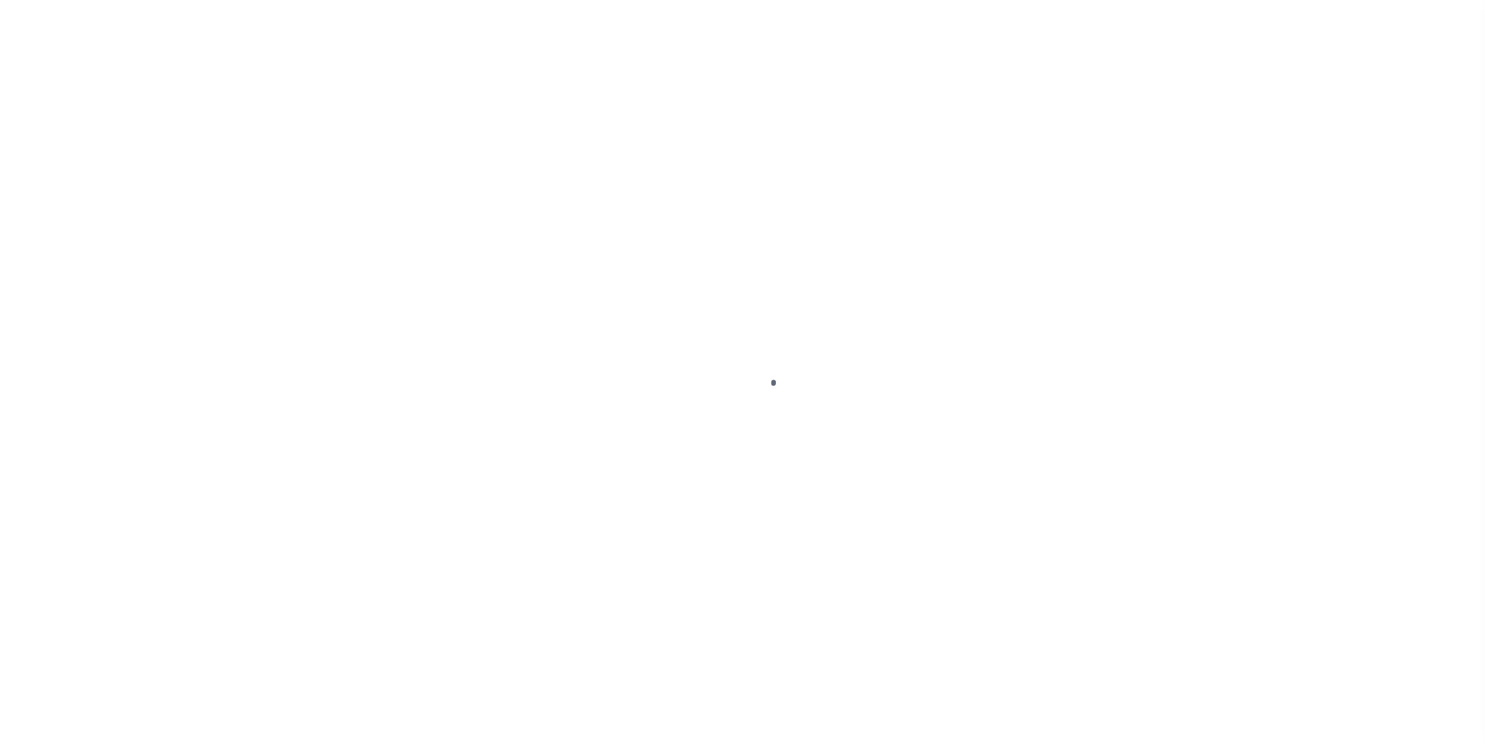
select select "DUE"
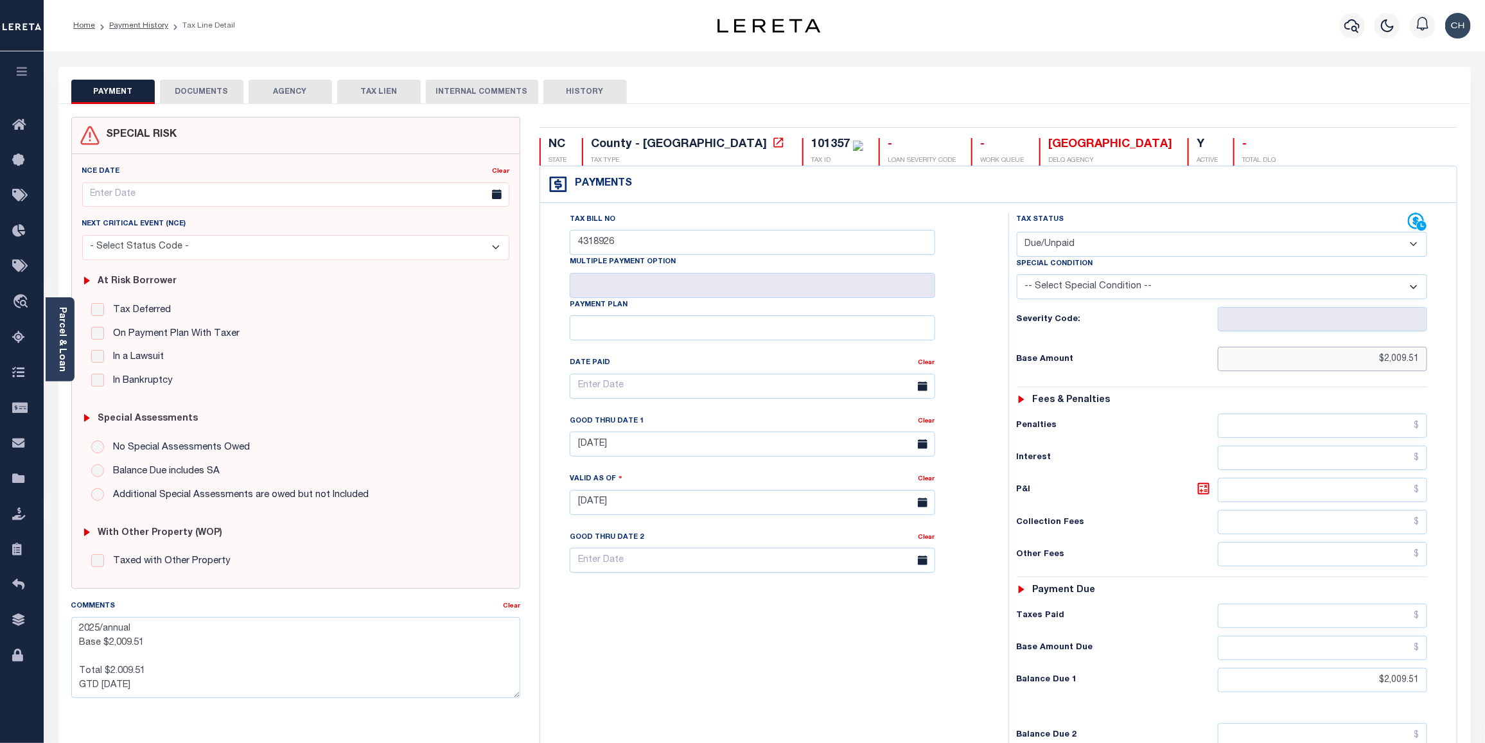
drag, startPoint x: 1363, startPoint y: 366, endPoint x: 1434, endPoint y: 365, distance: 70.6
click at [1430, 365] on div "Tax Status Status - Select Status Code -" at bounding box center [1226, 496] width 436 height 567
type input "$1,972.12"
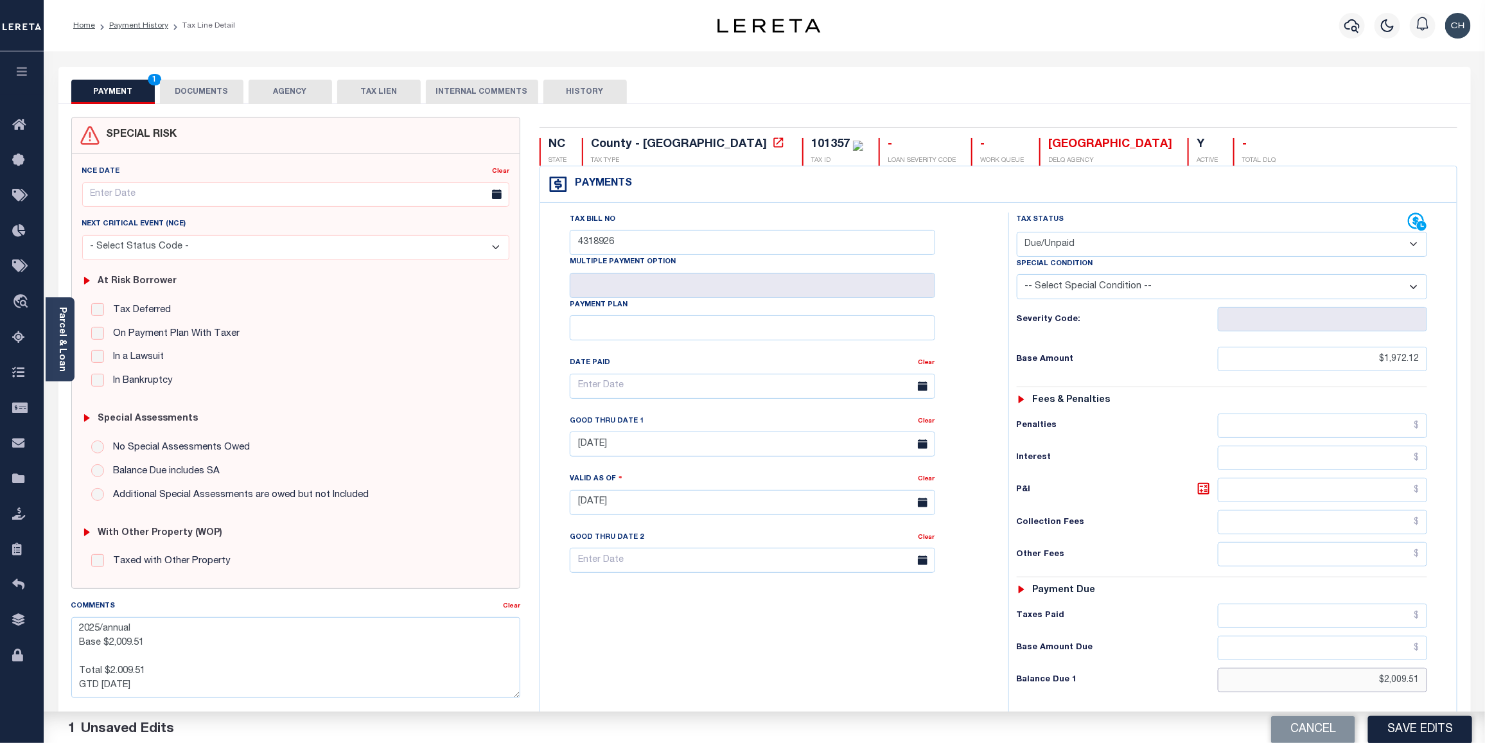
drag, startPoint x: 1350, startPoint y: 679, endPoint x: 1438, endPoint y: 688, distance: 89.1
click at [1438, 688] on div "Tax Status Status - Select Status Code -" at bounding box center [1226, 496] width 436 height 567
type input "$1,972.12"
click at [1420, 729] on button "Save Edits" at bounding box center [1420, 725] width 104 height 28
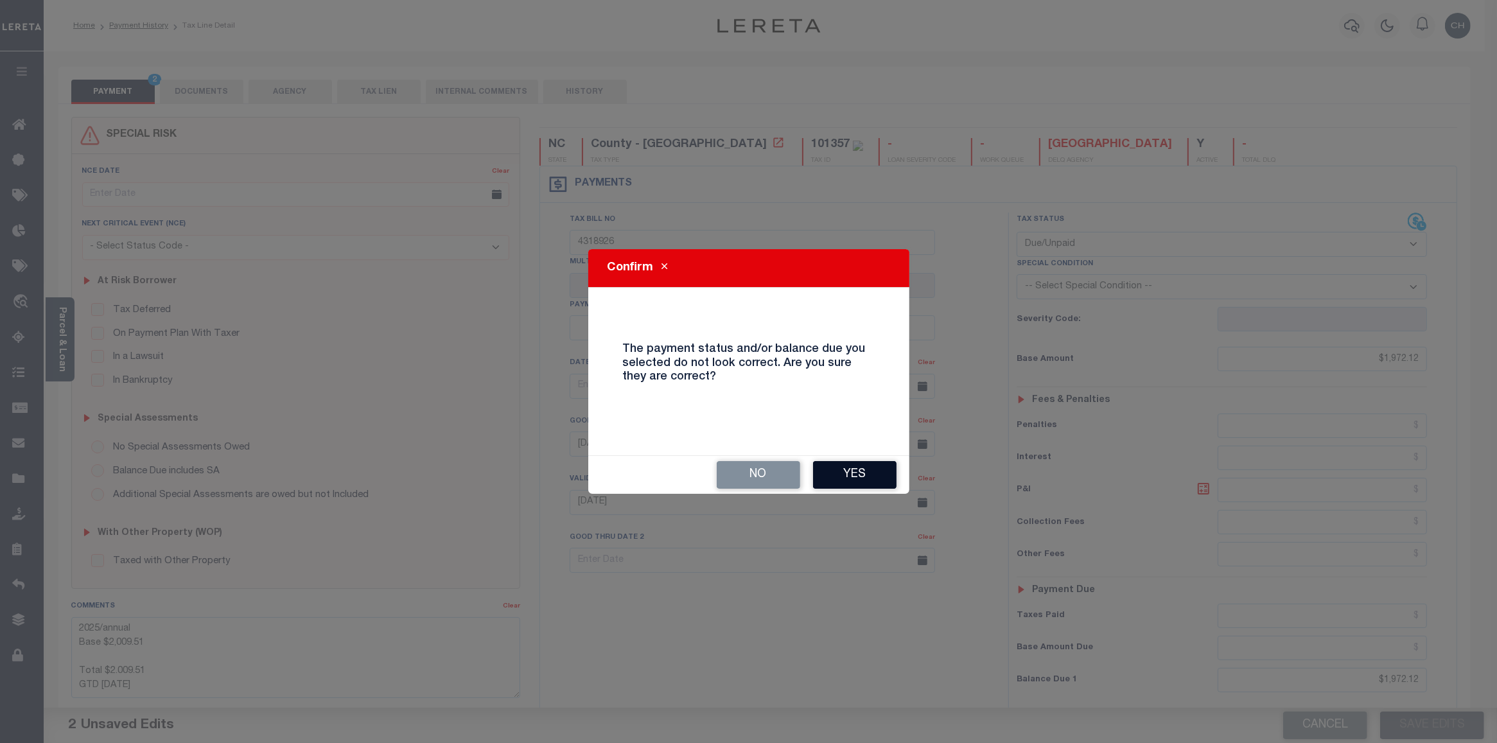
click at [870, 476] on button "Yes" at bounding box center [854, 475] width 83 height 28
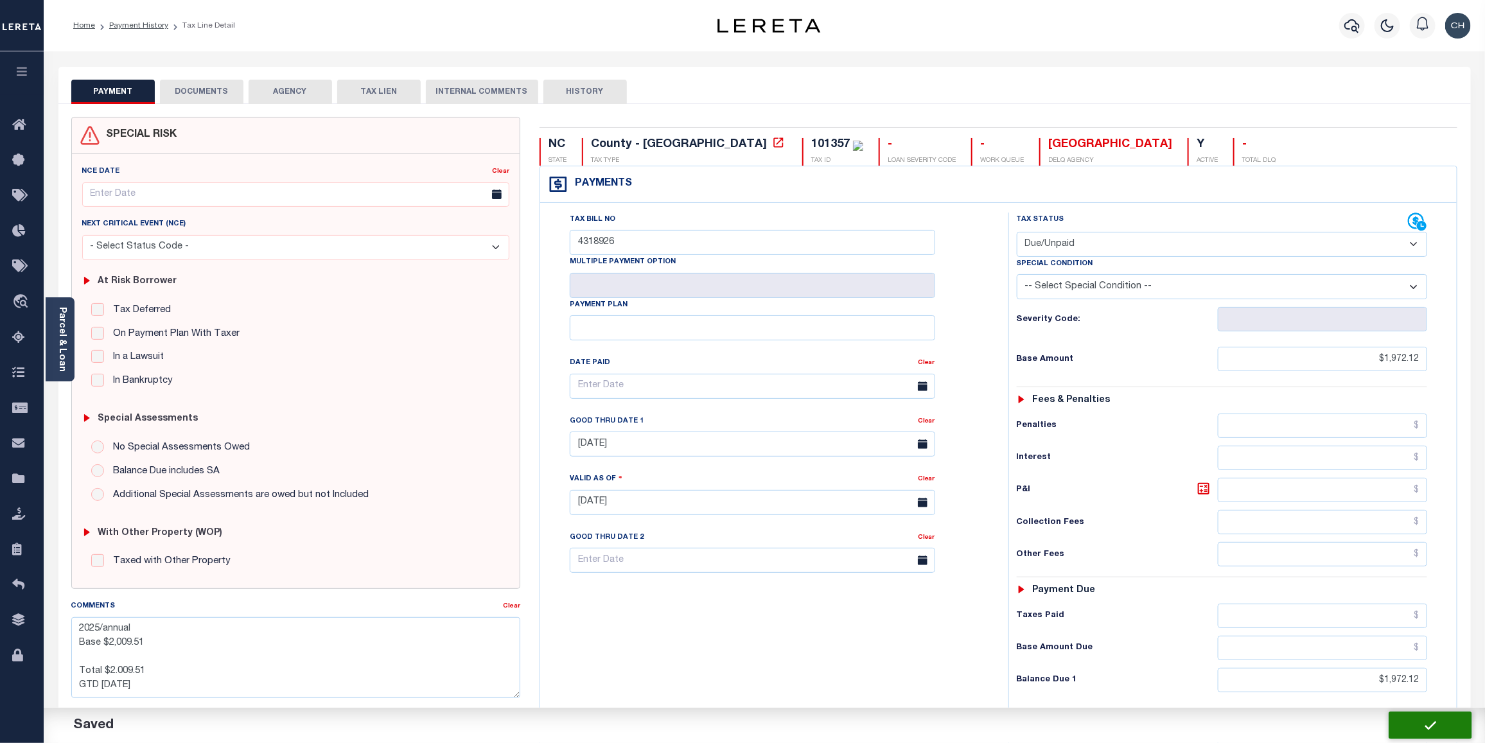
checkbox input "false"
type textarea "2025/annual Base $2,009.51 Total $2.009.51 GTD 1/6/2026"
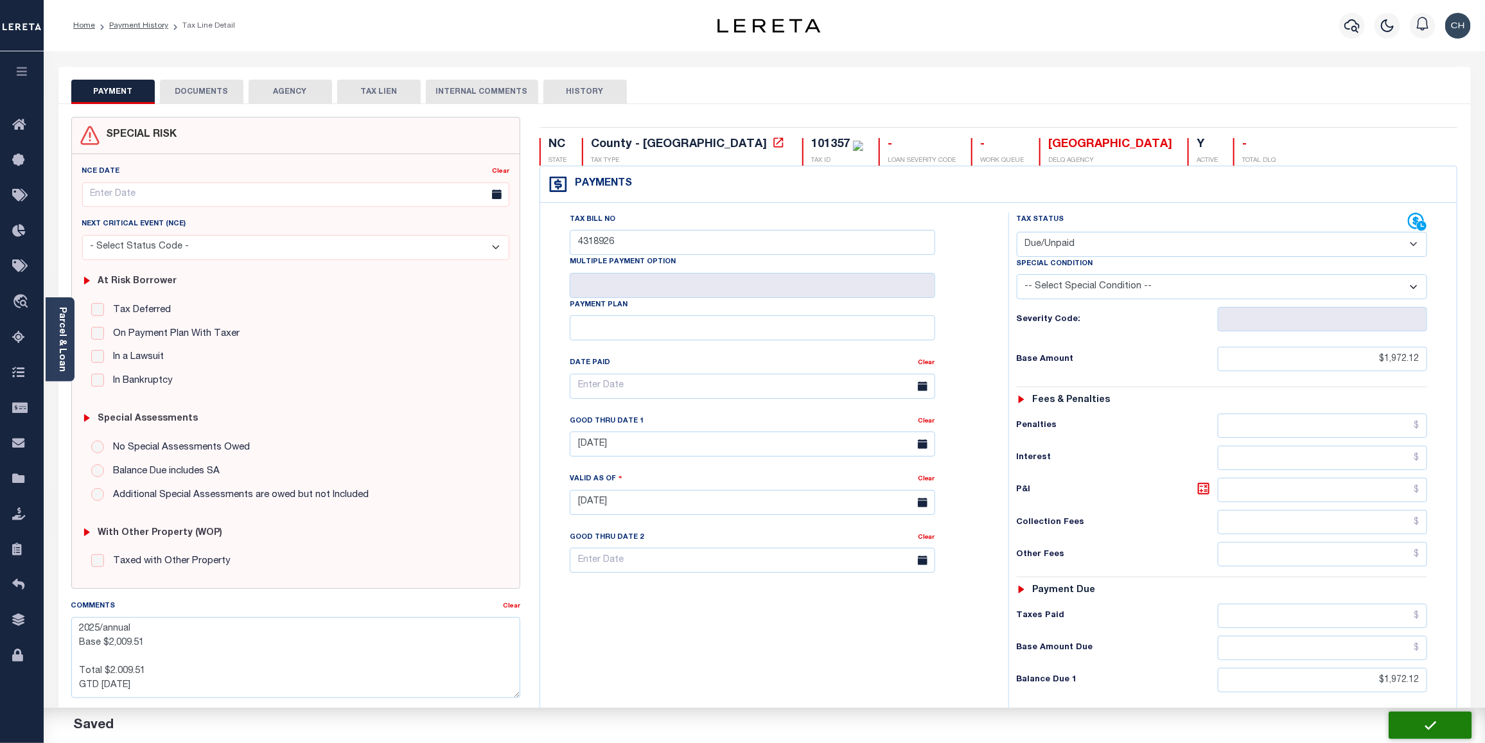
type input "$1,972.12"
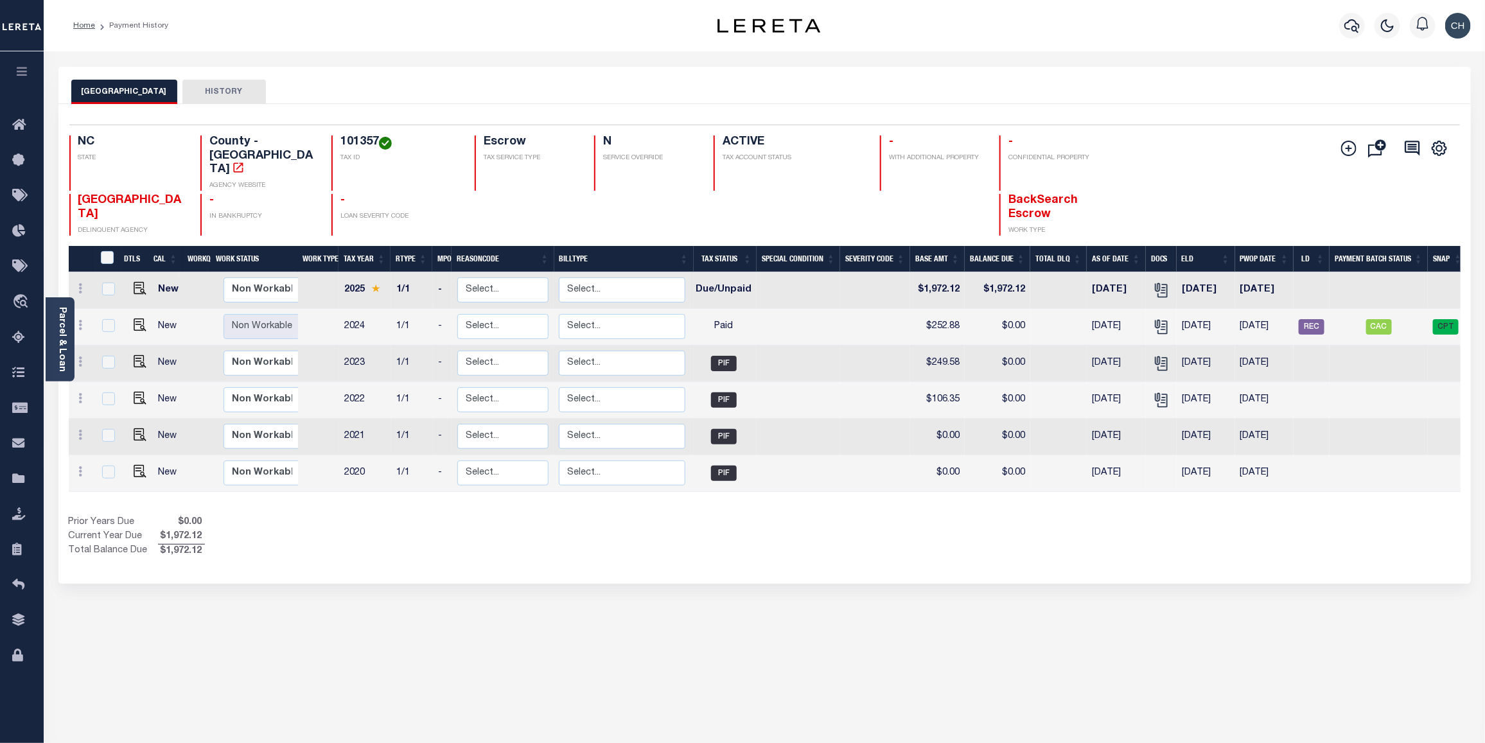
click at [717, 670] on div "LINCOLN COUNTY HISTORY Selected 6 Results" at bounding box center [764, 429] width 1431 height 725
click at [216, 88] on button "HISTORY" at bounding box center [223, 92] width 83 height 24
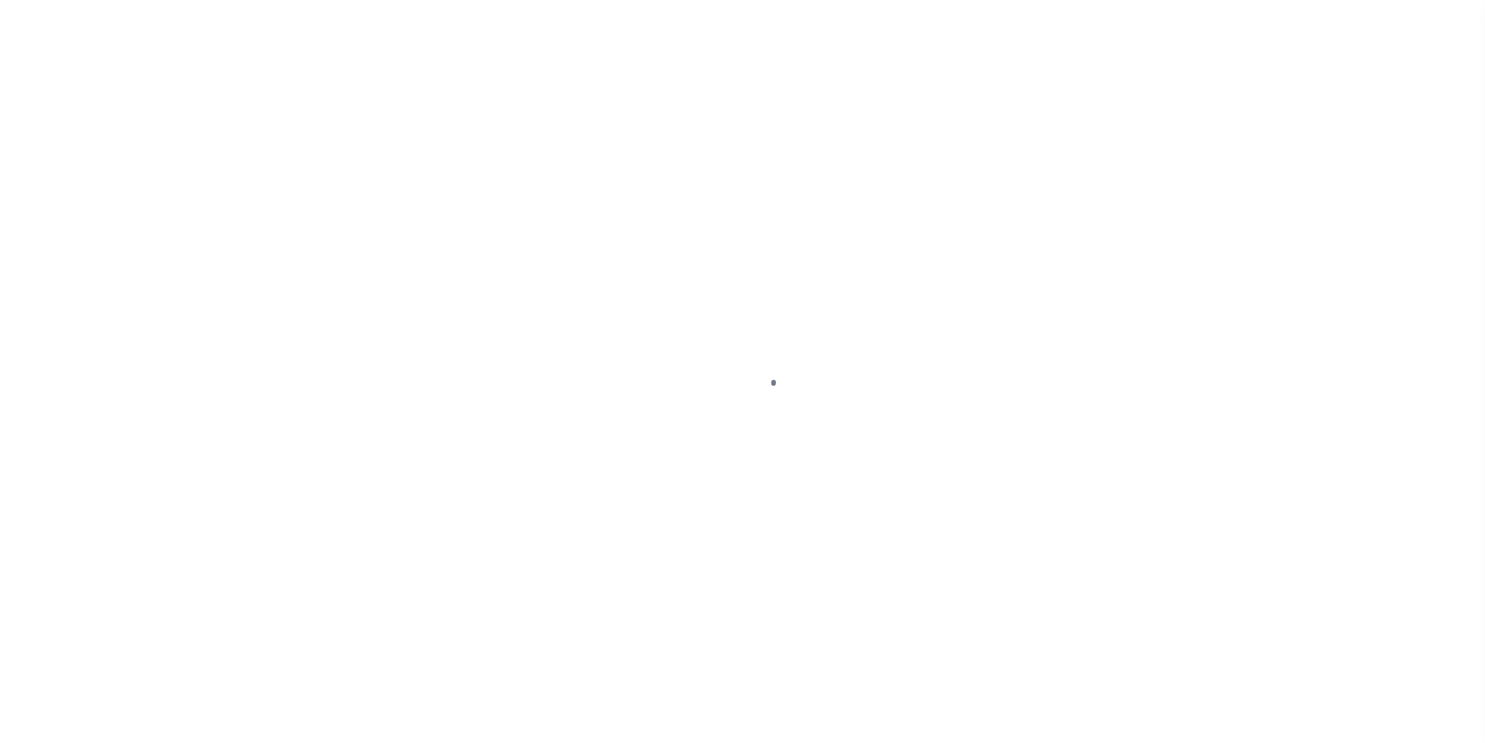
select select "DUE"
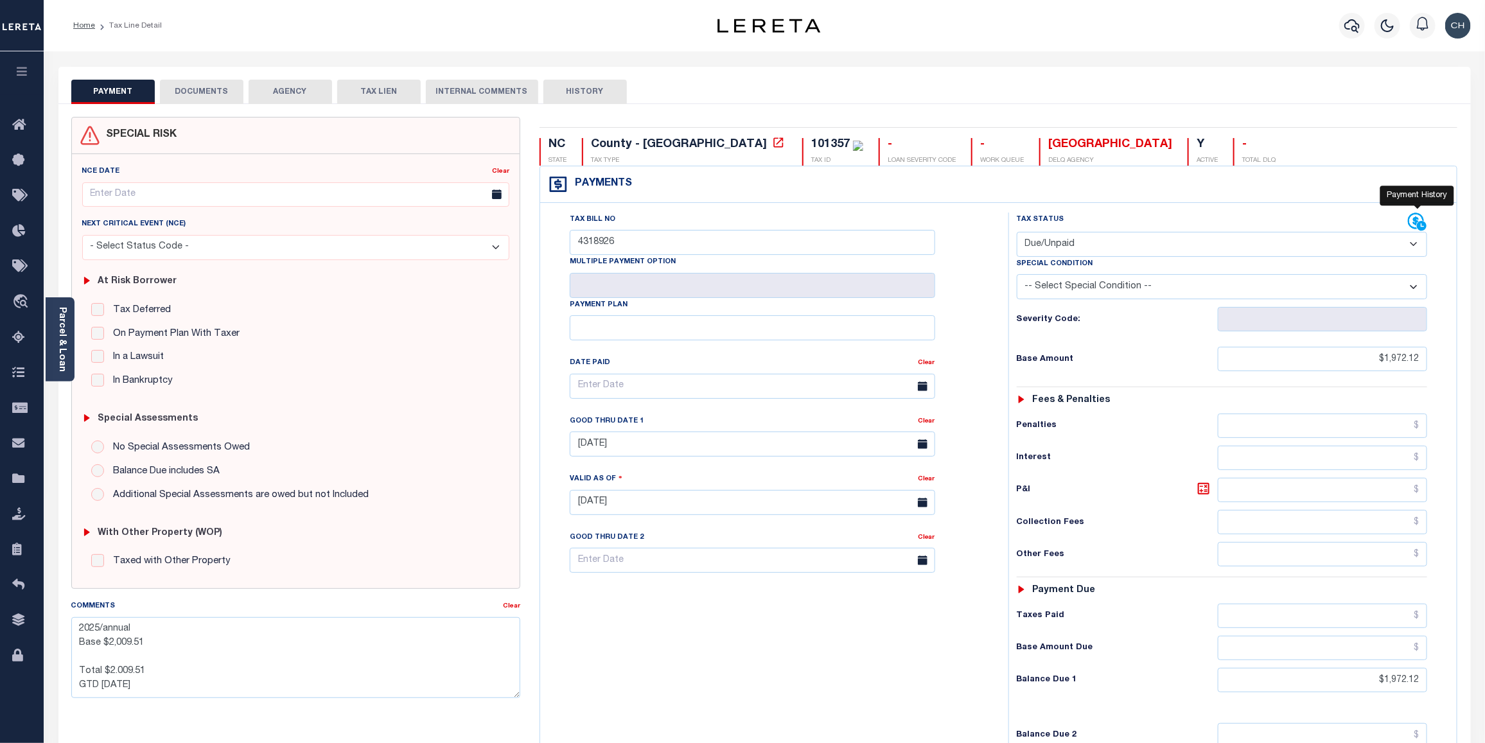
click at [1418, 228] on icon at bounding box center [1422, 226] width 10 height 10
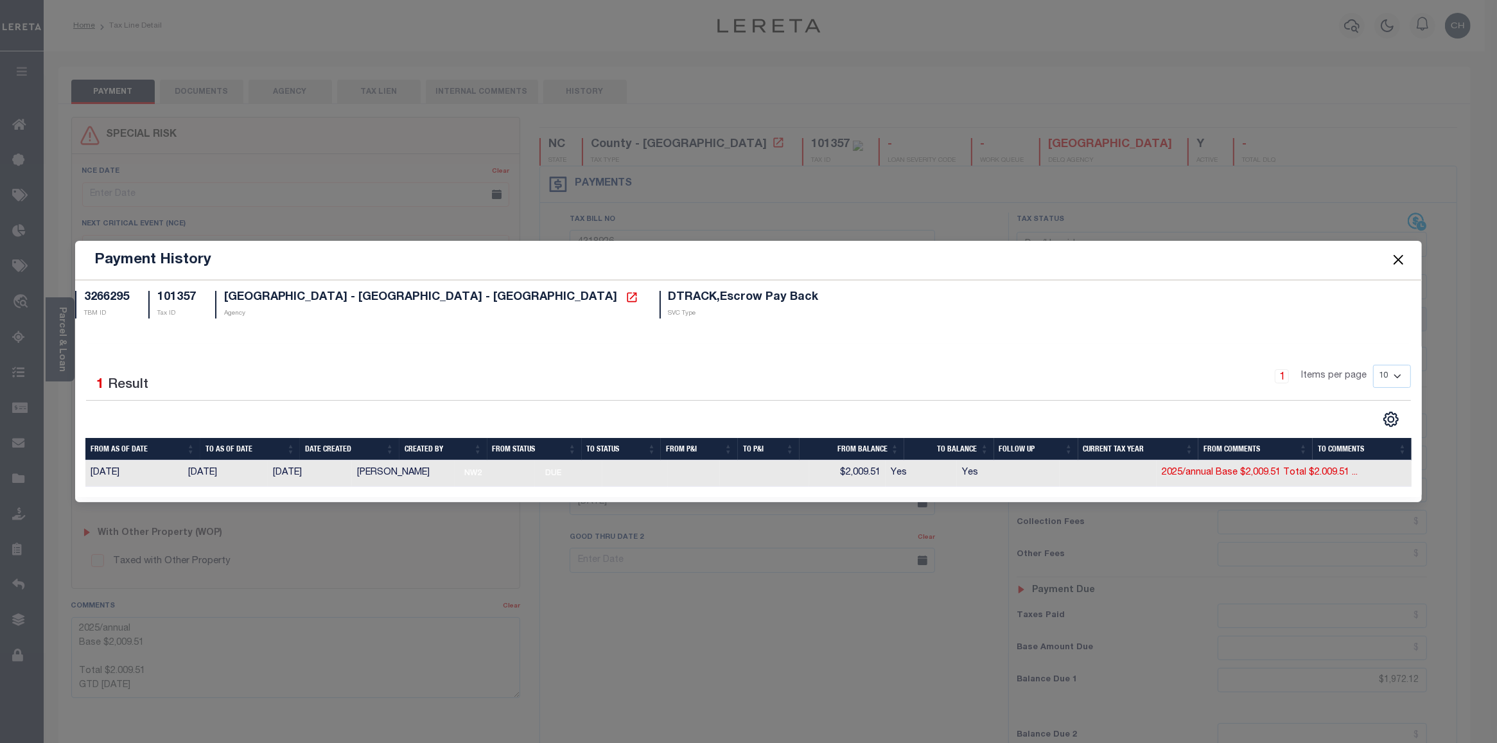
click at [1400, 267] on button "Close" at bounding box center [1398, 260] width 17 height 17
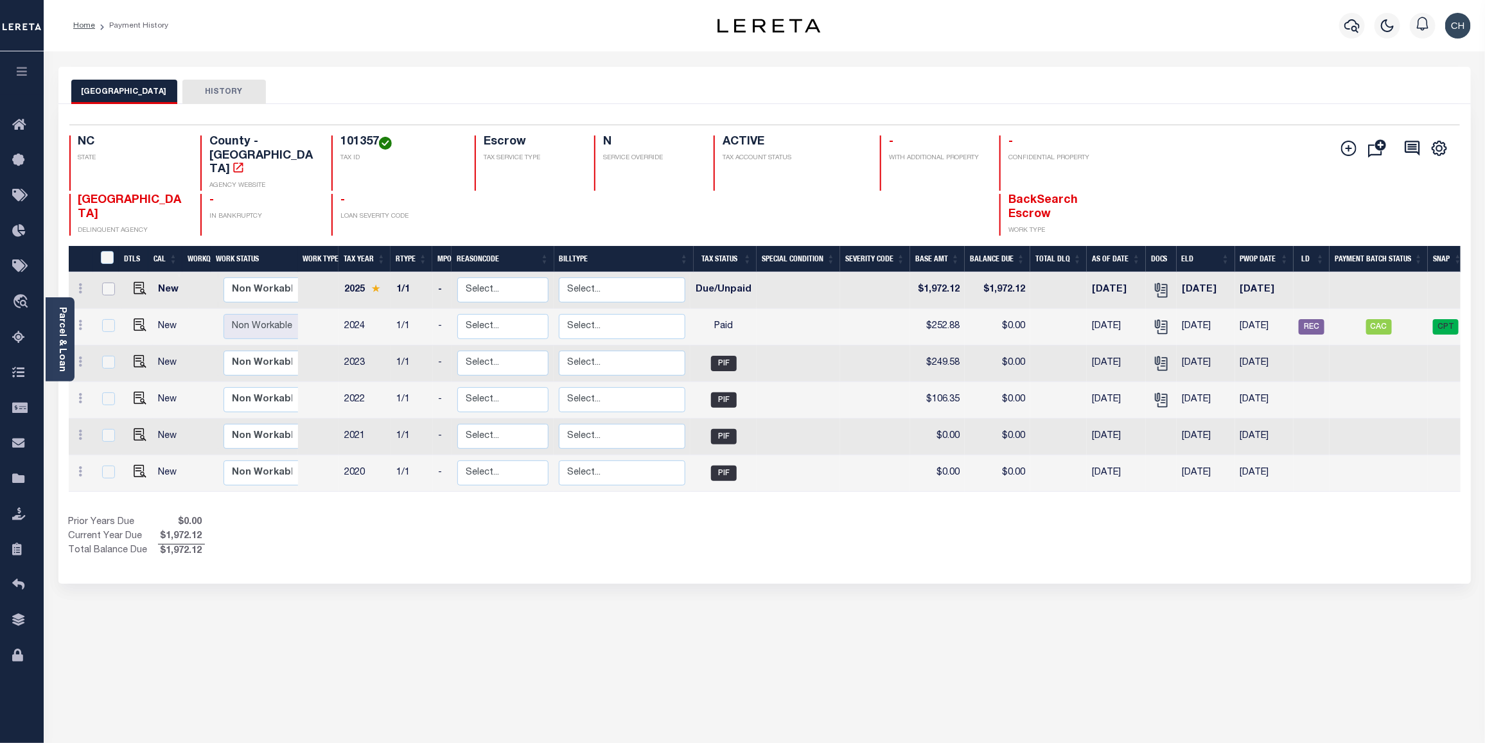
click at [109, 283] on input "checkbox" at bounding box center [108, 289] width 13 height 13
checkbox input "true"
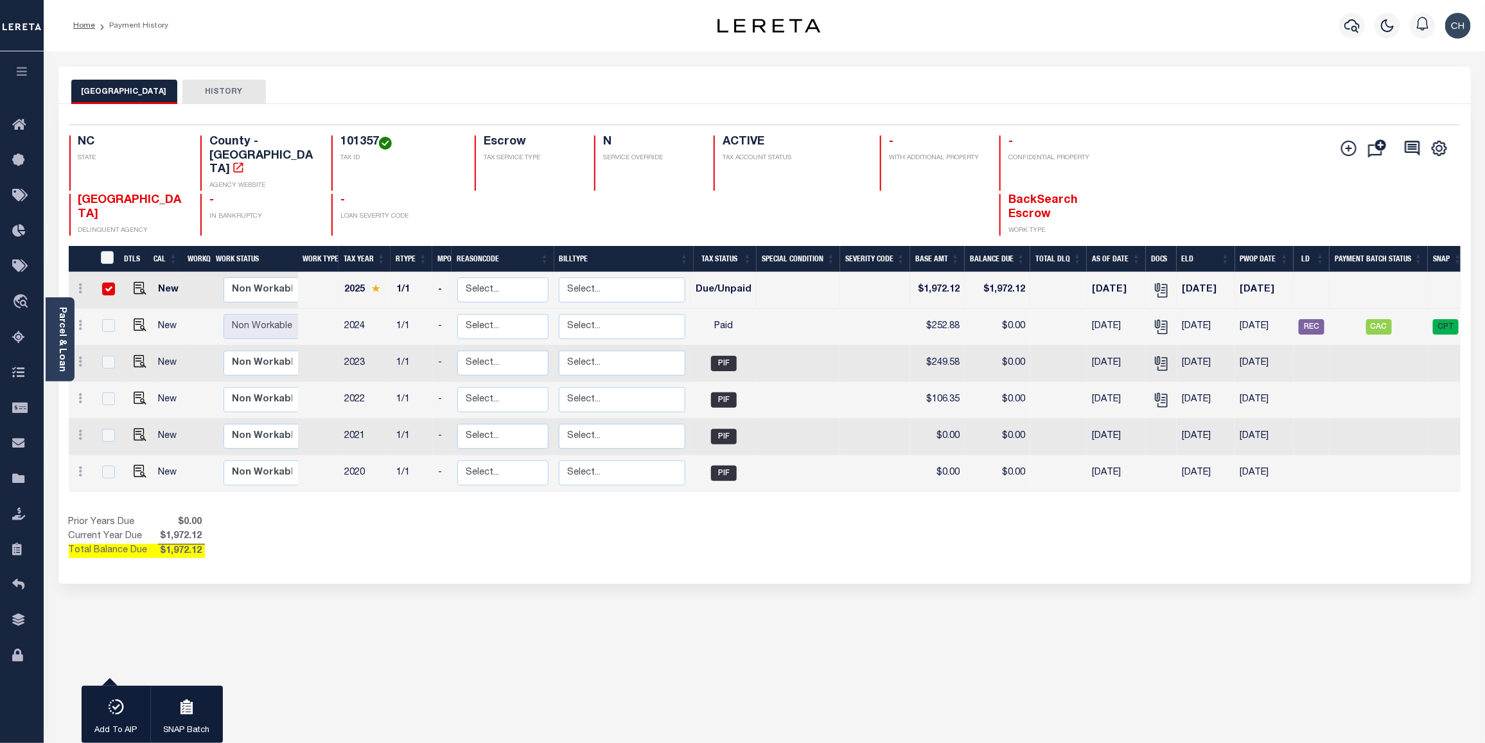
click at [107, 283] on input "checkbox" at bounding box center [108, 289] width 13 height 13
checkbox input "false"
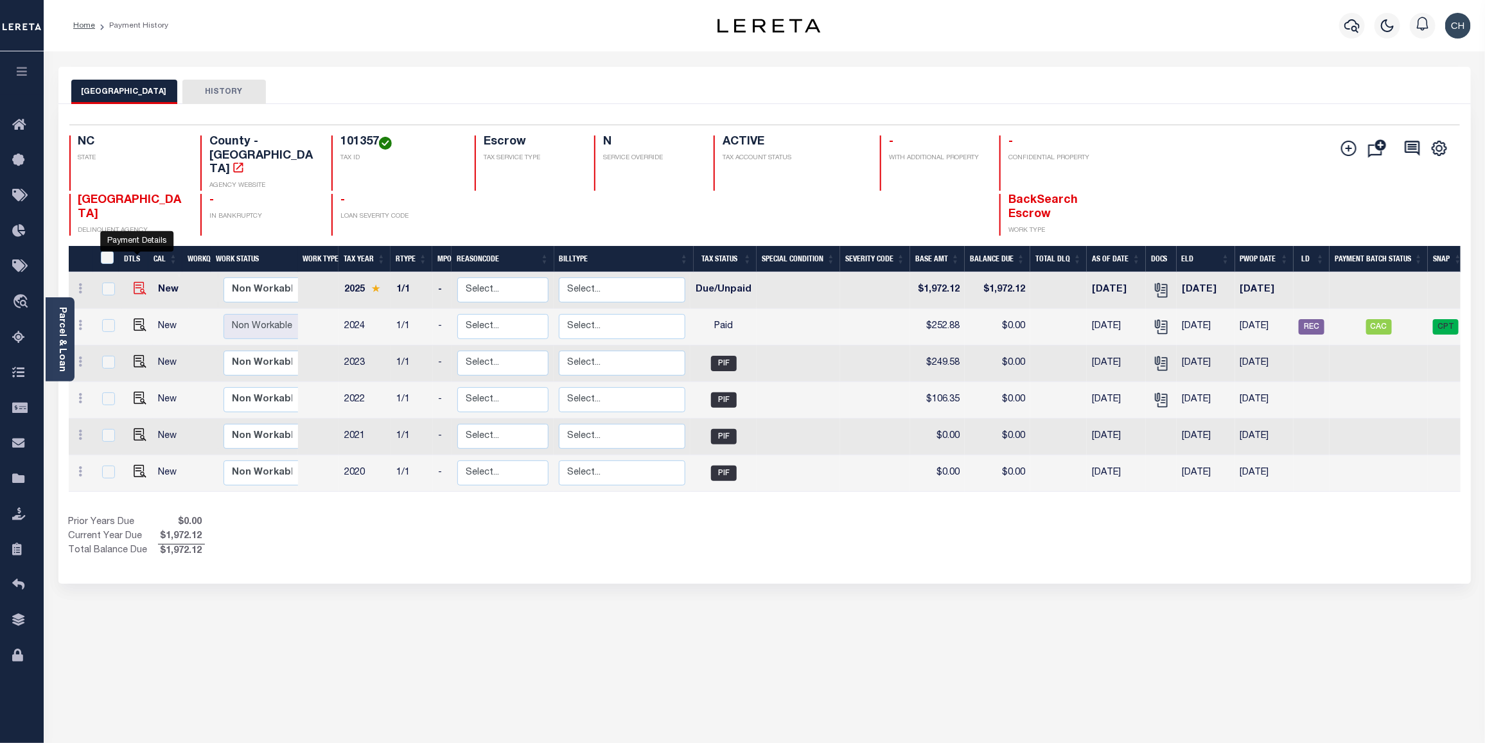
click at [143, 282] on img "" at bounding box center [140, 288] width 13 height 13
checkbox input "true"
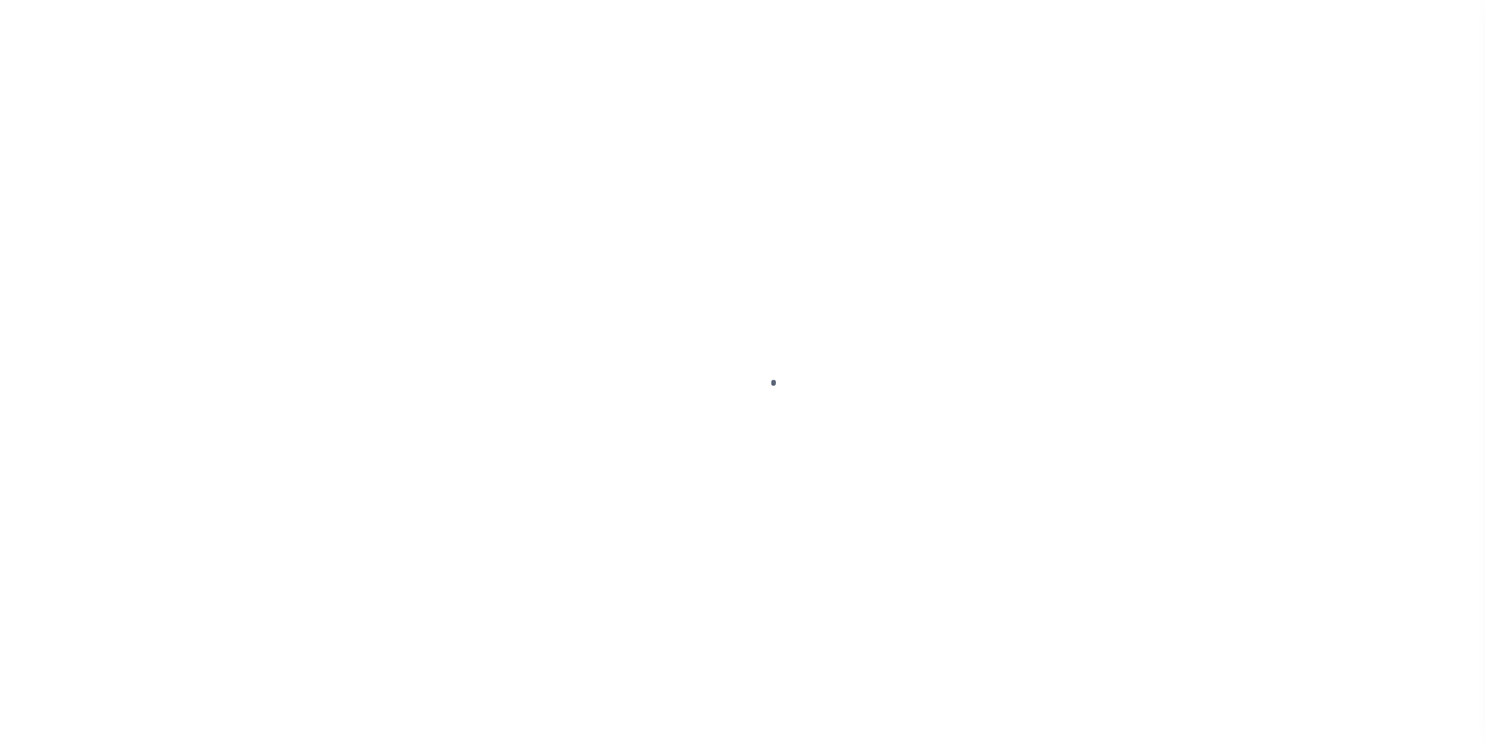
select select "DUE"
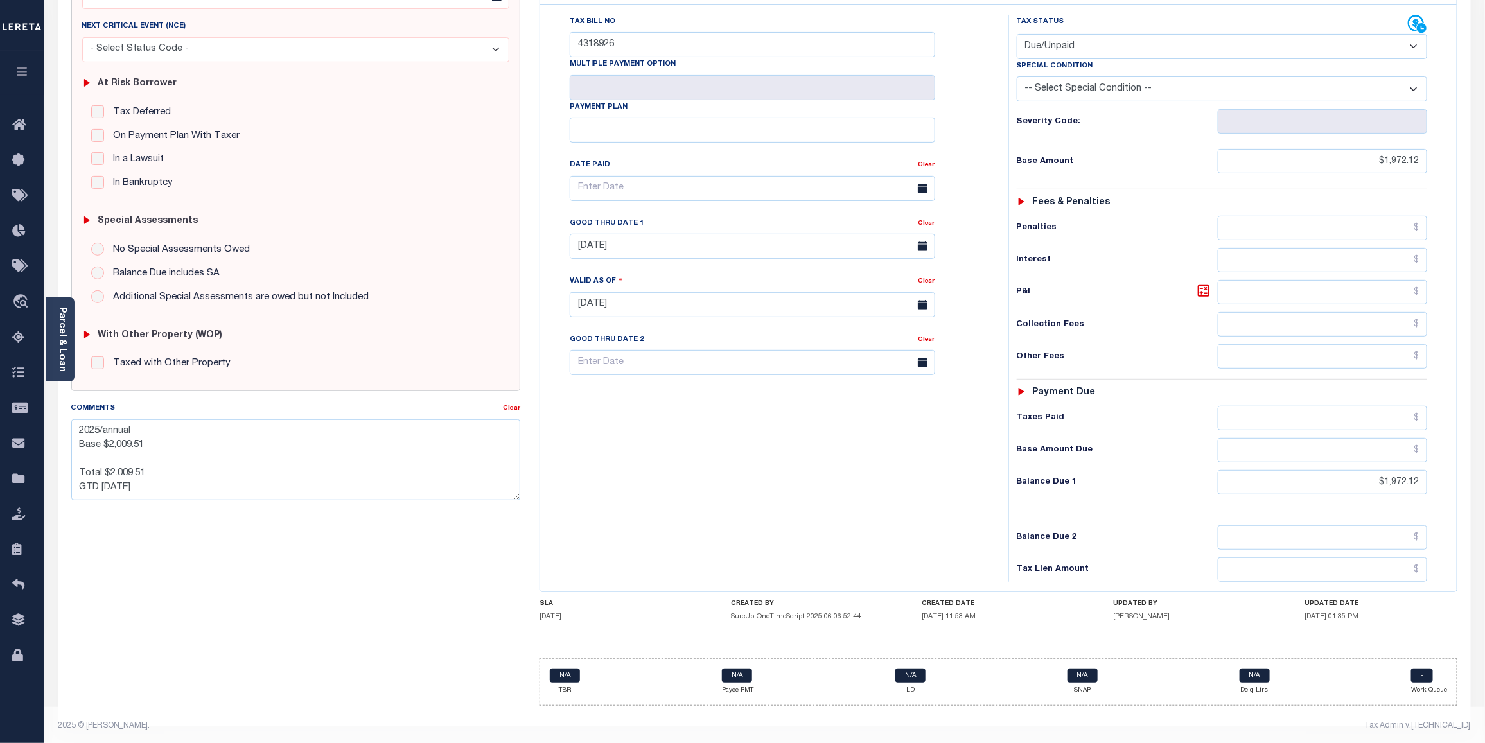
scroll to position [209, 0]
drag, startPoint x: 78, startPoint y: 424, endPoint x: 161, endPoint y: 474, distance: 96.8
click at [161, 474] on textarea "2025/annual Base $2,009.51 Total $2.009.51 GTD [DATE]" at bounding box center [295, 457] width 449 height 81
paste textarea "CAS-474377 2025/annual dlq Base $3,323.80 P/I $568.57-Lender Responsibility Tot…"
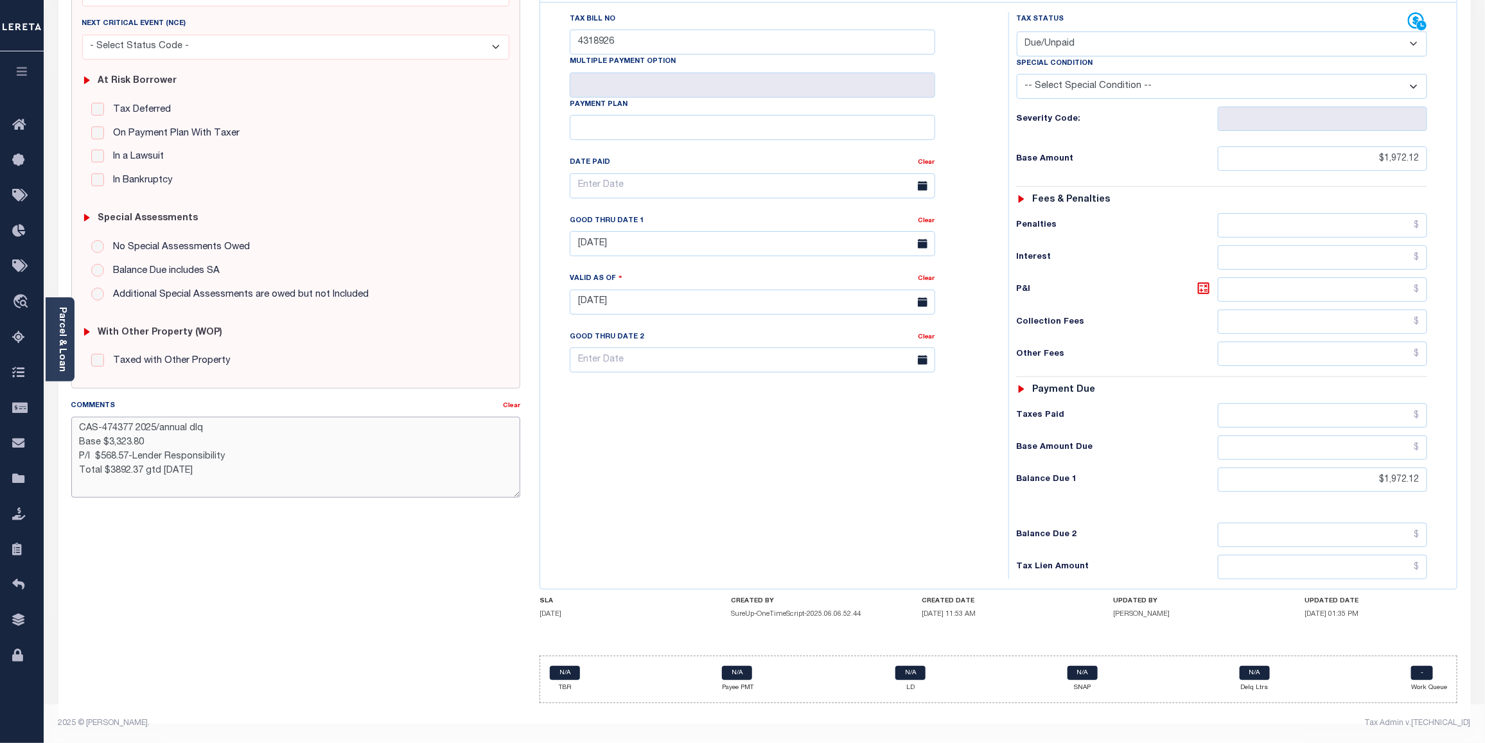
drag, startPoint x: 162, startPoint y: 467, endPoint x: 230, endPoint y: 469, distance: 67.5
click at [230, 469] on textarea "CAS-474377 2025/annual dlq Base $3,323.80 P/I $568.57-Lender Responsibility Tot…" at bounding box center [295, 457] width 449 height 81
drag, startPoint x: 109, startPoint y: 466, endPoint x: 140, endPoint y: 462, distance: 31.0
click at [140, 462] on textarea "CAS-474377 2025/annual dlq Base $3,323.80 P/I $568.57-Lender Responsibility Tot…" at bounding box center [295, 457] width 449 height 81
drag, startPoint x: 103, startPoint y: 449, endPoint x: 130, endPoint y: 450, distance: 26.3
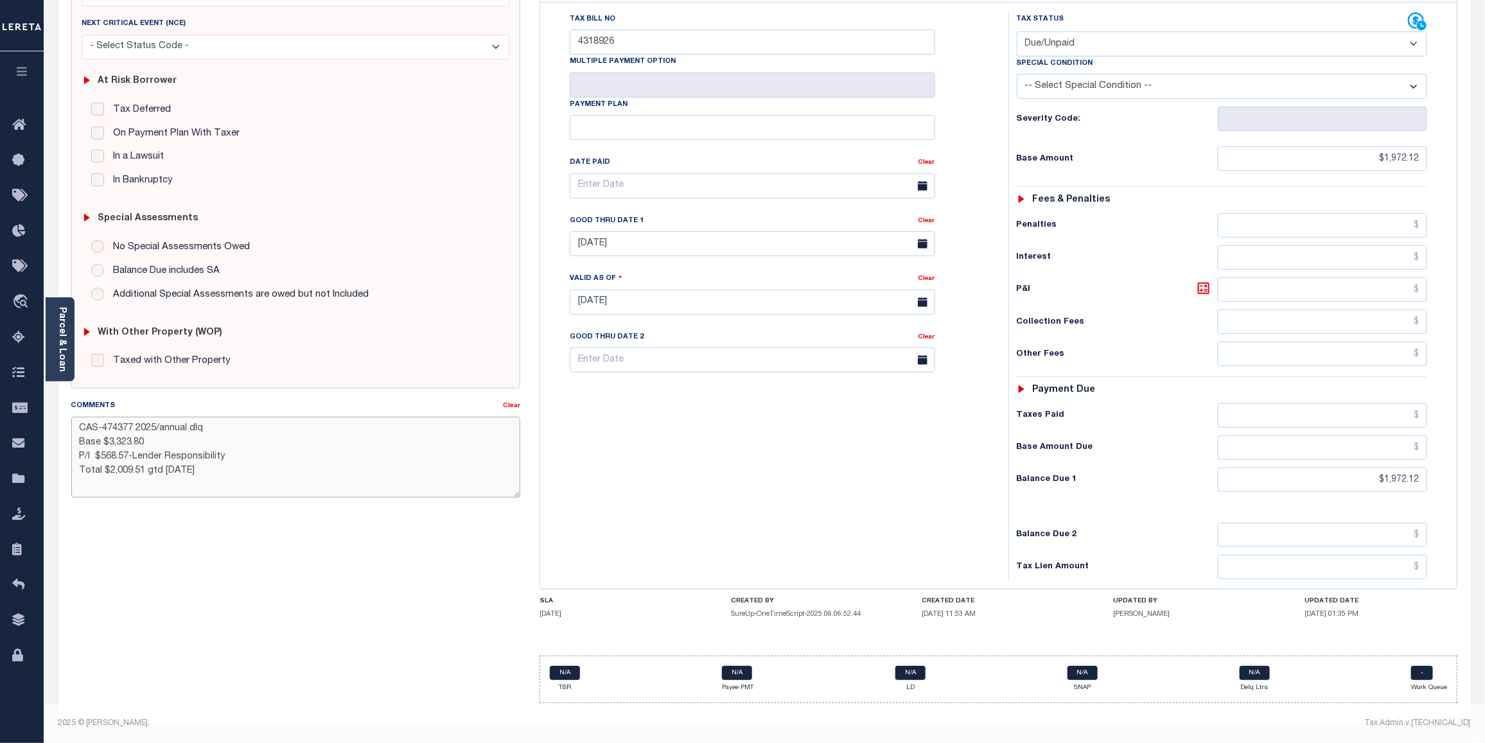
click at [130, 450] on textarea "CAS-474377 2025/annual dlq Base $3,323.80 P/I $568.57-Lender Responsibility Tot…" at bounding box center [295, 457] width 449 height 81
click at [238, 448] on textarea "CAS-474377 2025/annual dlq Base $3,323.80 P/I $37.39-Lender Responsibility Tota…" at bounding box center [295, 457] width 449 height 81
drag, startPoint x: 110, startPoint y: 437, endPoint x: 146, endPoint y: 432, distance: 37.1
click at [146, 432] on textarea "CAS-474377 2025/annual dlq Base $3,323.80 P/I $37.39-Lender Responsibility( sys…" at bounding box center [295, 457] width 449 height 81
drag, startPoint x: 130, startPoint y: 421, endPoint x: 58, endPoint y: 425, distance: 71.4
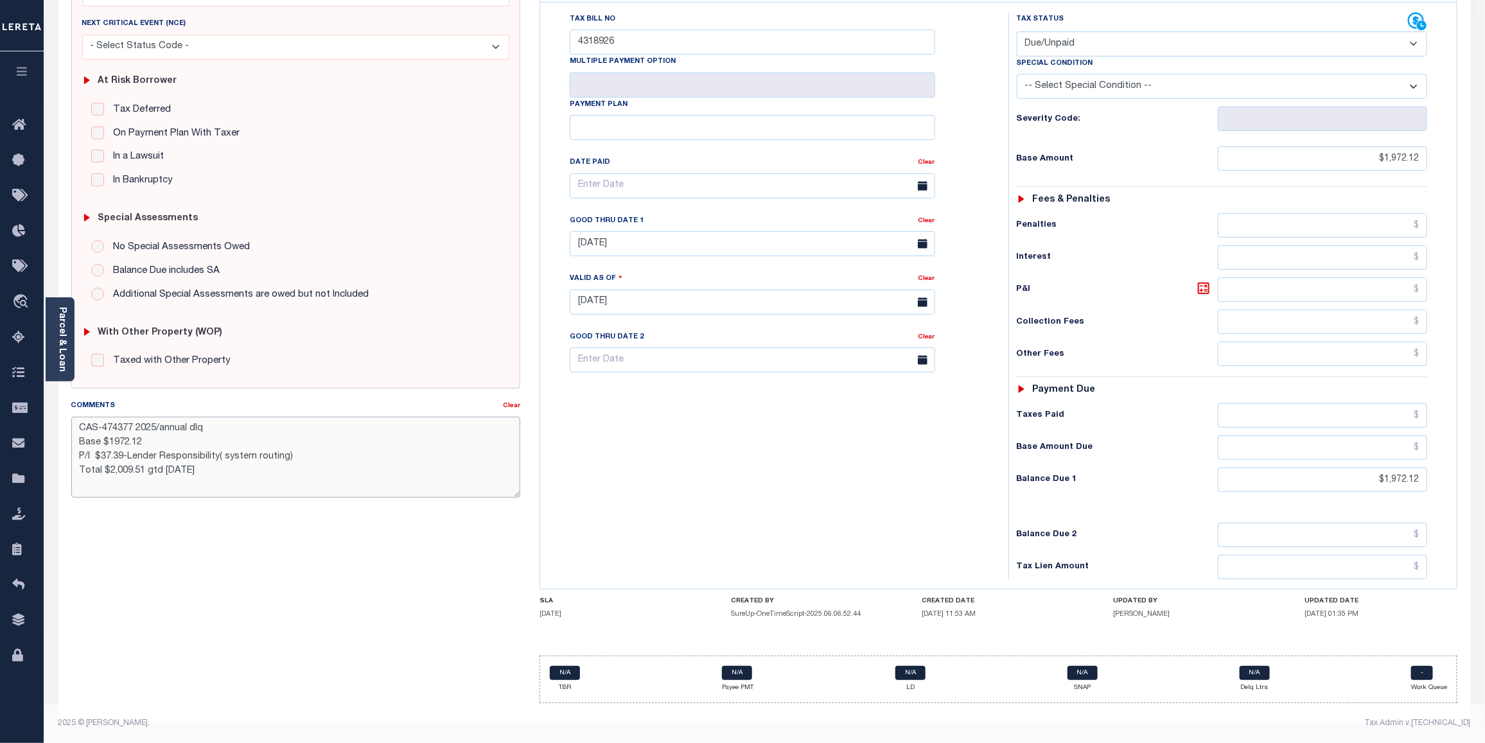
click at [58, 425] on div "SPECIAL RISK NCE Date Clear" at bounding box center [764, 314] width 1412 height 820
drag, startPoint x: 142, startPoint y: 415, endPoint x: 168, endPoint y: 416, distance: 25.7
click at [168, 417] on textarea "7 2025/annual dlq Base $1972.12 P/I $37.39-Lender Responsibility( system routin…" at bounding box center [295, 457] width 449 height 81
type textarea "7 2025/annual Base $1972.12 P/I $37.39-Lender Responsibility( system routing) T…"
drag, startPoint x: 454, startPoint y: 535, endPoint x: 1003, endPoint y: 656, distance: 562.3
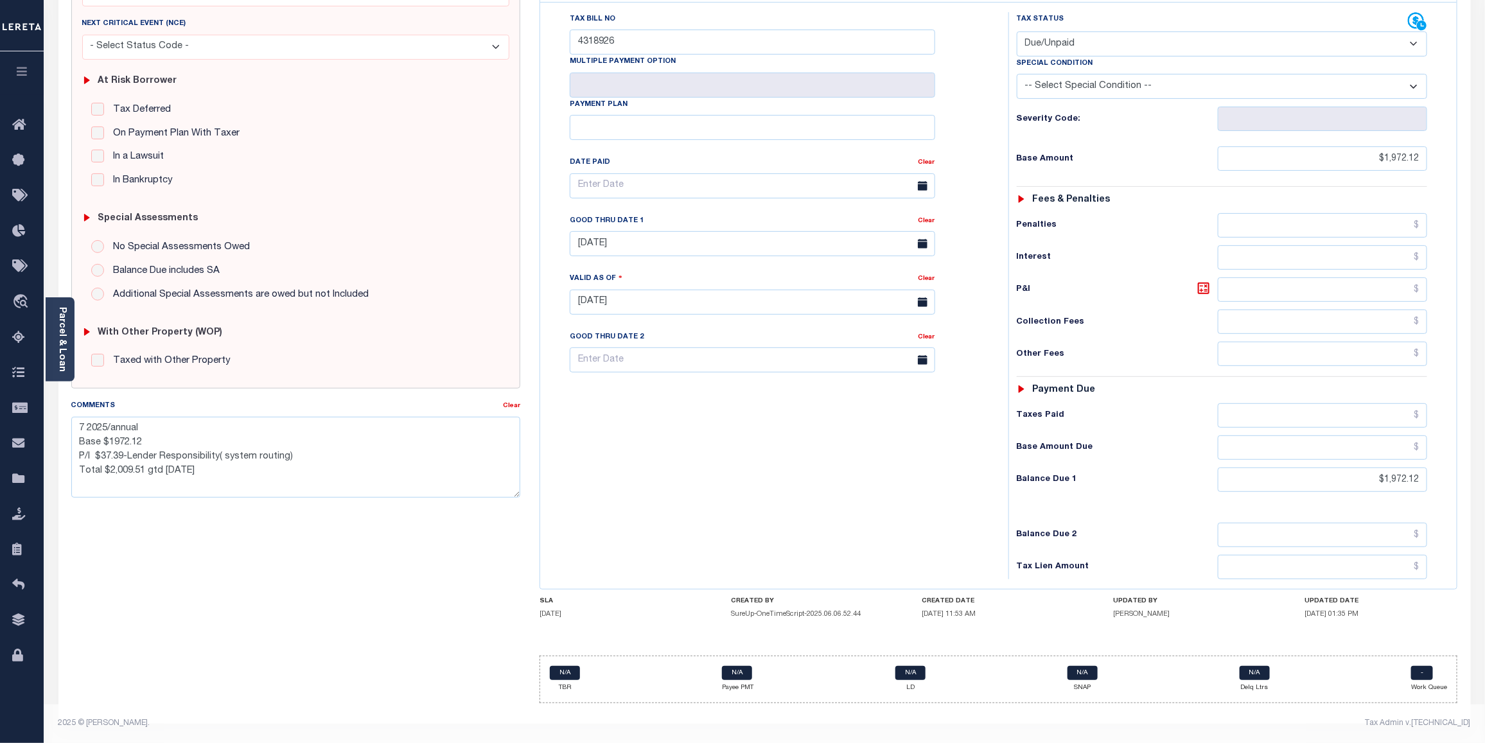
click at [454, 537] on div "SPECIAL RISK NCE Date Clear - Select Status Code -" at bounding box center [296, 315] width 469 height 797
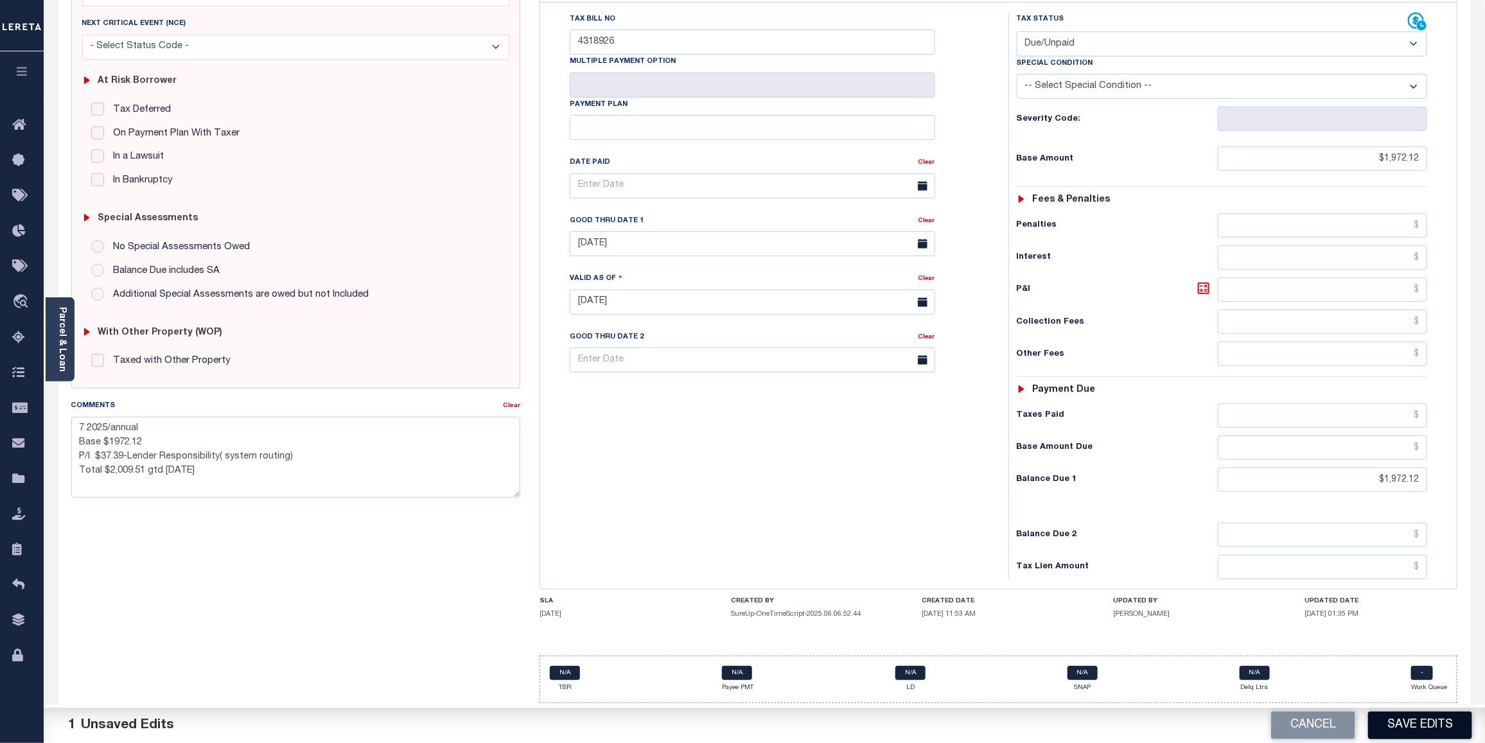
click at [1422, 728] on button "Save Edits" at bounding box center [1420, 725] width 104 height 28
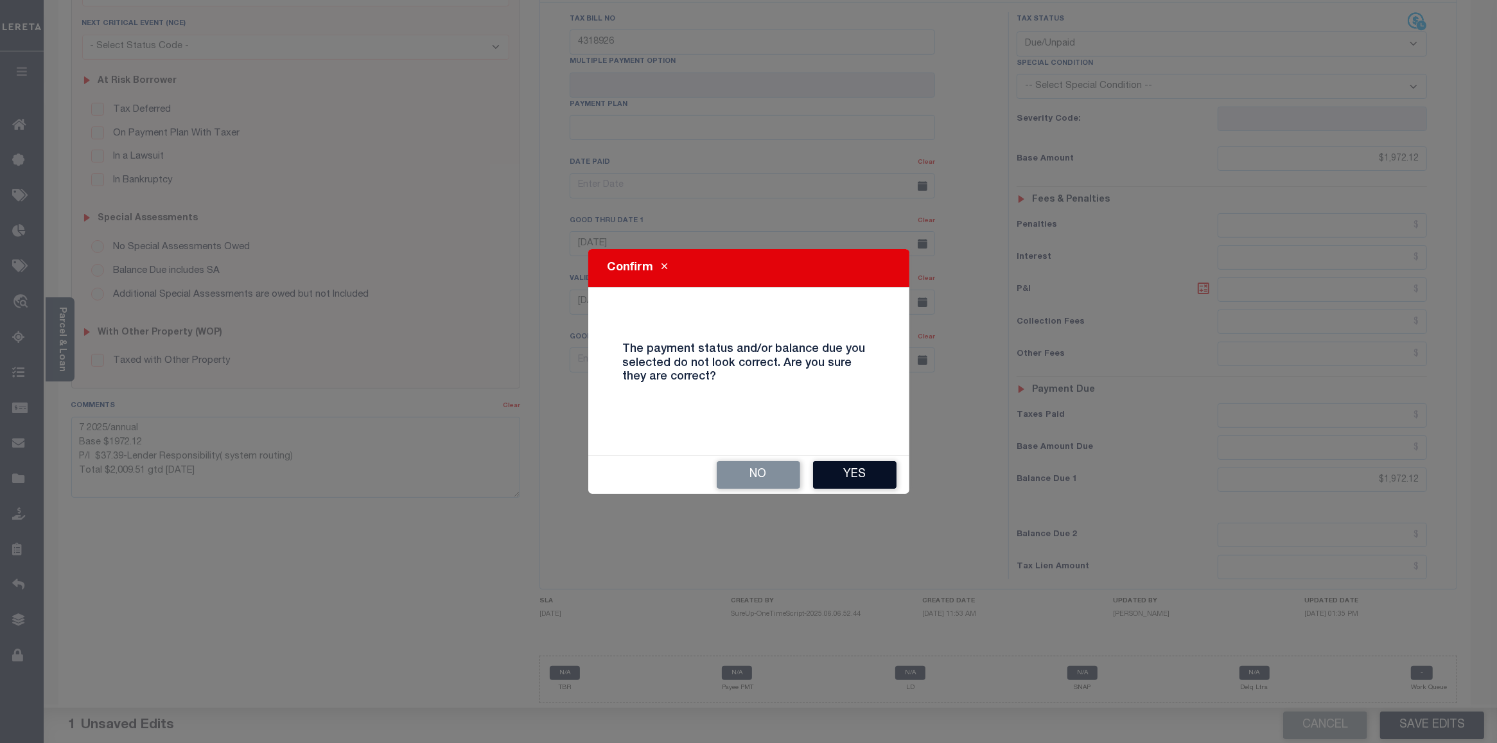
drag, startPoint x: 849, startPoint y: 469, endPoint x: 1124, endPoint y: 272, distance: 338.7
click at [851, 467] on button "Yes" at bounding box center [854, 475] width 83 height 28
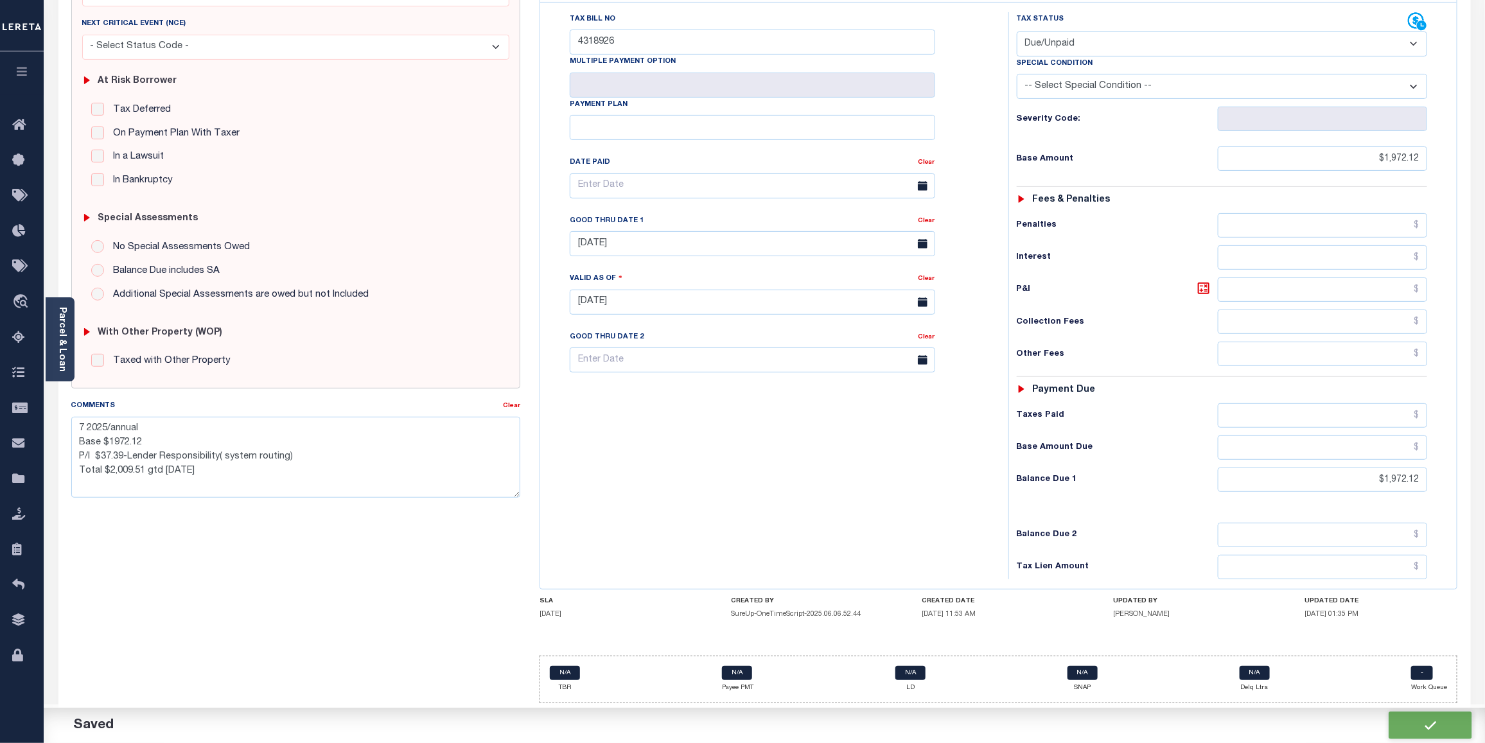
checkbox input "false"
type textarea "7 2025/annual Base $1972.12 P/I $37.39-Lender Responsibility( system routing) T…"
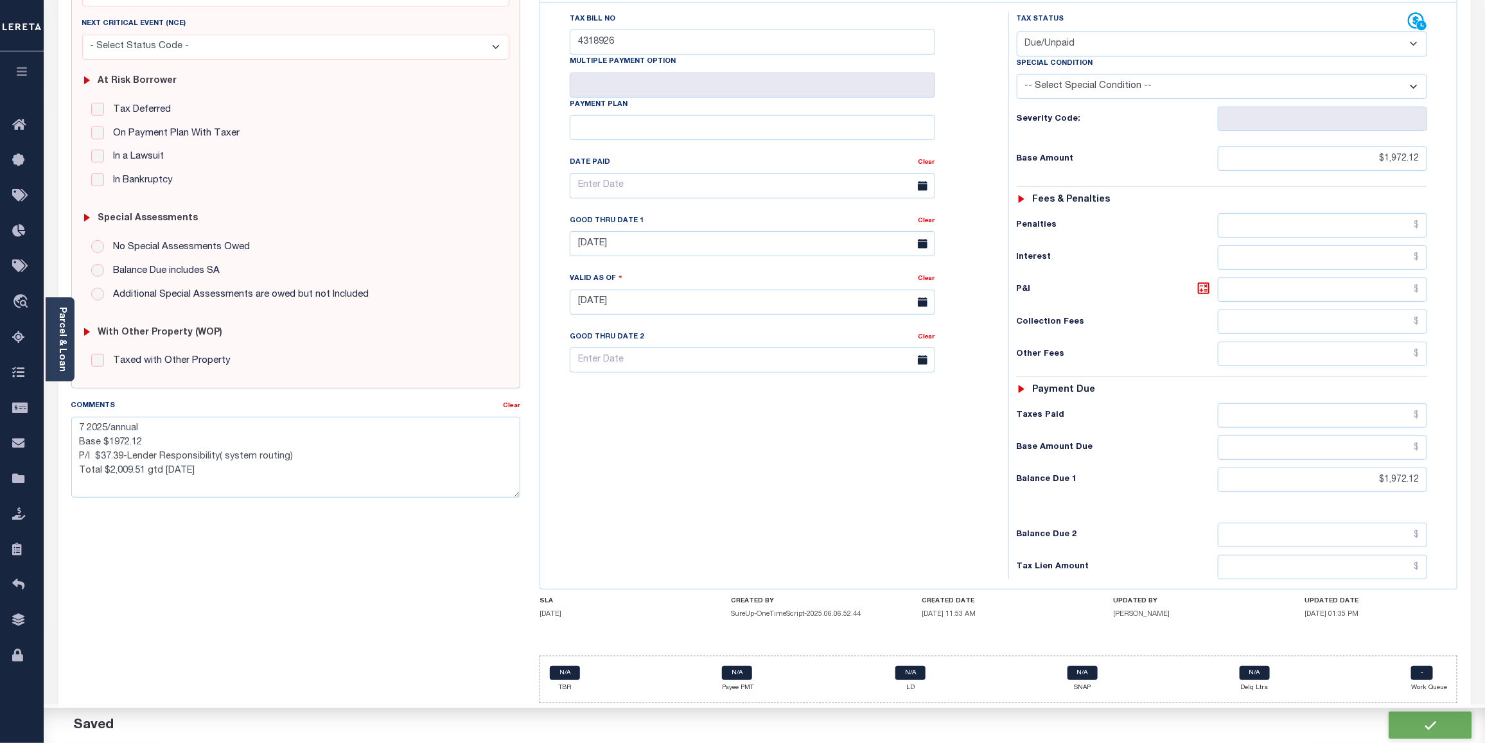
type input "$1,972.12"
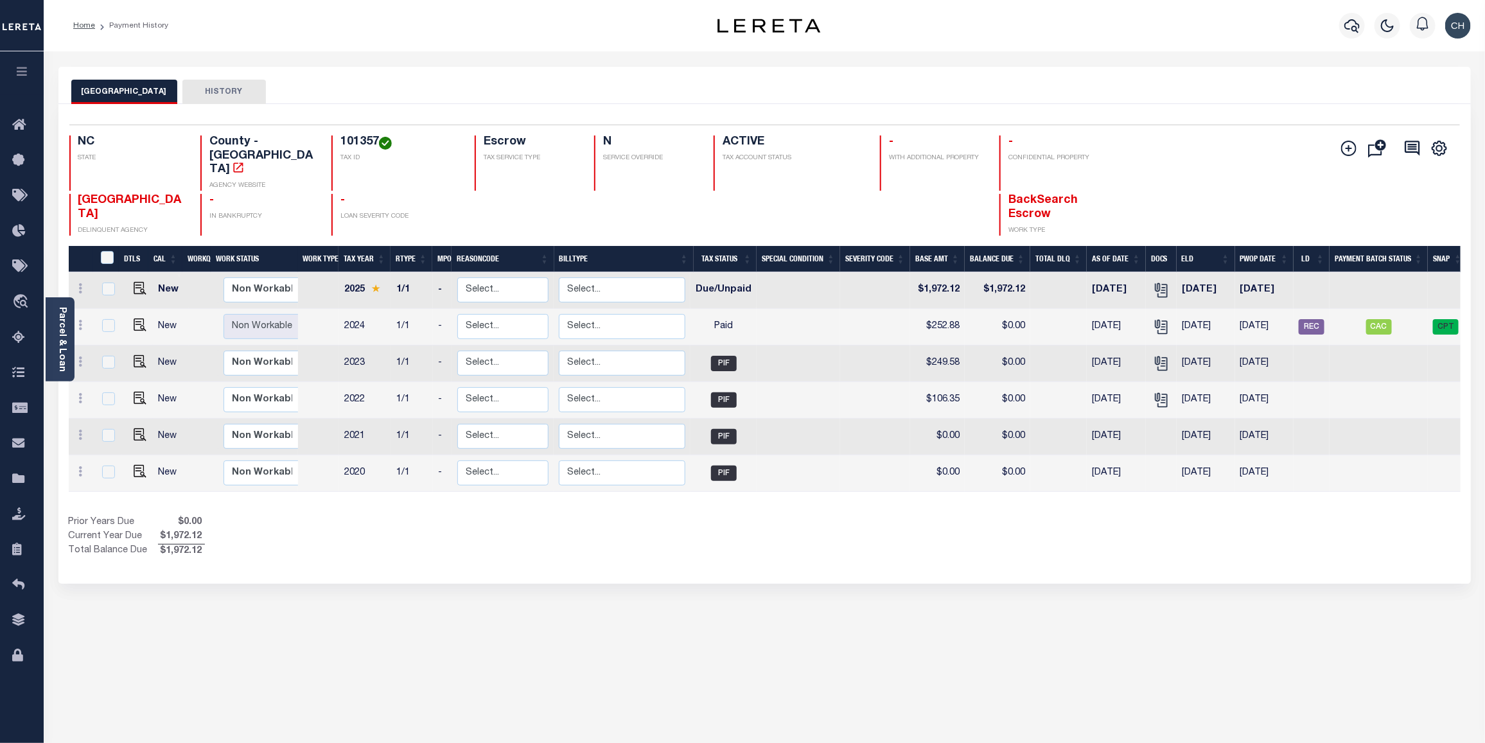
click at [207, 91] on button "HISTORY" at bounding box center [223, 92] width 83 height 24
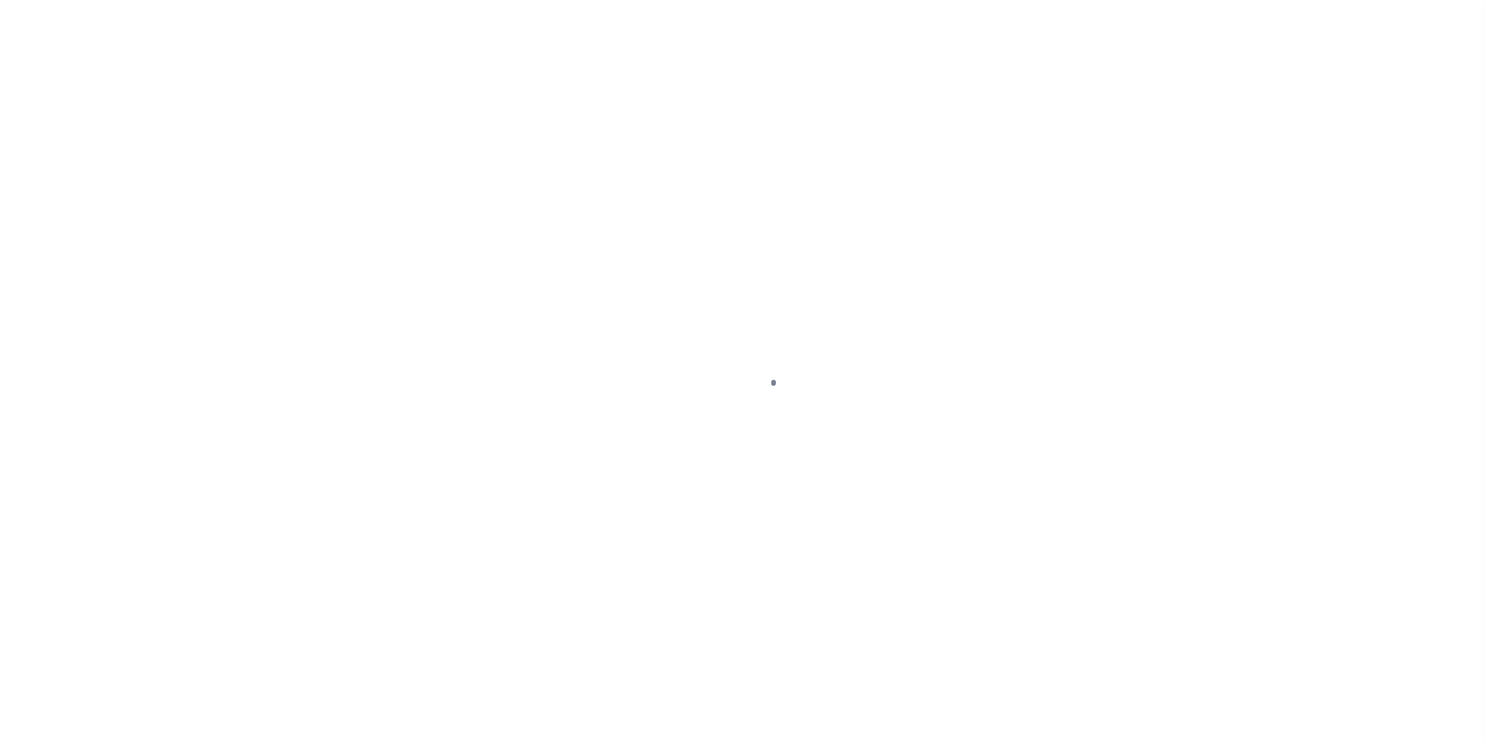
select select "DUE"
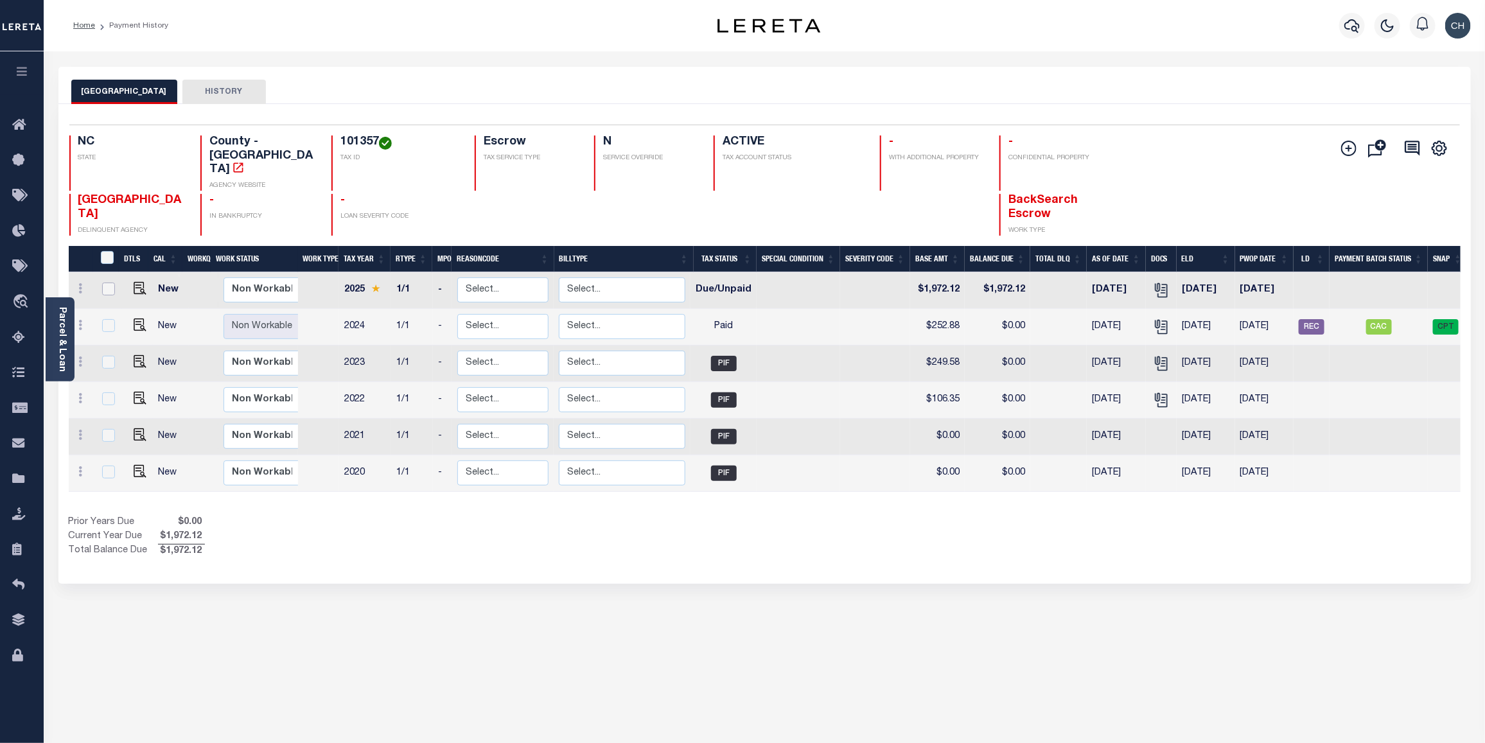
click at [107, 283] on input "checkbox" at bounding box center [108, 289] width 13 height 13
checkbox input "true"
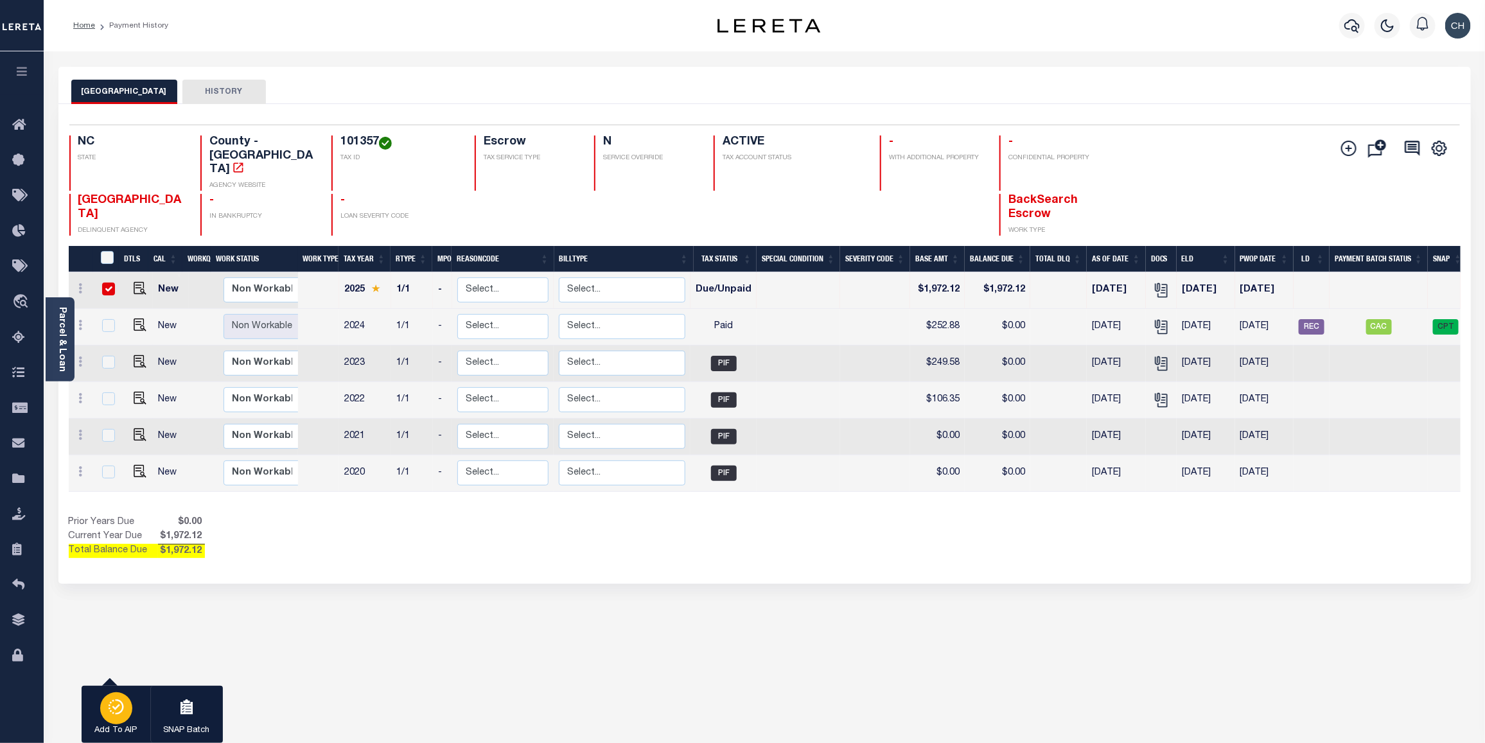
click at [112, 721] on div "button" at bounding box center [116, 708] width 32 height 32
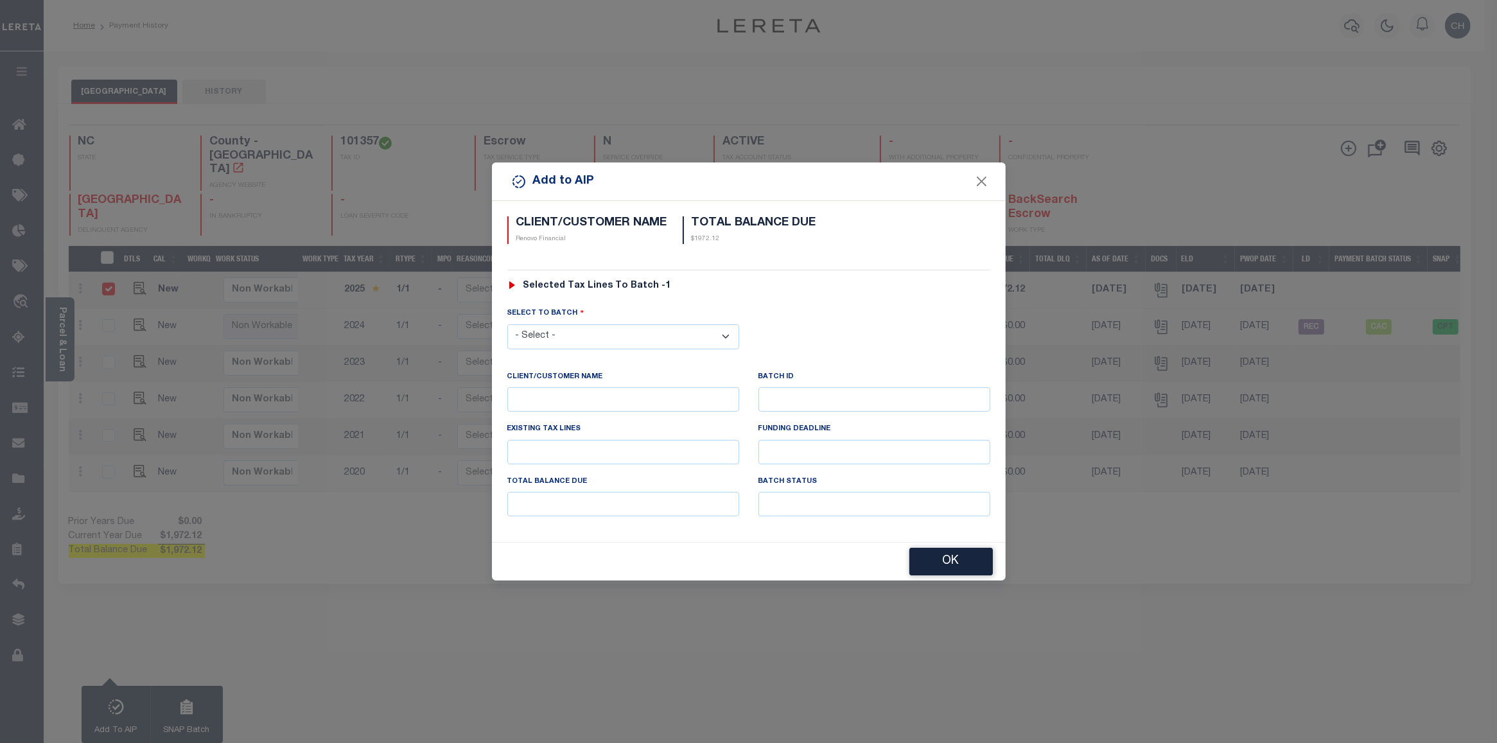
click at [673, 331] on select "- Select - 42380 42965 43235 43299 43683 44436 44450 44938 45028 45180 45253 45…" at bounding box center [623, 336] width 232 height 25
select select "46699"
click at [507, 324] on select "- Select - 42380 42965 43235 43299 43683 44436 44450 44938 45028 45180 45253 45…" at bounding box center [623, 336] width 232 height 25
click at [976, 569] on button "OK" at bounding box center [950, 562] width 83 height 28
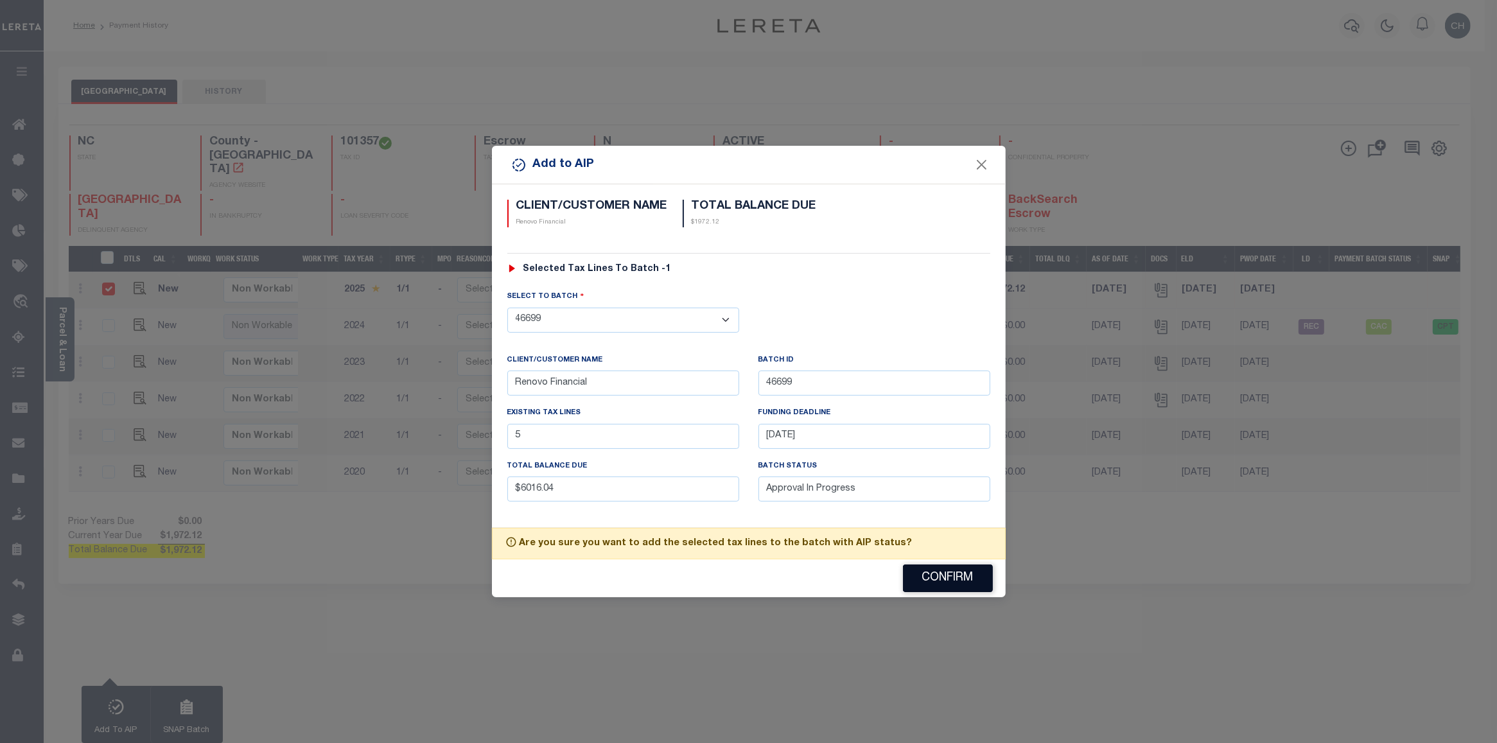
click at [976, 575] on button "Confirm" at bounding box center [948, 578] width 90 height 28
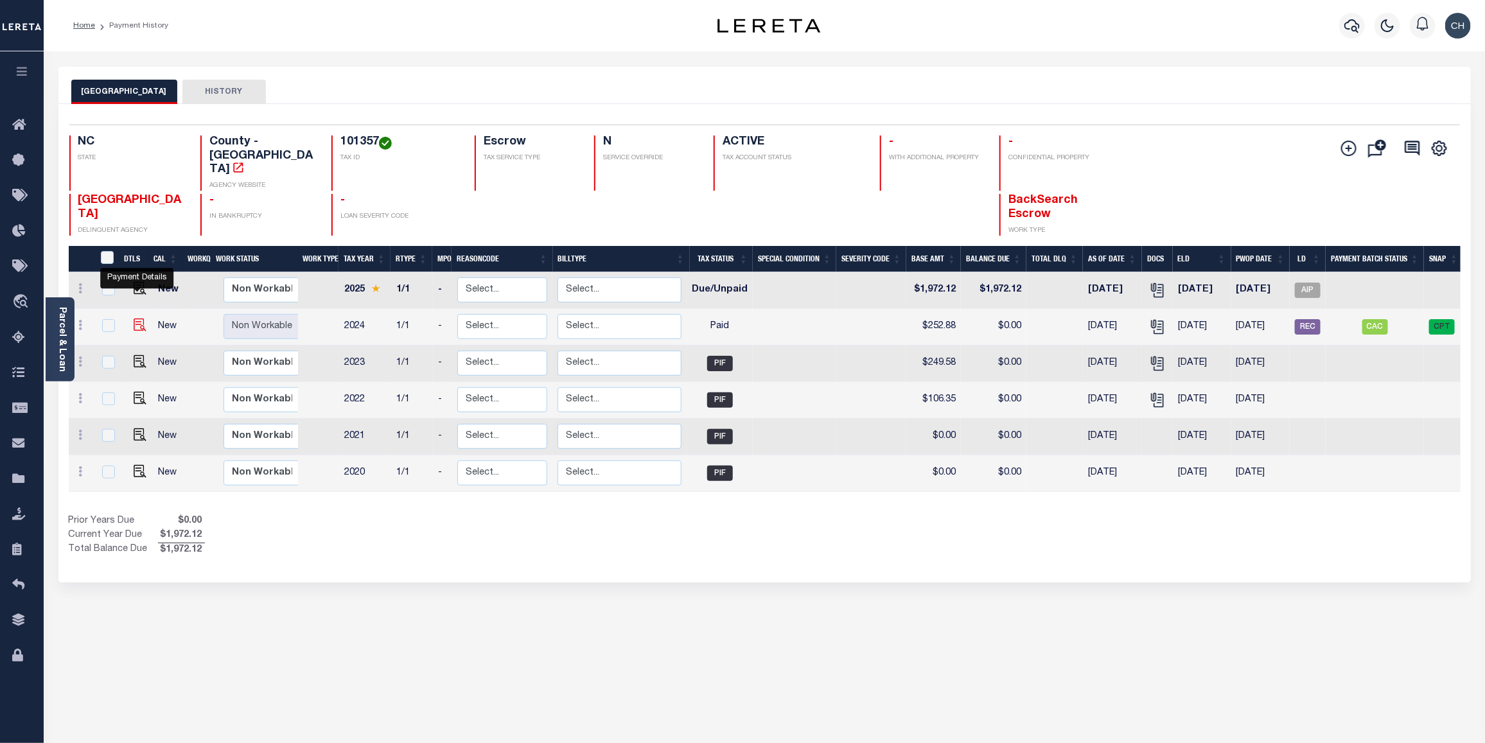
click at [137, 318] on img at bounding box center [140, 324] width 13 height 13
checkbox input "true"
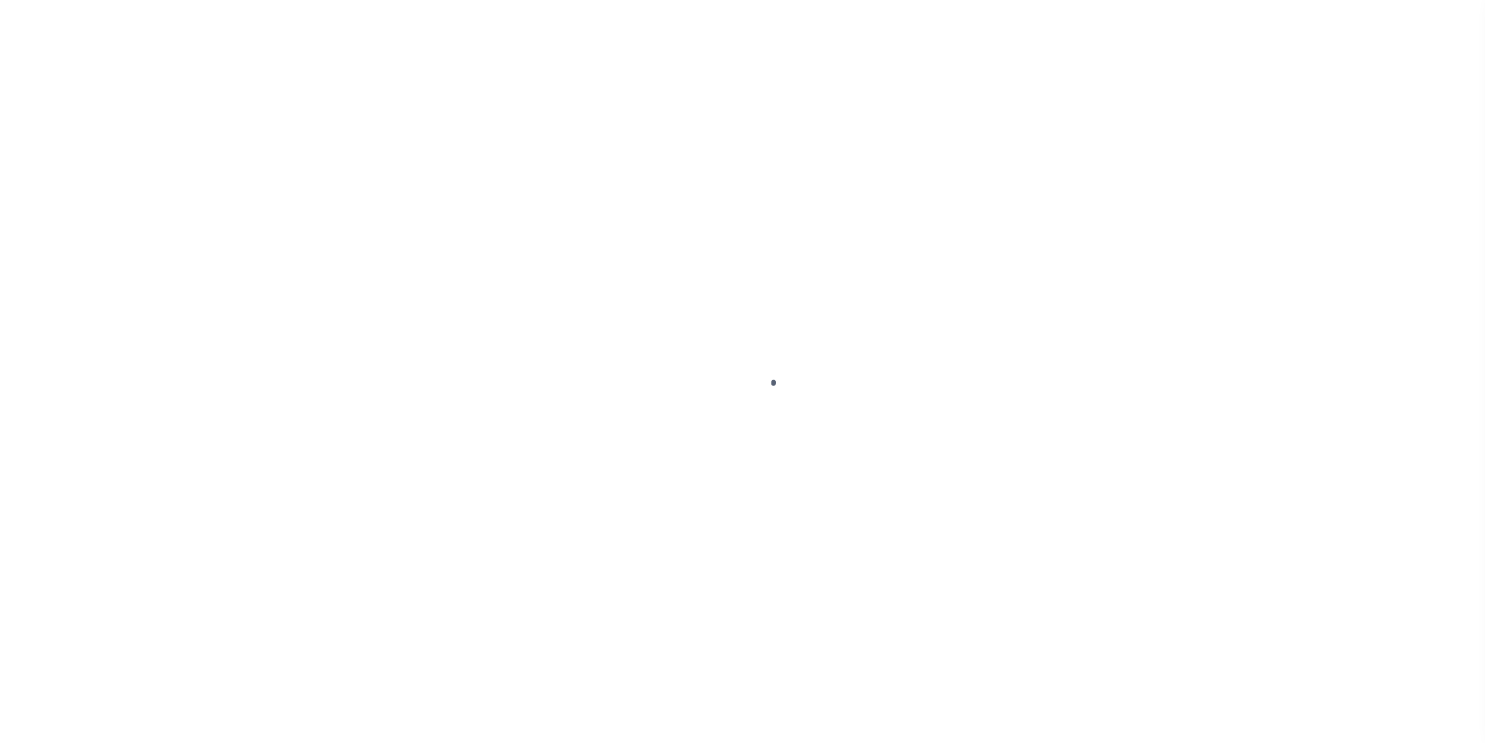
select select "PYD"
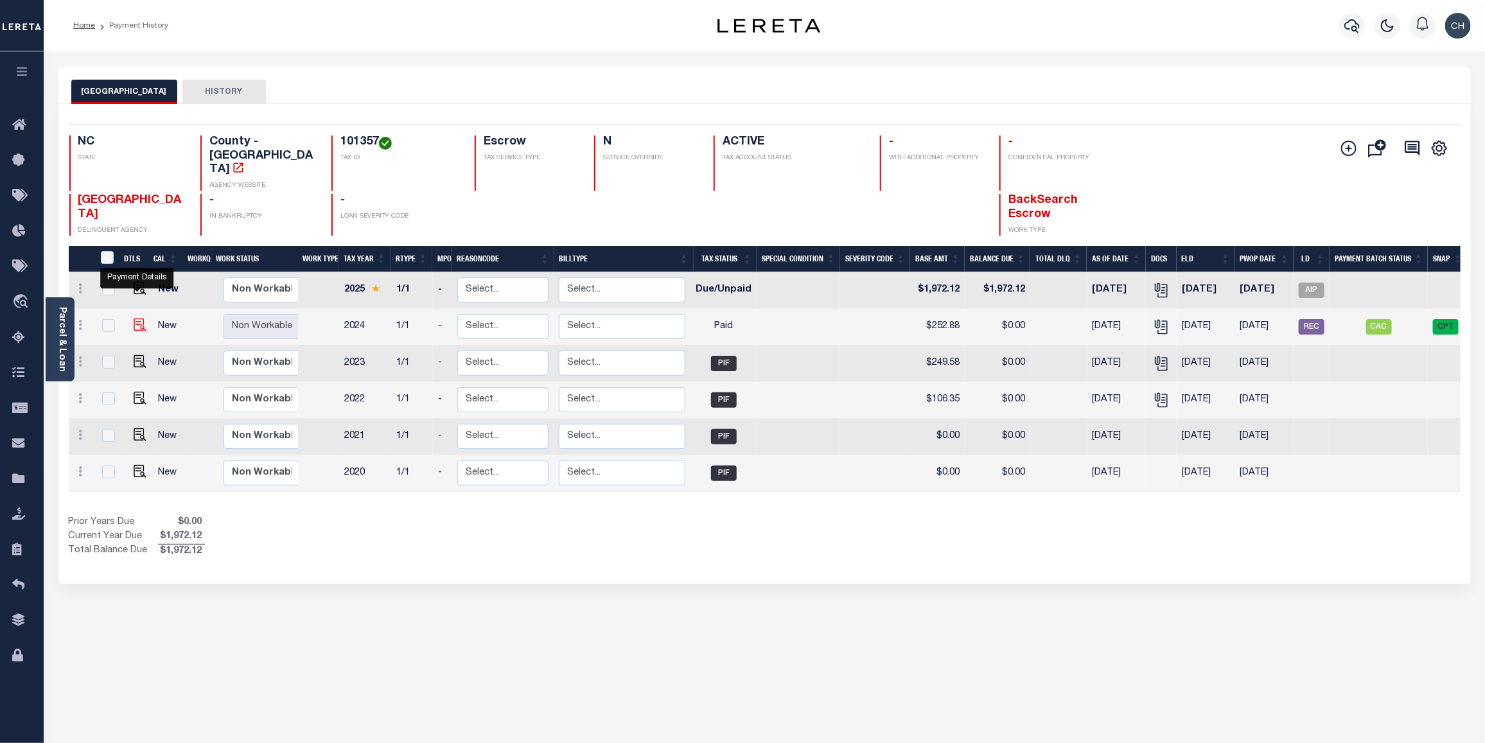
click at [138, 318] on img "" at bounding box center [140, 324] width 13 height 13
checkbox input "true"
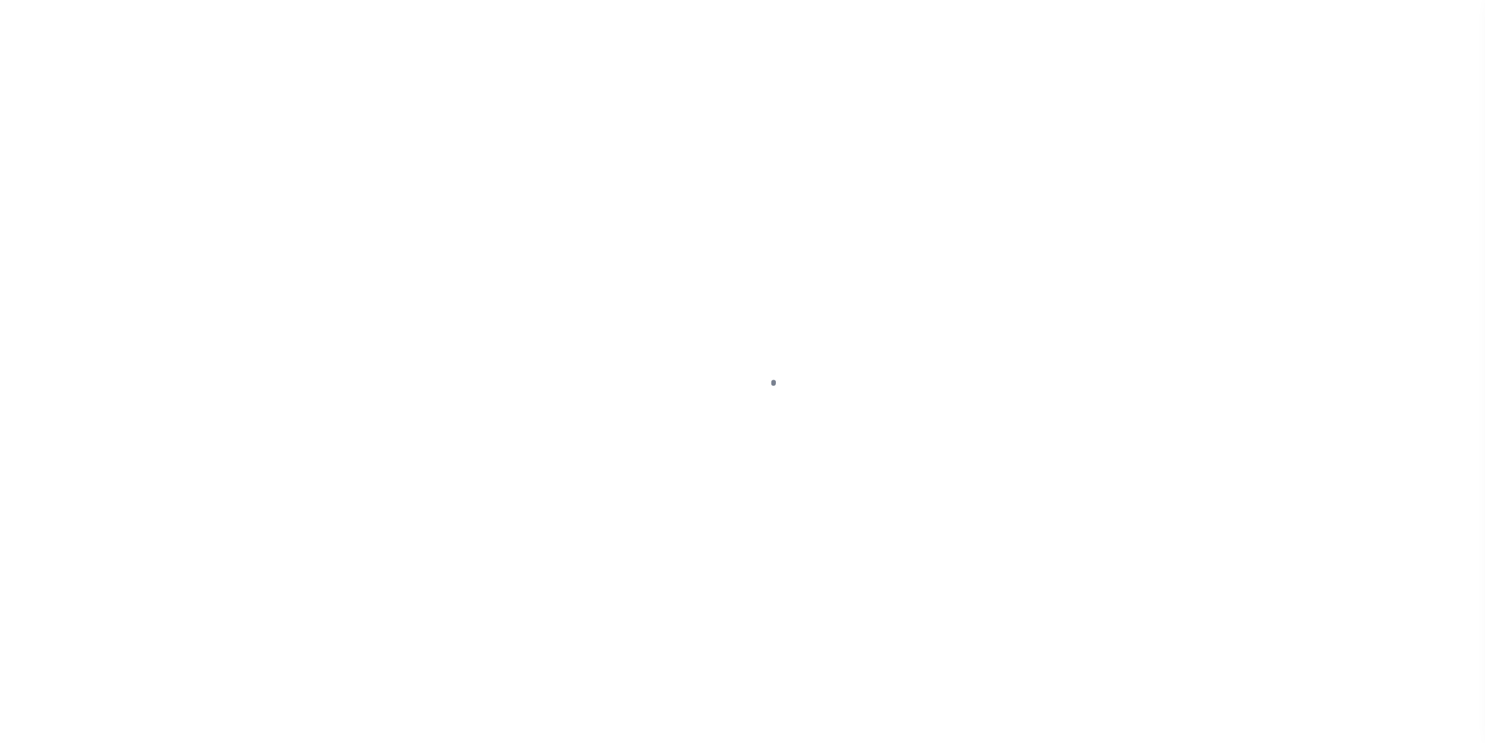
select select "PYD"
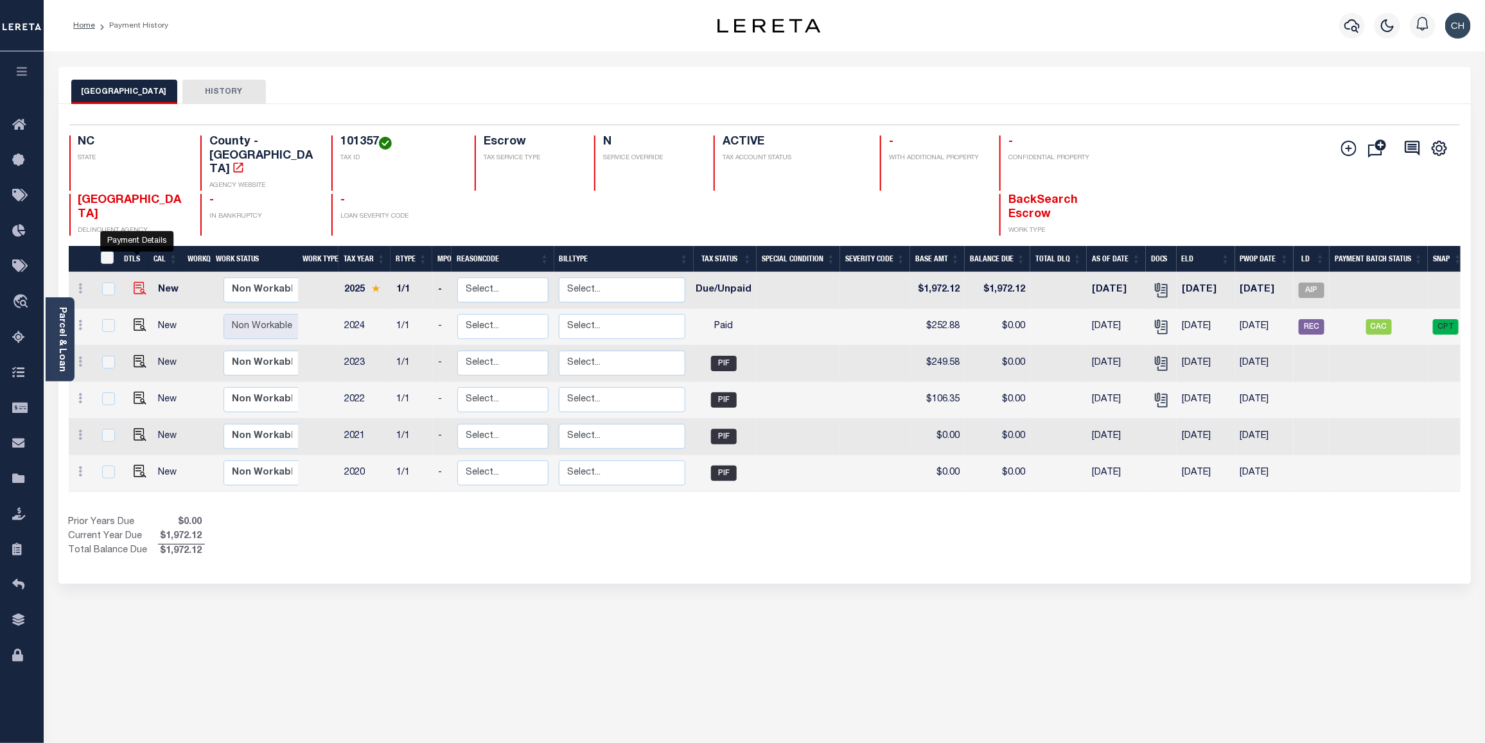
click at [138, 282] on img "" at bounding box center [140, 288] width 13 height 13
checkbox input "true"
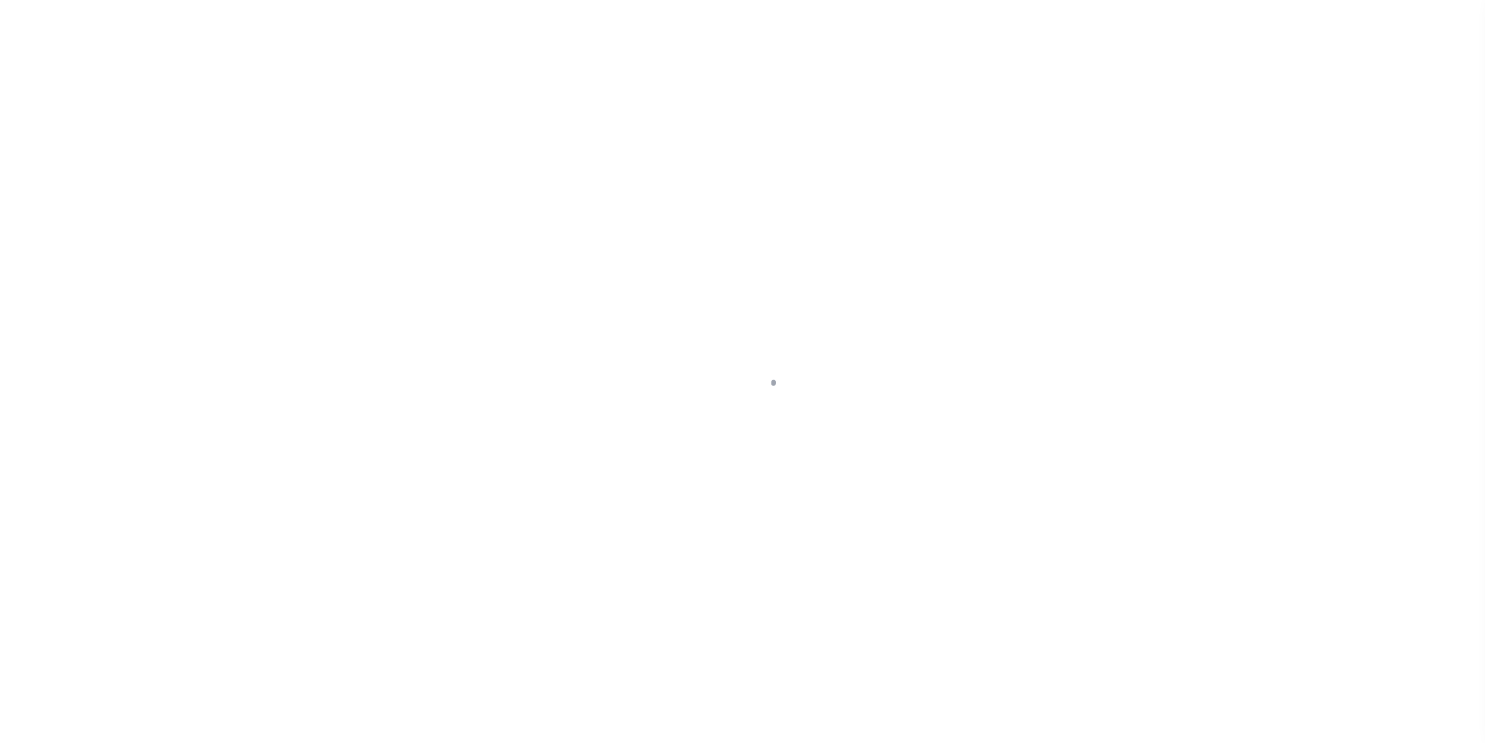
select select "DUE"
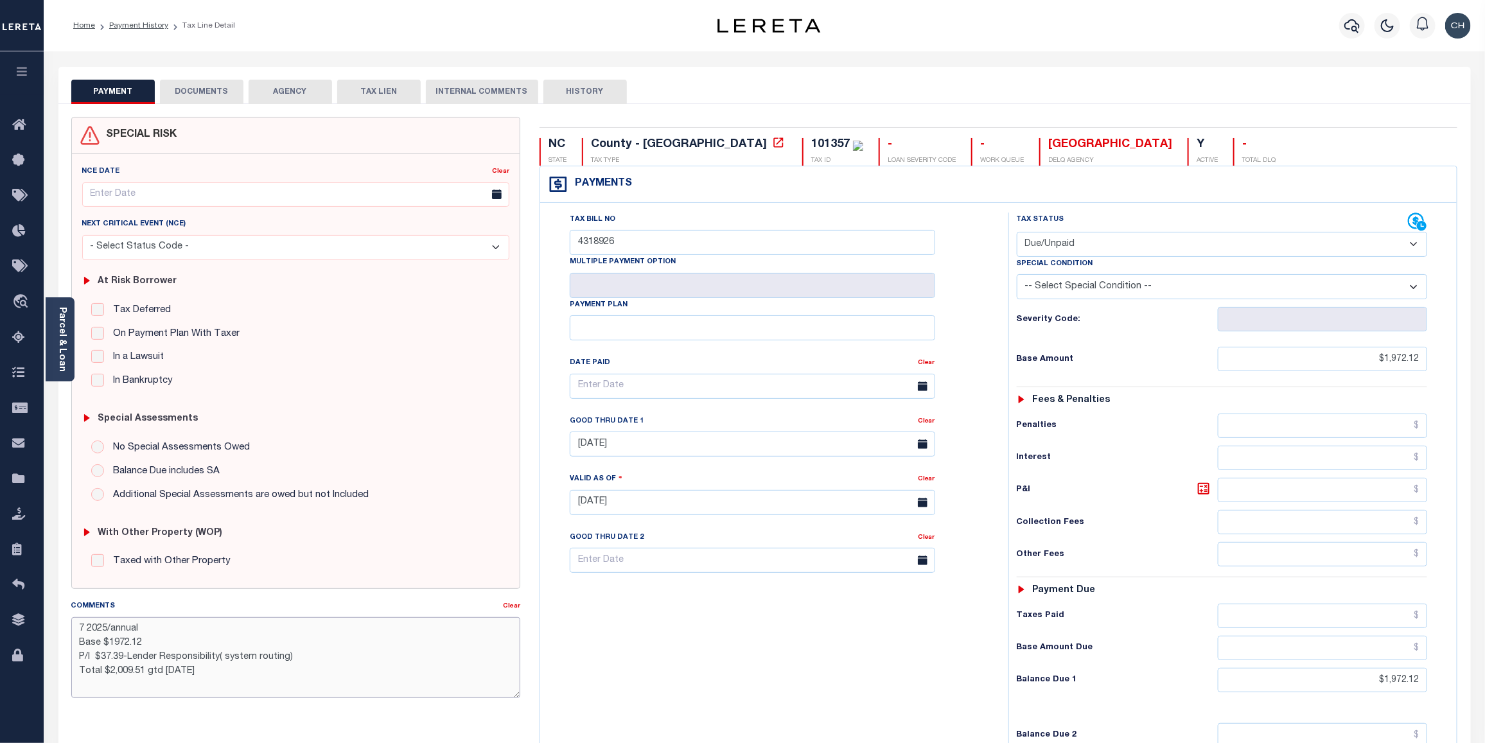
drag, startPoint x: 85, startPoint y: 628, endPoint x: 71, endPoint y: 633, distance: 15.0
click at [71, 633] on textarea "7 2025/annual Base $1972.12 P/I $37.39-Lender Responsibility( system routing) T…" at bounding box center [295, 657] width 449 height 81
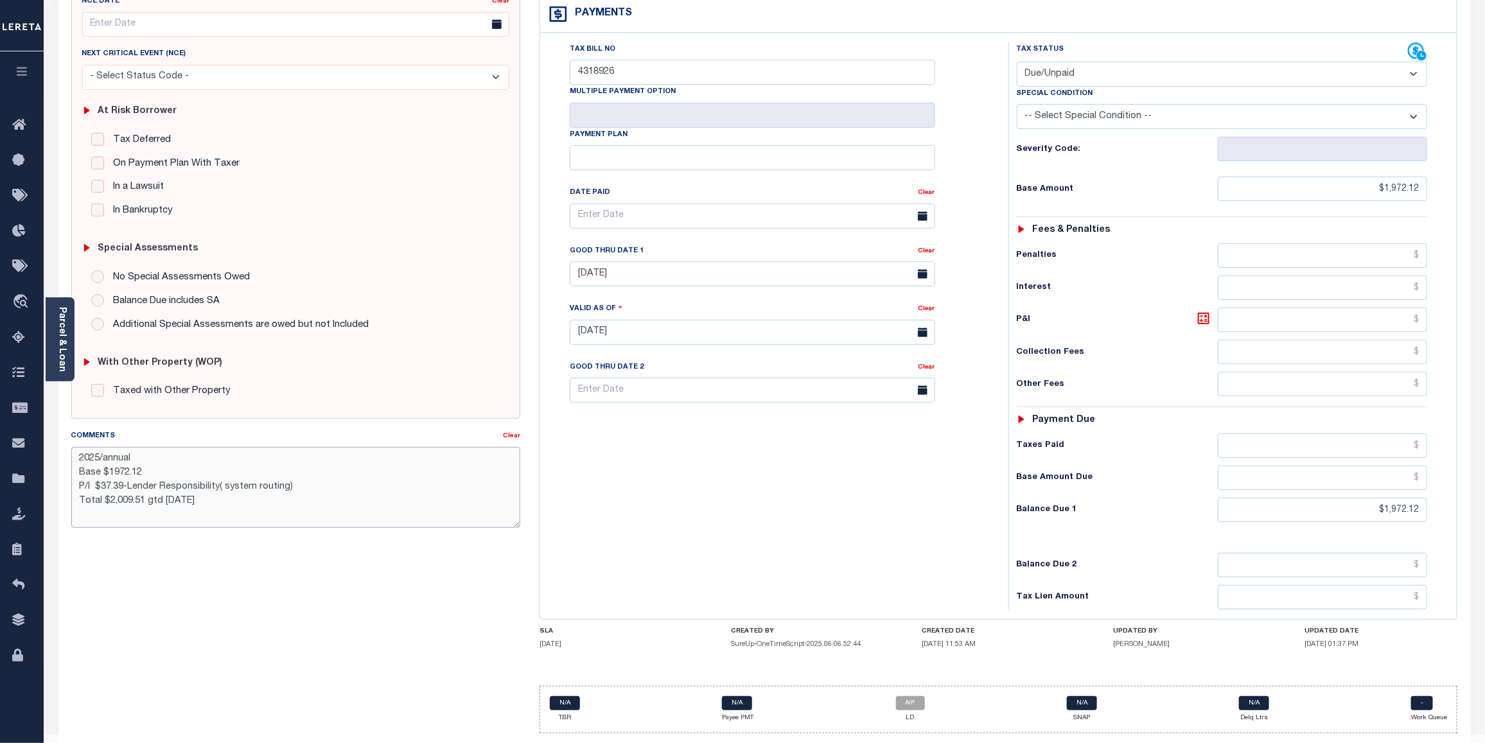
scroll to position [183, 0]
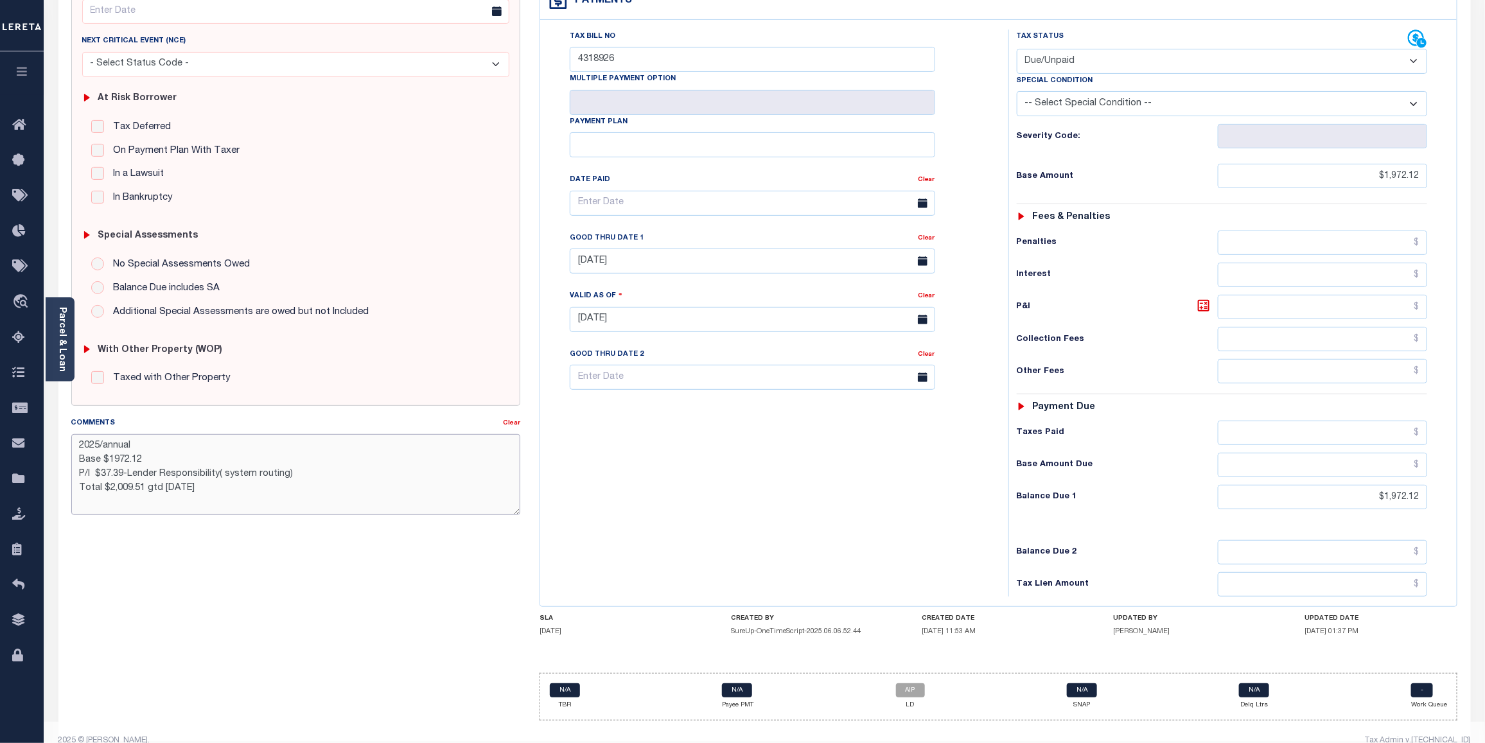
type textarea "2025/annual Base $1972.12 P/I $37.39-Lender Responsibility( system routing) Tot…"
drag, startPoint x: 787, startPoint y: 453, endPoint x: 871, endPoint y: 492, distance: 92.5
click at [787, 453] on div "Tax Bill No 4318926 Multiple Payment Option Payment Plan" at bounding box center [770, 313] width 455 height 567
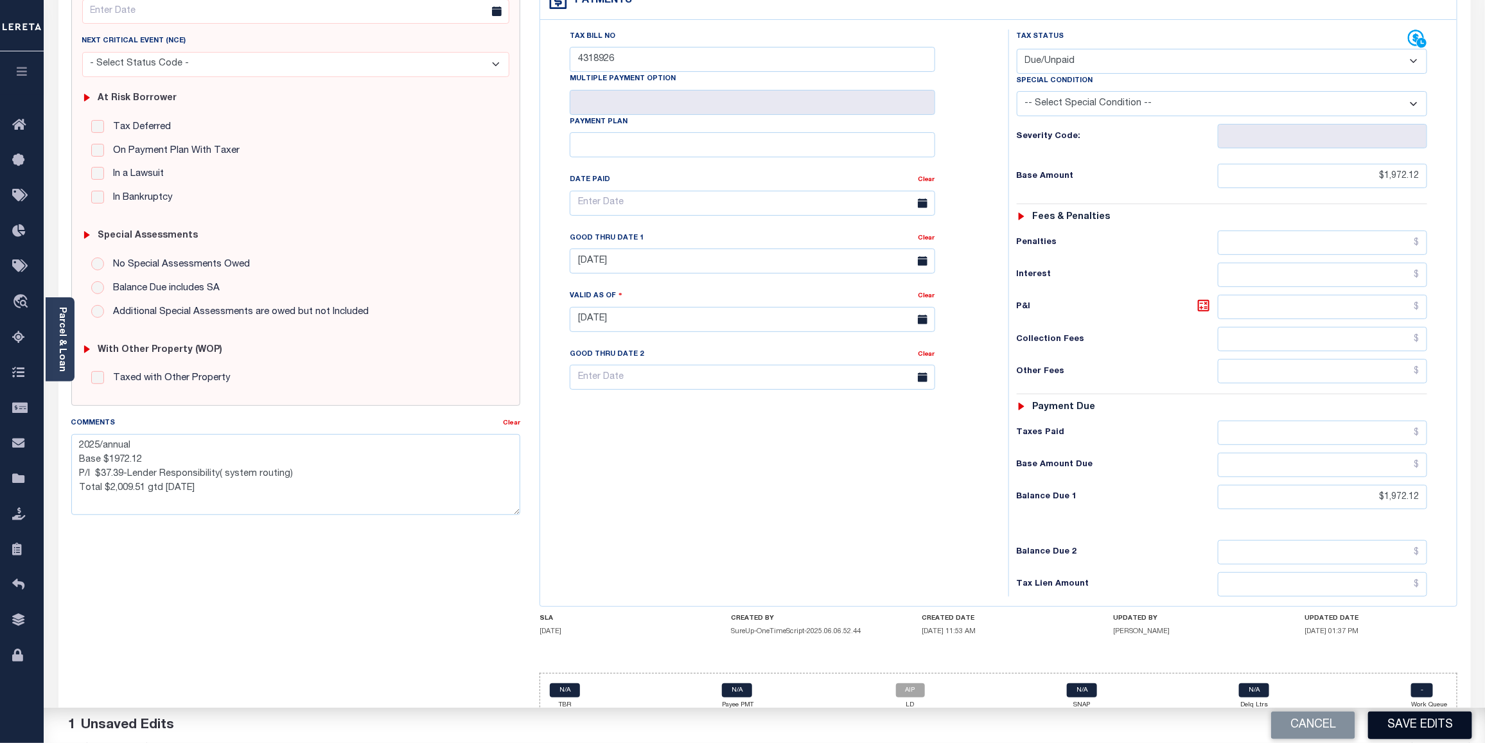
click at [1417, 724] on button "Save Edits" at bounding box center [1420, 725] width 104 height 28
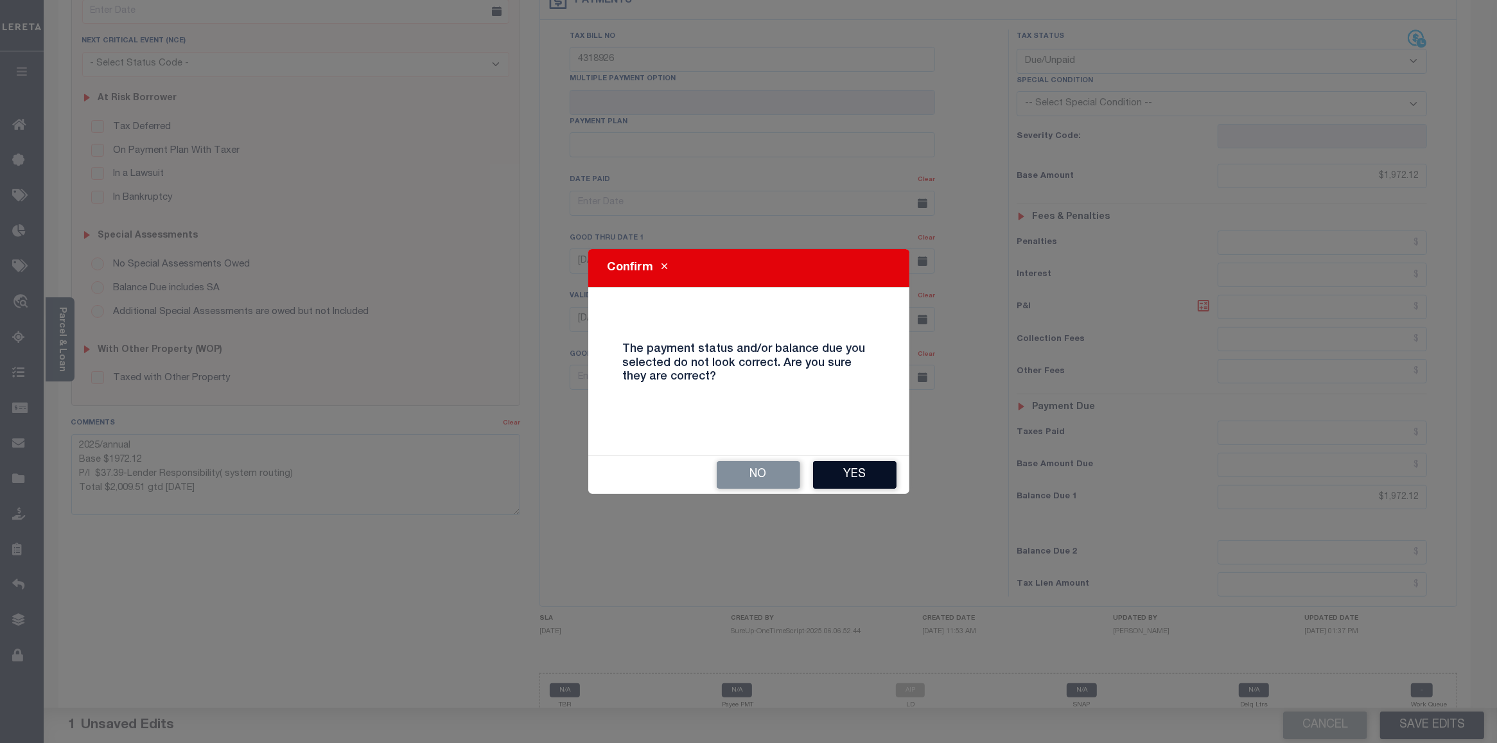
click at [859, 484] on button "Yes" at bounding box center [854, 475] width 83 height 28
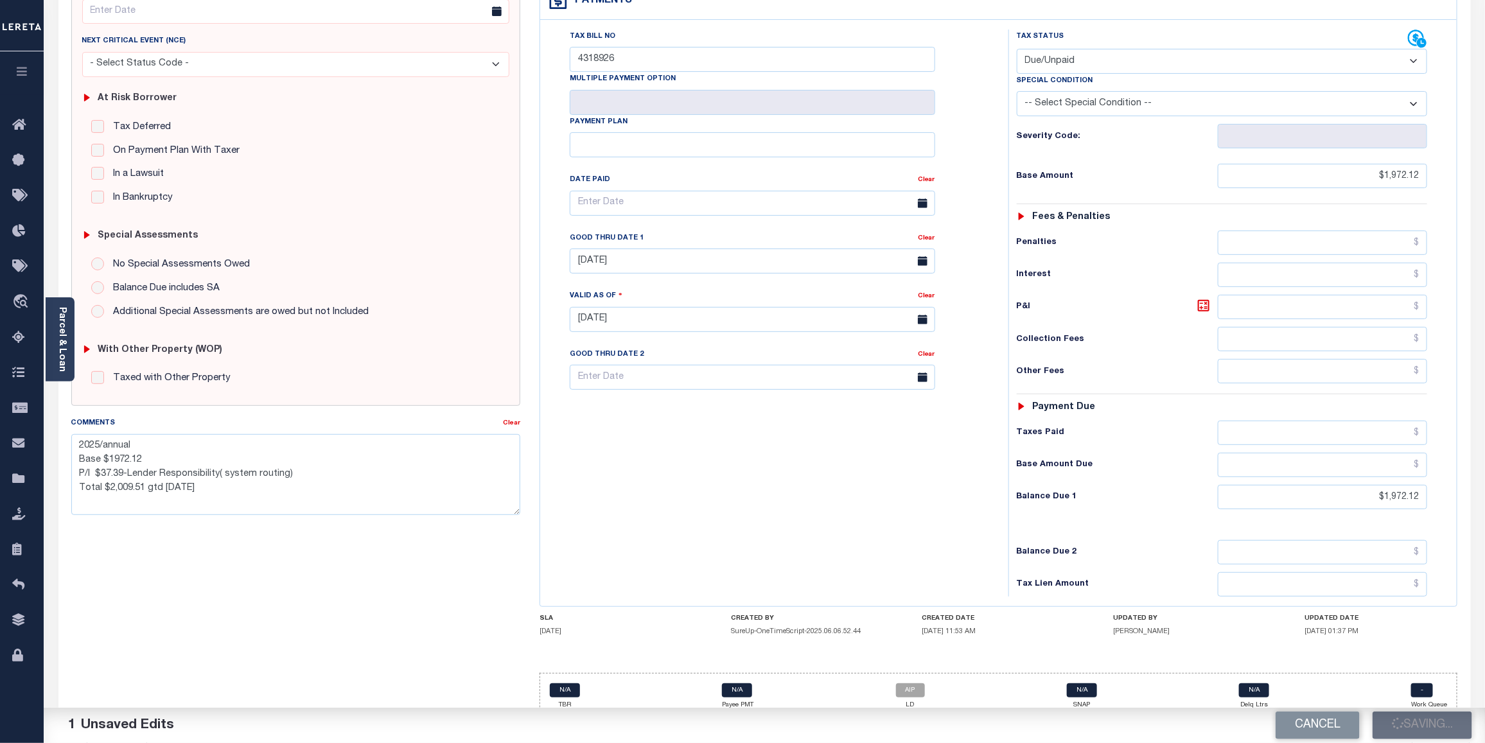
checkbox input "false"
type textarea "2025/annual Base $1972.12 P/I $37.39-Lender Responsibility( system routing) Tot…"
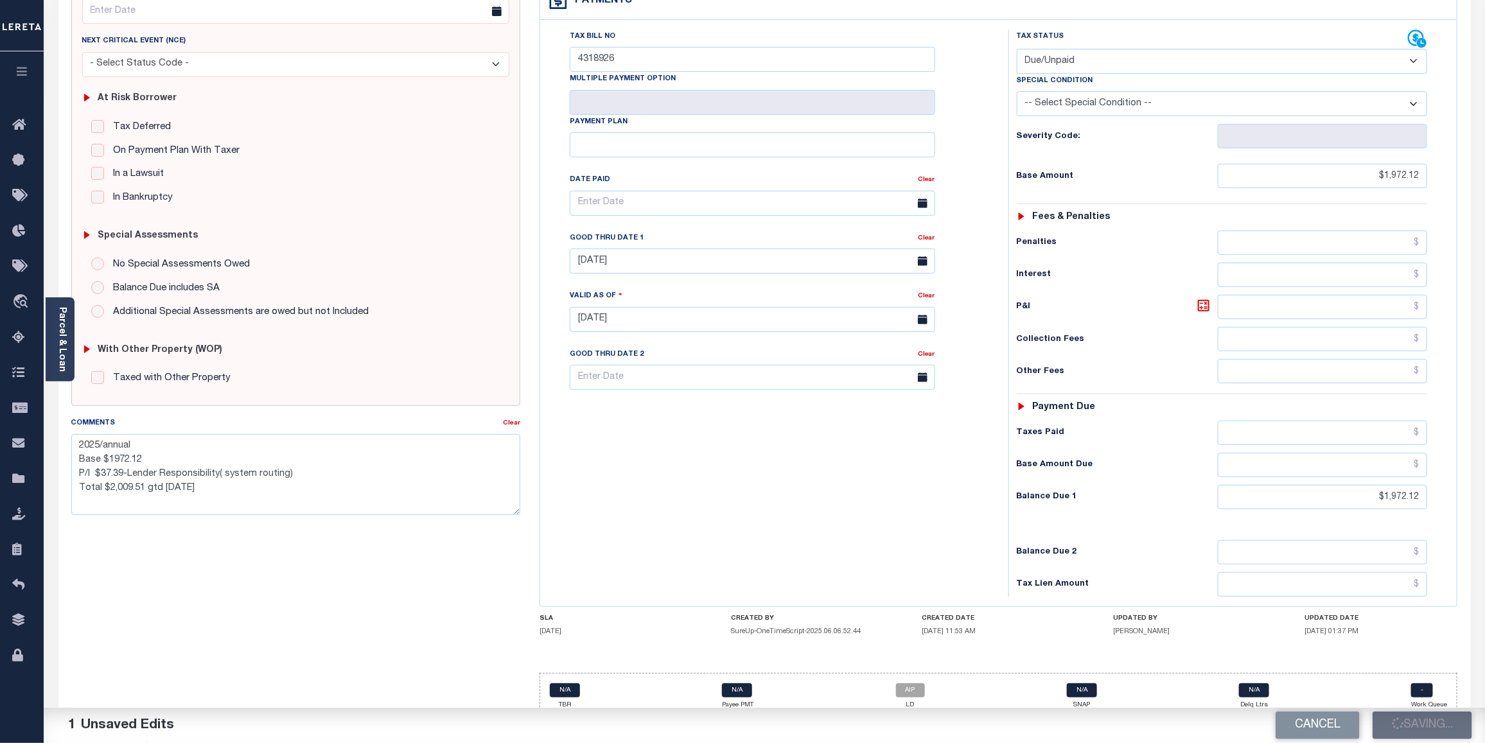
type input "$1,972.12"
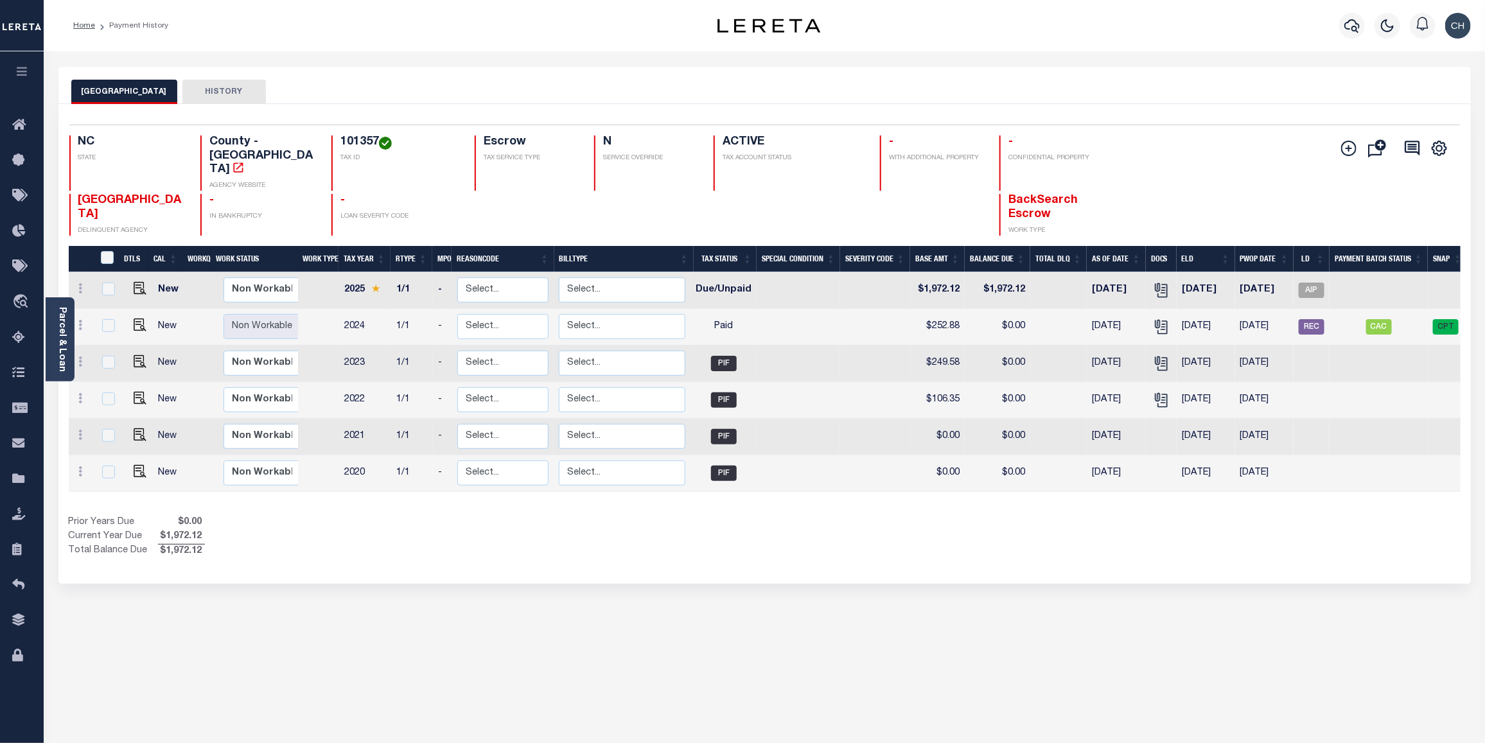
click at [1411, 516] on div "Show Tax Lines before Bill Release Date Prior Years Due $0.00 Current Year Due …" at bounding box center [764, 537] width 1391 height 43
